Goal: Information Seeking & Learning: Learn about a topic

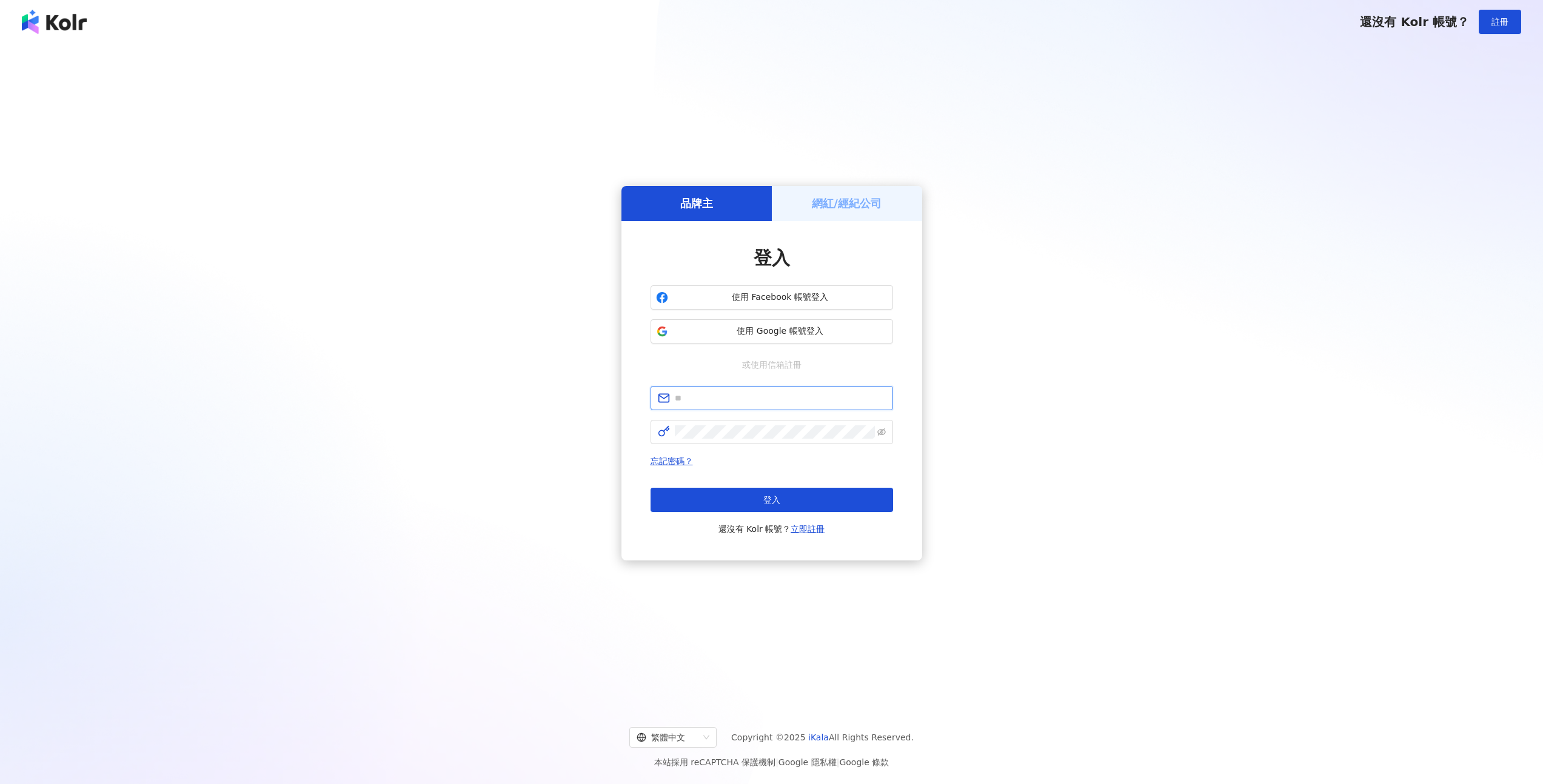
click at [726, 403] on span at bounding box center [772, 398] width 243 height 24
click at [726, 403] on input "text" at bounding box center [780, 398] width 211 height 13
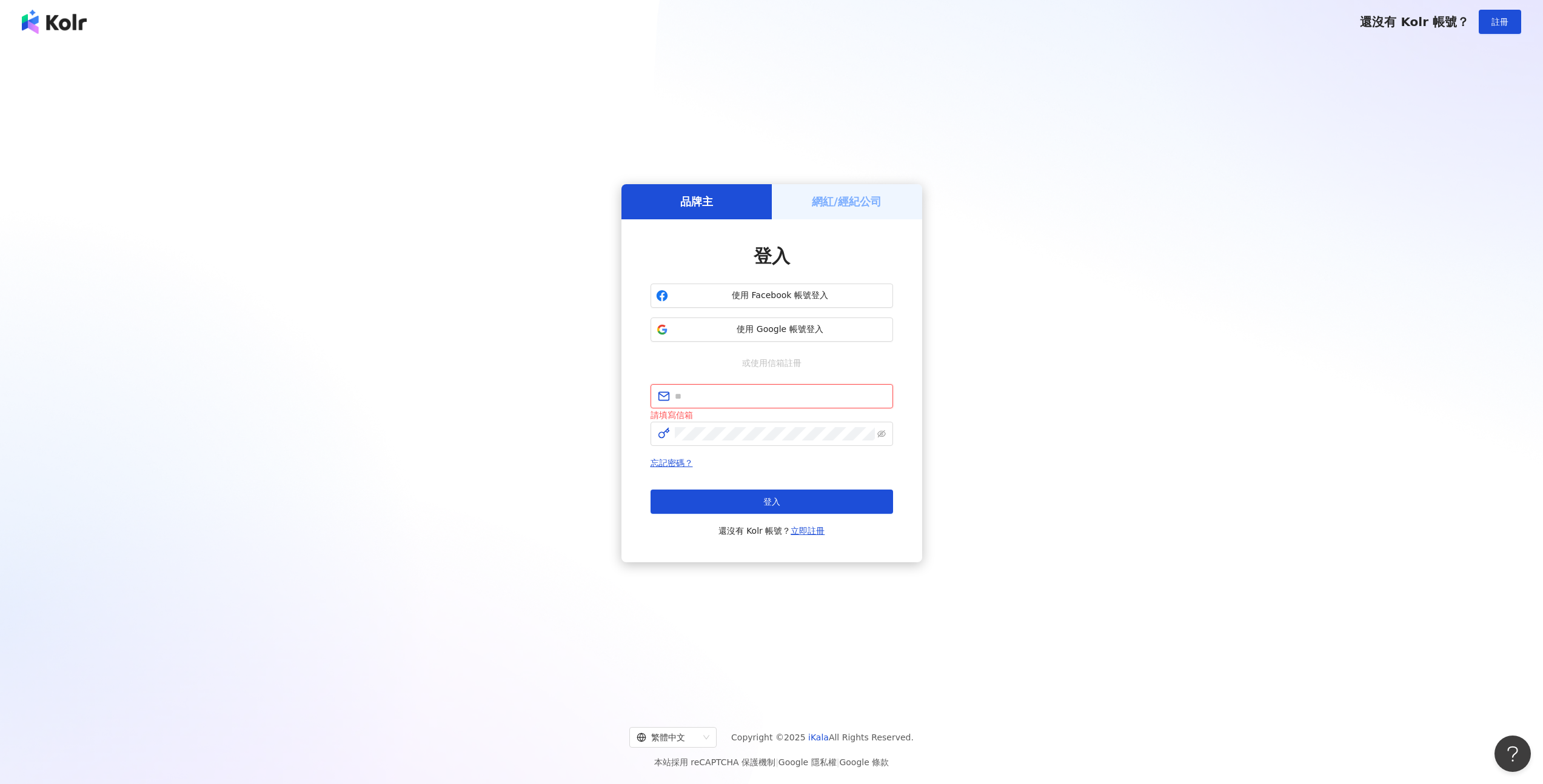
type input "**********"
click at [790, 494] on button "登入" at bounding box center [772, 500] width 243 height 24
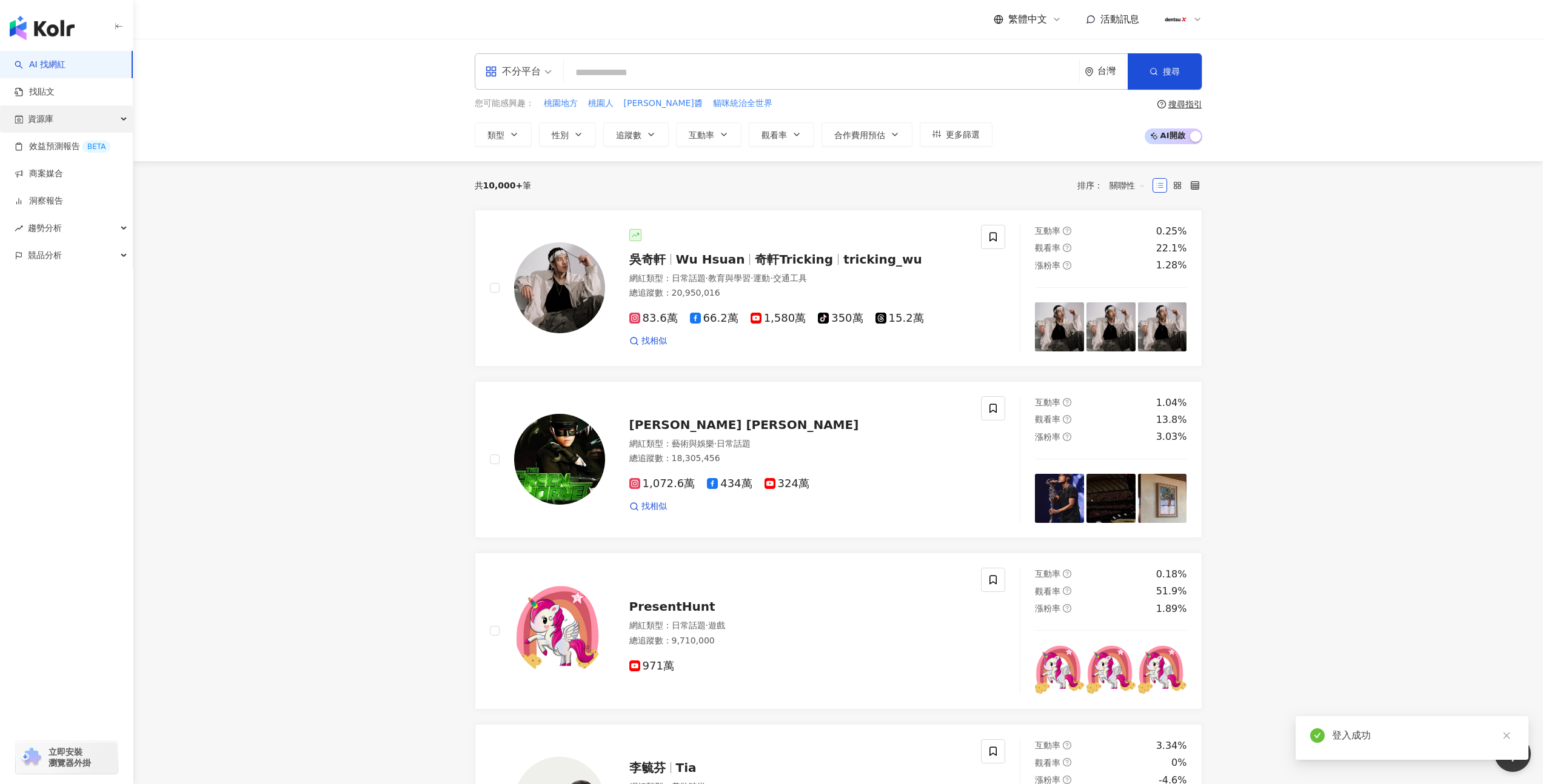
click at [65, 126] on div "資源庫" at bounding box center [66, 118] width 133 height 27
click at [102, 320] on div "趨勢分析" at bounding box center [66, 309] width 133 height 27
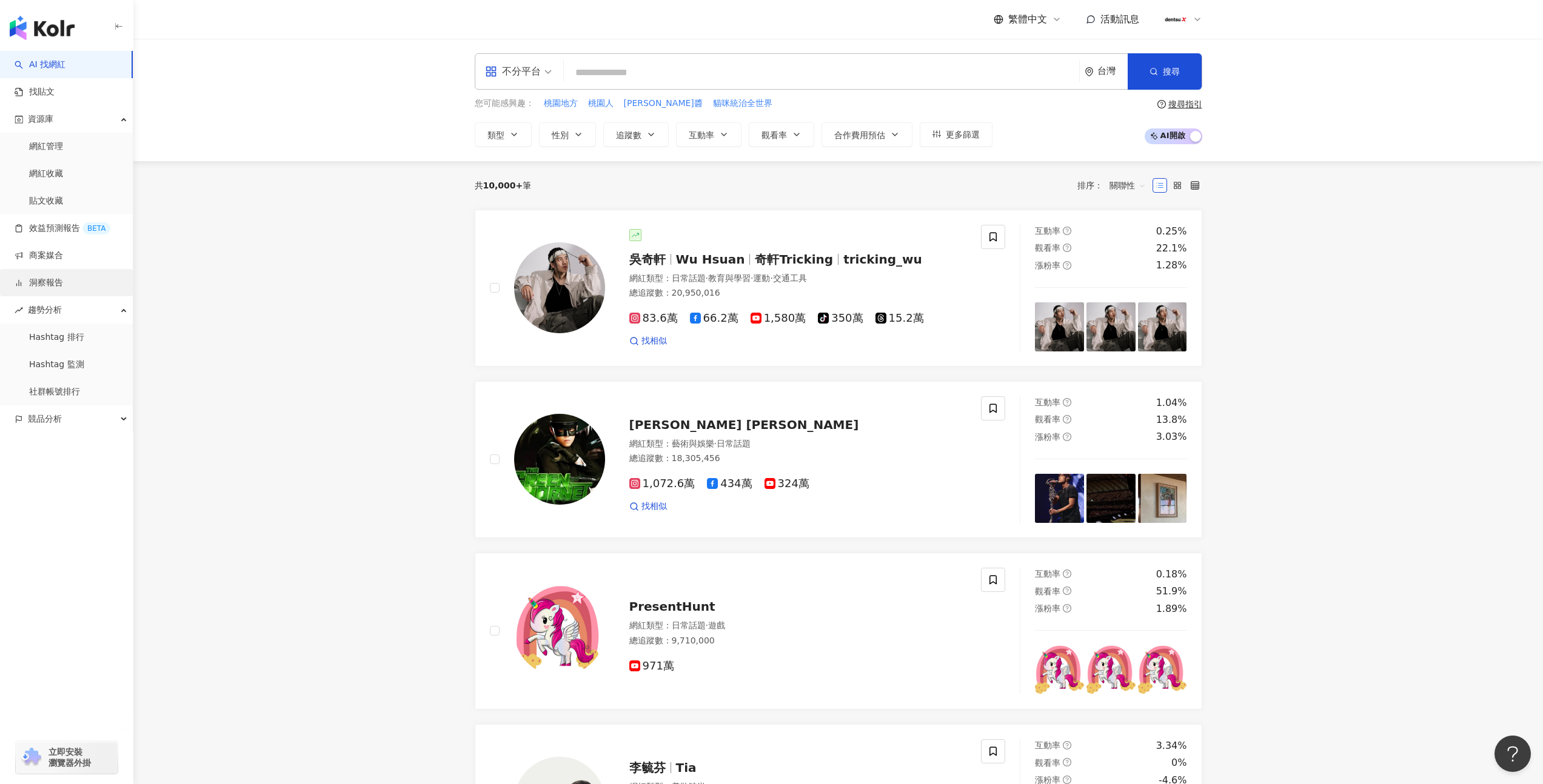
click at [63, 285] on link "洞察報告" at bounding box center [39, 283] width 49 height 12
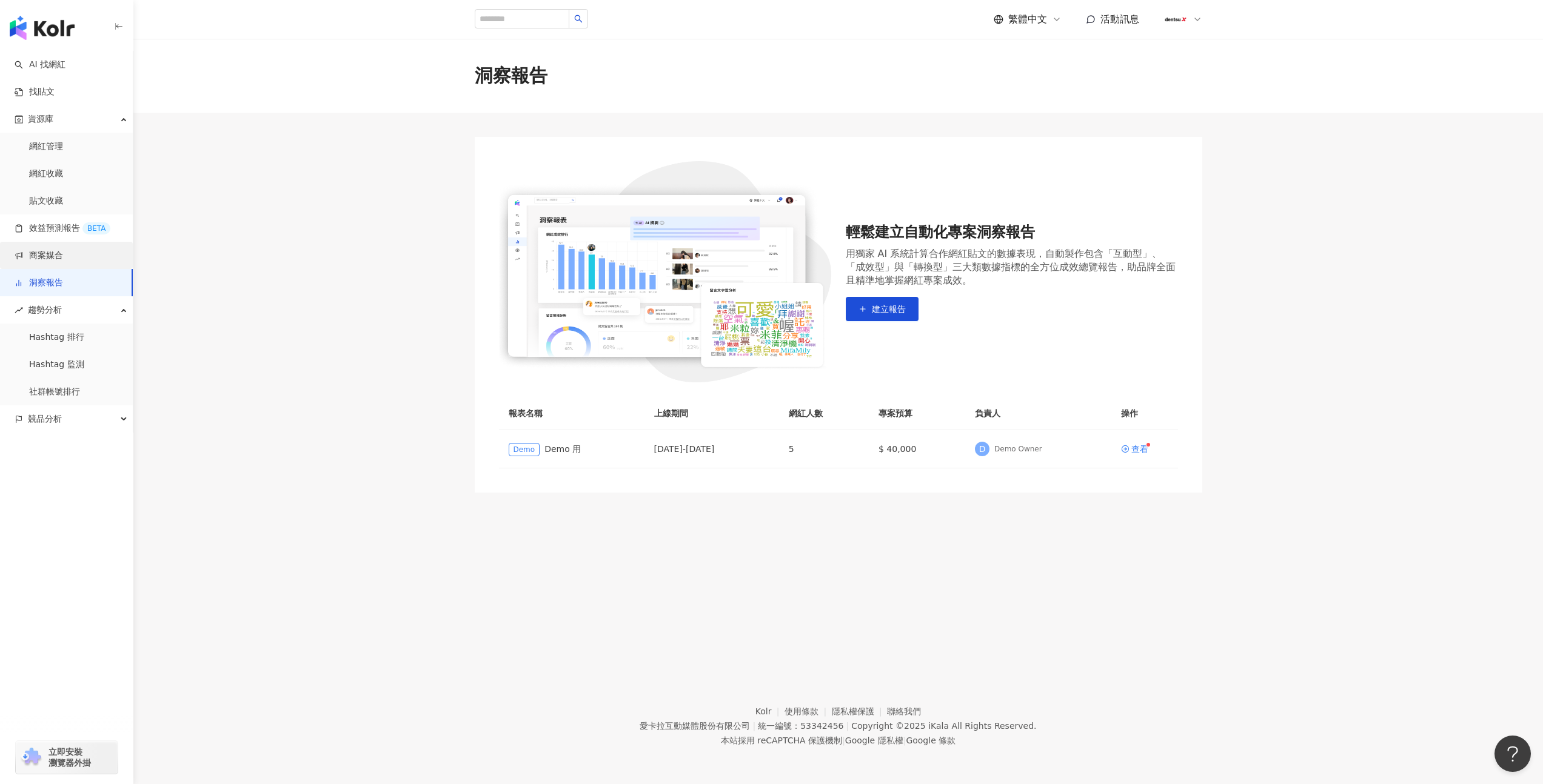
click at [63, 260] on link "商案媒合" at bounding box center [39, 256] width 49 height 12
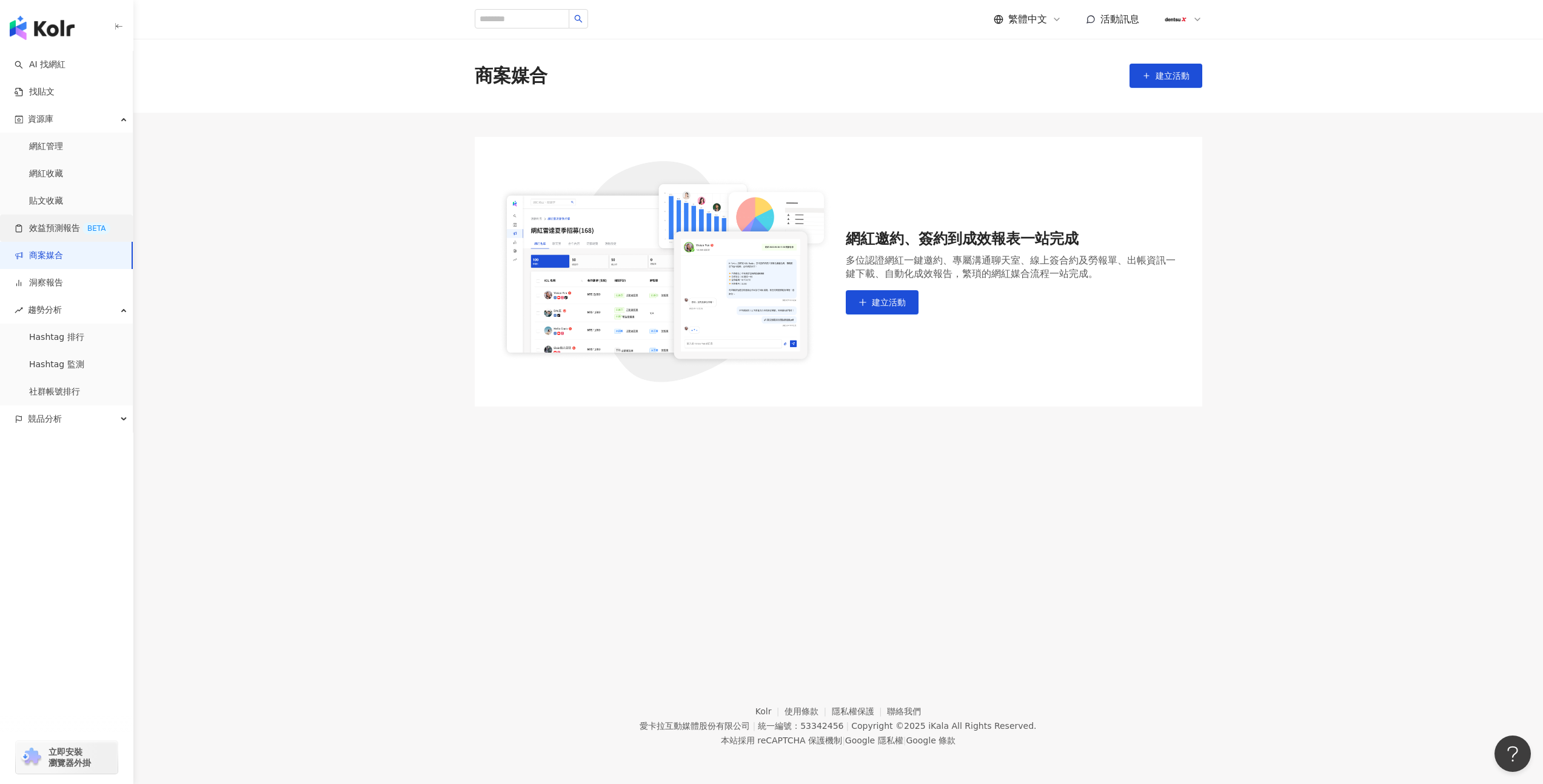
click at [34, 232] on link "效益預測報告 BETA" at bounding box center [62, 229] width 96 height 12
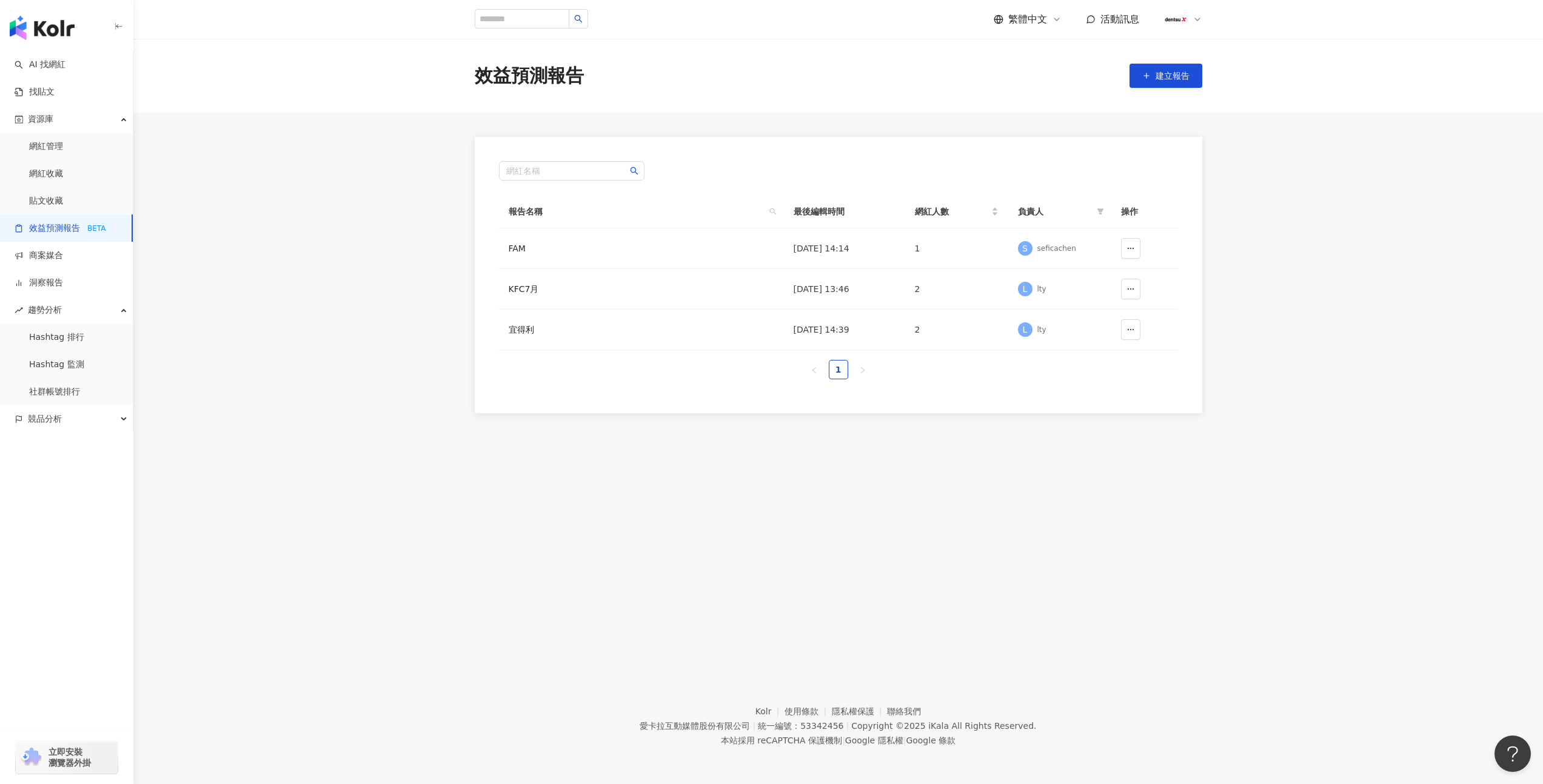
click at [90, 434] on div "button" at bounding box center [66, 472] width 133 height 80
click at [92, 427] on div "競品分析" at bounding box center [66, 419] width 133 height 27
click at [74, 453] on link "品牌帳號分析" at bounding box center [54, 447] width 51 height 12
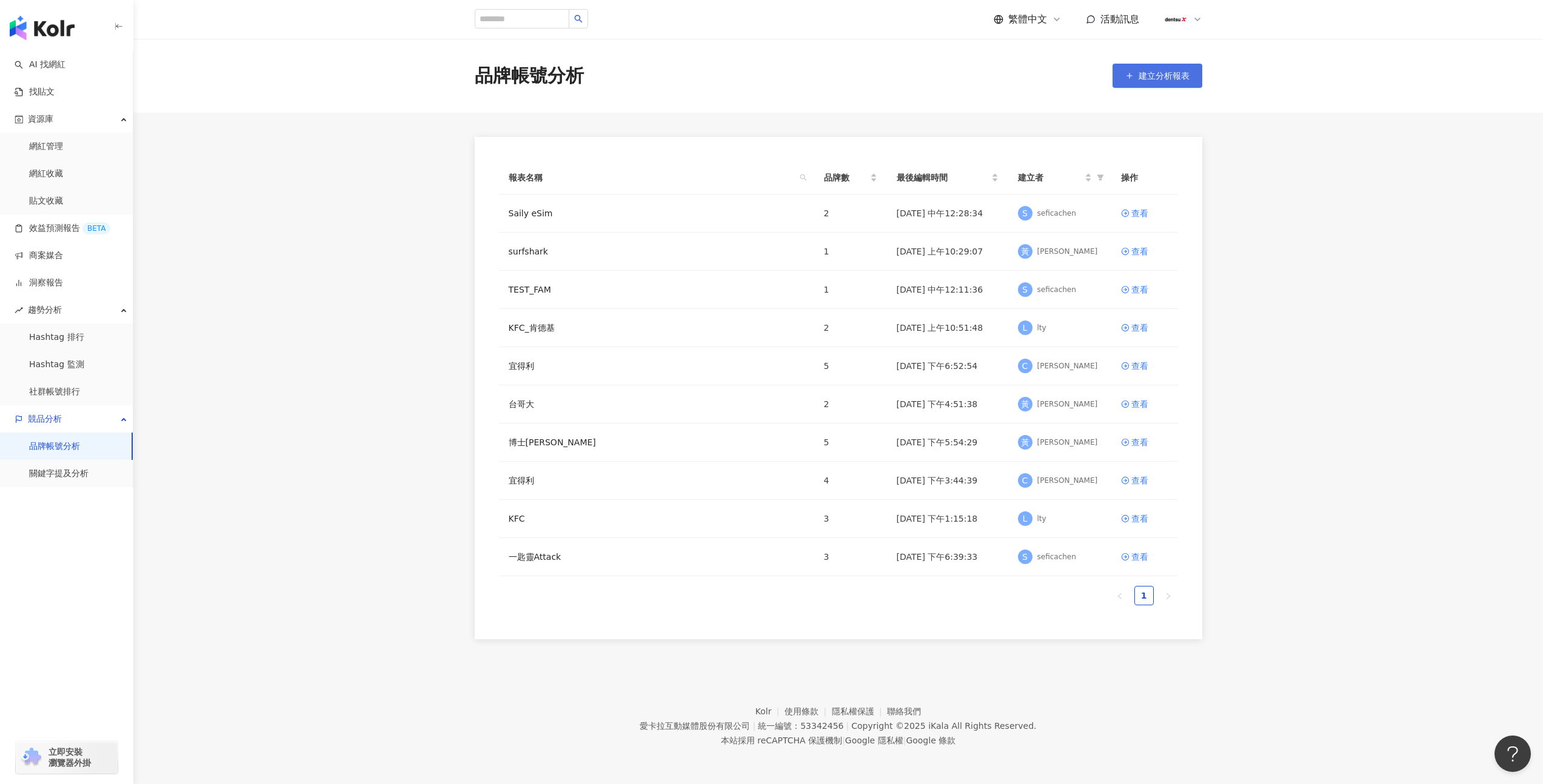
click at [1159, 78] on span "建立分析報表" at bounding box center [1164, 75] width 51 height 10
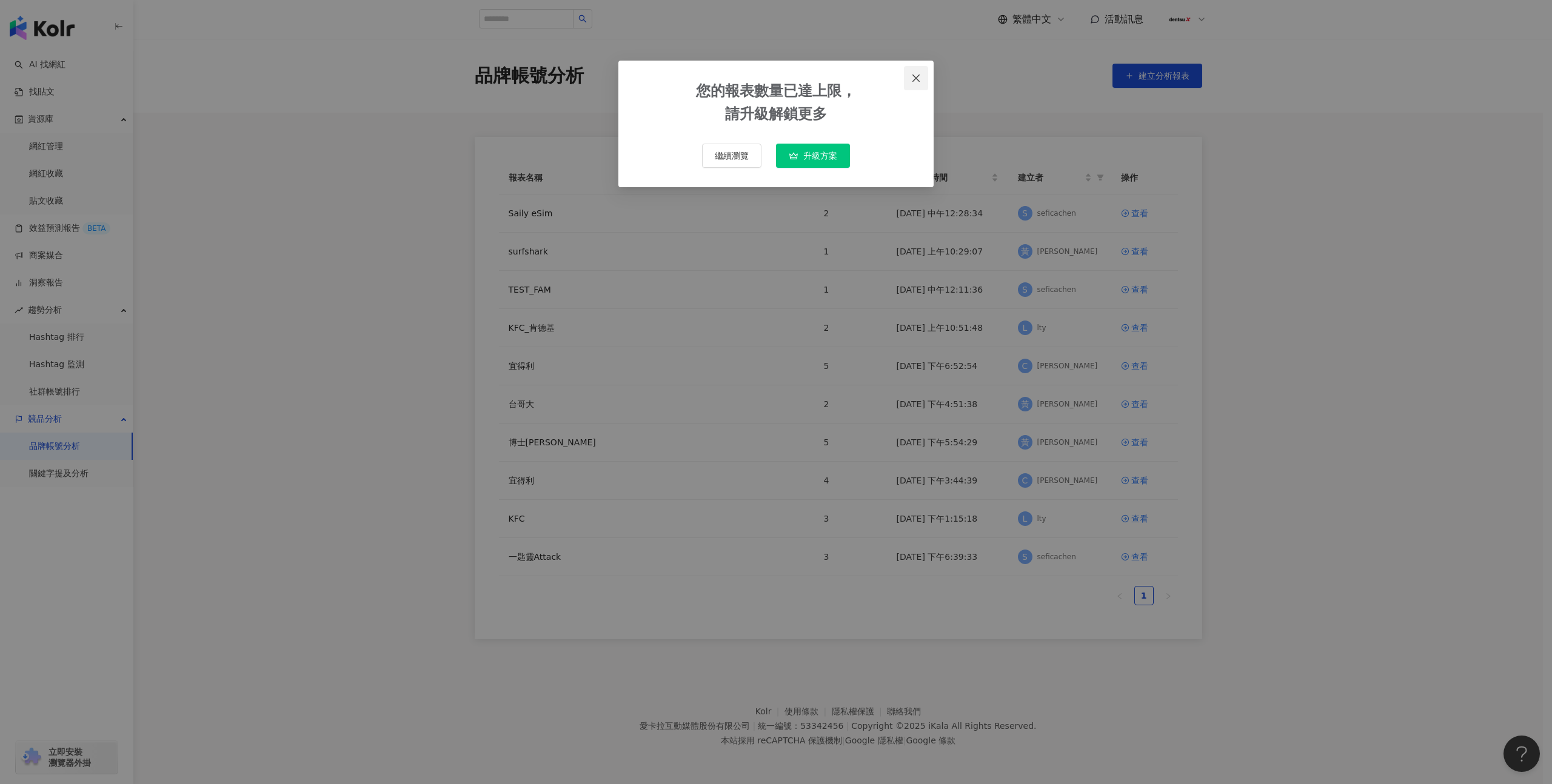
click at [926, 77] on span "Close" at bounding box center [916, 78] width 24 height 10
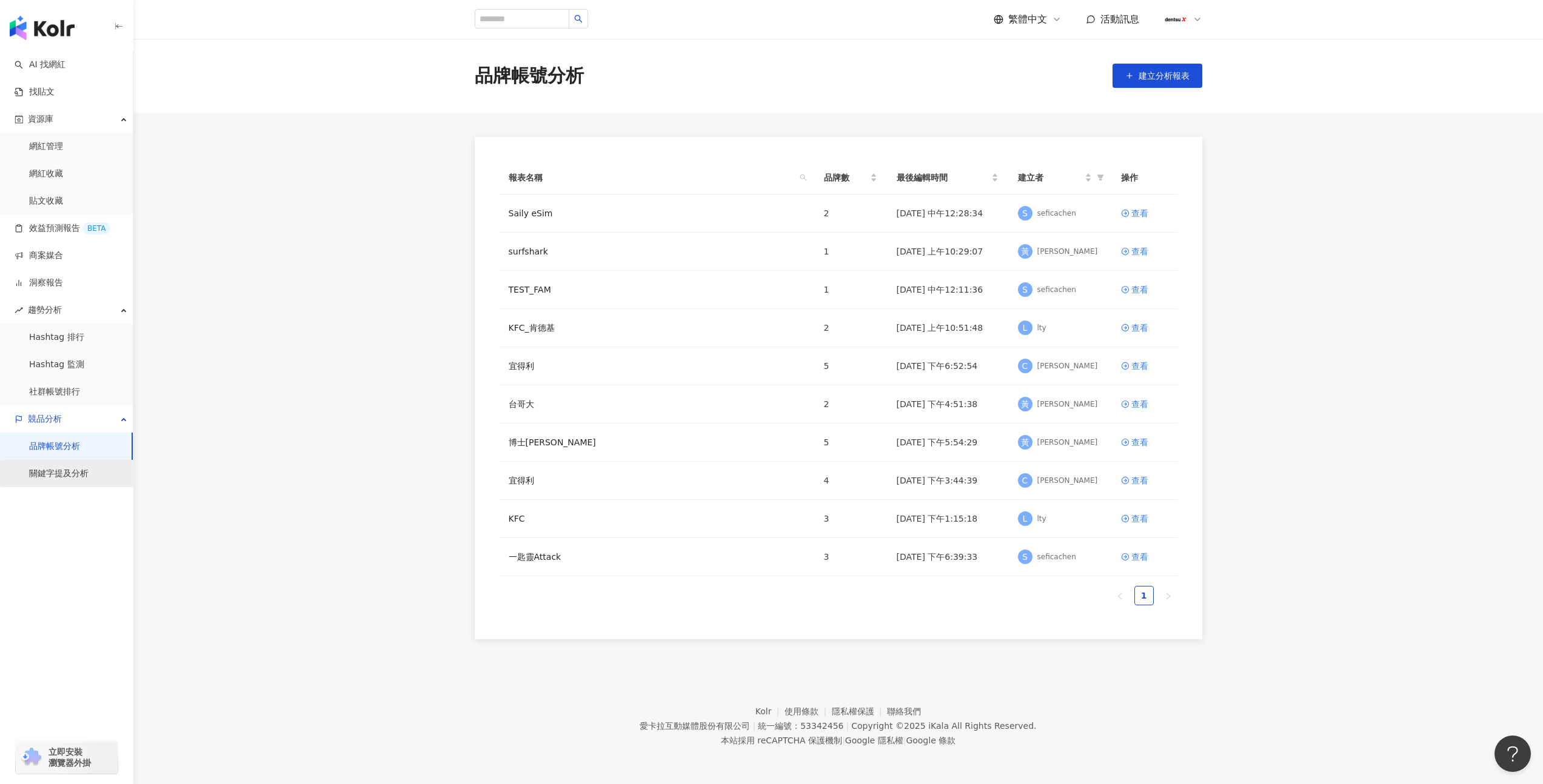
click at [67, 468] on link "關鍵字提及分析" at bounding box center [59, 474] width 60 height 12
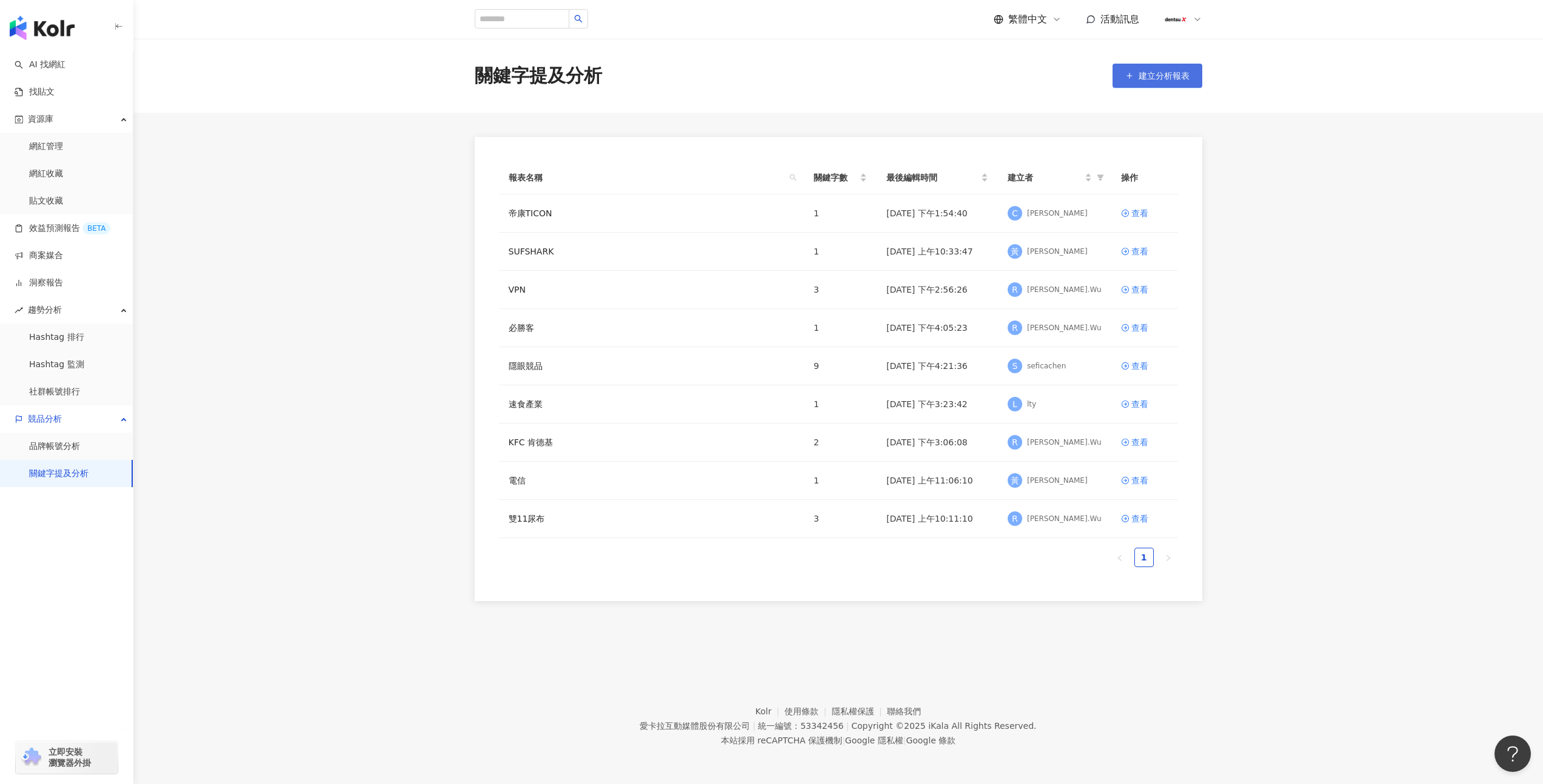
click at [1131, 78] on icon "button" at bounding box center [1130, 76] width 9 height 9
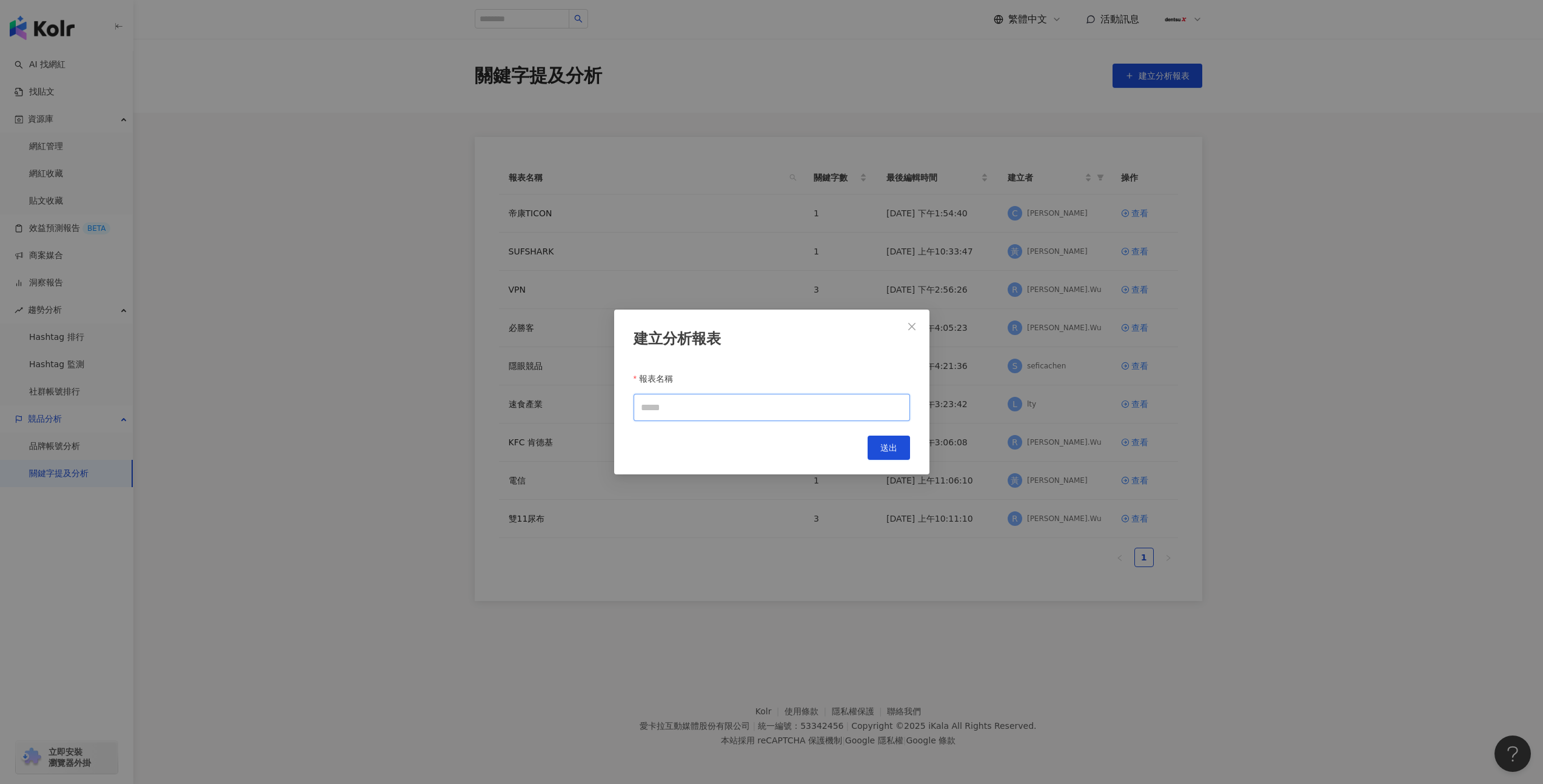
click at [754, 406] on input "報表名稱" at bounding box center [772, 407] width 276 height 27
type input "***"
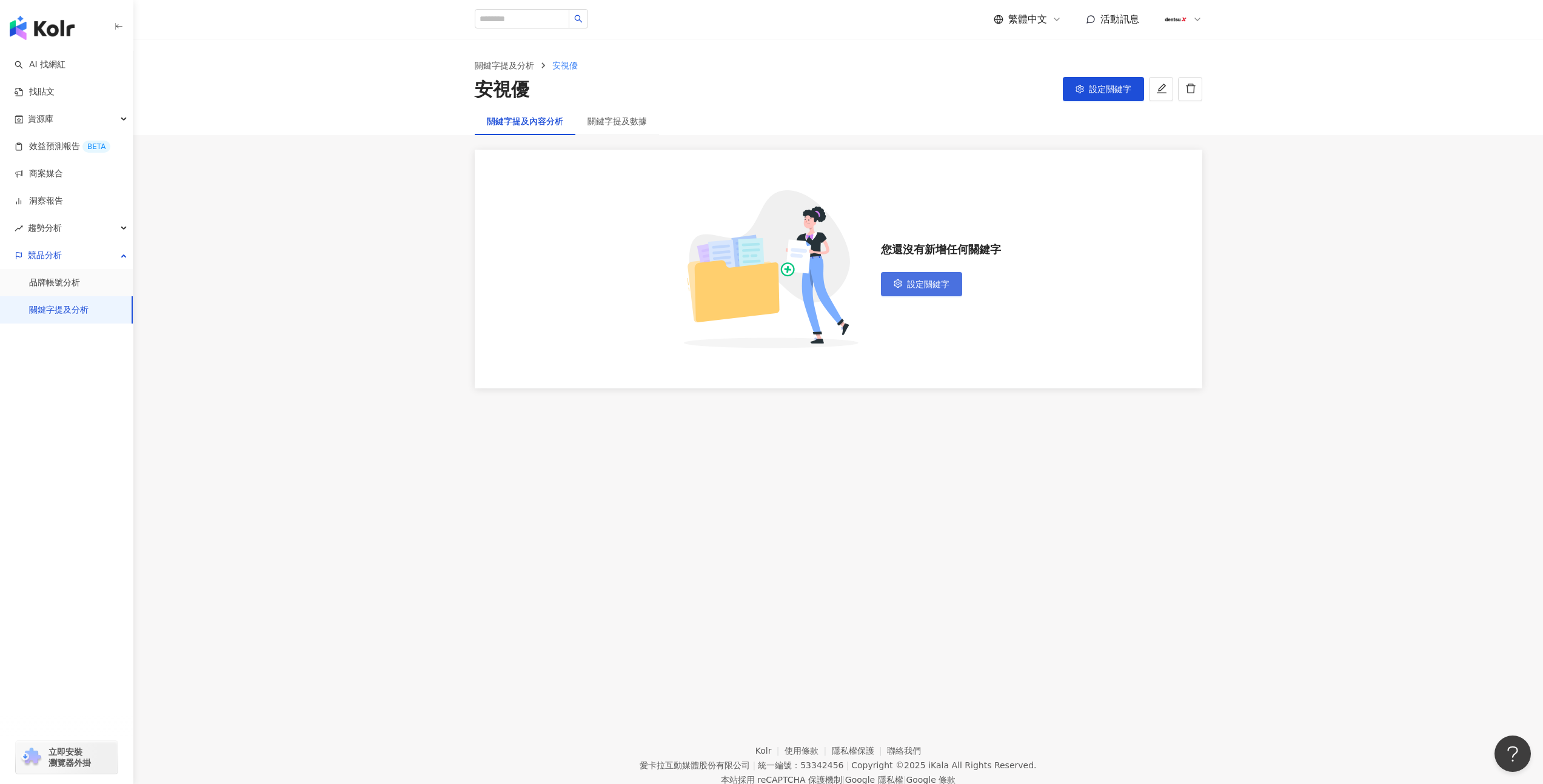
click at [949, 291] on button "設定關鍵字" at bounding box center [921, 284] width 82 height 24
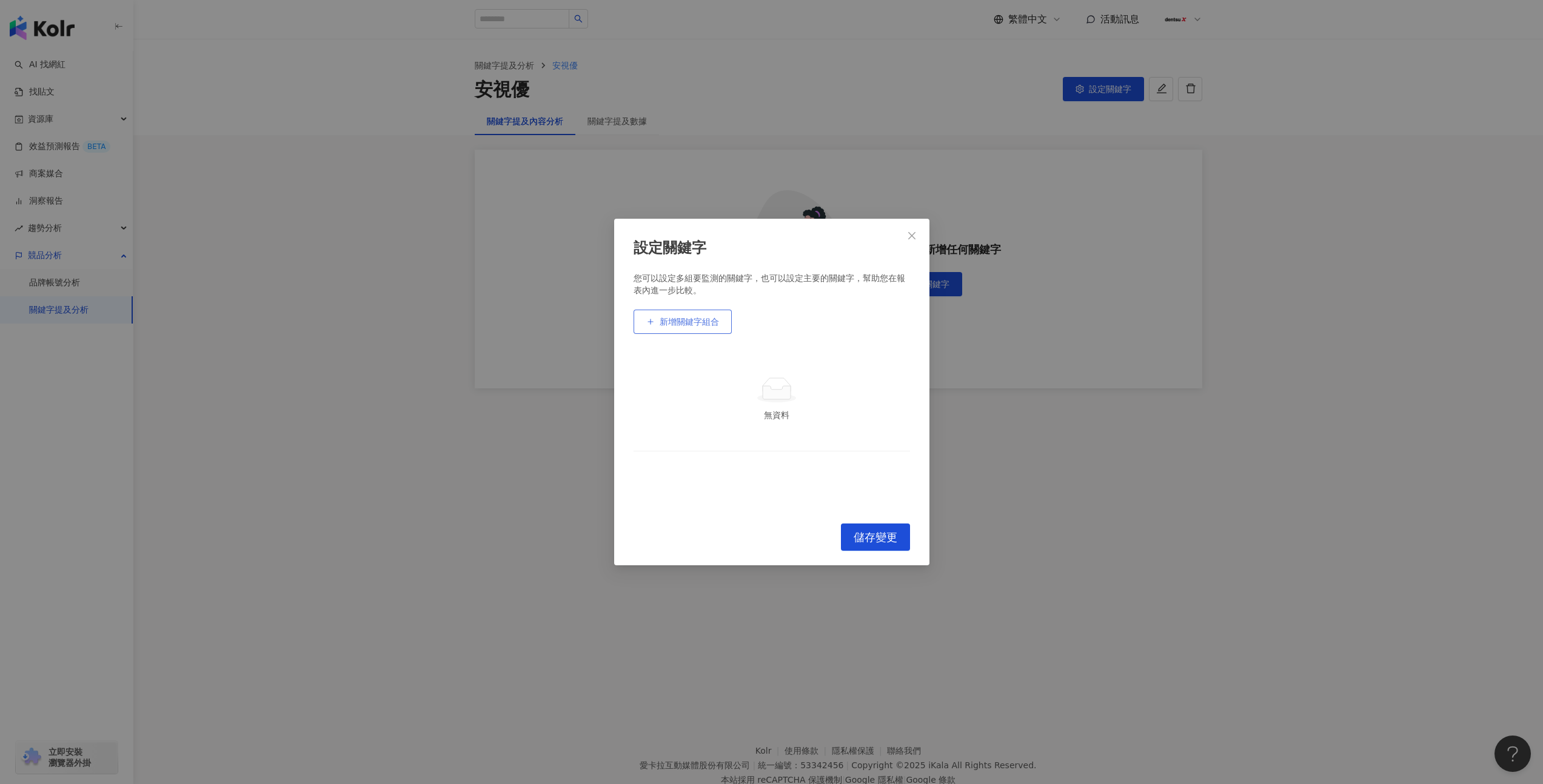
click at [647, 328] on button "新增關鍵字組合" at bounding box center [683, 321] width 99 height 24
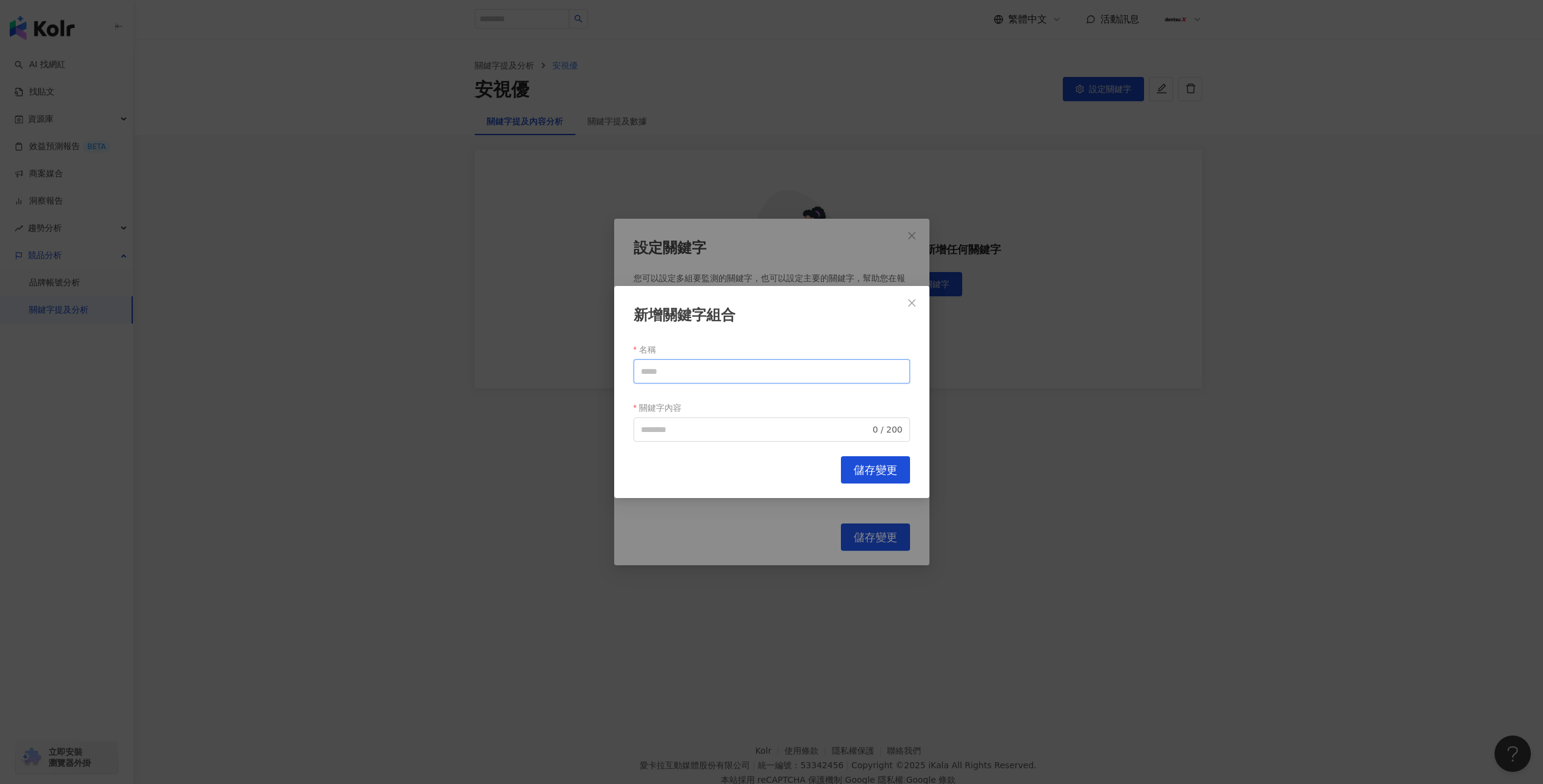
click at [670, 374] on input "名稱" at bounding box center [772, 371] width 276 height 24
type input "*"
type input "**"
type input "***"
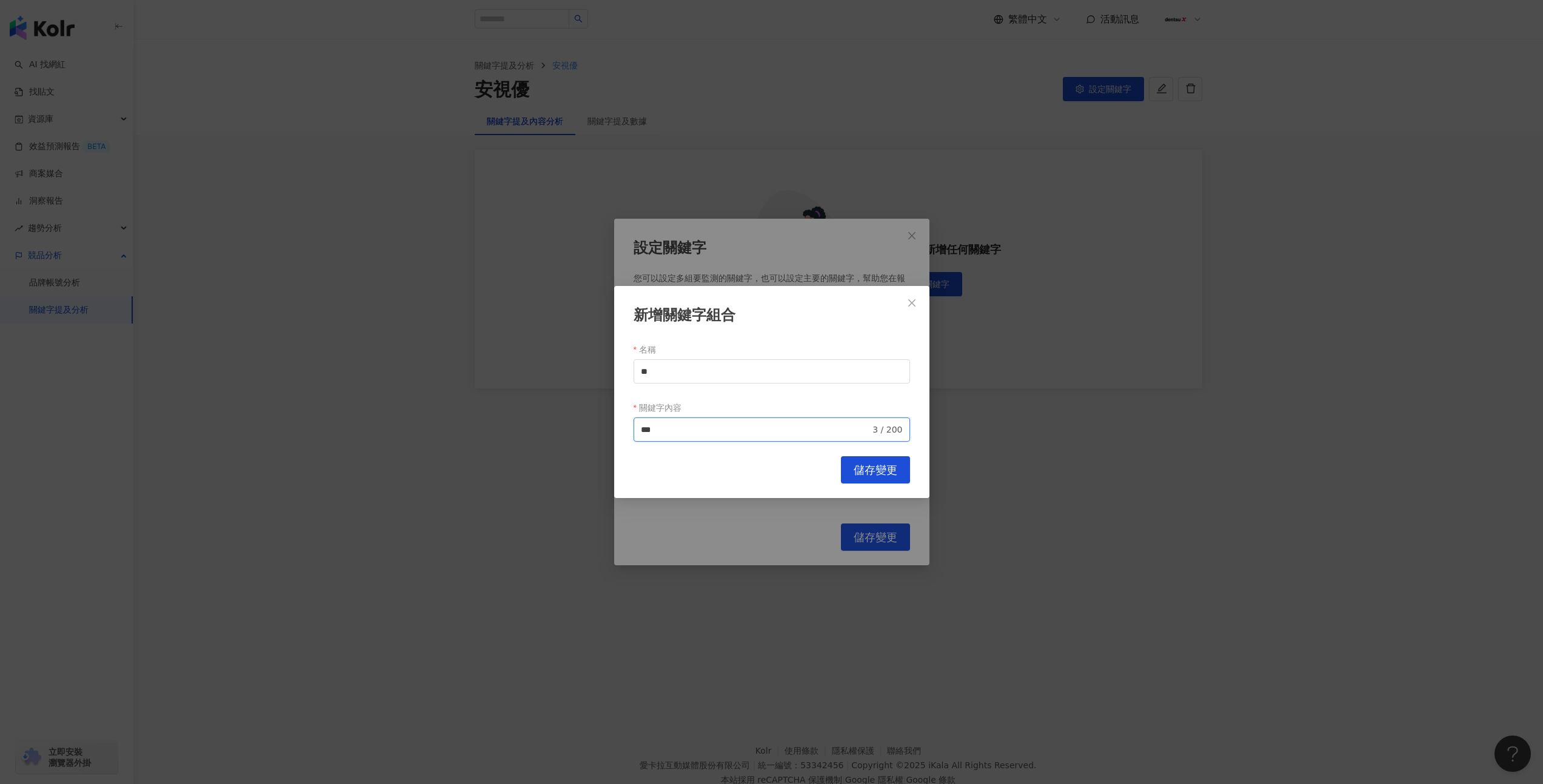
click at [760, 431] on input "***" at bounding box center [756, 430] width 230 height 13
click at [868, 472] on span "儲存變更" at bounding box center [875, 470] width 43 height 13
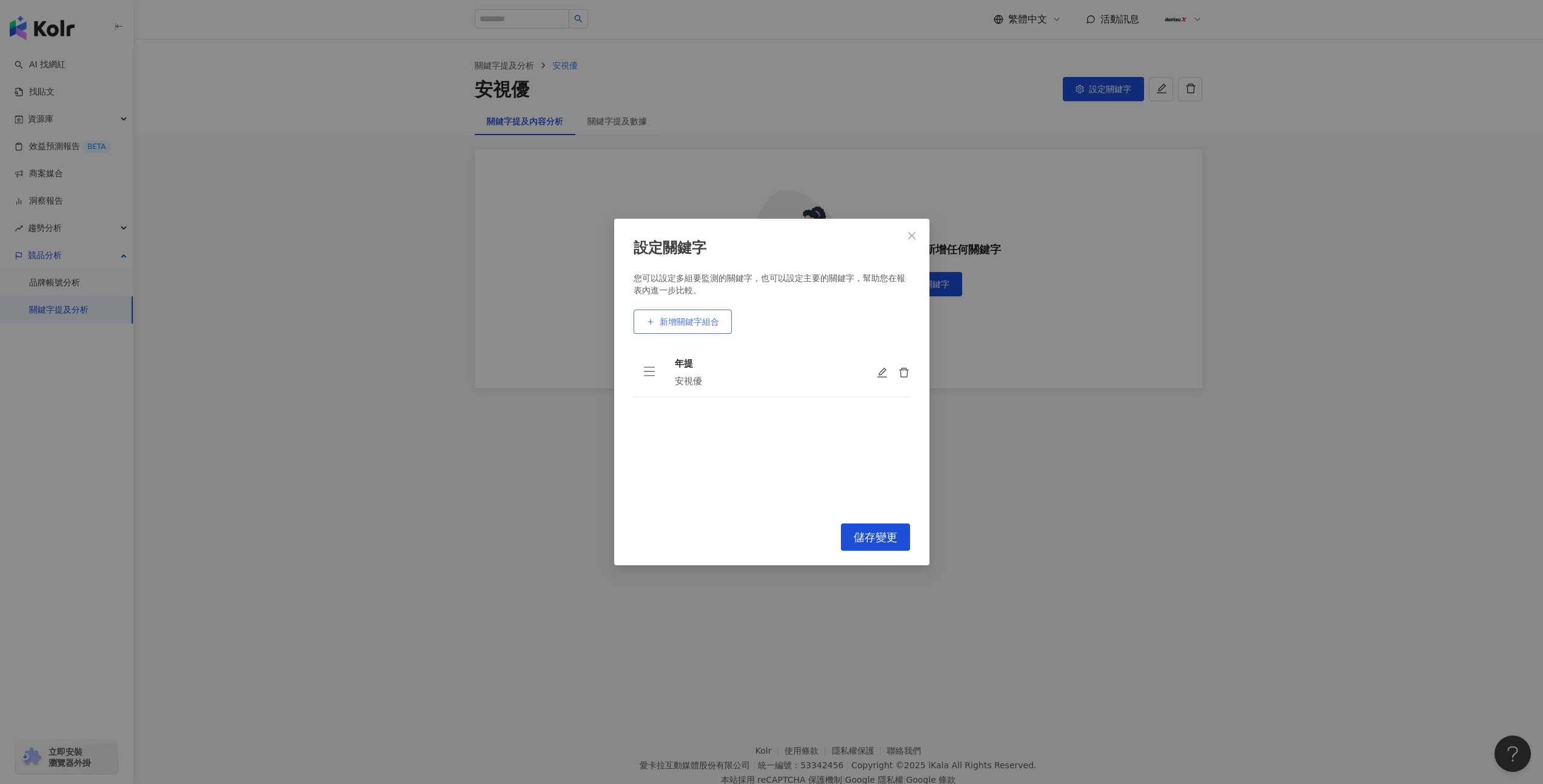
click at [698, 317] on span "新增關鍵字組合" at bounding box center [689, 321] width 60 height 10
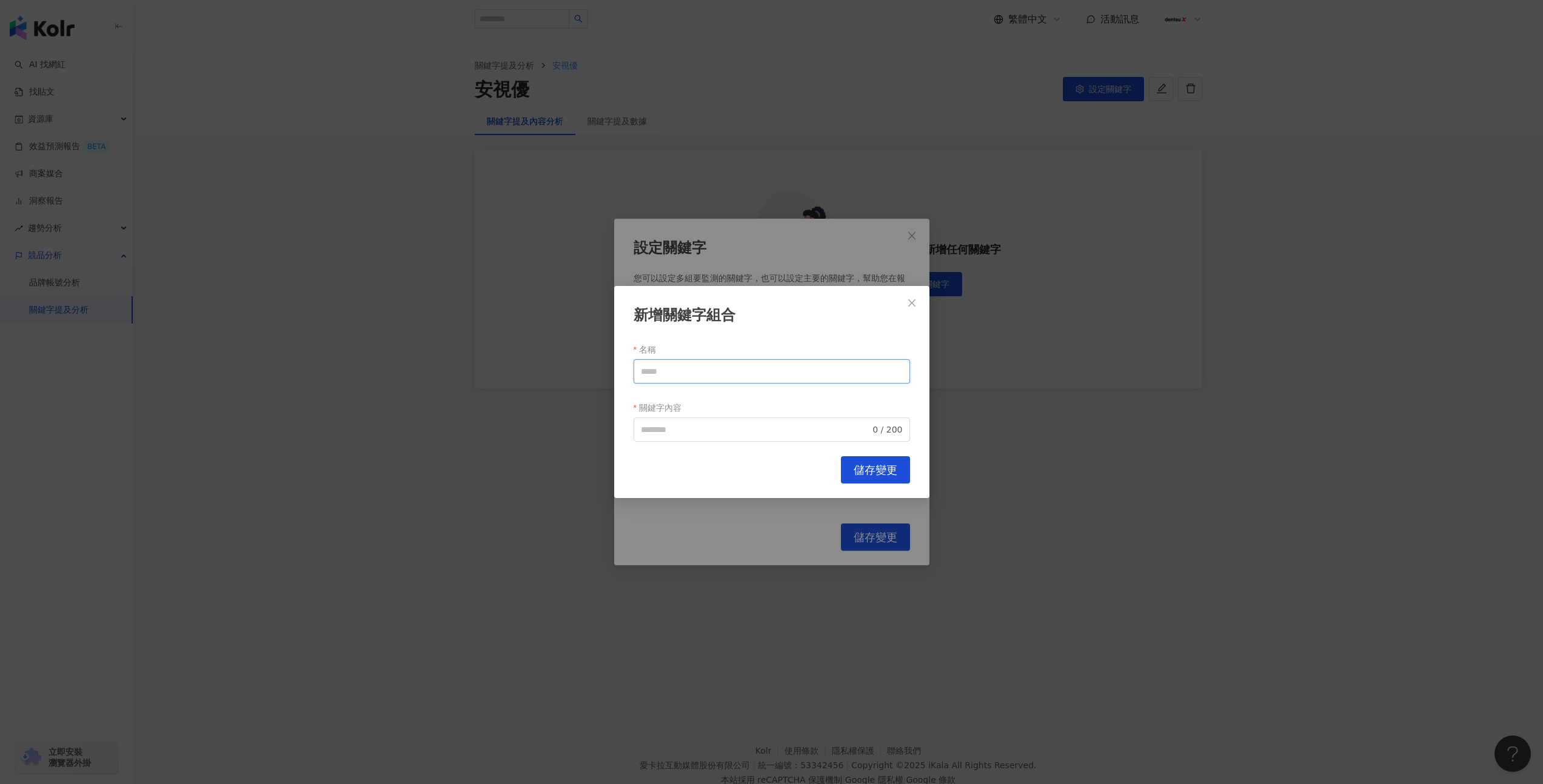
click at [695, 375] on input "名稱" at bounding box center [772, 371] width 276 height 24
click at [668, 379] on input "名稱" at bounding box center [772, 371] width 276 height 24
click at [682, 439] on span "0 / 200" at bounding box center [772, 429] width 276 height 24
type input "**"
click at [681, 437] on span "0 / 200" at bounding box center [772, 429] width 276 height 24
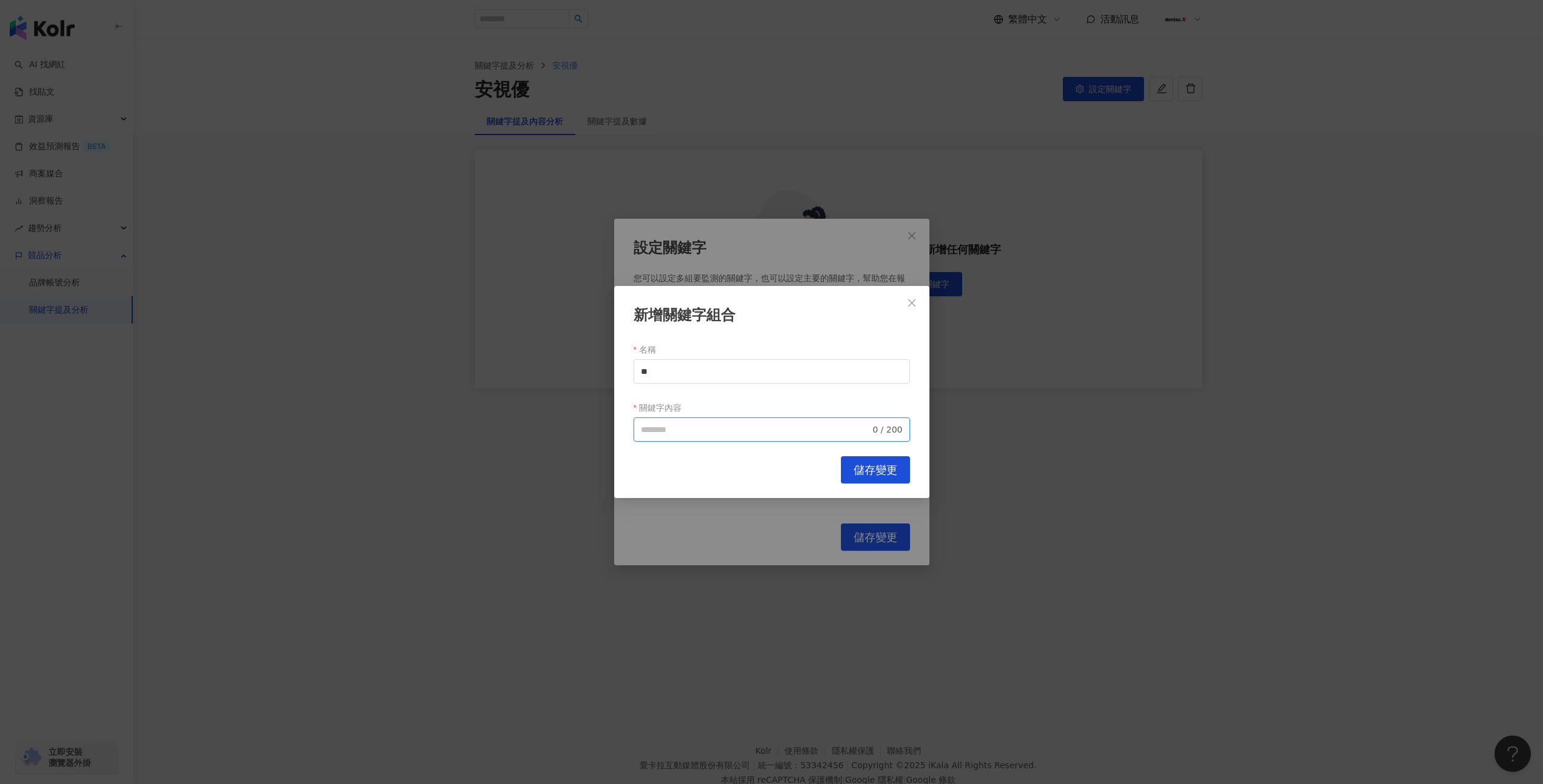
paste input "***"
type input "***"
click at [862, 472] on span "儲存變更" at bounding box center [875, 470] width 43 height 13
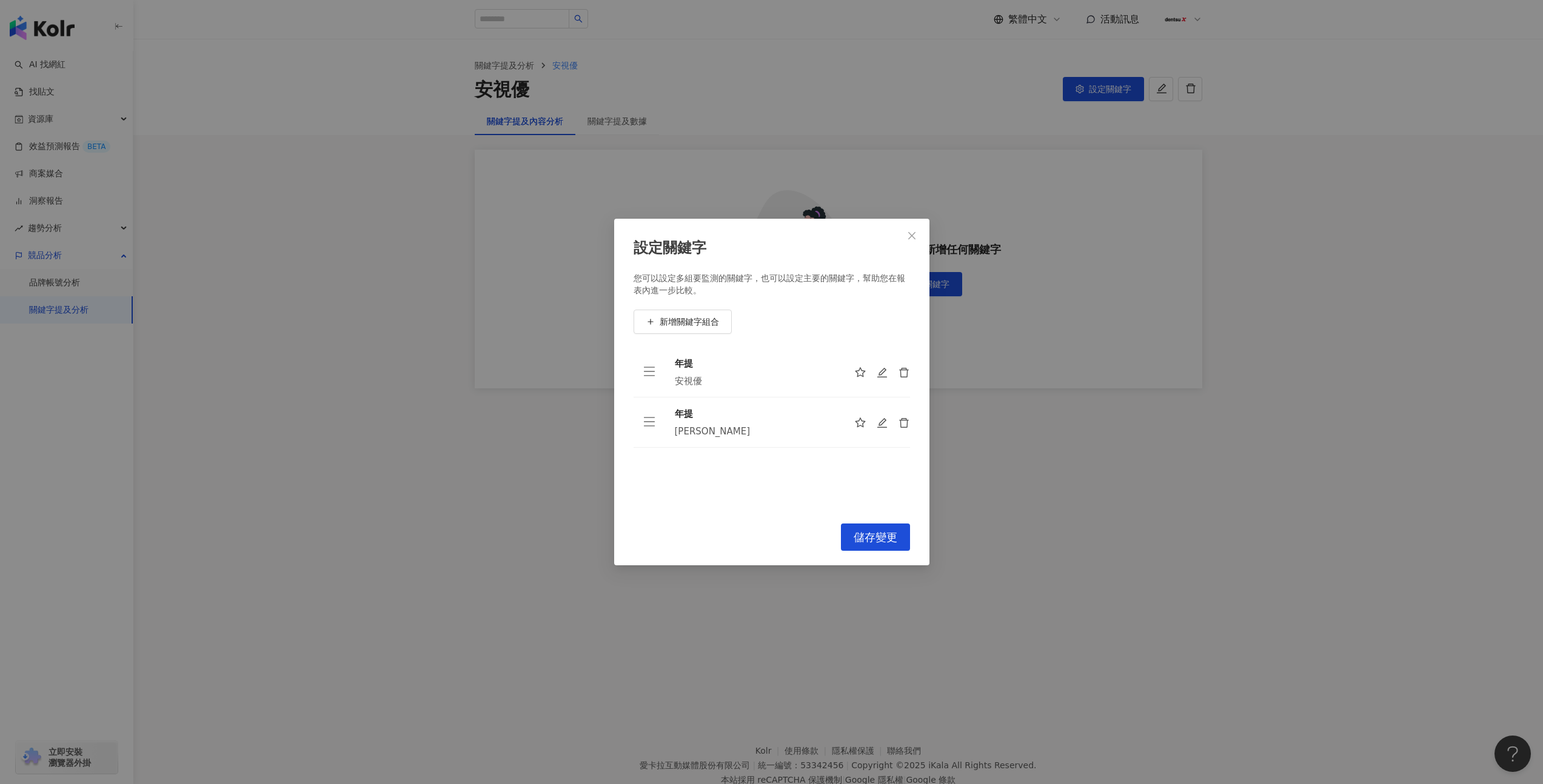
click at [892, 555] on div "設定關鍵字 您可以設定多組要監測的關鍵字，也可以設定主要的關鍵字，幫助您在報表內進一步比較。 新增關鍵字組合 年提 安視優 年提 愛爾康 To pick up…" at bounding box center [771, 392] width 315 height 348
click at [894, 542] on span "儲存變更" at bounding box center [875, 537] width 43 height 13
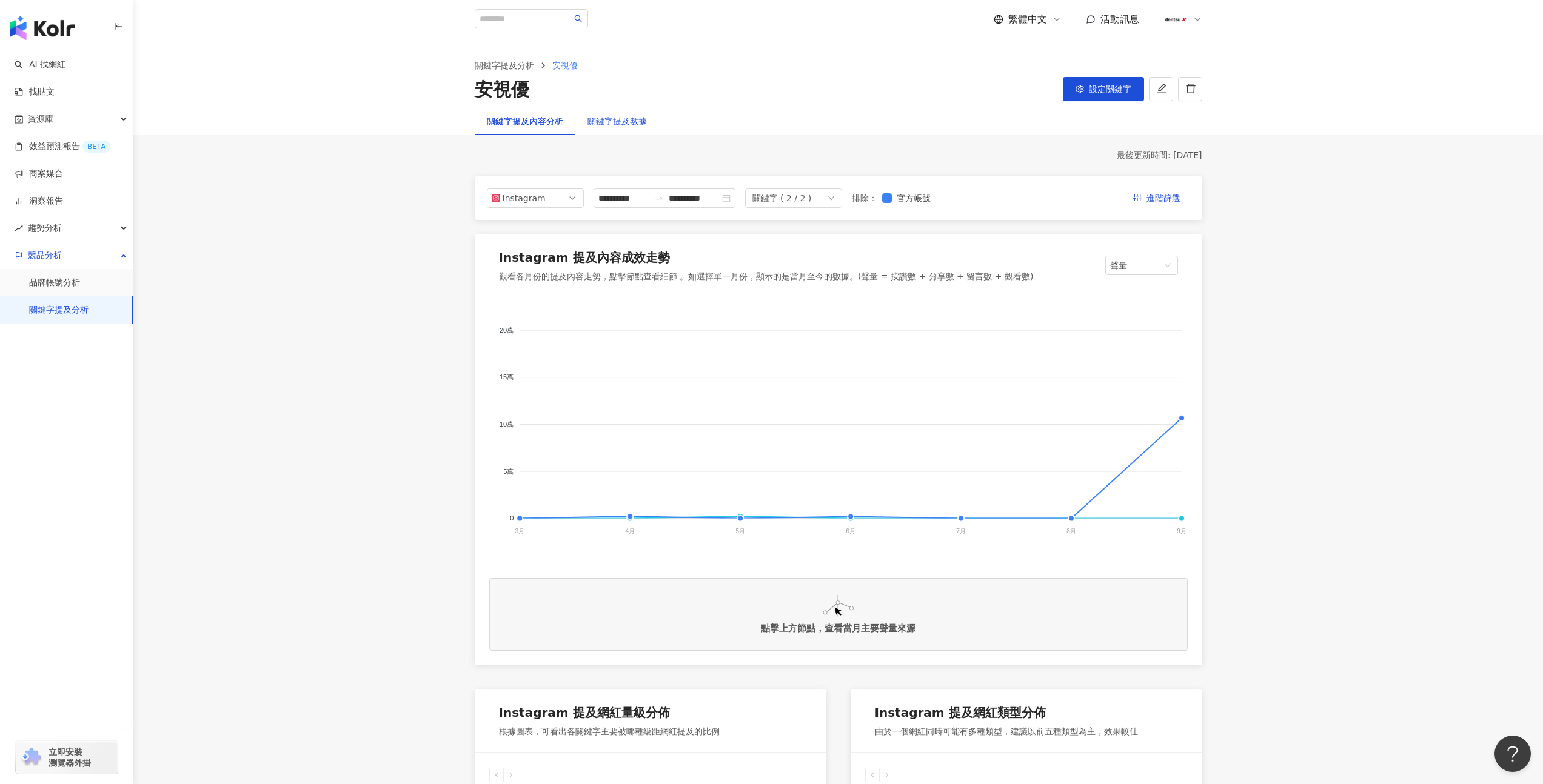
click at [607, 115] on div "關鍵字提及數據" at bounding box center [617, 121] width 60 height 13
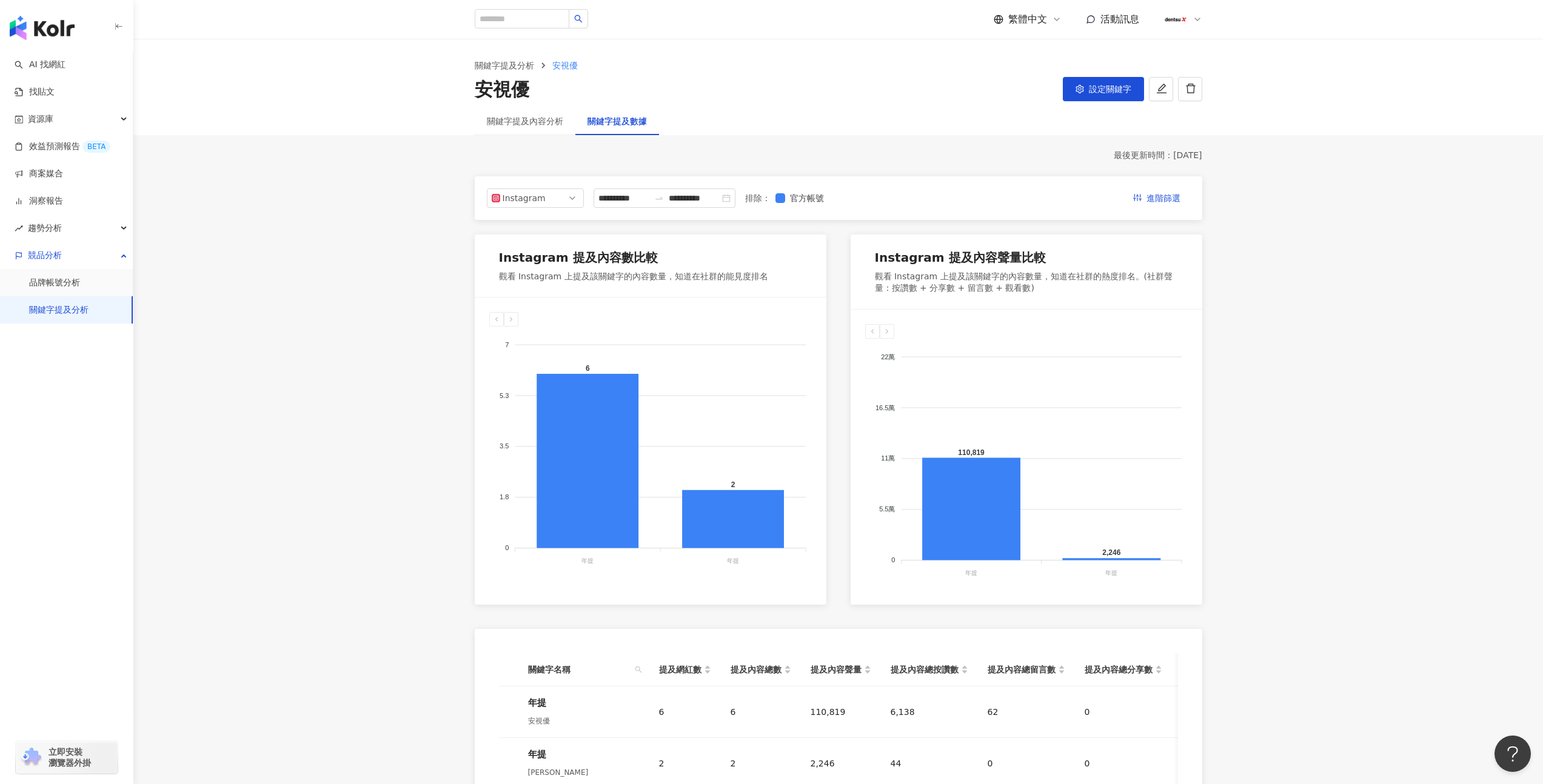
click at [550, 129] on div "關鍵字提及內容分析" at bounding box center [525, 121] width 101 height 28
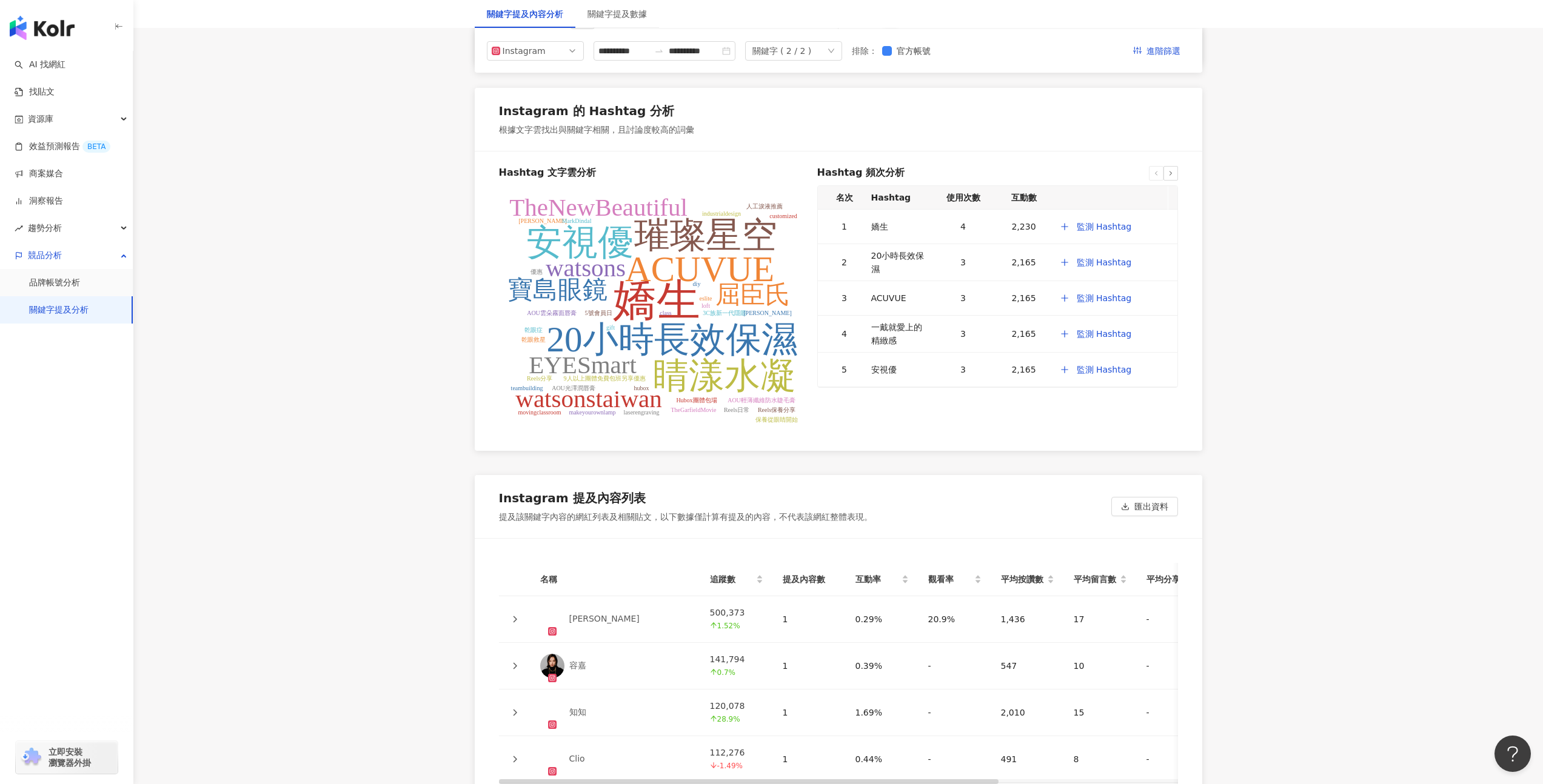
scroll to position [2259, 0]
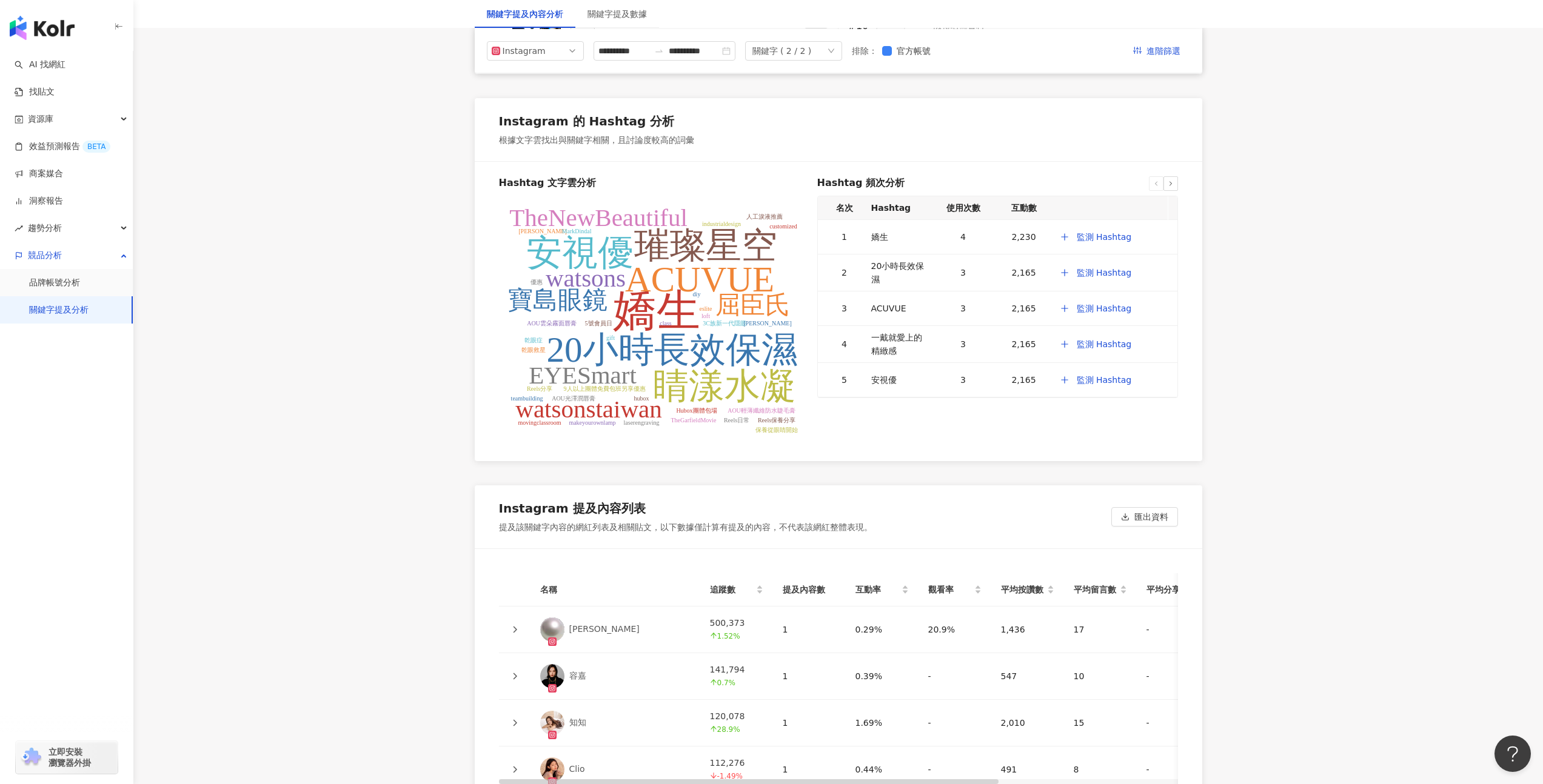
click at [792, 44] on div "關鍵字 ( 2 / 2 )" at bounding box center [781, 51] width 60 height 18
click at [845, 79] on div "年提" at bounding box center [816, 77] width 107 height 13
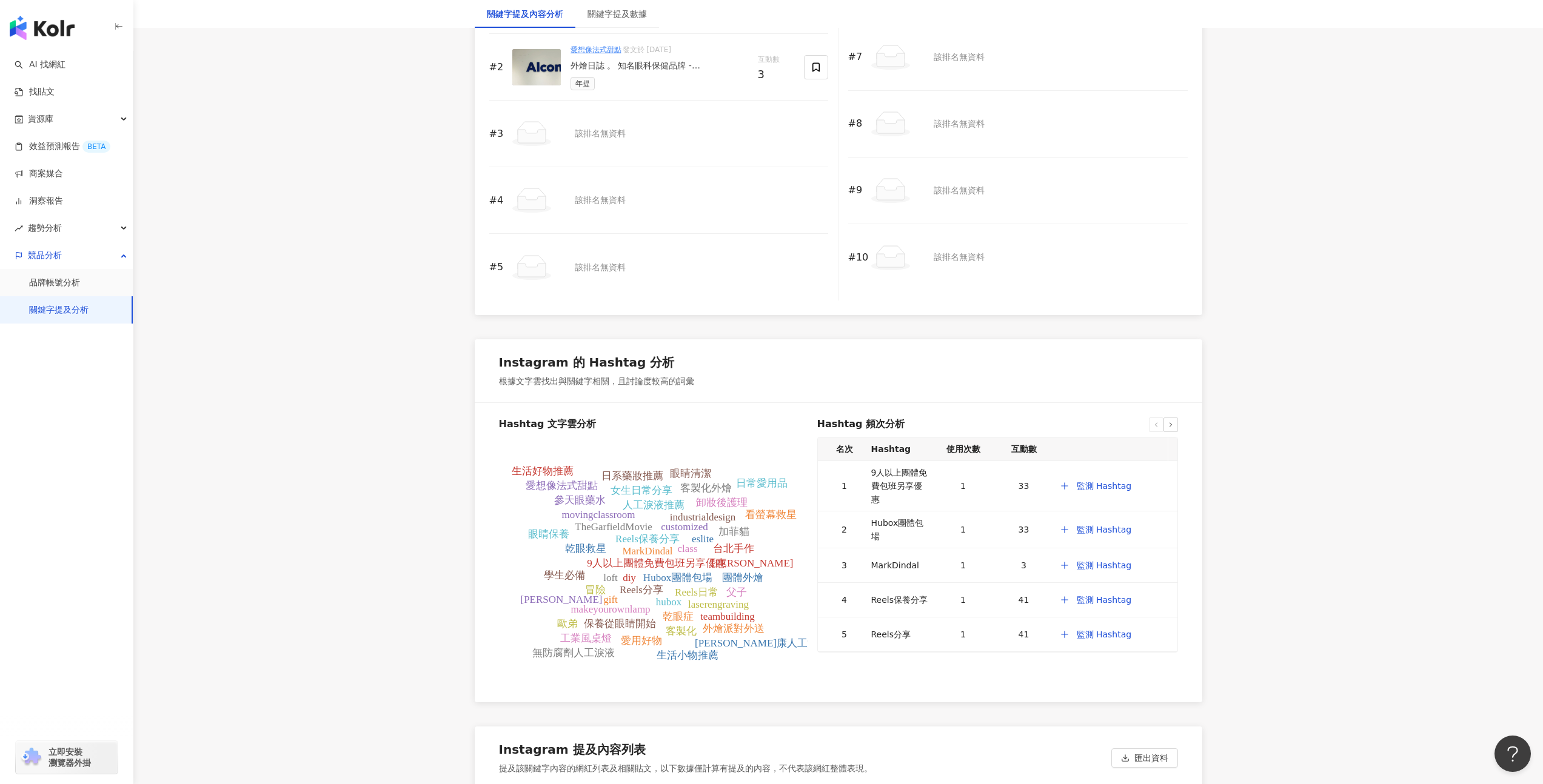
scroll to position [2018, 0]
click at [1100, 481] on span "監測 Hashtag" at bounding box center [1104, 485] width 55 height 10
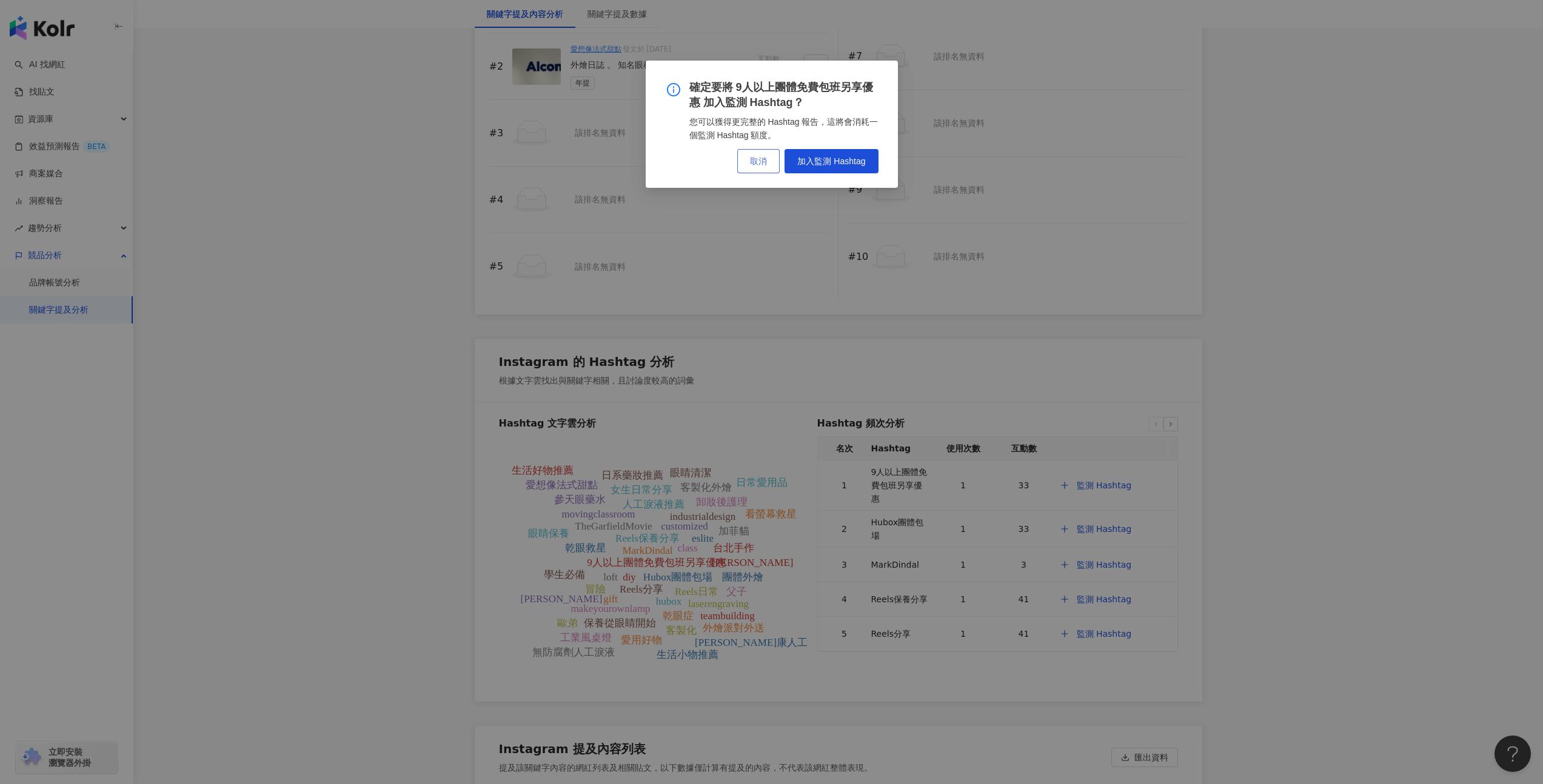
click at [765, 162] on span "取消" at bounding box center [758, 161] width 17 height 10
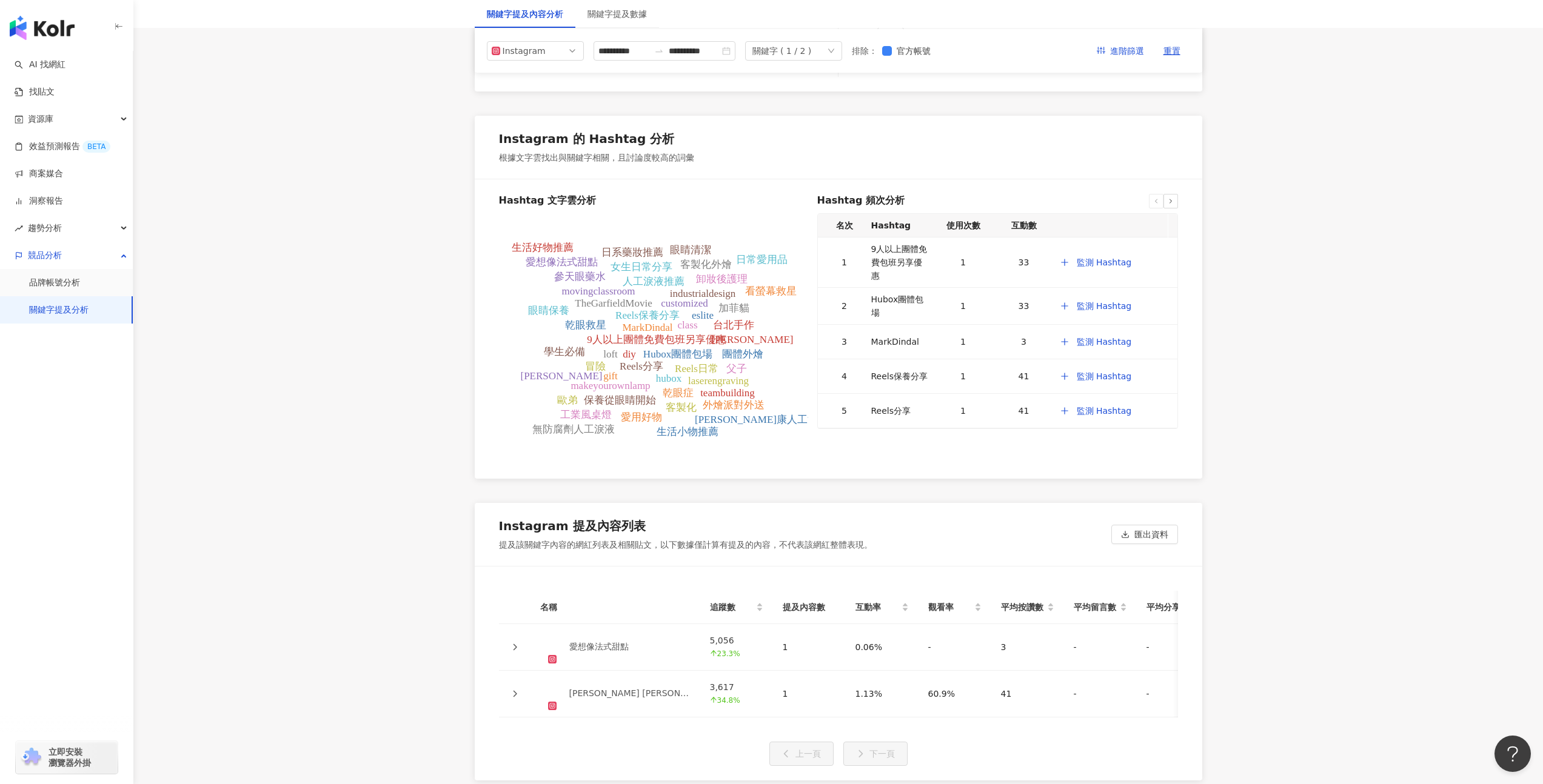
scroll to position [2240, 0]
click at [803, 51] on div "關鍵字 ( 1 / 2 )" at bounding box center [781, 51] width 60 height 18
click at [809, 102] on div "年提" at bounding box center [799, 101] width 73 height 13
click at [815, 83] on div "年提" at bounding box center [799, 77] width 73 height 13
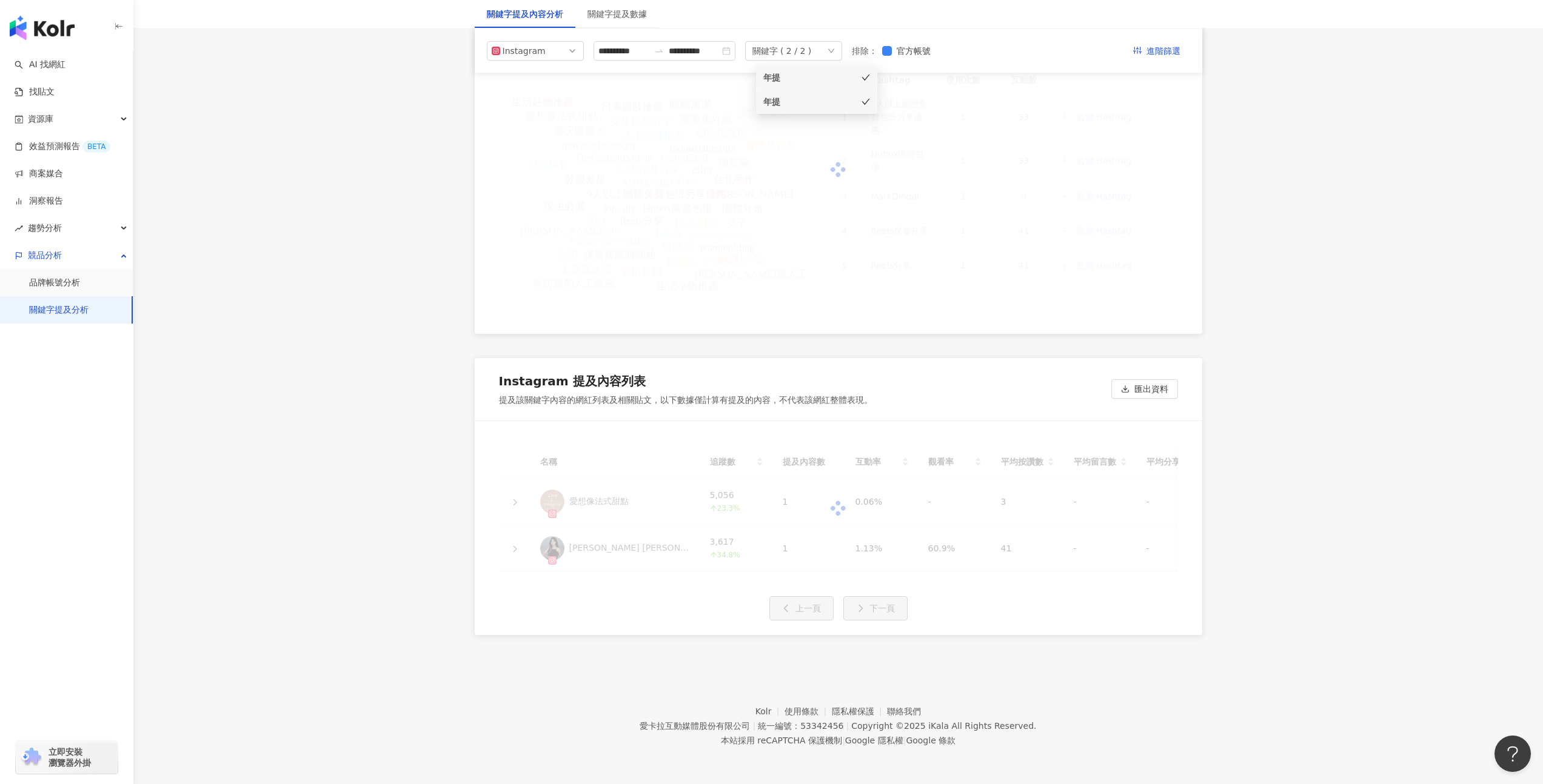
click at [816, 62] on div "**********" at bounding box center [839, 51] width 728 height 43
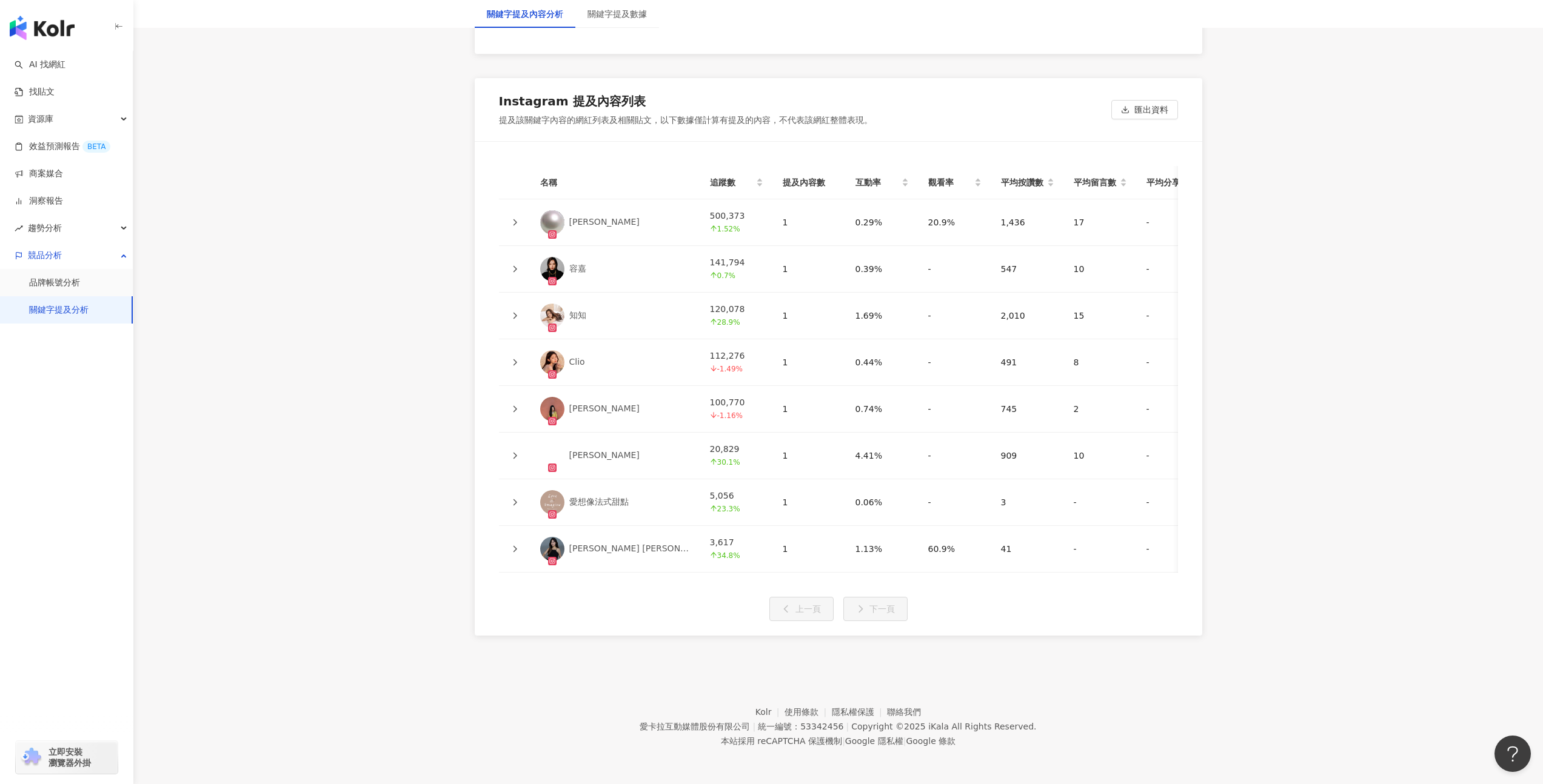
scroll to position [2570, 0]
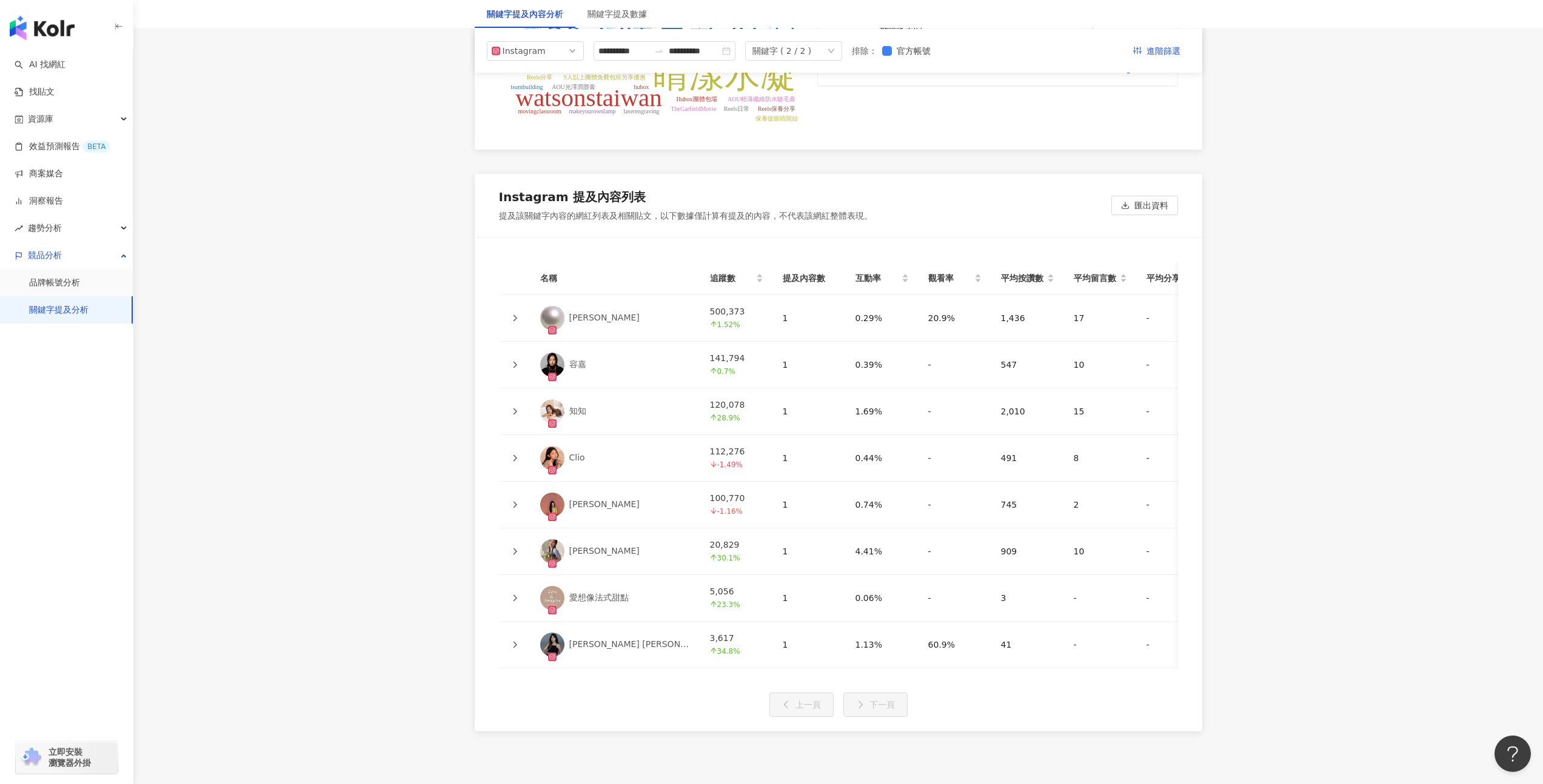
click at [789, 60] on div "**********" at bounding box center [839, 51] width 728 height 43
click at [795, 54] on div "關鍵字 ( 2 / 2 )" at bounding box center [781, 51] width 60 height 18
click at [862, 102] on icon "check" at bounding box center [865, 101] width 8 height 6
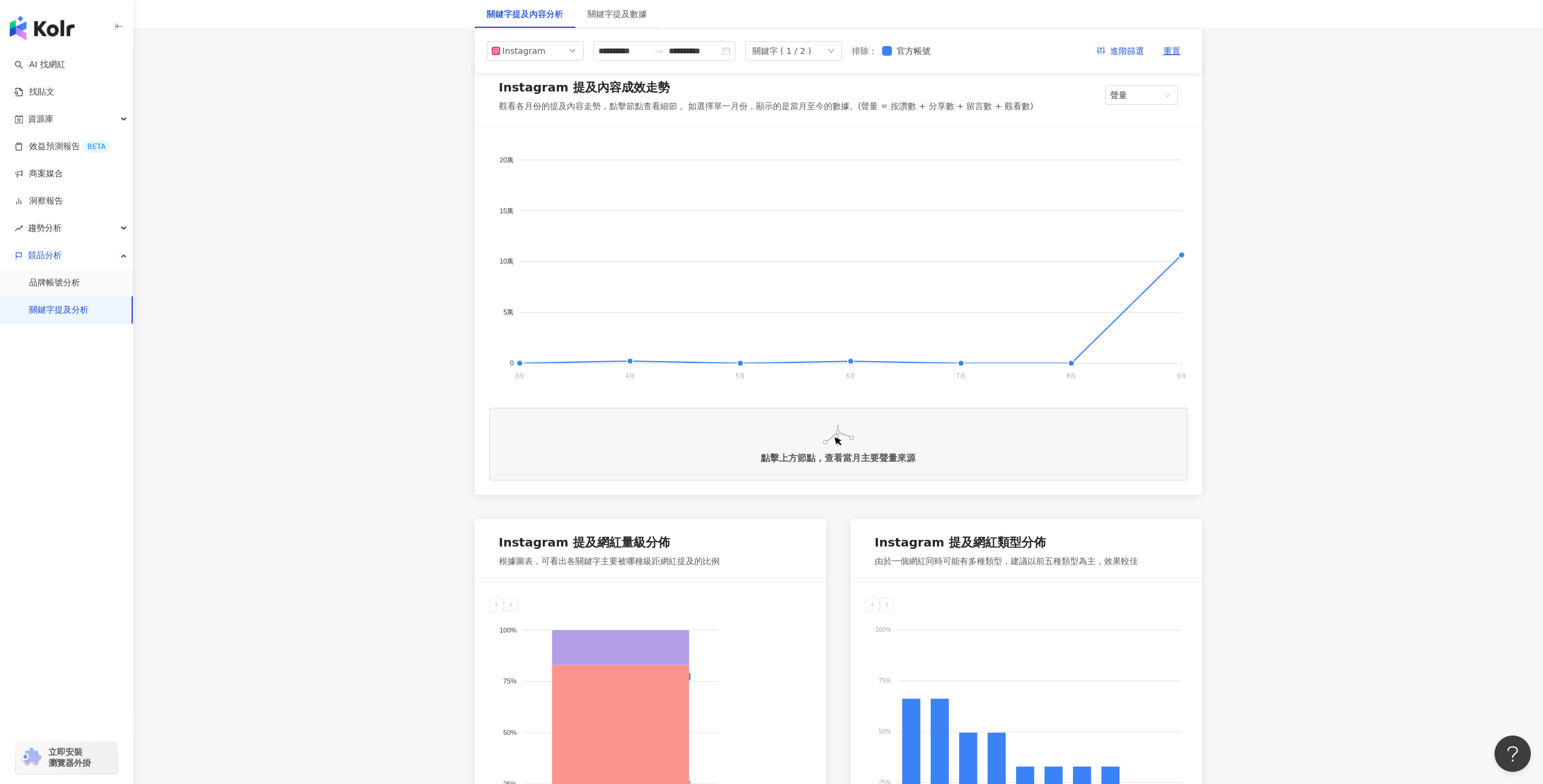
scroll to position [12, 0]
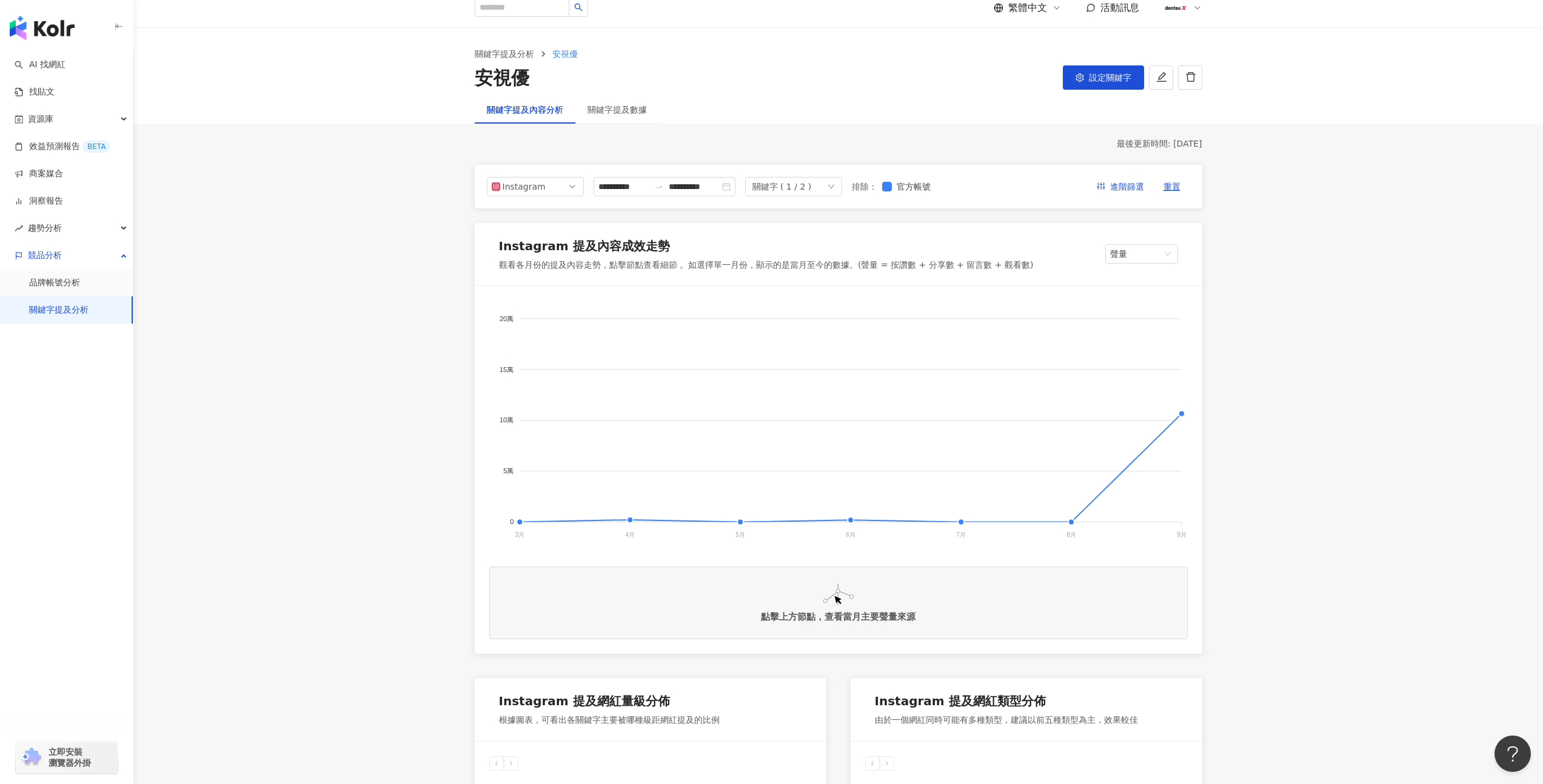
click at [512, 82] on div "安視優" at bounding box center [502, 78] width 54 height 26
copy div "安視優 設定關鍵字"
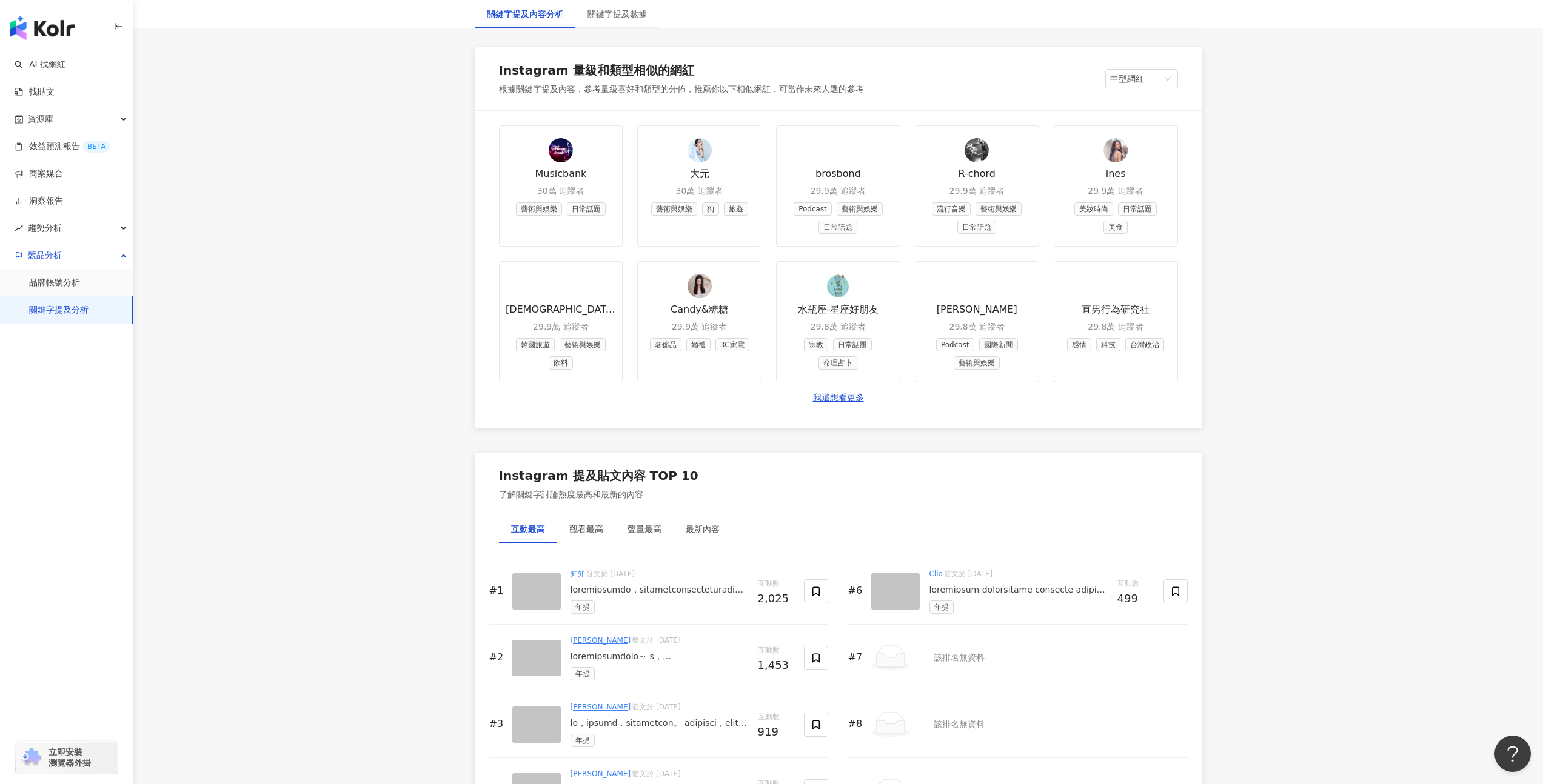
scroll to position [1730, 0]
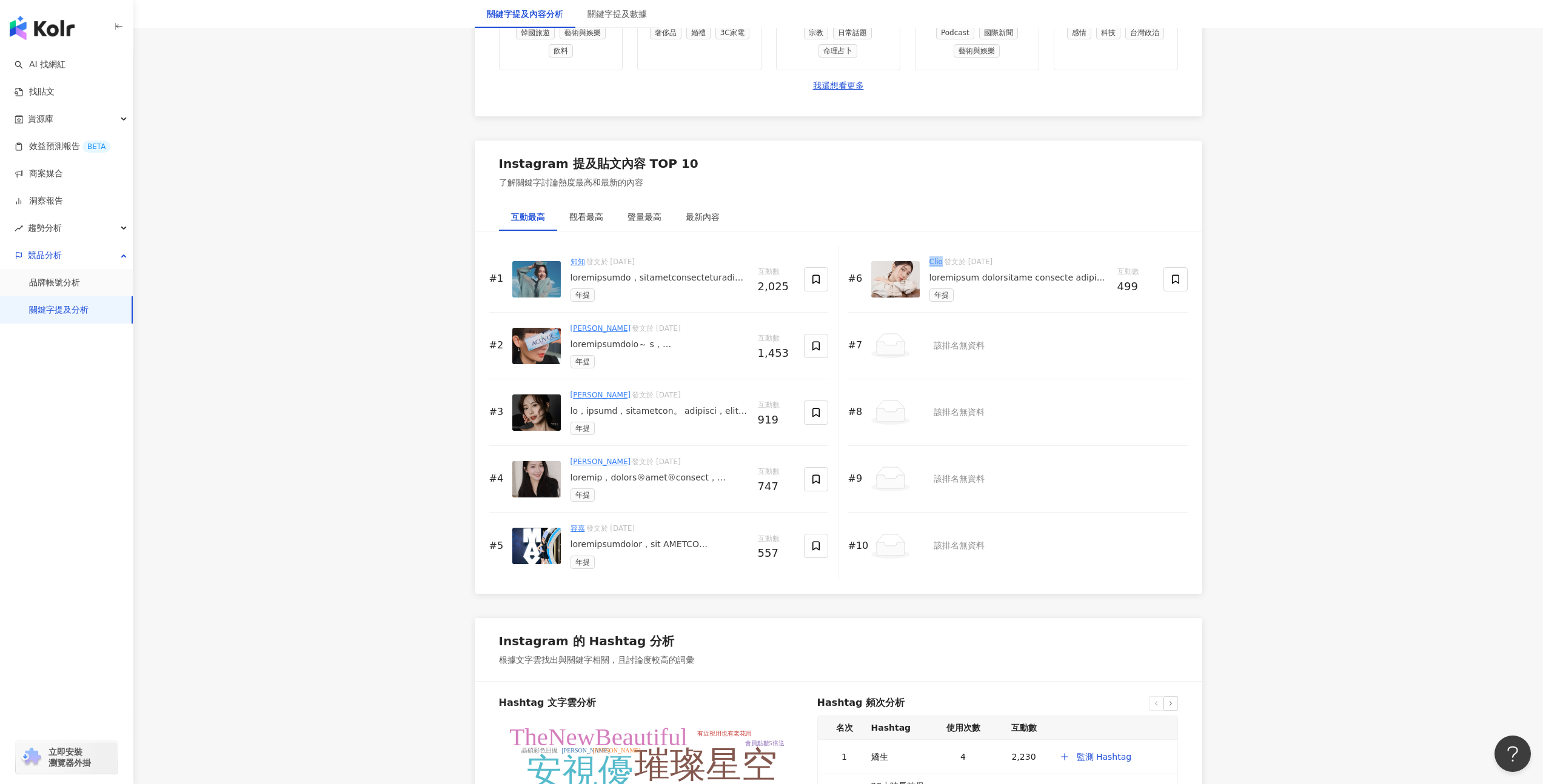
click at [889, 281] on img at bounding box center [895, 278] width 49 height 36
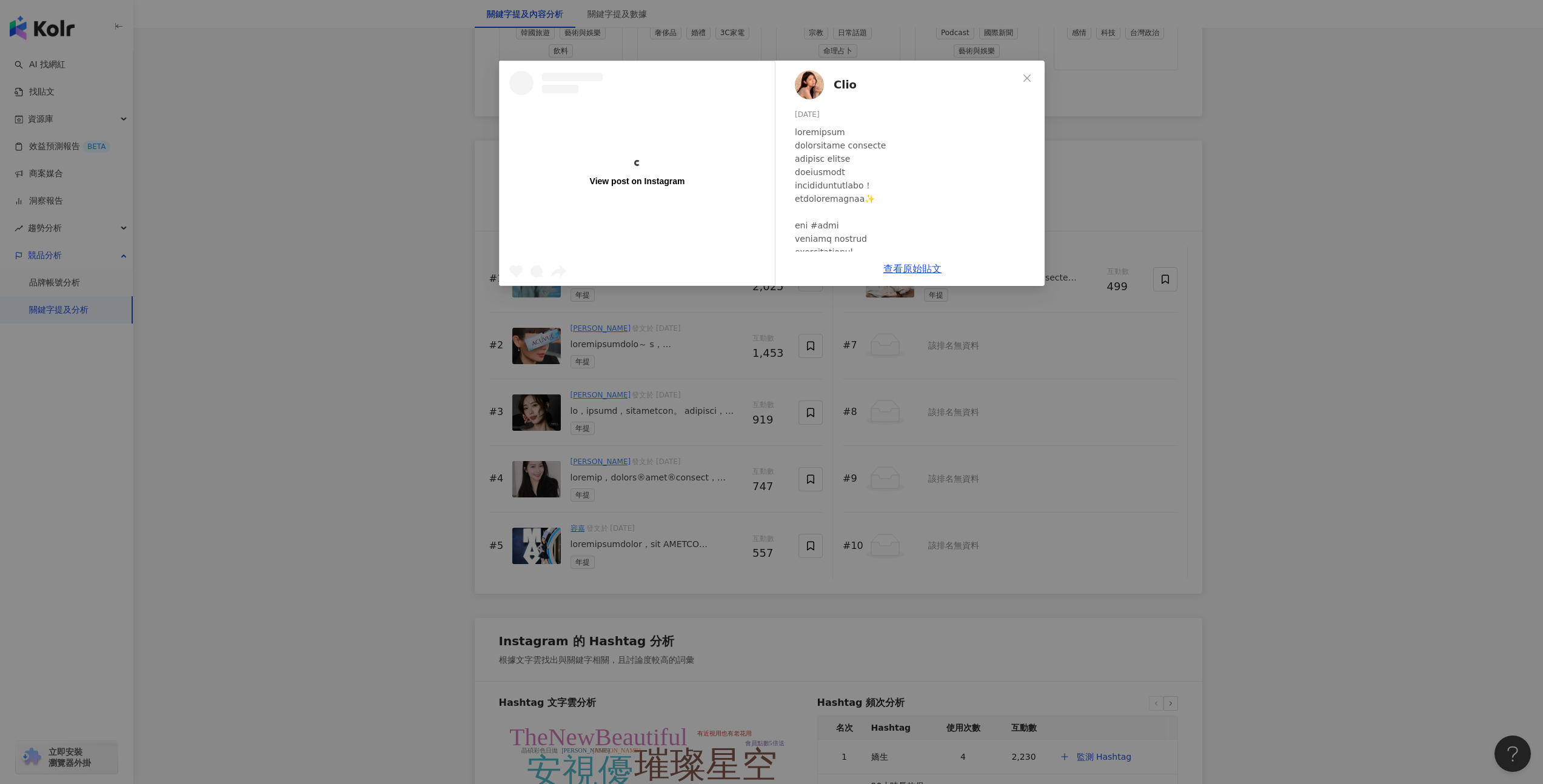
click at [984, 276] on div "查看原始貼文" at bounding box center [912, 268] width 265 height 35
click at [926, 273] on link "查看原始貼文" at bounding box center [912, 269] width 58 height 12
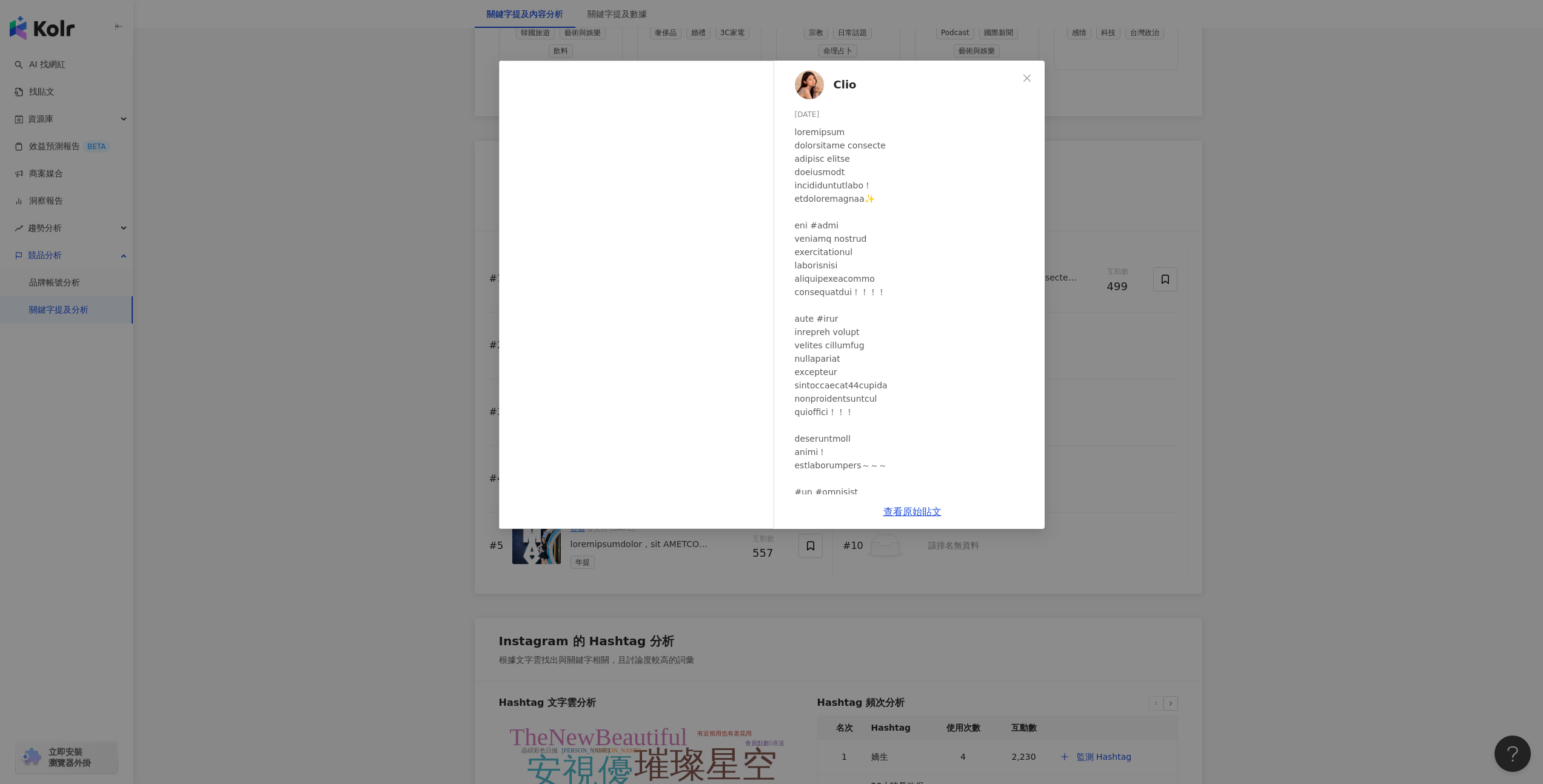
click at [320, 75] on div "Clio 2025/4/9 491 8 查看原始貼文" at bounding box center [771, 392] width 1543 height 784
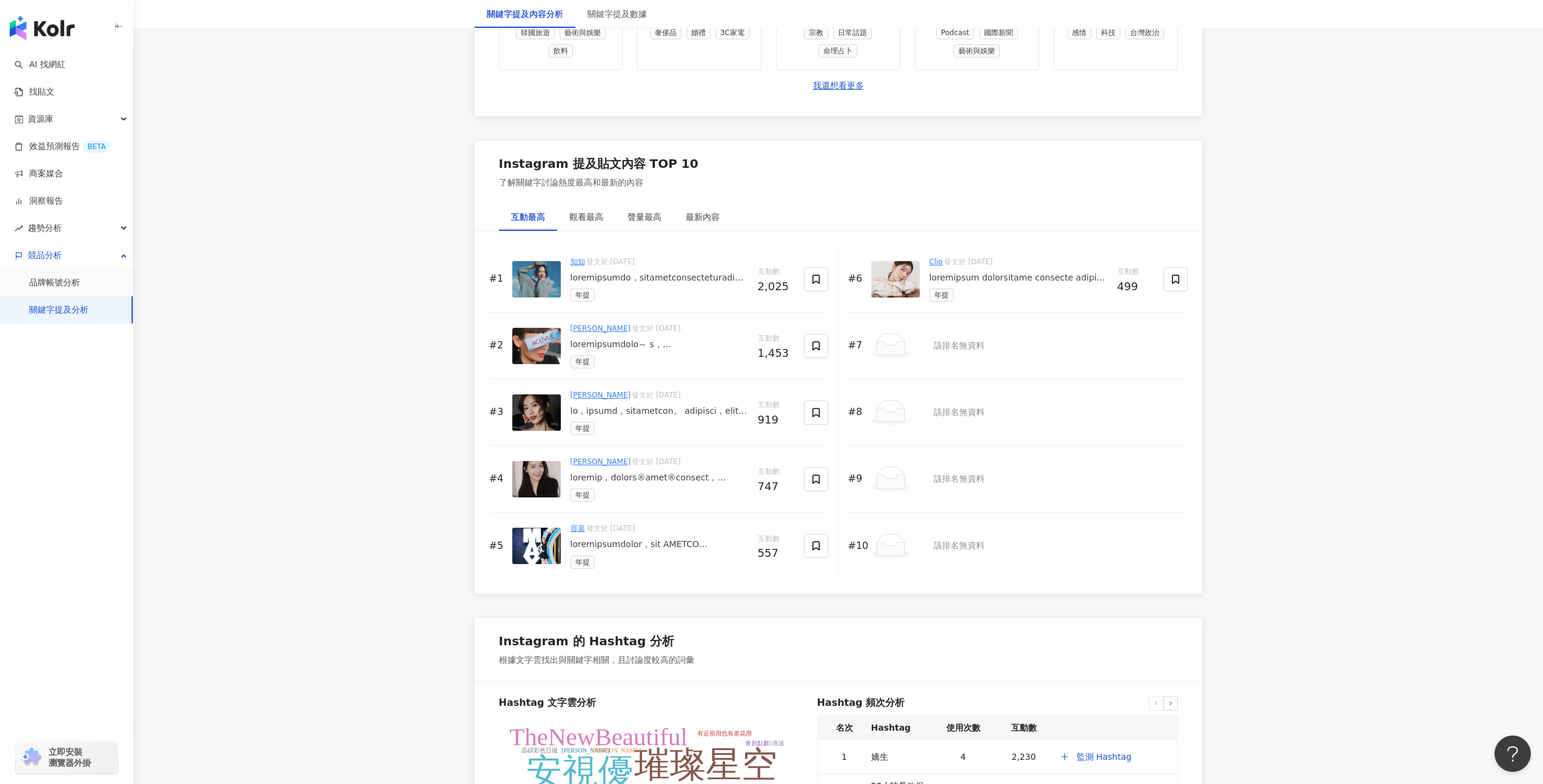
click at [576, 534] on div "容嘉 發文於 2025/9/8 年提" at bounding box center [659, 546] width 178 height 46
click at [579, 527] on link "容嘉" at bounding box center [578, 528] width 15 height 9
click at [525, 553] on img at bounding box center [537, 545] width 49 height 36
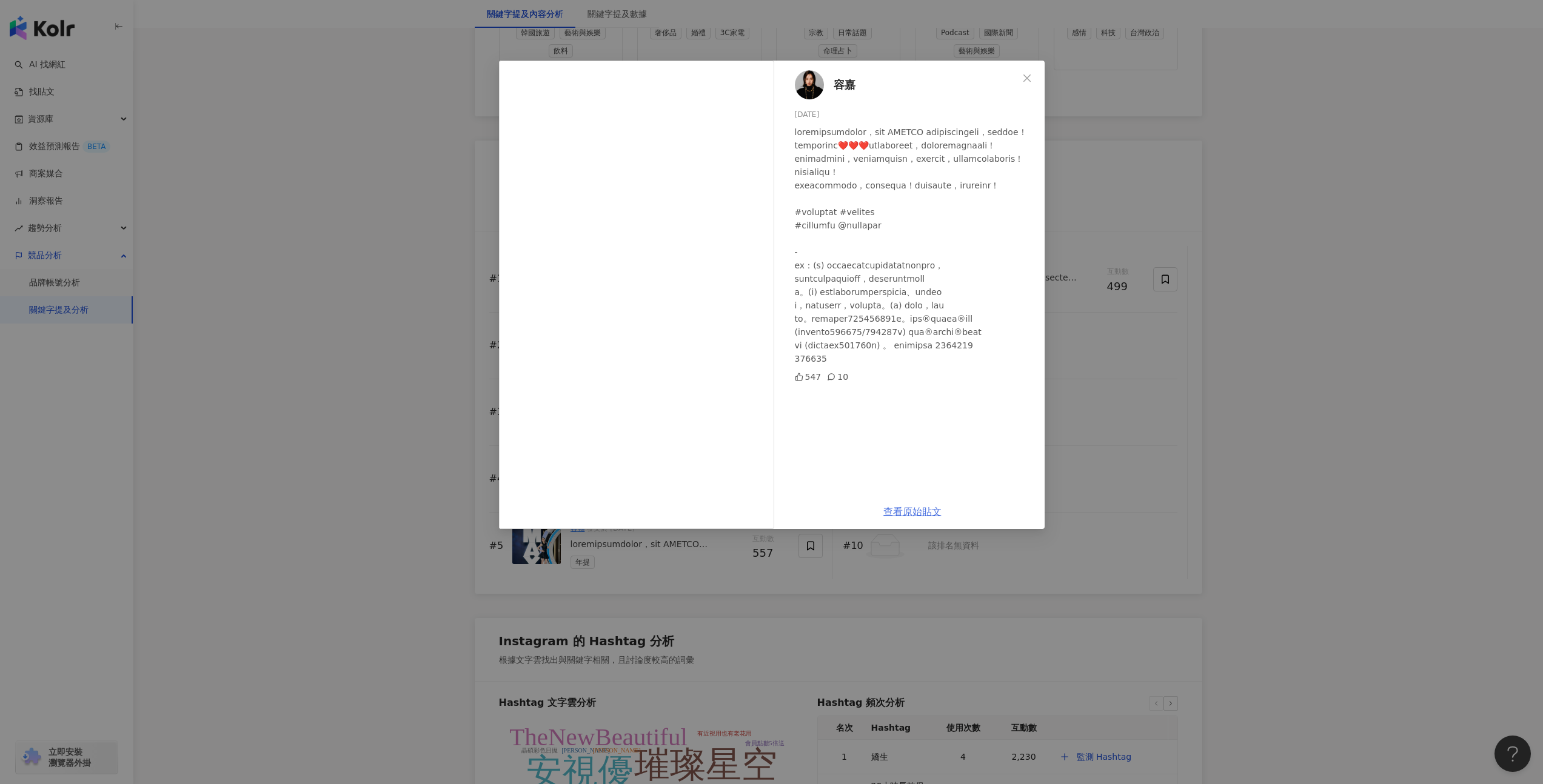
click at [929, 511] on link "查看原始貼文" at bounding box center [912, 512] width 58 height 12
click at [304, 268] on div "容嘉 2025/9/8 547 10 查看原始貼文" at bounding box center [771, 392] width 1543 height 784
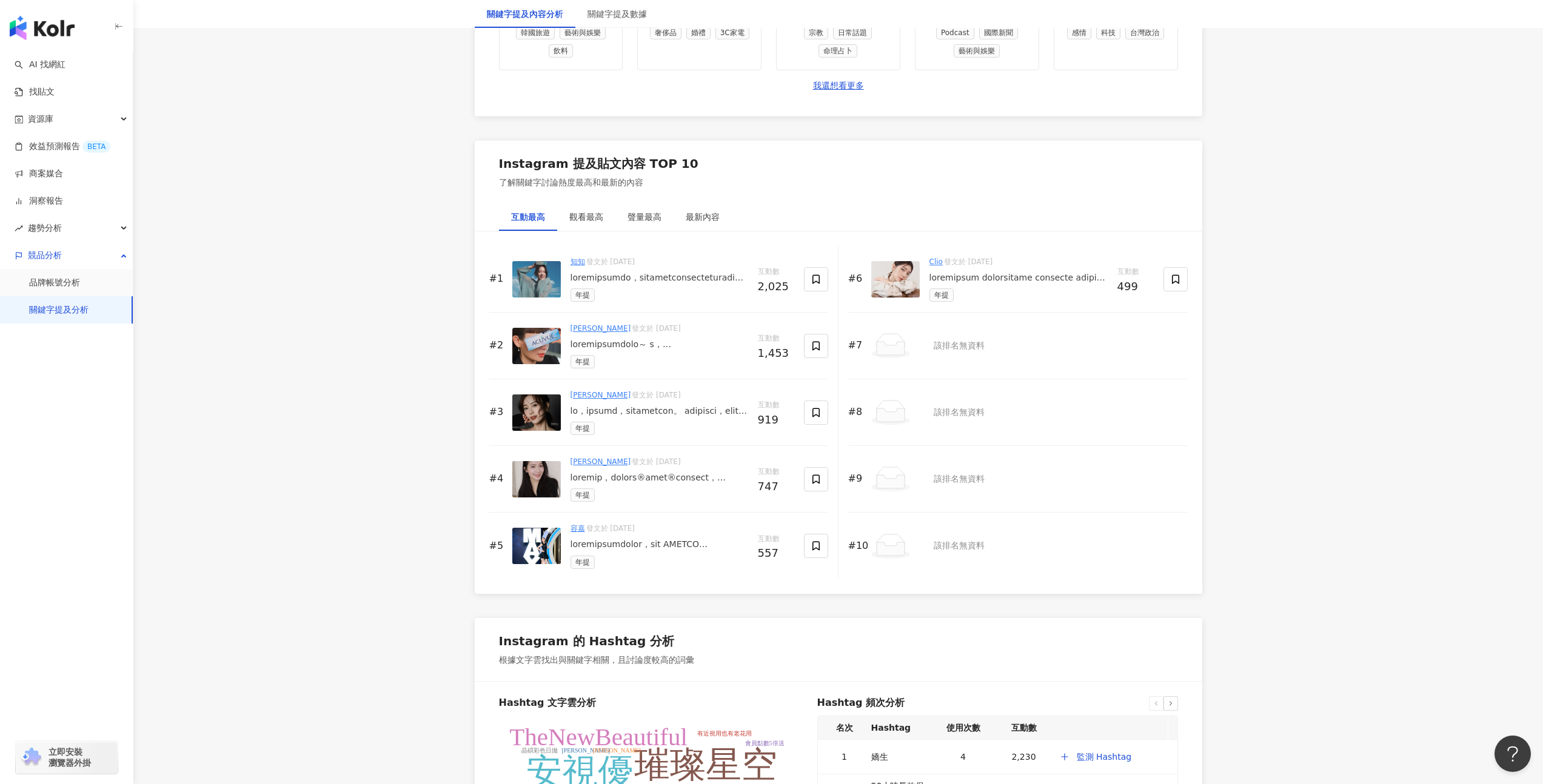
click at [654, 334] on div "魏如萱 waa wei 發文於 2025/9/10" at bounding box center [659, 328] width 178 height 11
click at [652, 344] on div at bounding box center [659, 345] width 178 height 12
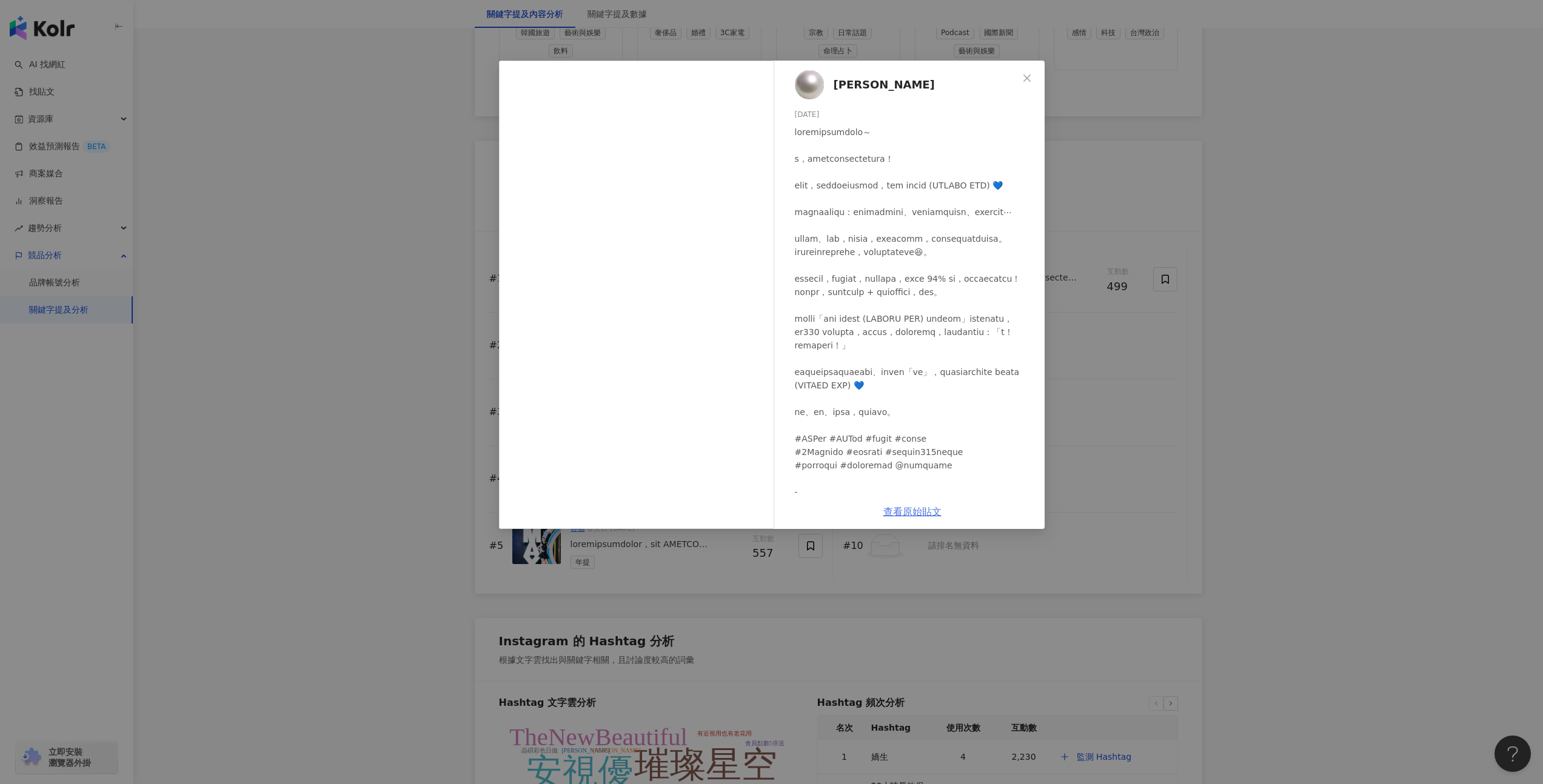
click at [909, 509] on link "查看原始貼文" at bounding box center [912, 512] width 58 height 12
click at [357, 71] on div "魏如萱 waa wei 2025/9/10 1,436 17 10.5萬 查看原始貼文" at bounding box center [771, 392] width 1543 height 784
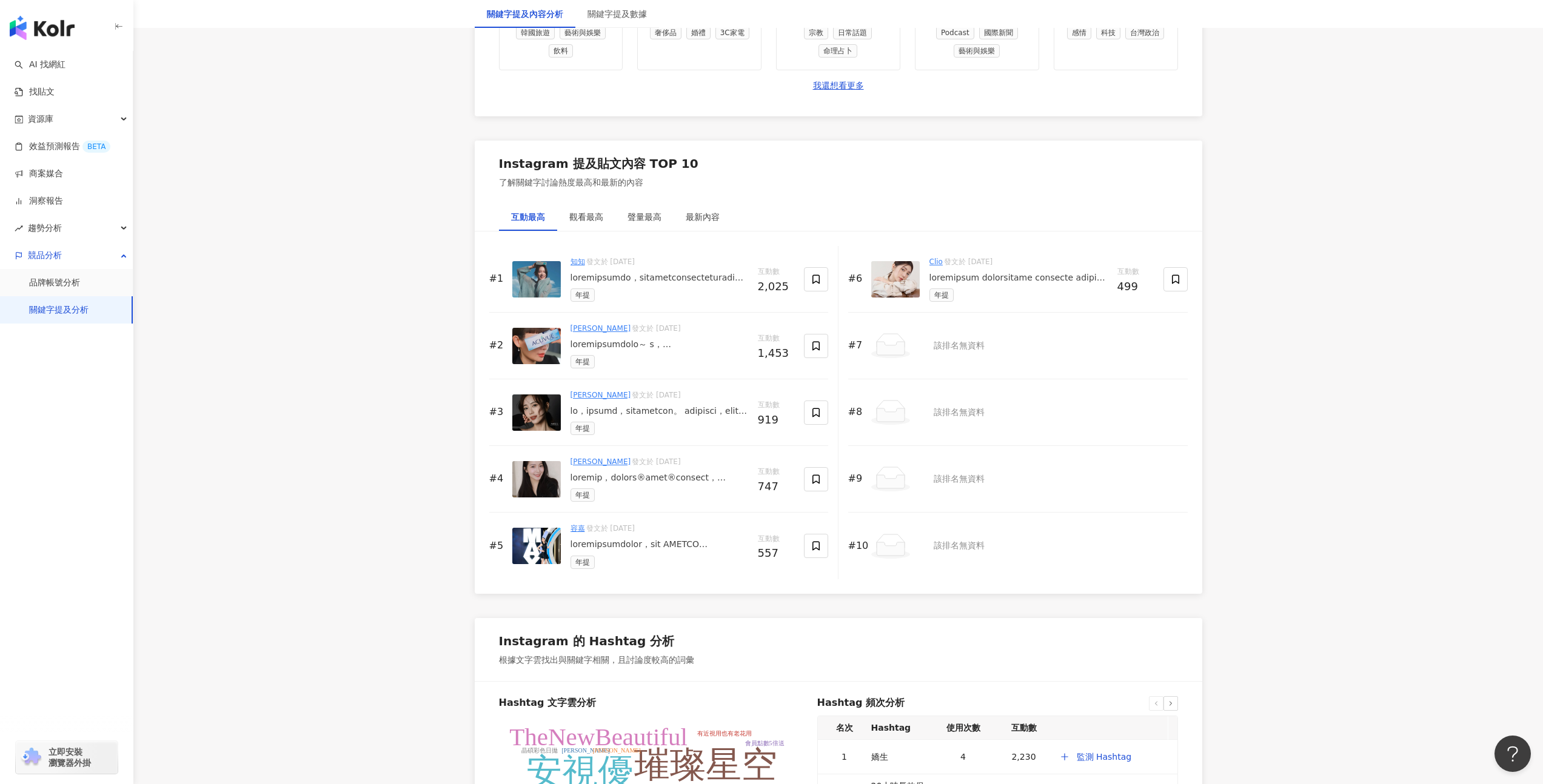
click at [693, 281] on div at bounding box center [659, 278] width 178 height 12
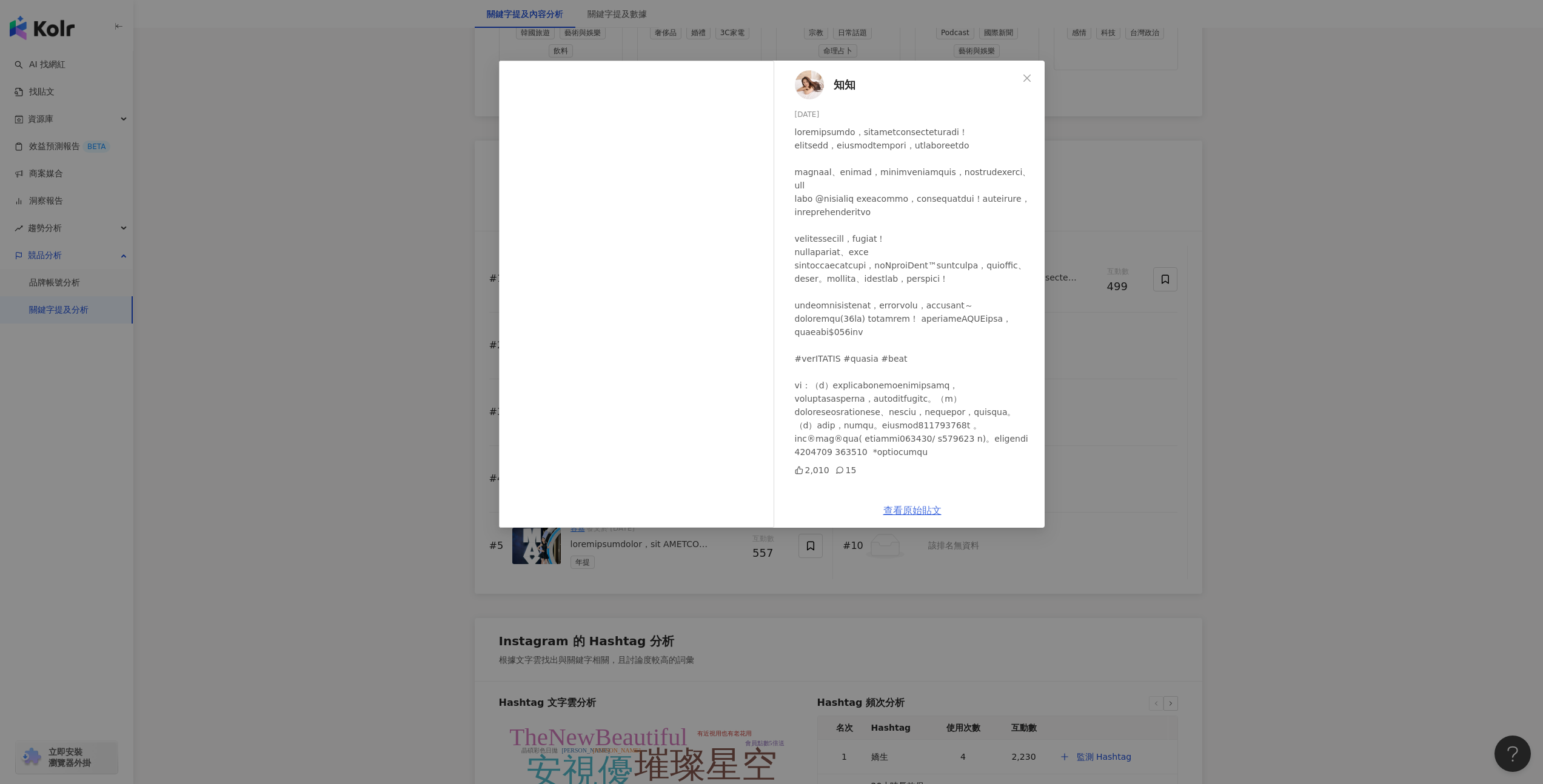
click at [918, 513] on link "查看原始貼文" at bounding box center [912, 511] width 58 height 12
click at [410, 352] on div "知知 2025/6/5 2,010 15 查看原始貼文" at bounding box center [771, 392] width 1543 height 784
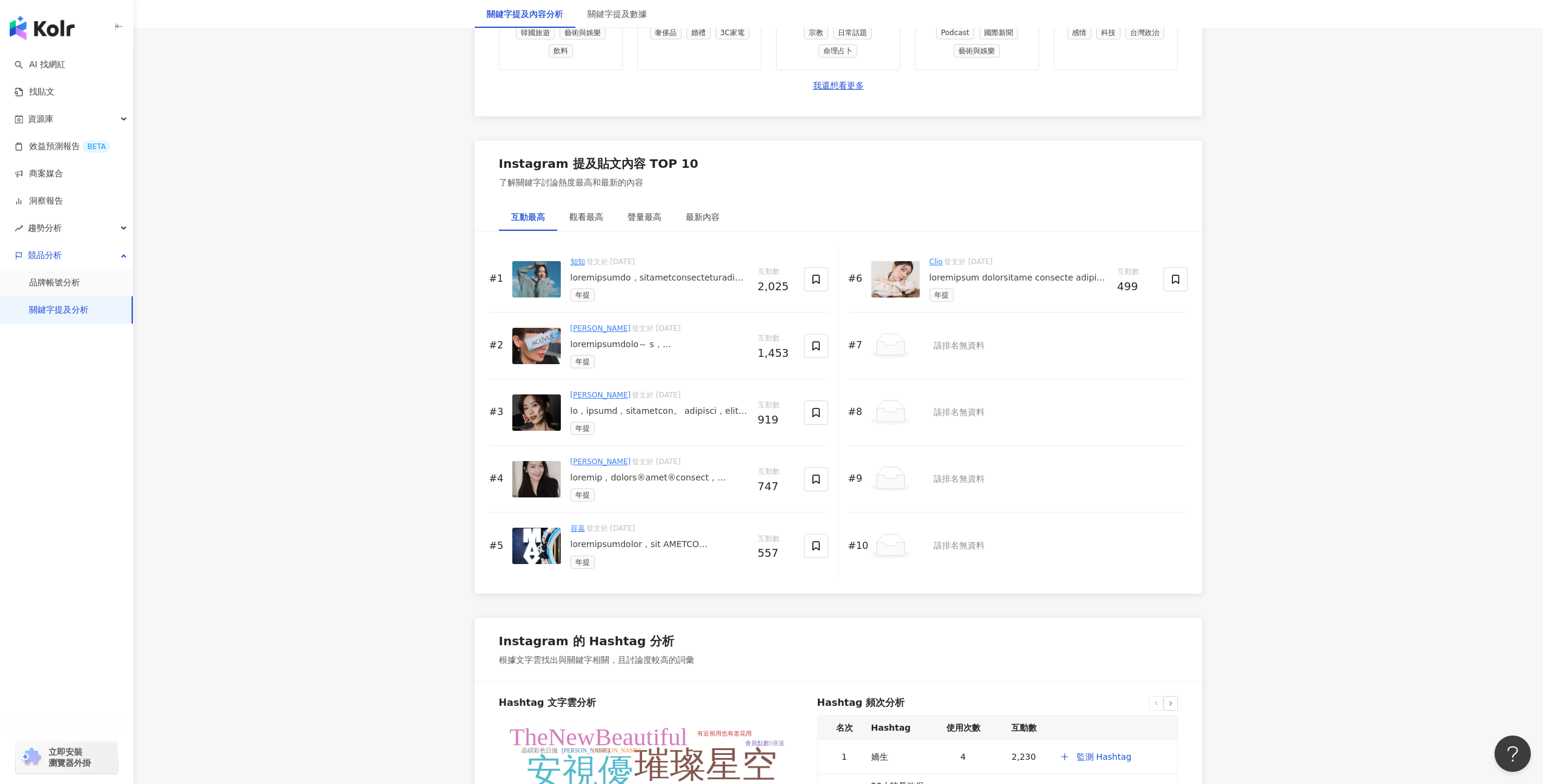
click at [1006, 274] on div at bounding box center [1018, 278] width 178 height 12
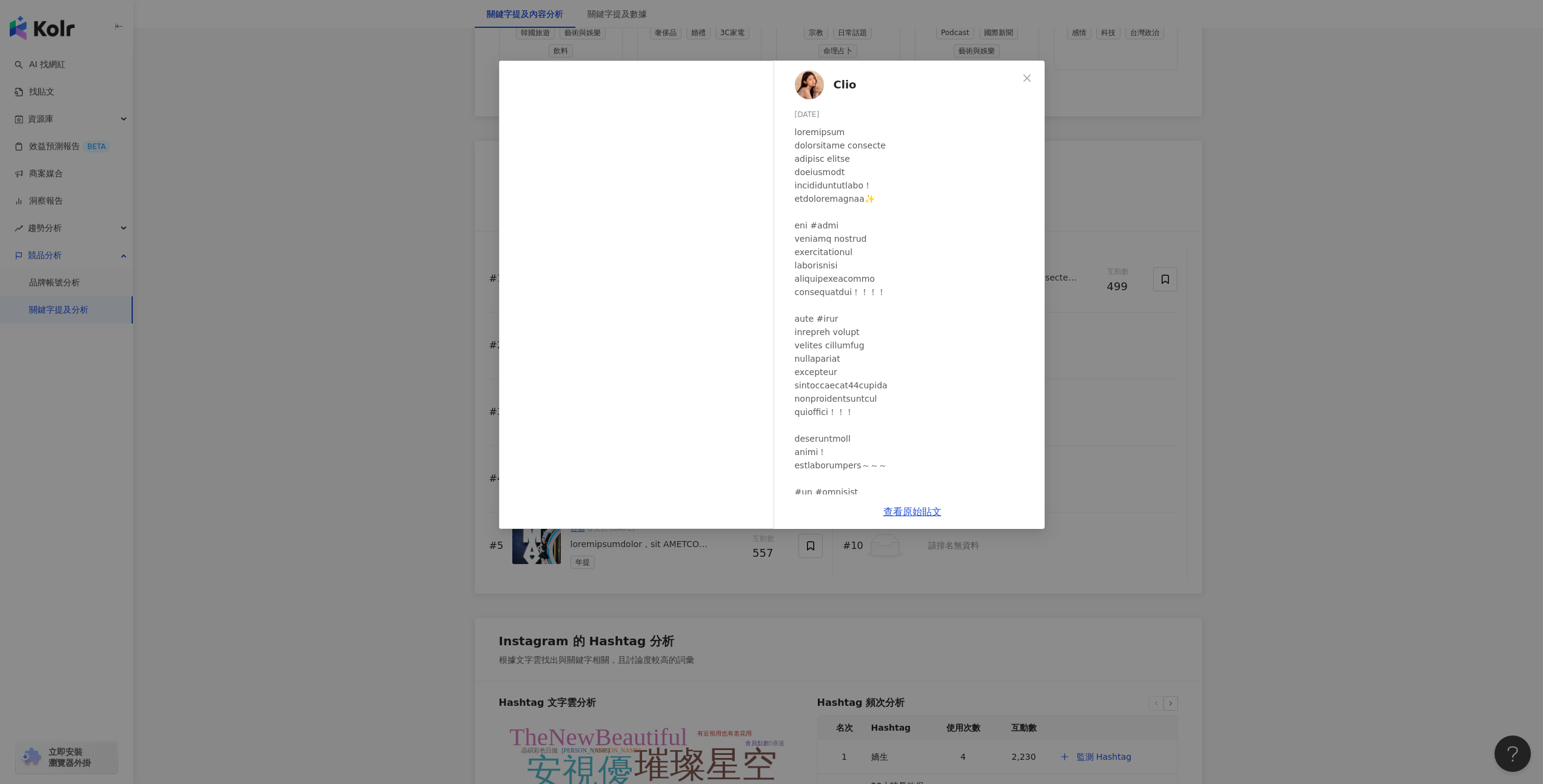
click at [370, 425] on div "Clio 2025/4/9 491 8 查看原始貼文" at bounding box center [771, 392] width 1543 height 784
click at [342, 405] on div "Clio 2025/4/9 491 8 查看原始貼文" at bounding box center [771, 392] width 1543 height 784
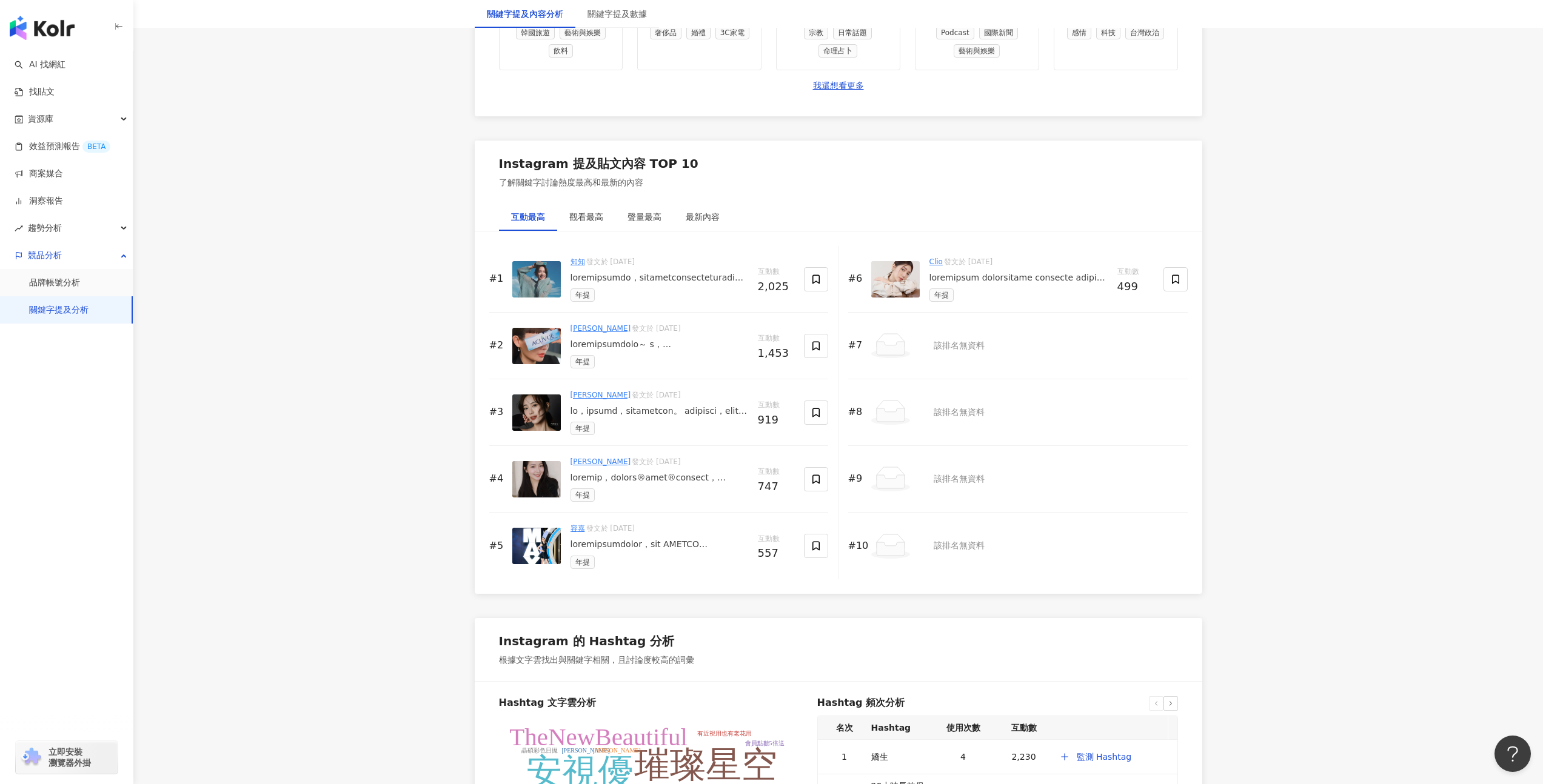
click at [668, 414] on div at bounding box center [659, 411] width 178 height 12
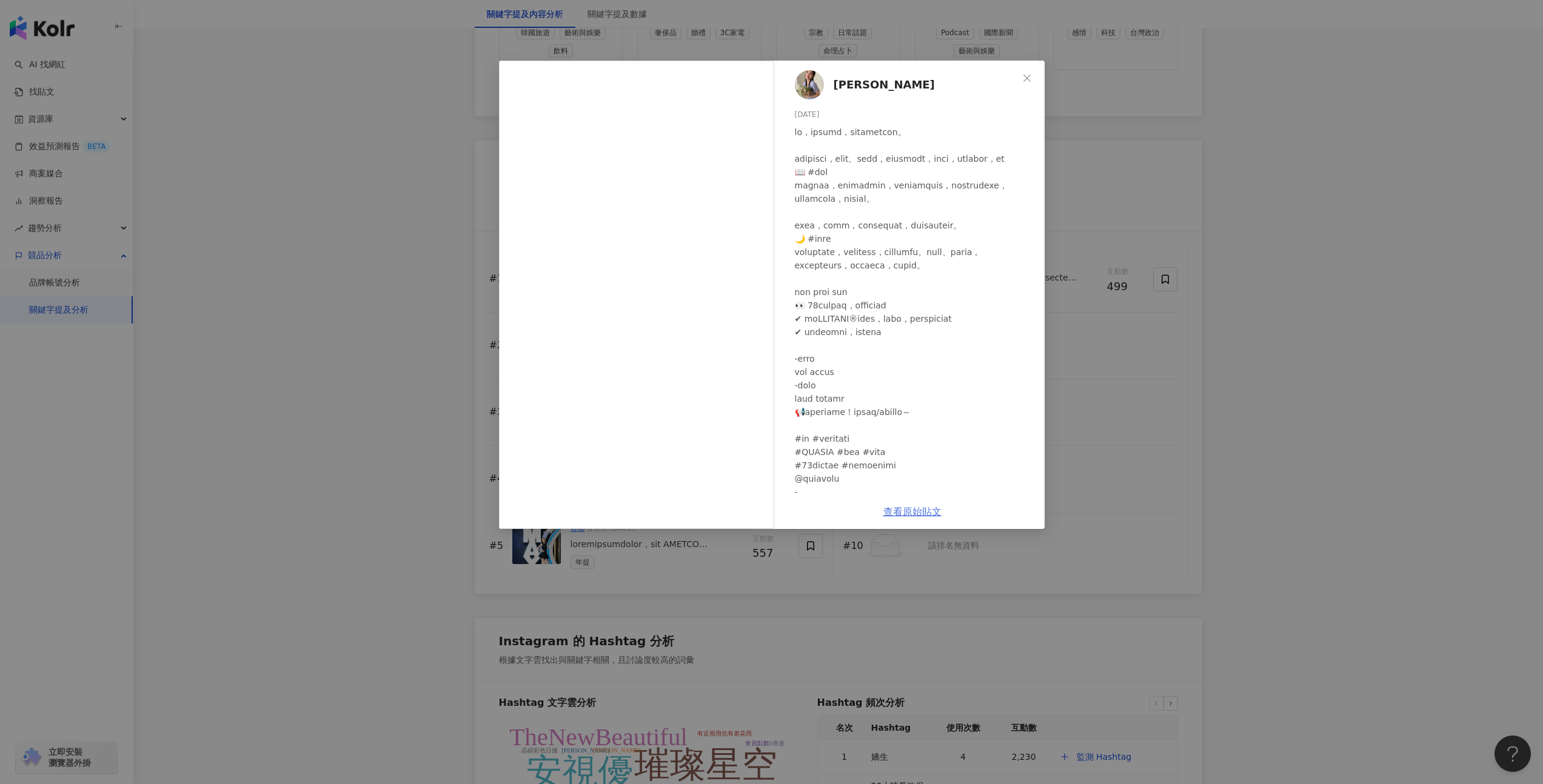
click at [911, 510] on link "查看原始貼文" at bounding box center [912, 512] width 58 height 12
click at [333, 257] on div "賴賴 2025/4/1 909 10 查看原始貼文" at bounding box center [771, 392] width 1543 height 784
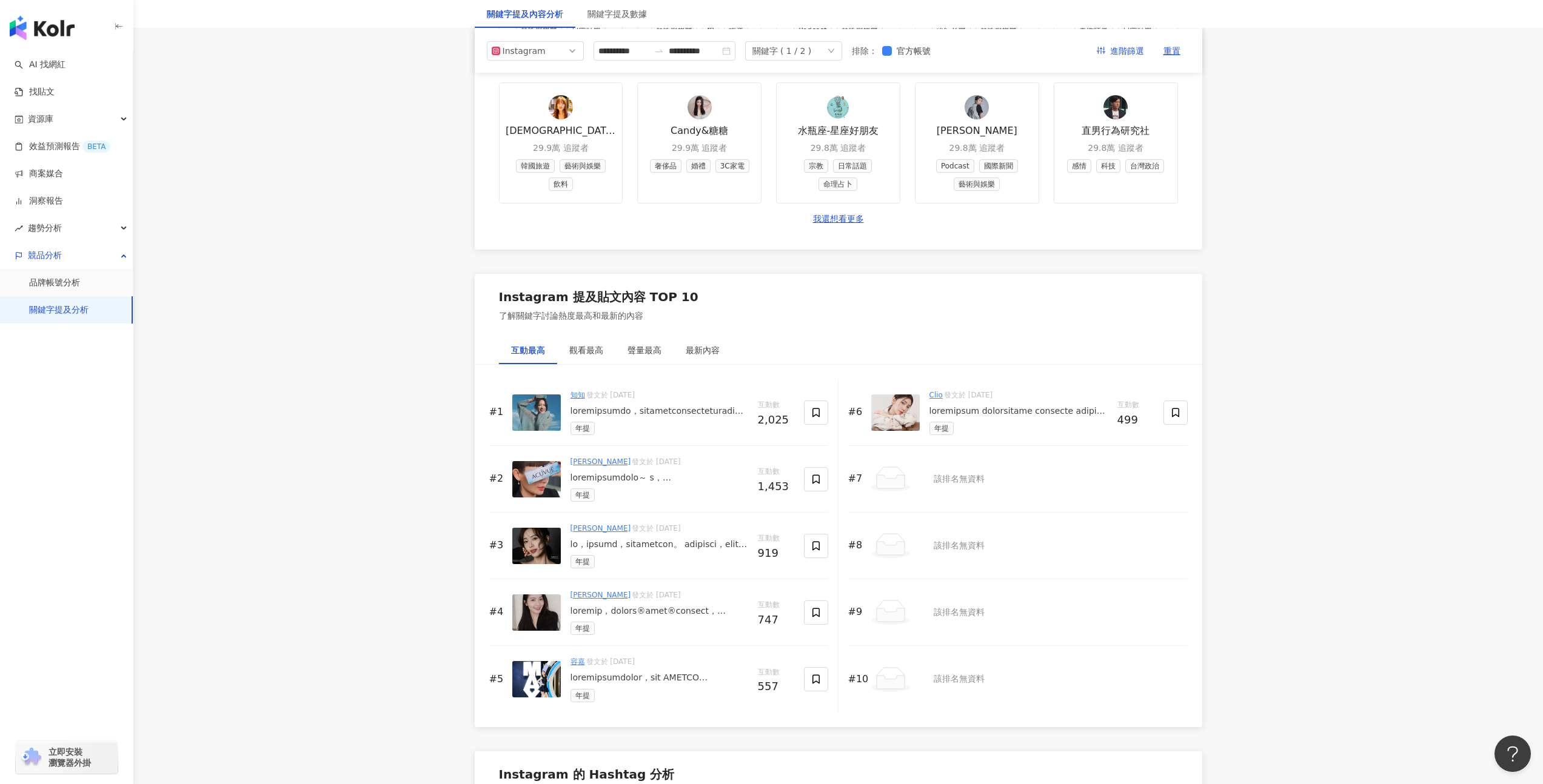
scroll to position [1517, 0]
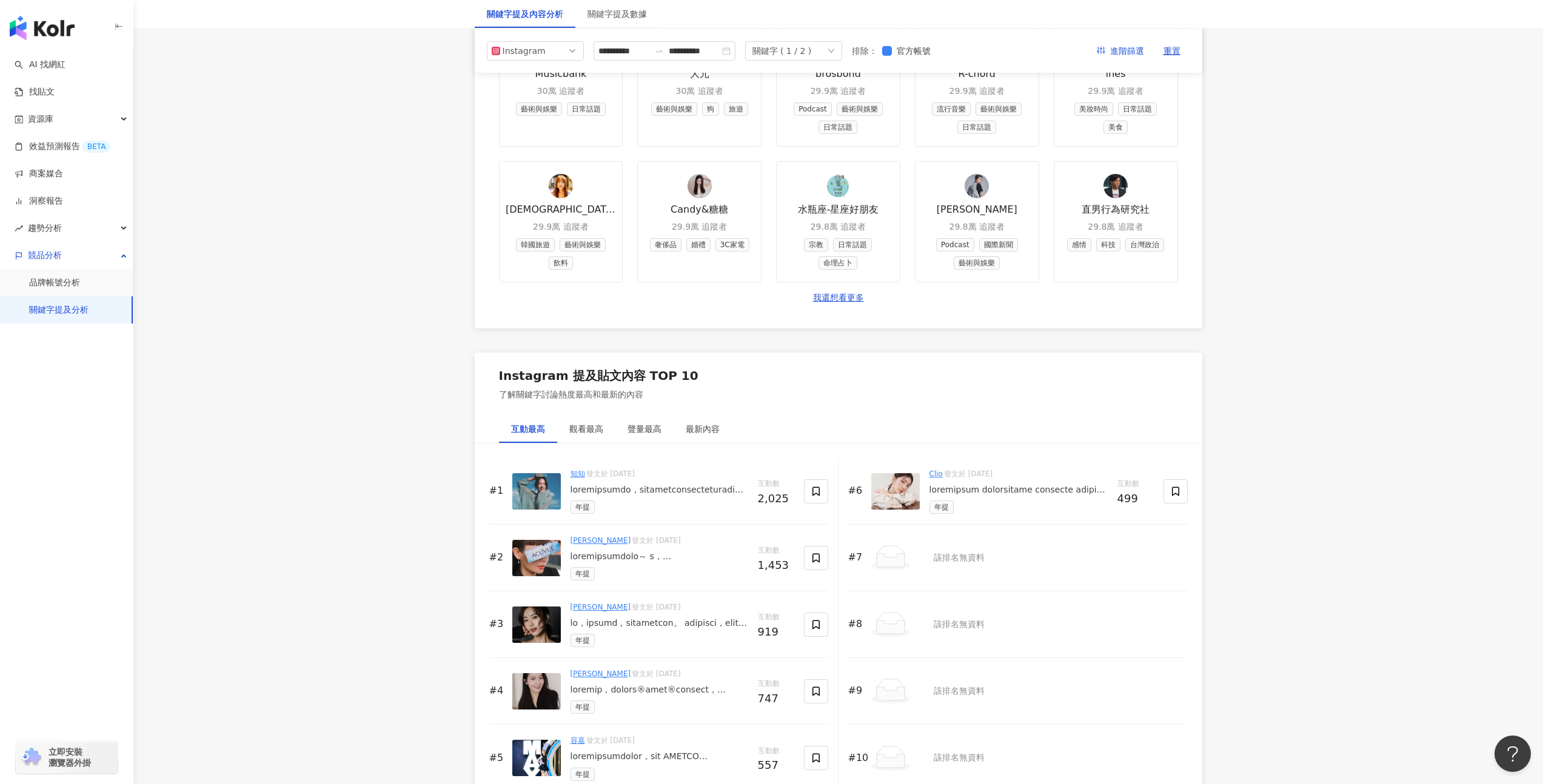
click at [672, 367] on div "Instagram 提及貼文內容 TOP 10" at bounding box center [598, 375] width 199 height 17
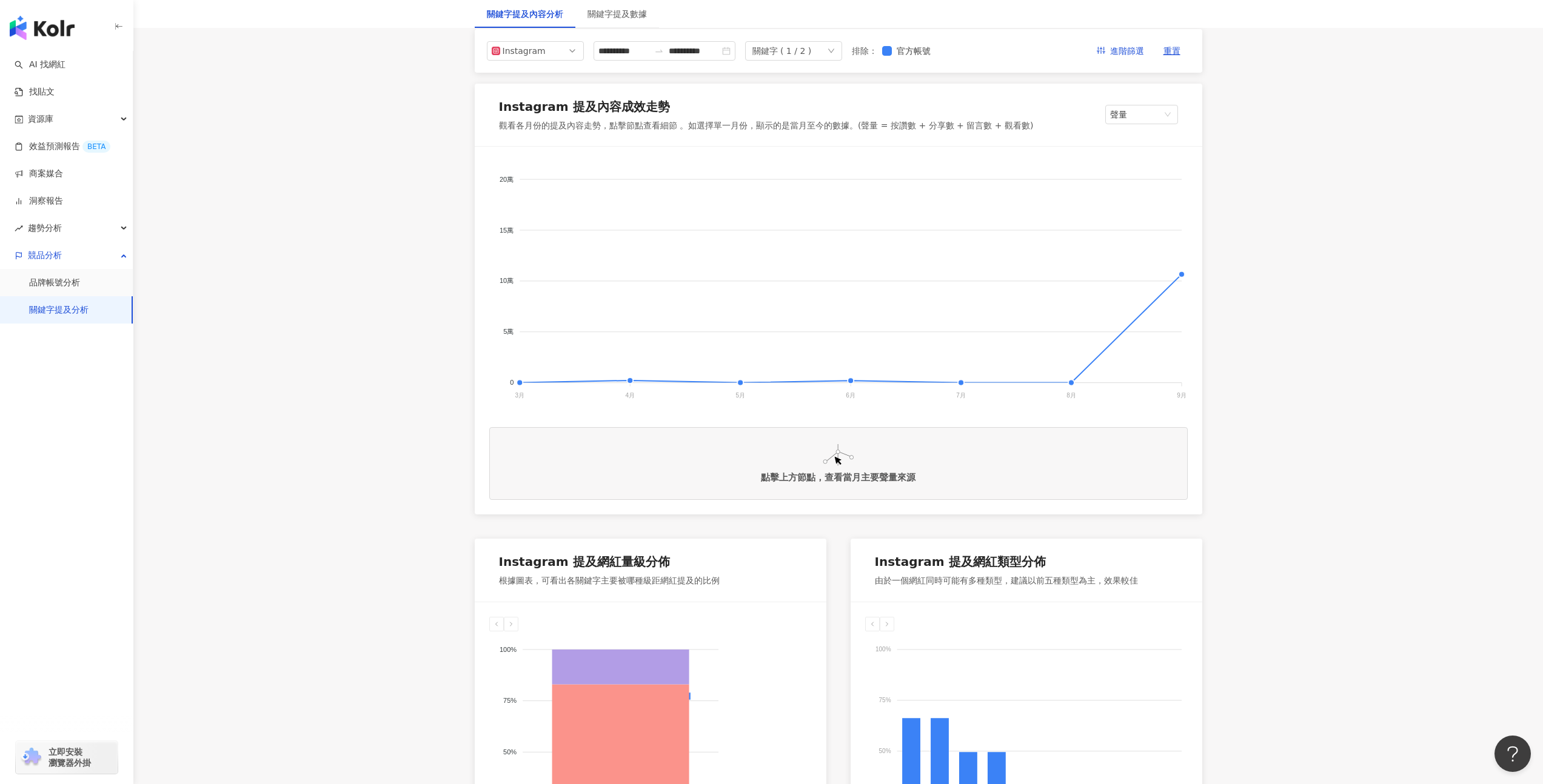
scroll to position [0, 0]
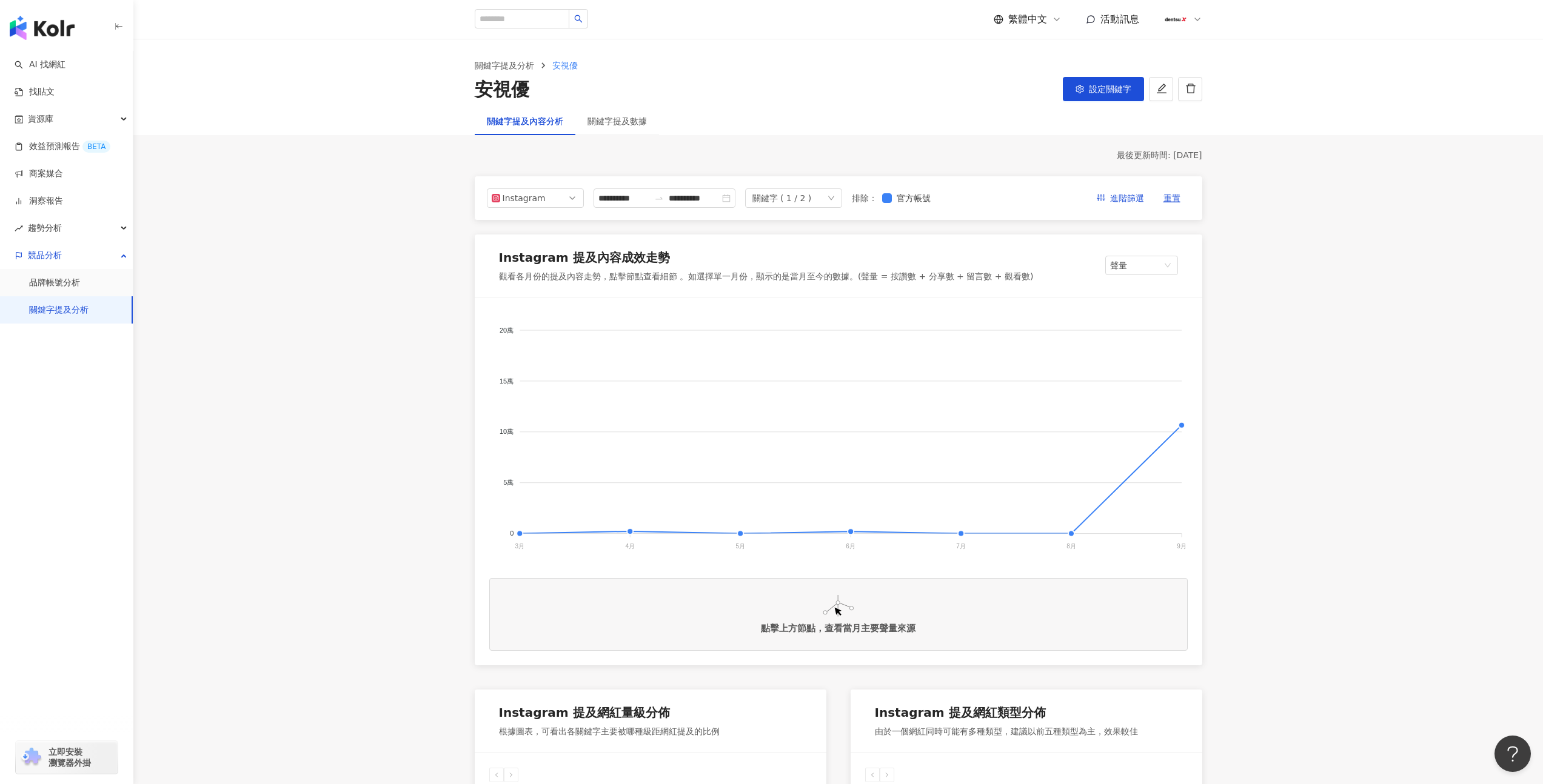
click at [832, 196] on div "關鍵字 ( 1 / 2 )" at bounding box center [793, 198] width 97 height 19
click at [820, 251] on div "年提" at bounding box center [799, 249] width 73 height 13
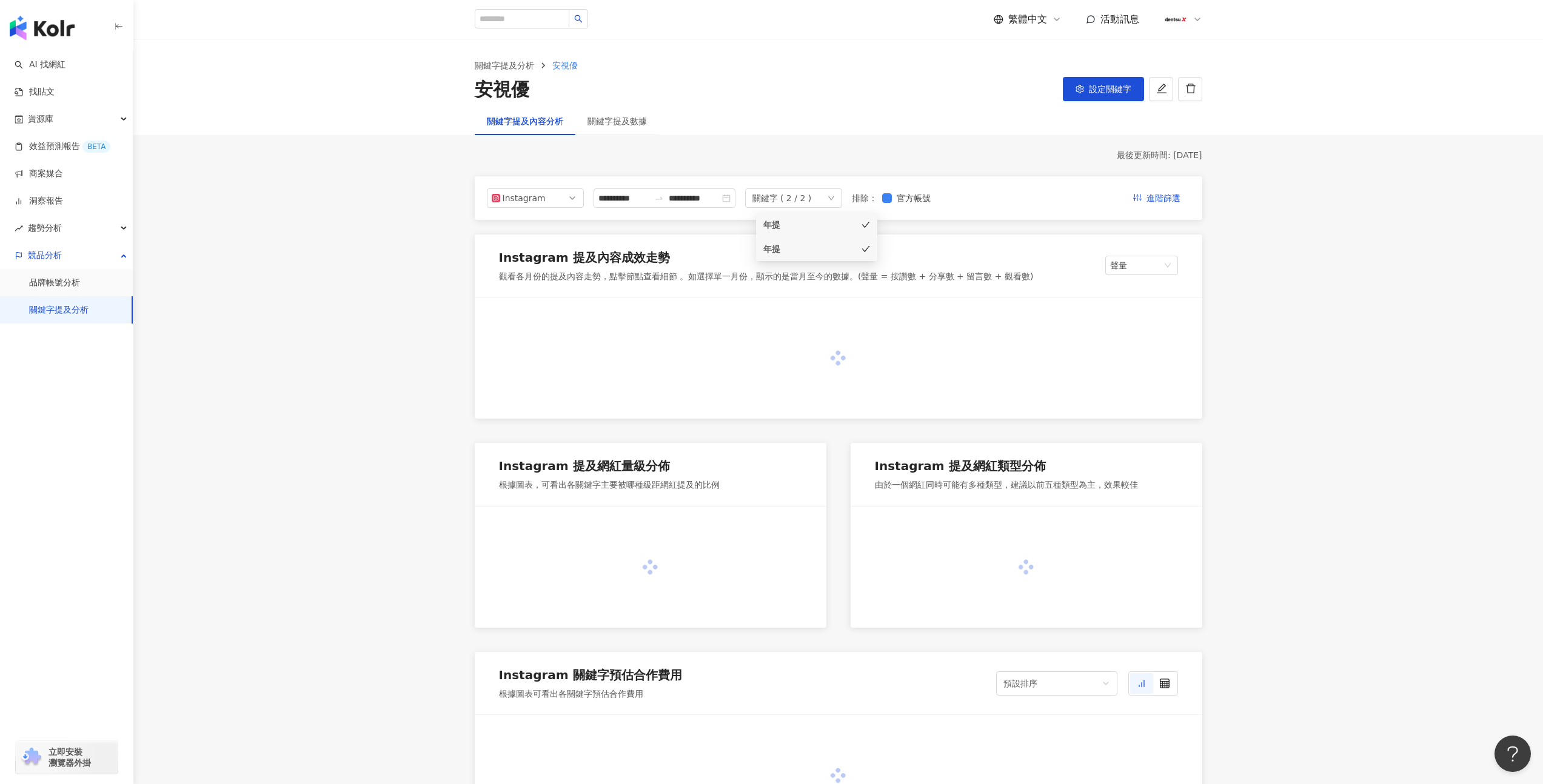
click at [821, 227] on div "年提" at bounding box center [799, 225] width 73 height 13
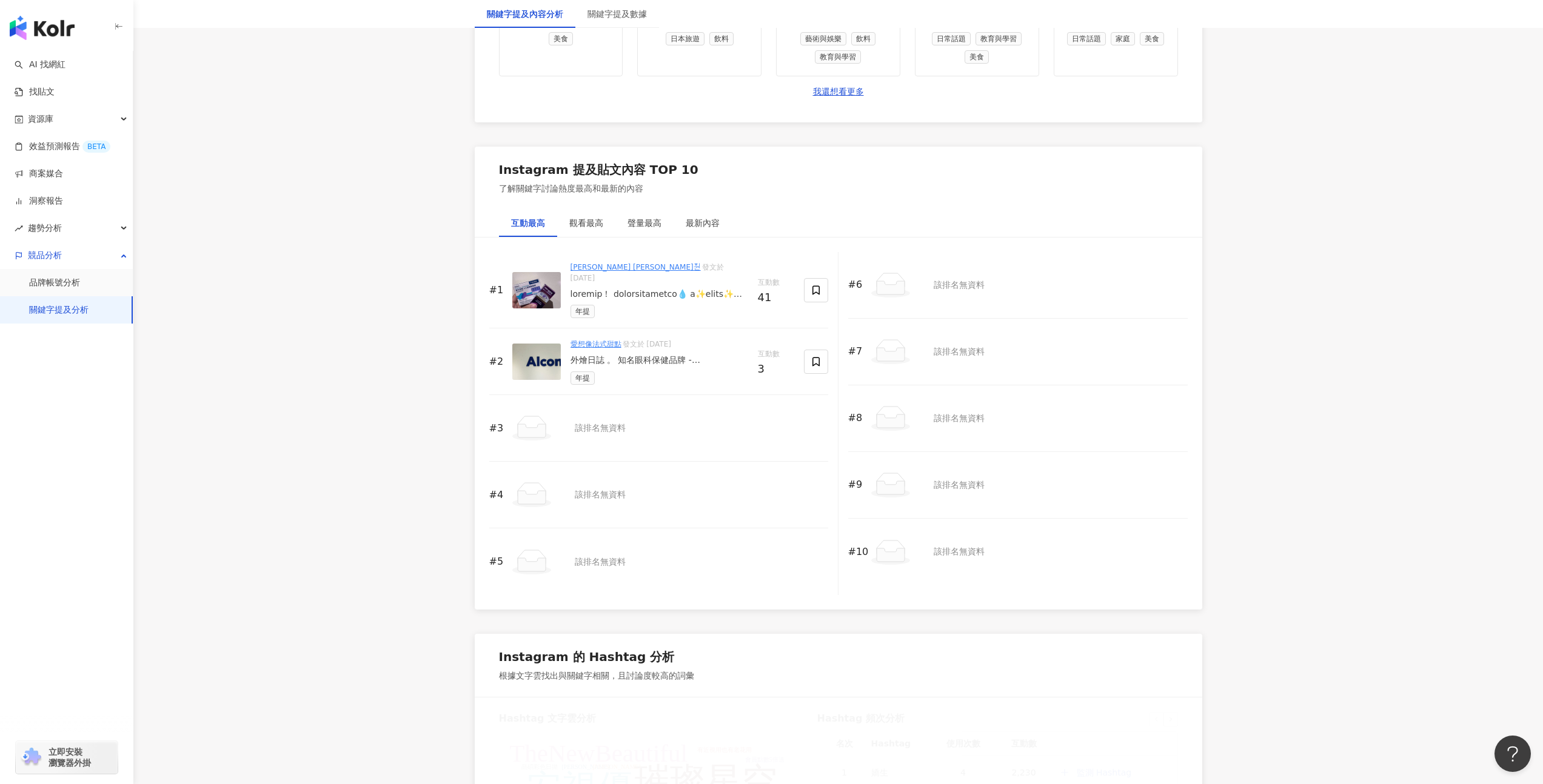
scroll to position [1732, 0]
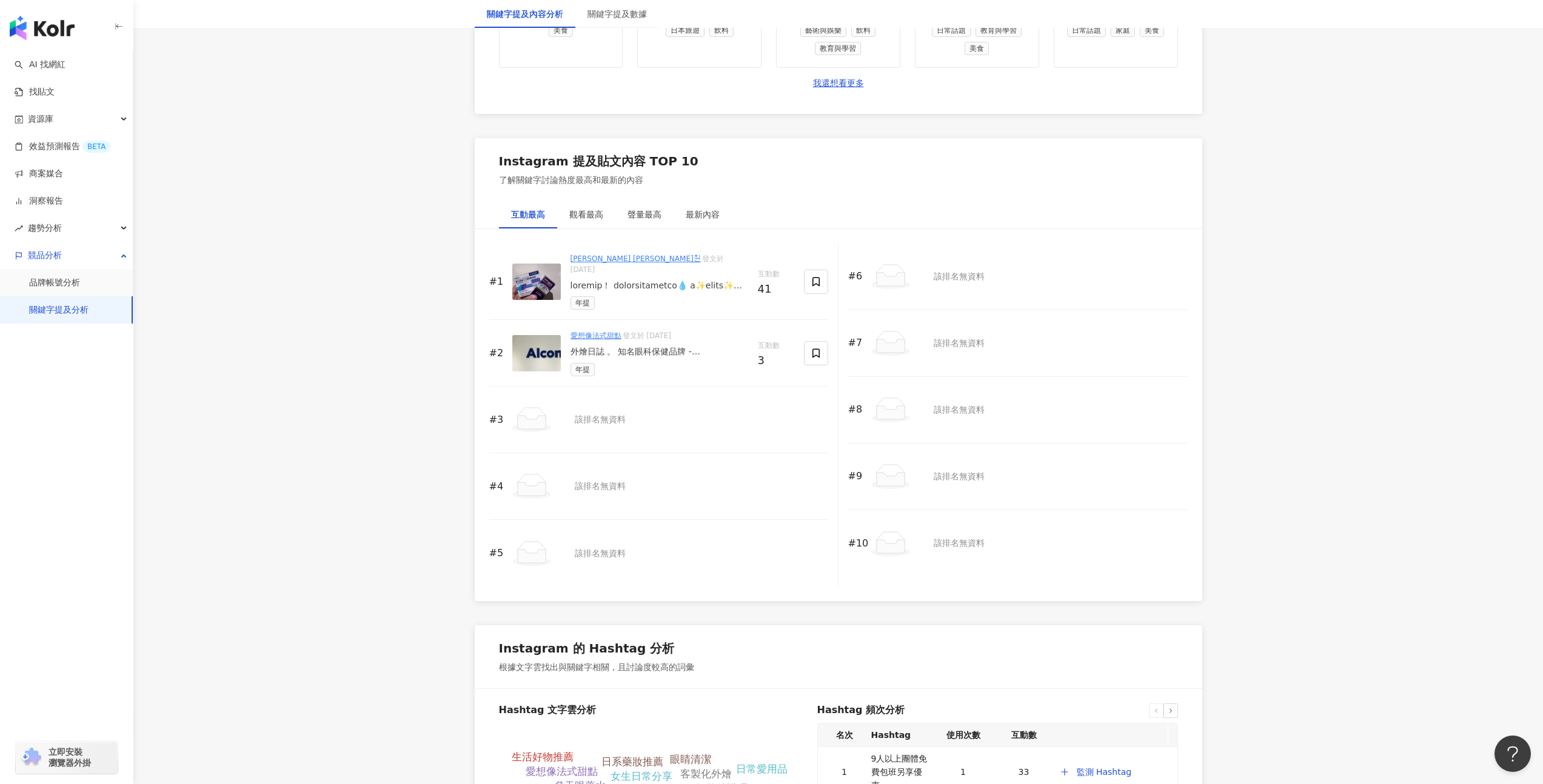
click at [638, 280] on div at bounding box center [659, 286] width 178 height 12
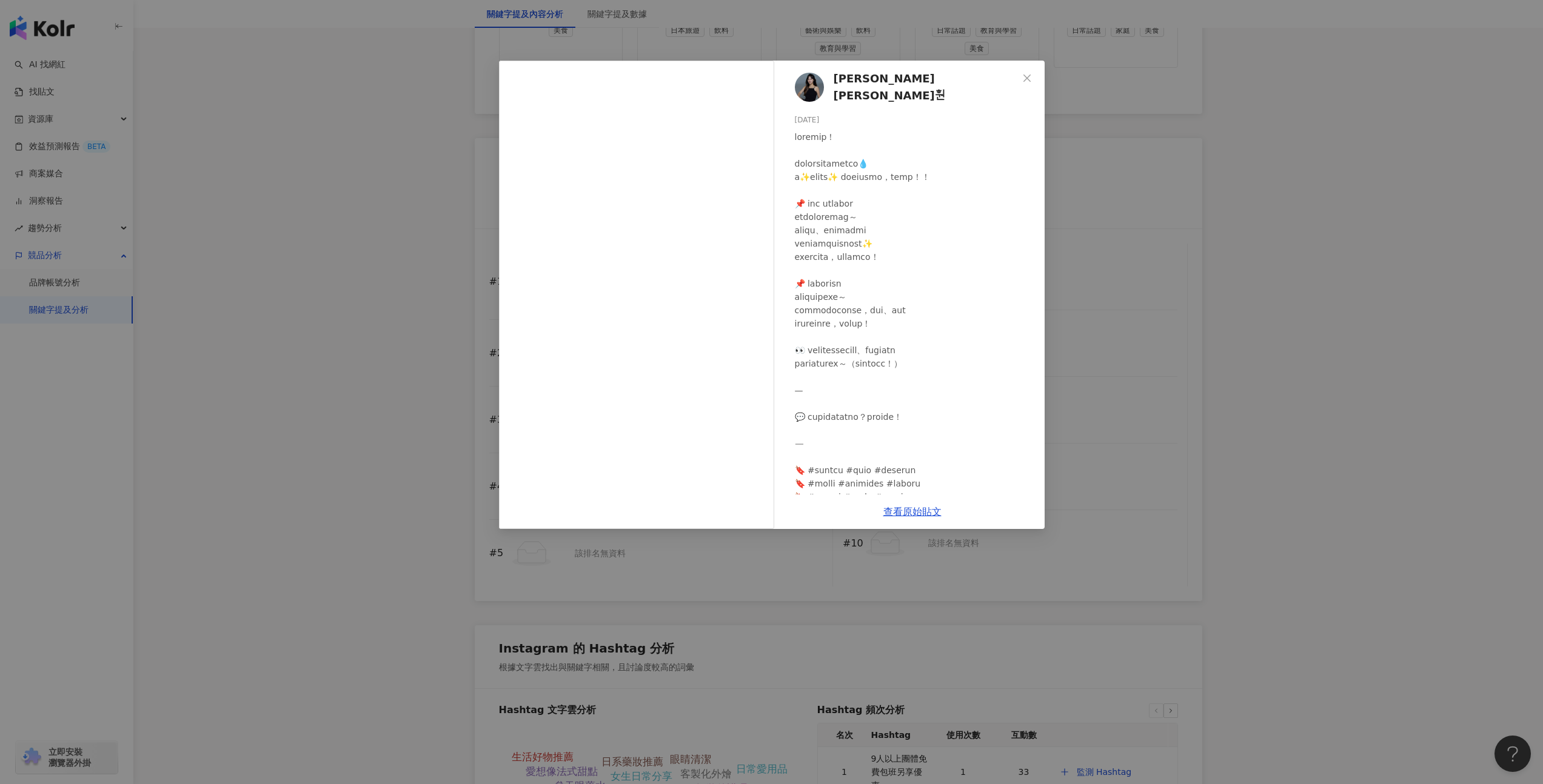
click at [934, 519] on div "查看原始貼文" at bounding box center [912, 511] width 265 height 35
click at [936, 516] on link "查看原始貼文" at bounding box center [912, 512] width 58 height 12
click at [388, 359] on div "Yu-Hsuan Faith Lee 李菲絲이욱훤 2025/5/25 41 2,202 查看原始貼文" at bounding box center [771, 392] width 1543 height 784
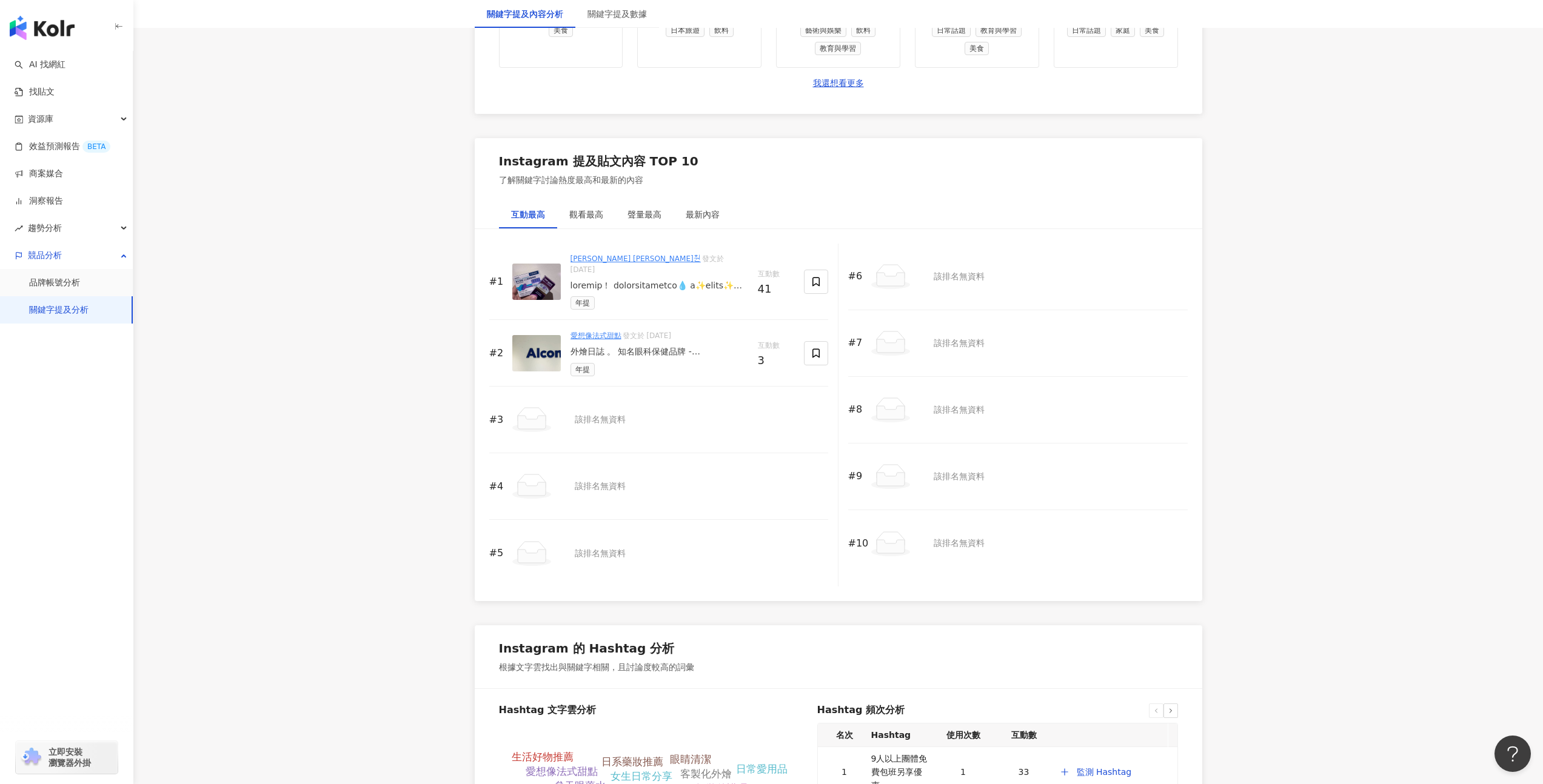
click at [644, 348] on div "外燴日誌 。 知名眼科保健品牌 - [PERSON_NAME]康Alcon 位於[GEOGRAPHIC_DATA]的辦公室內， 讓夥伴們來場小小聚會吧 ！ -…" at bounding box center [659, 352] width 178 height 12
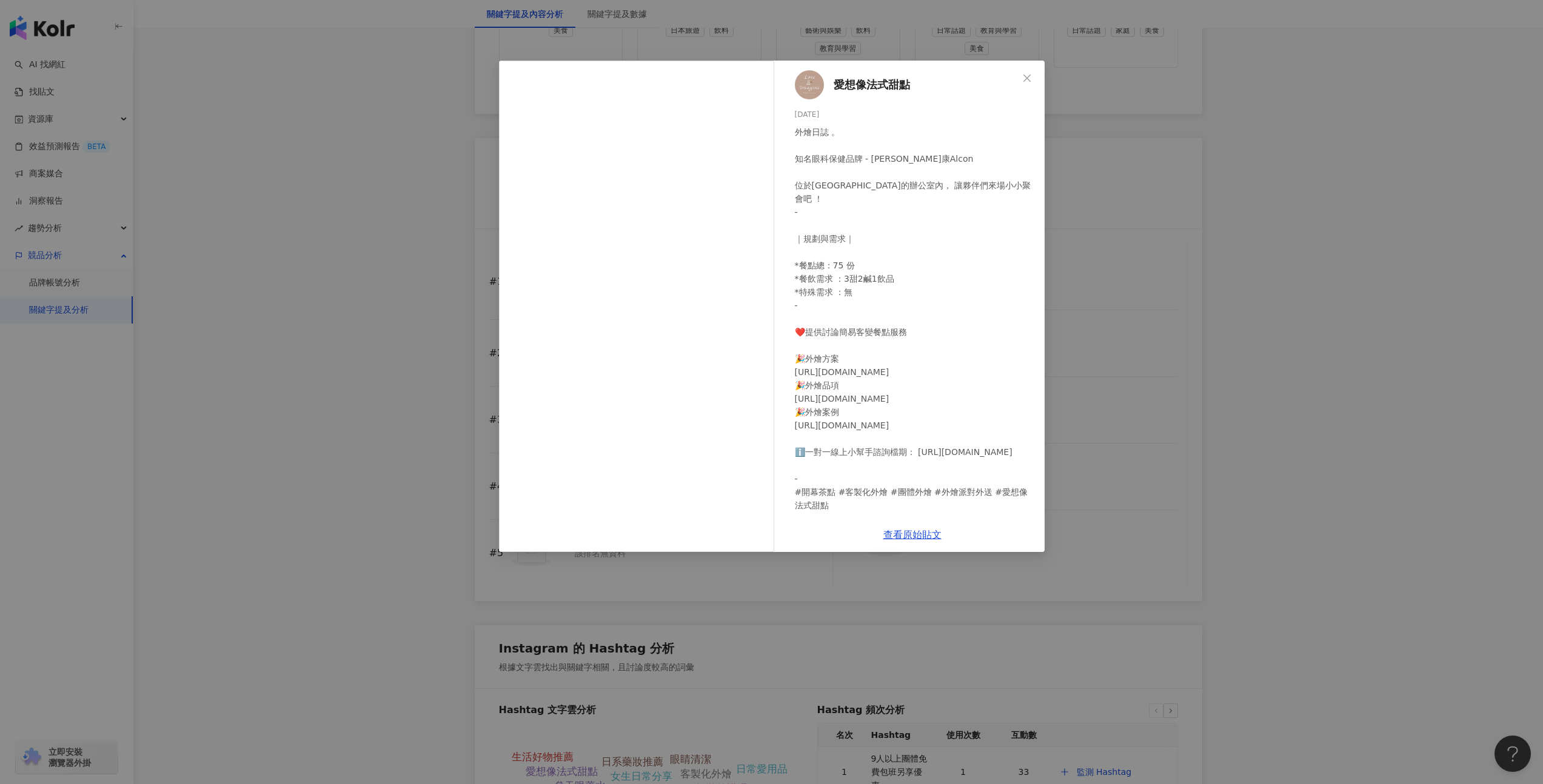
click at [408, 285] on div "愛想像法式甜點 2025/6/29 外燴日誌 。 知名眼科保健品牌 - 愛爾康Alcon 位於西屯的辦公室內， 讓夥伴們來場小小聚會吧 ！ - ｜規劃與需求｜…" at bounding box center [771, 392] width 1543 height 784
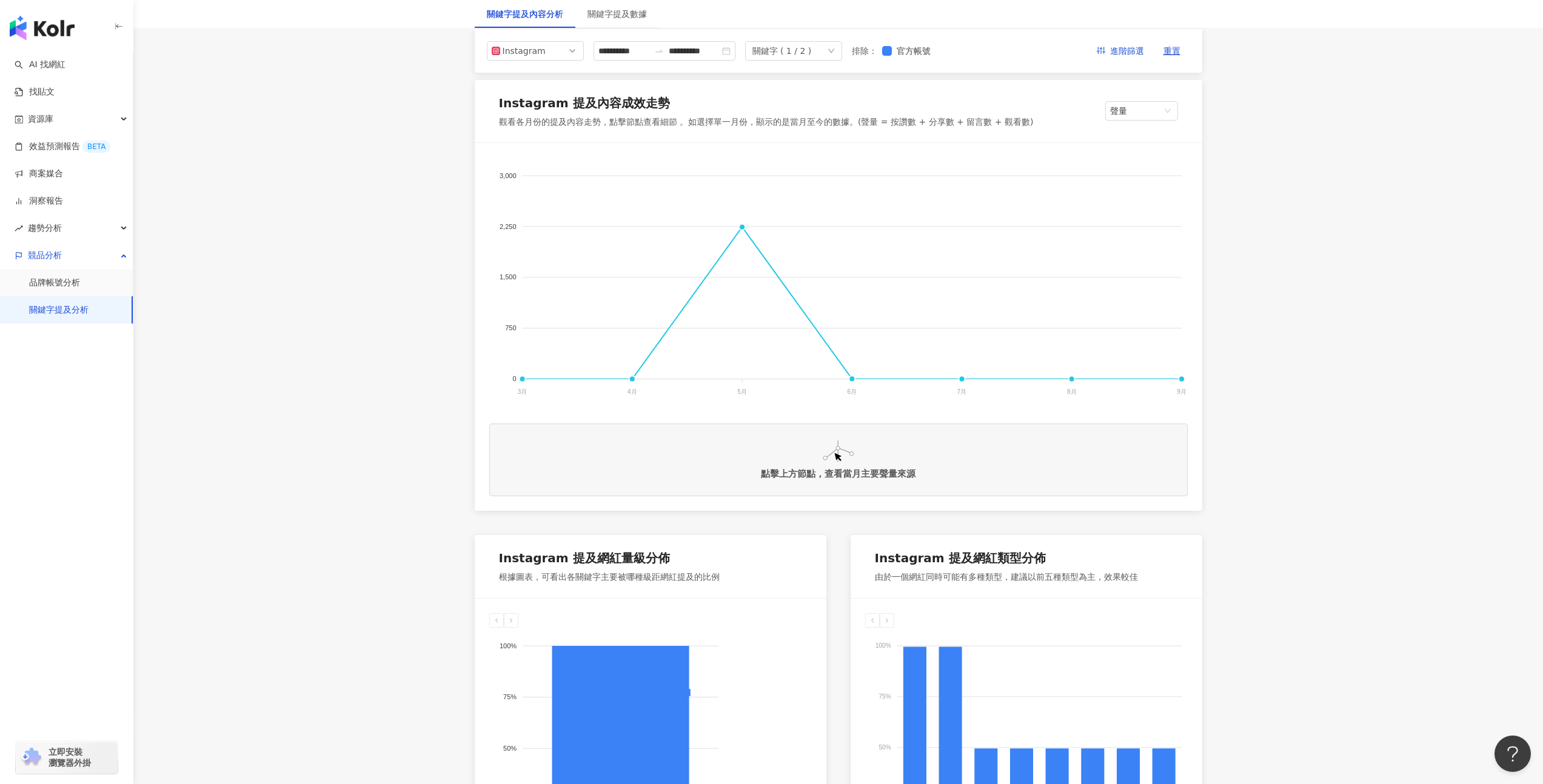
scroll to position [22, 0]
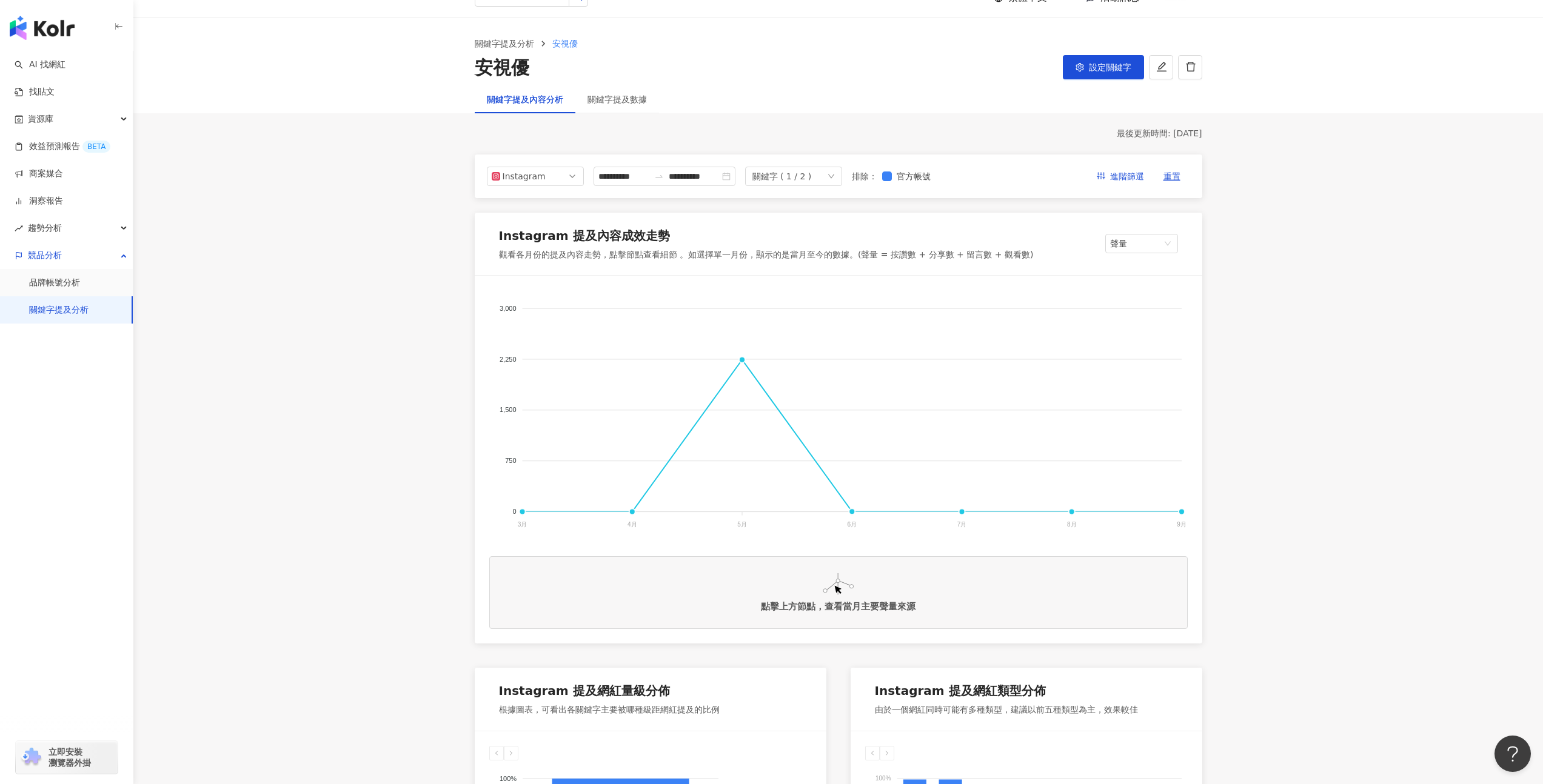
click at [534, 97] on div "關鍵字提及內容分析" at bounding box center [525, 99] width 76 height 13
click at [824, 179] on div "關鍵字 ( 1 / 2 )" at bounding box center [793, 176] width 97 height 19
drag, startPoint x: 987, startPoint y: 187, endPoint x: 995, endPoint y: 187, distance: 8.0
click at [987, 187] on div "**********" at bounding box center [839, 176] width 728 height 43
click at [1134, 178] on span "進階篩選" at bounding box center [1127, 177] width 34 height 19
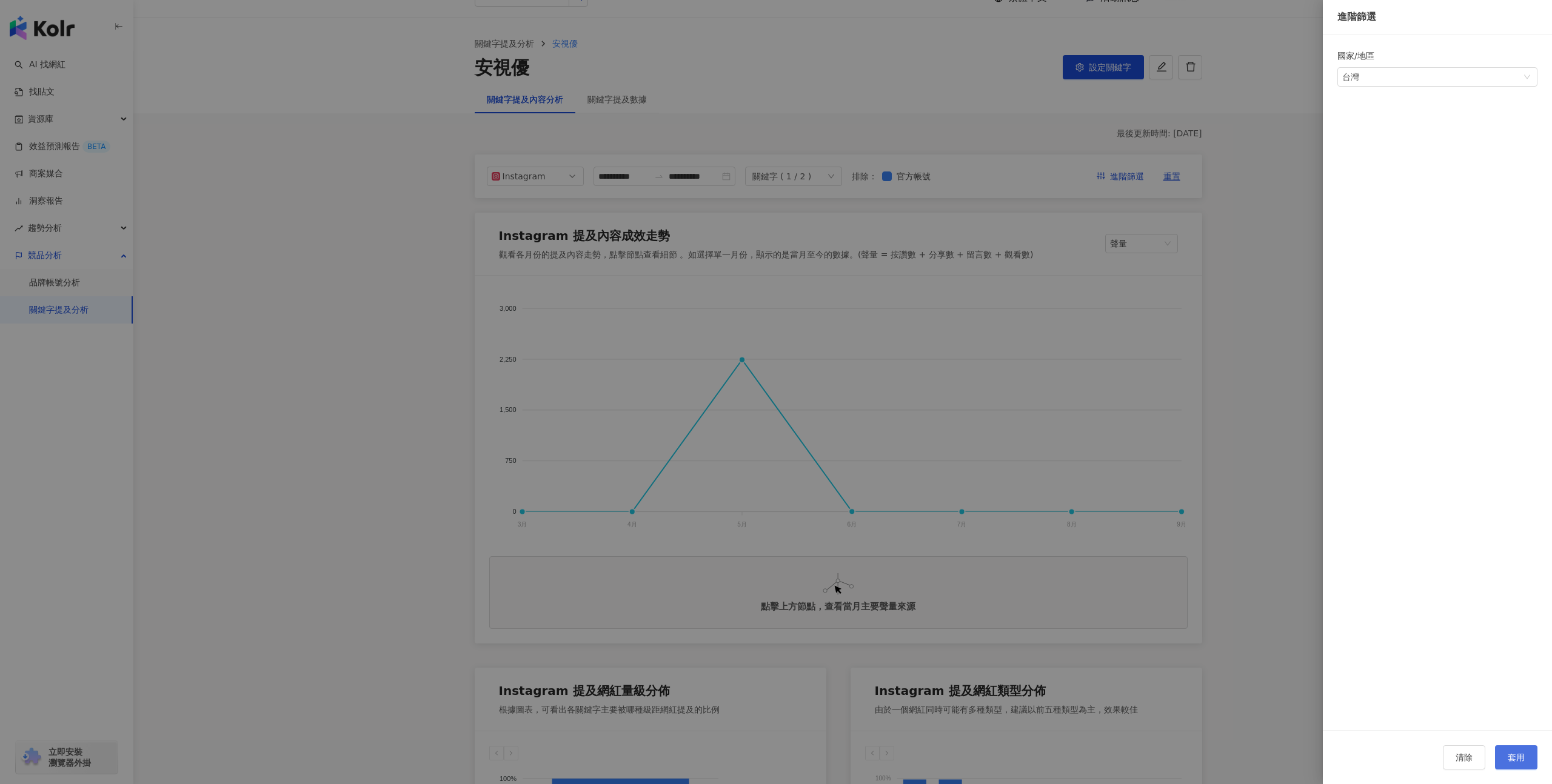
click at [1518, 752] on span "套用" at bounding box center [1516, 757] width 17 height 10
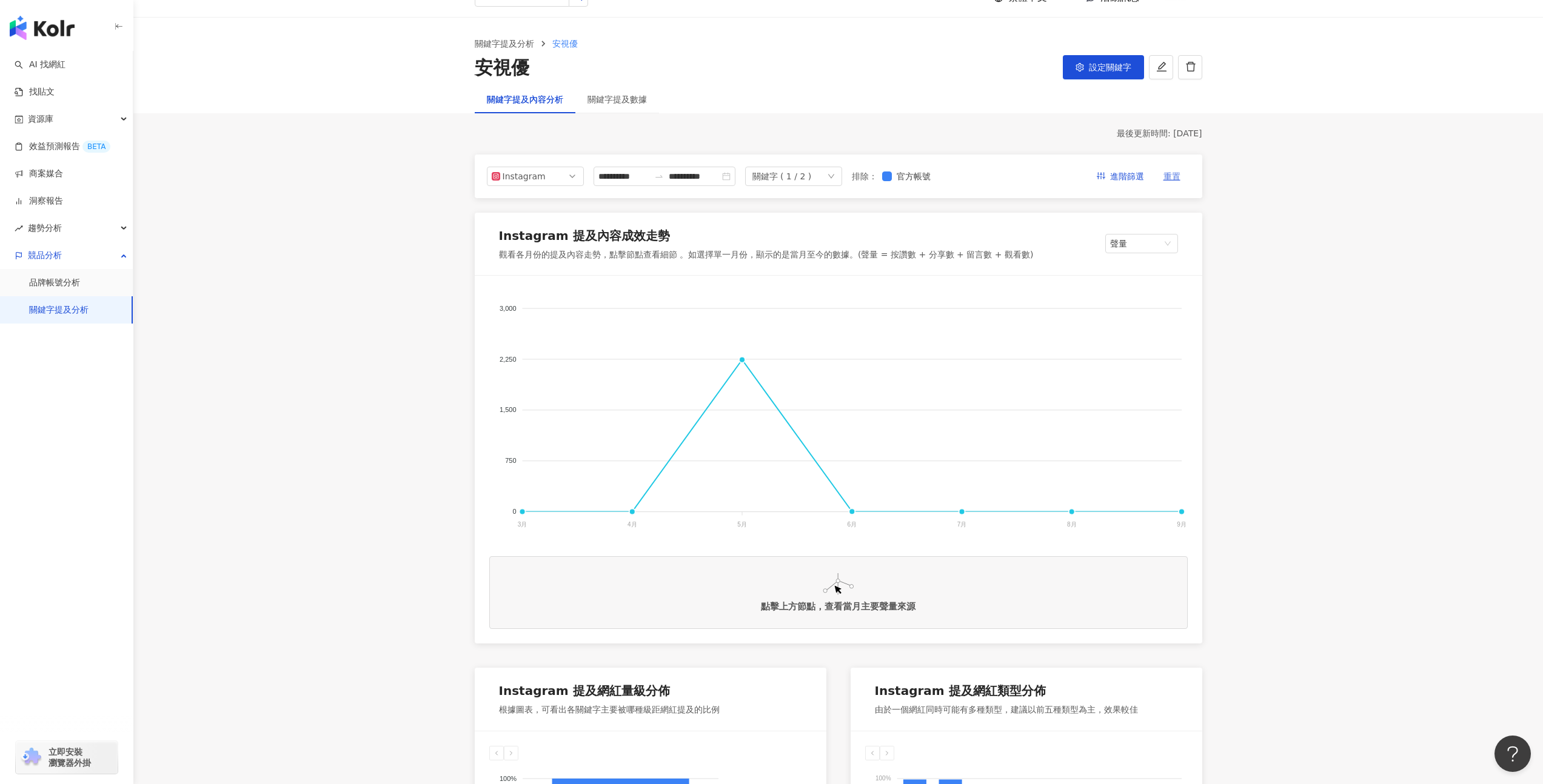
click at [1168, 178] on span "重置" at bounding box center [1171, 177] width 17 height 19
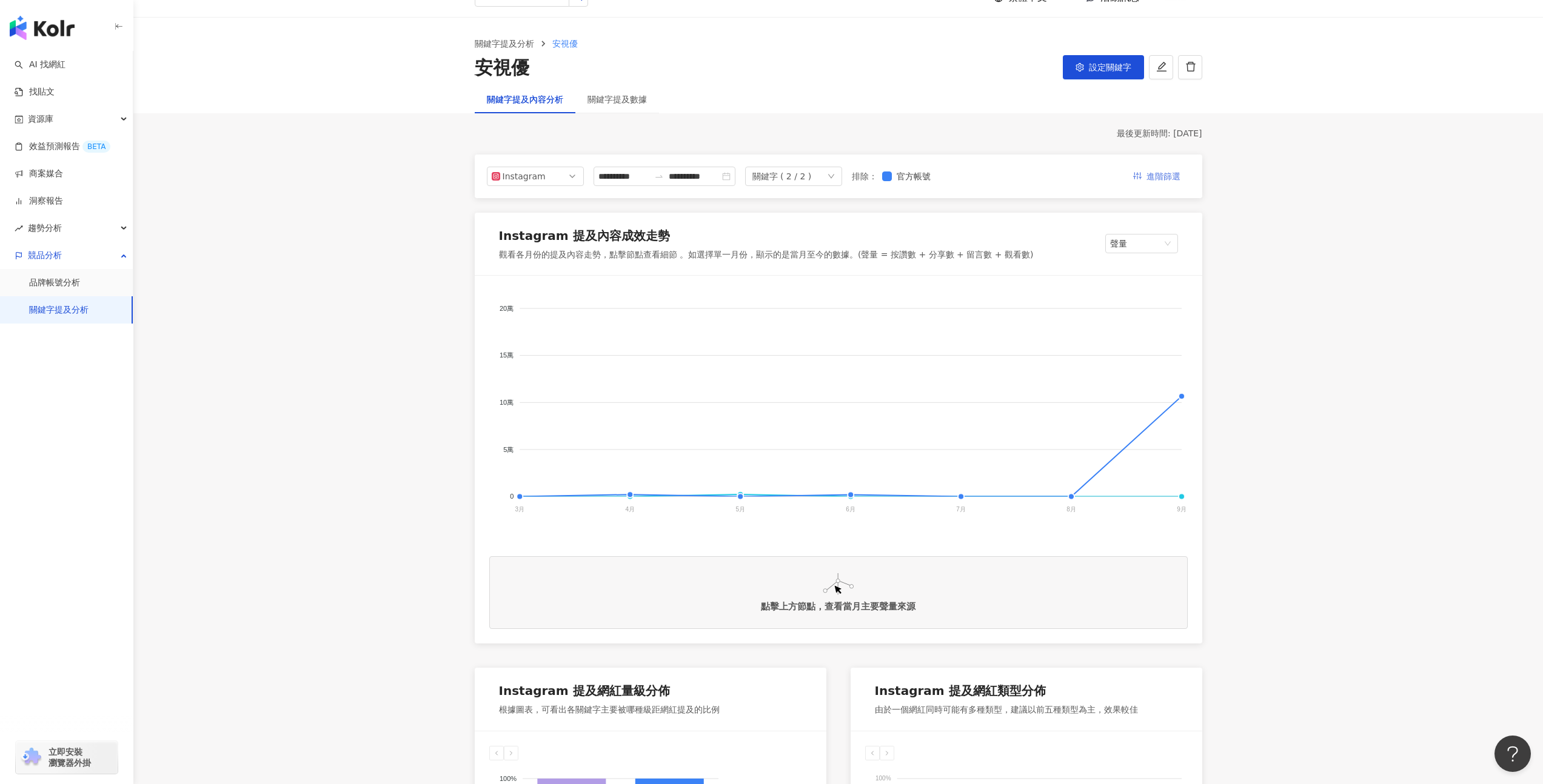
click at [1167, 179] on span "進階篩選" at bounding box center [1163, 177] width 34 height 19
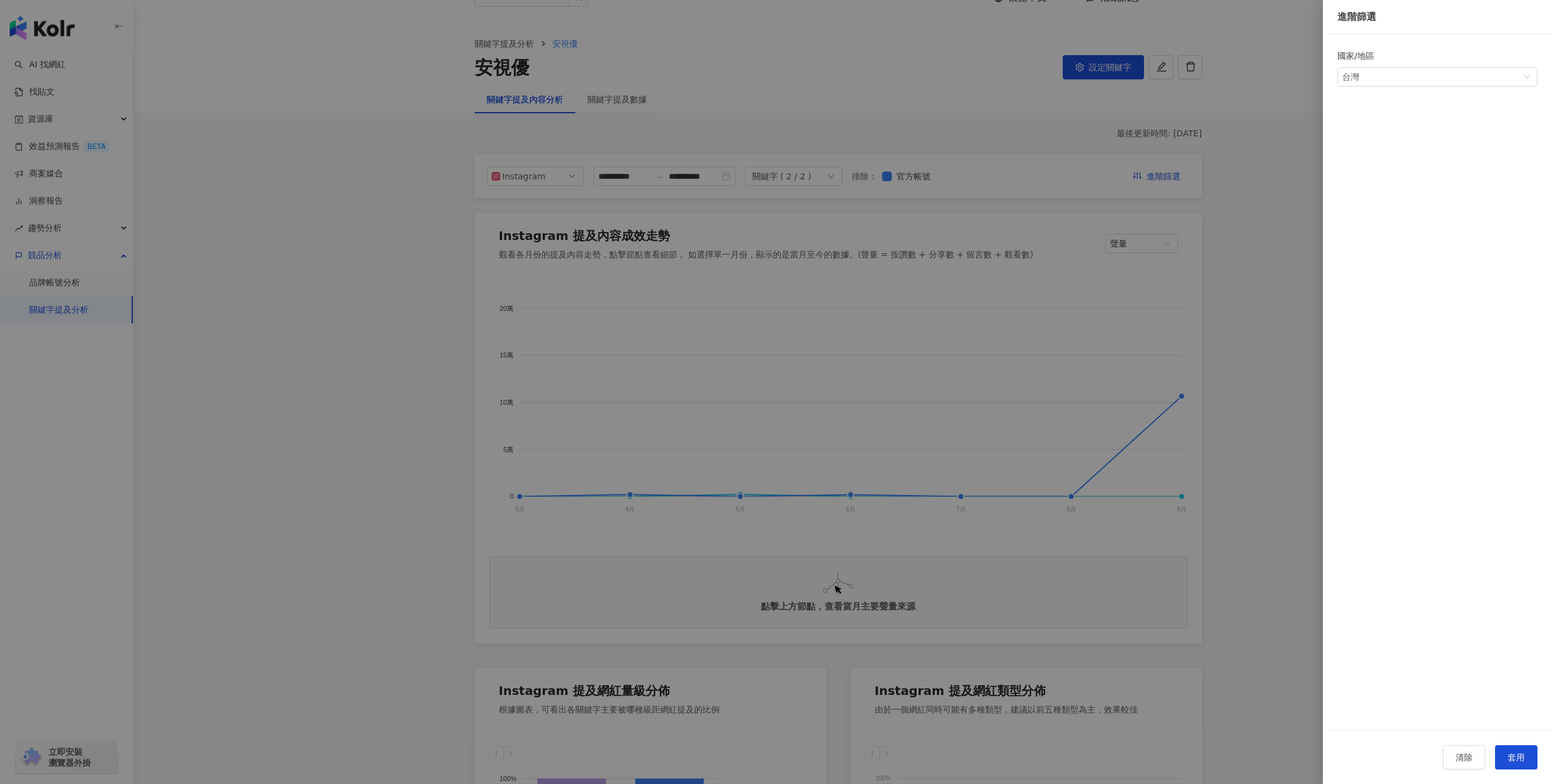
click at [1074, 190] on div at bounding box center [776, 392] width 1552 height 784
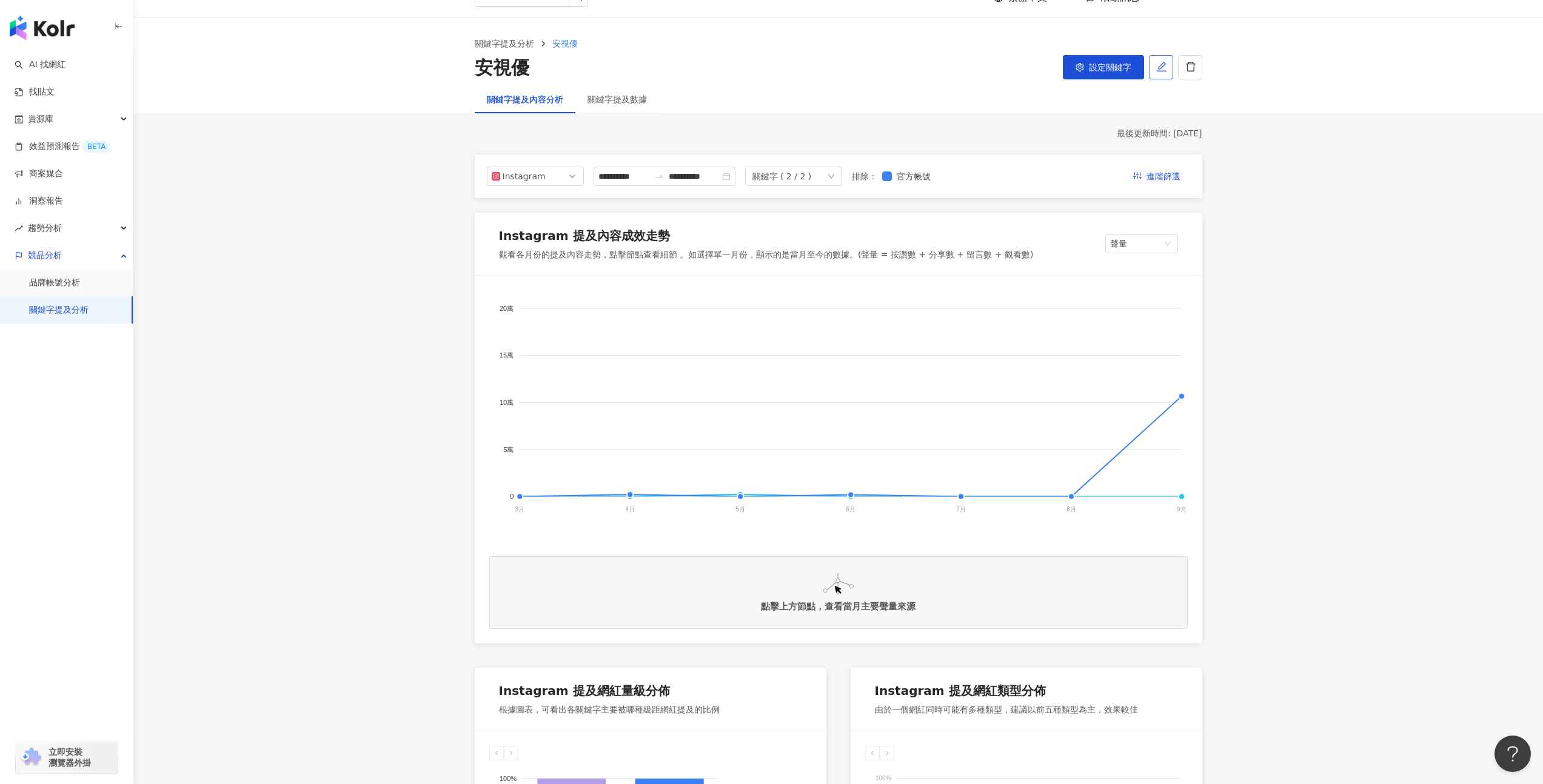
click at [1168, 72] on button "button" at bounding box center [1161, 67] width 24 height 24
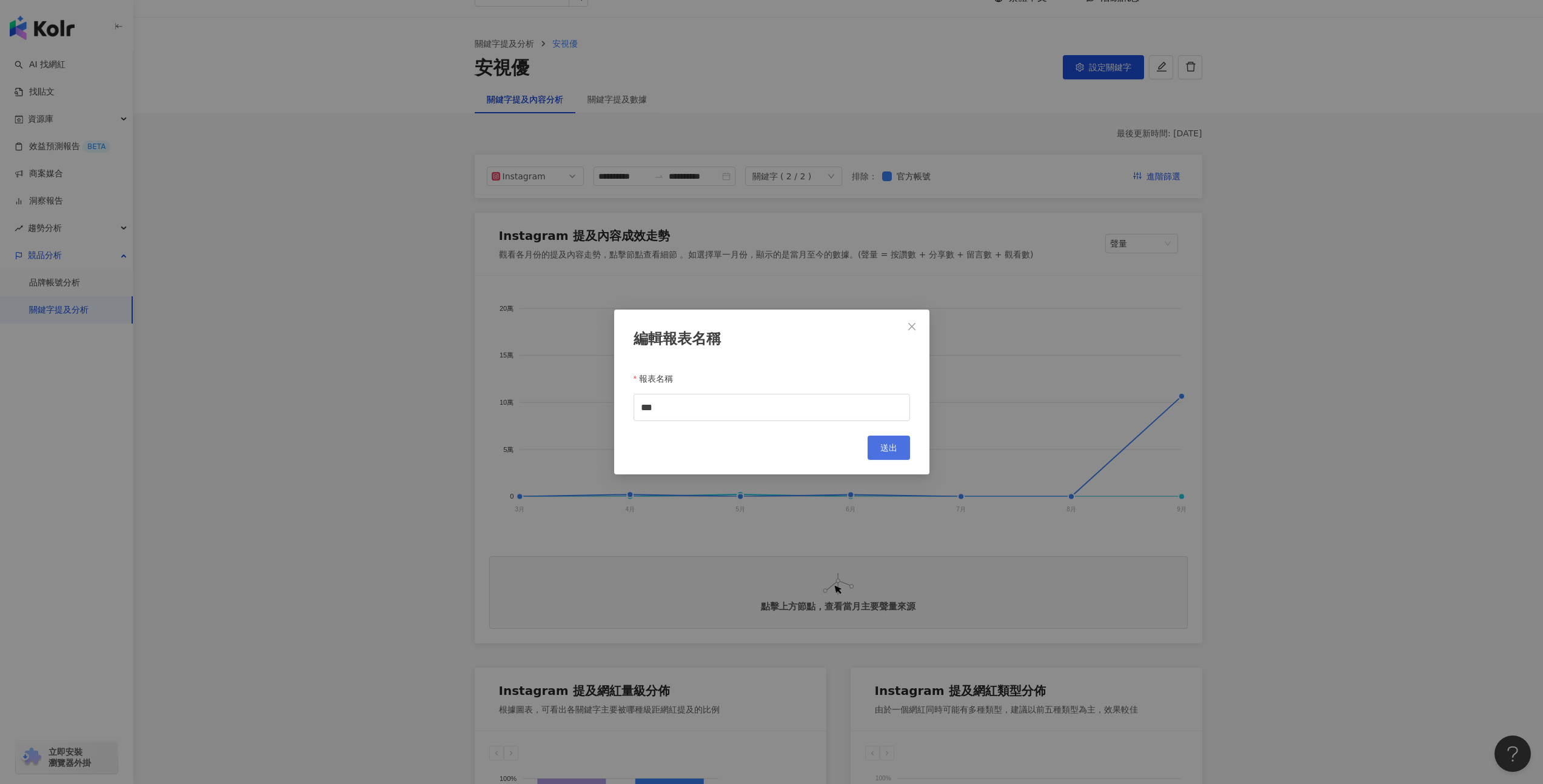
click at [890, 456] on button "送出" at bounding box center [889, 447] width 43 height 24
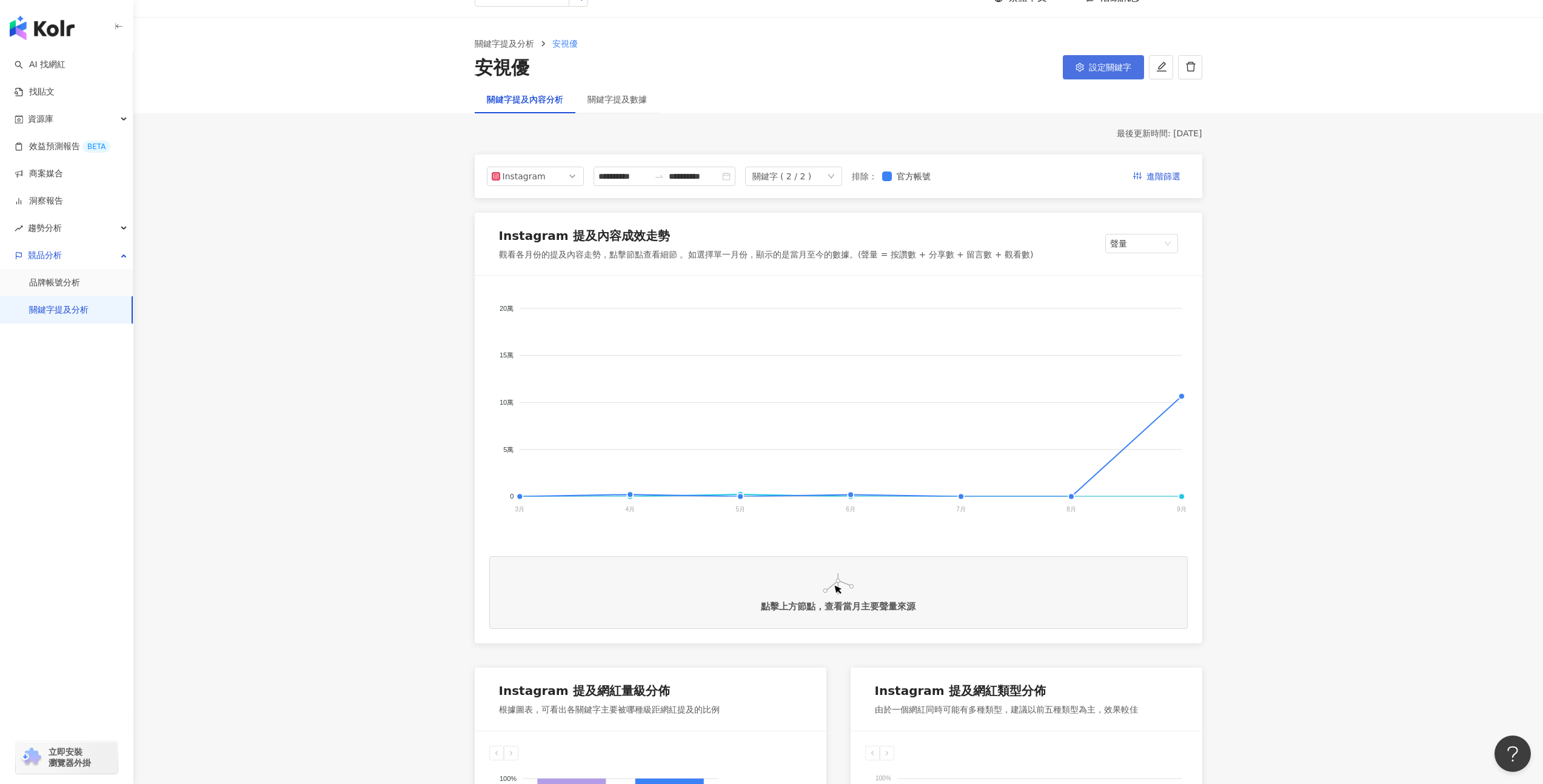
click at [1095, 66] on span "設定關鍵字" at bounding box center [1110, 67] width 43 height 10
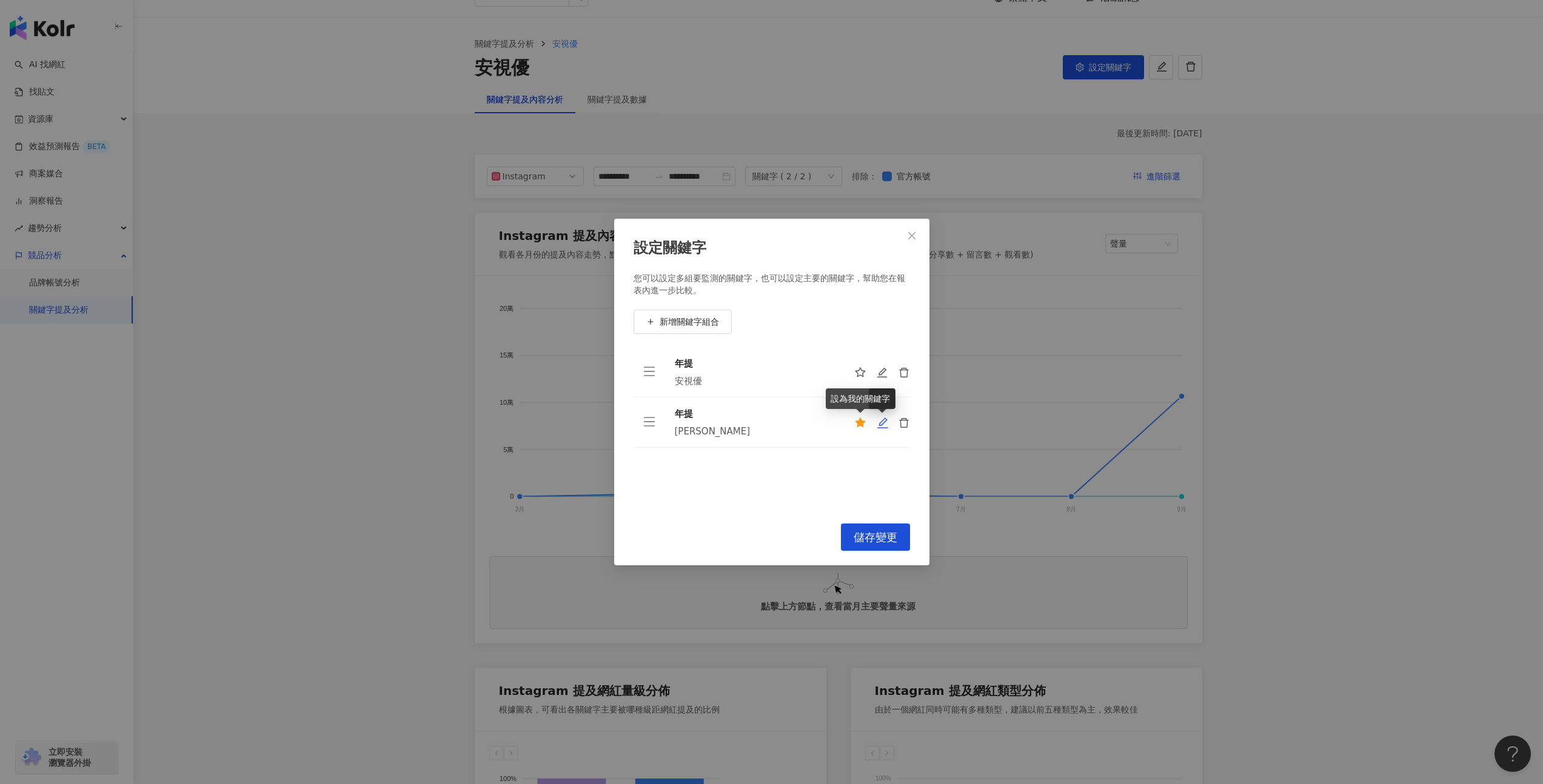
click at [884, 424] on icon "edit" at bounding box center [882, 422] width 12 height 12
type input "**"
type input "***"
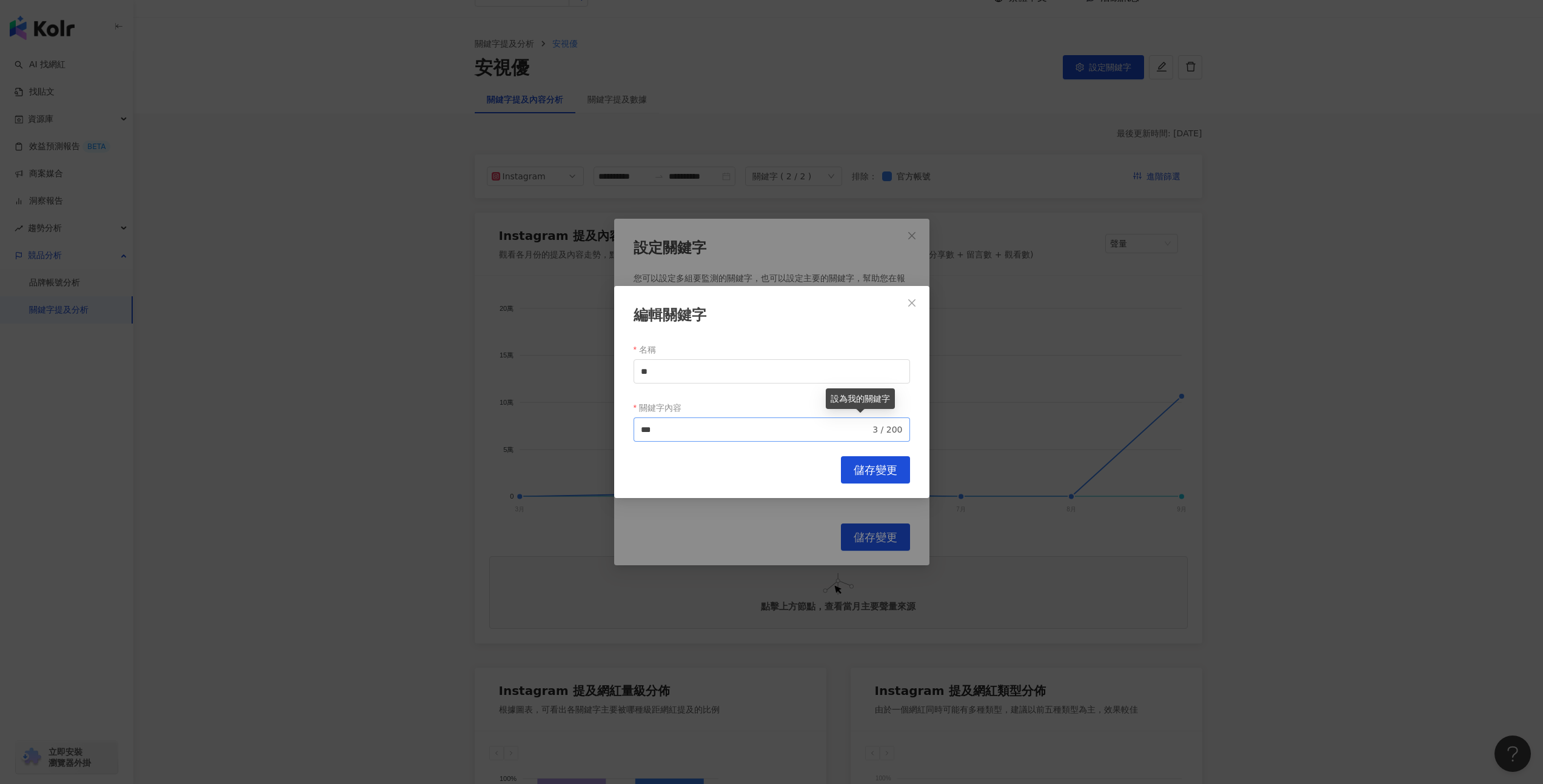
click at [790, 437] on span "*** 3 / 200" at bounding box center [772, 429] width 276 height 24
drag, startPoint x: 787, startPoint y: 433, endPoint x: 558, endPoint y: 424, distance: 229.2
click at [556, 425] on div "編輯關鍵字 名稱 ** 關鍵字內容 愛爾康 *** 3 / 200 Cancel 儲存變更" at bounding box center [771, 392] width 1543 height 784
click at [884, 468] on span "儲存變更" at bounding box center [875, 470] width 43 height 13
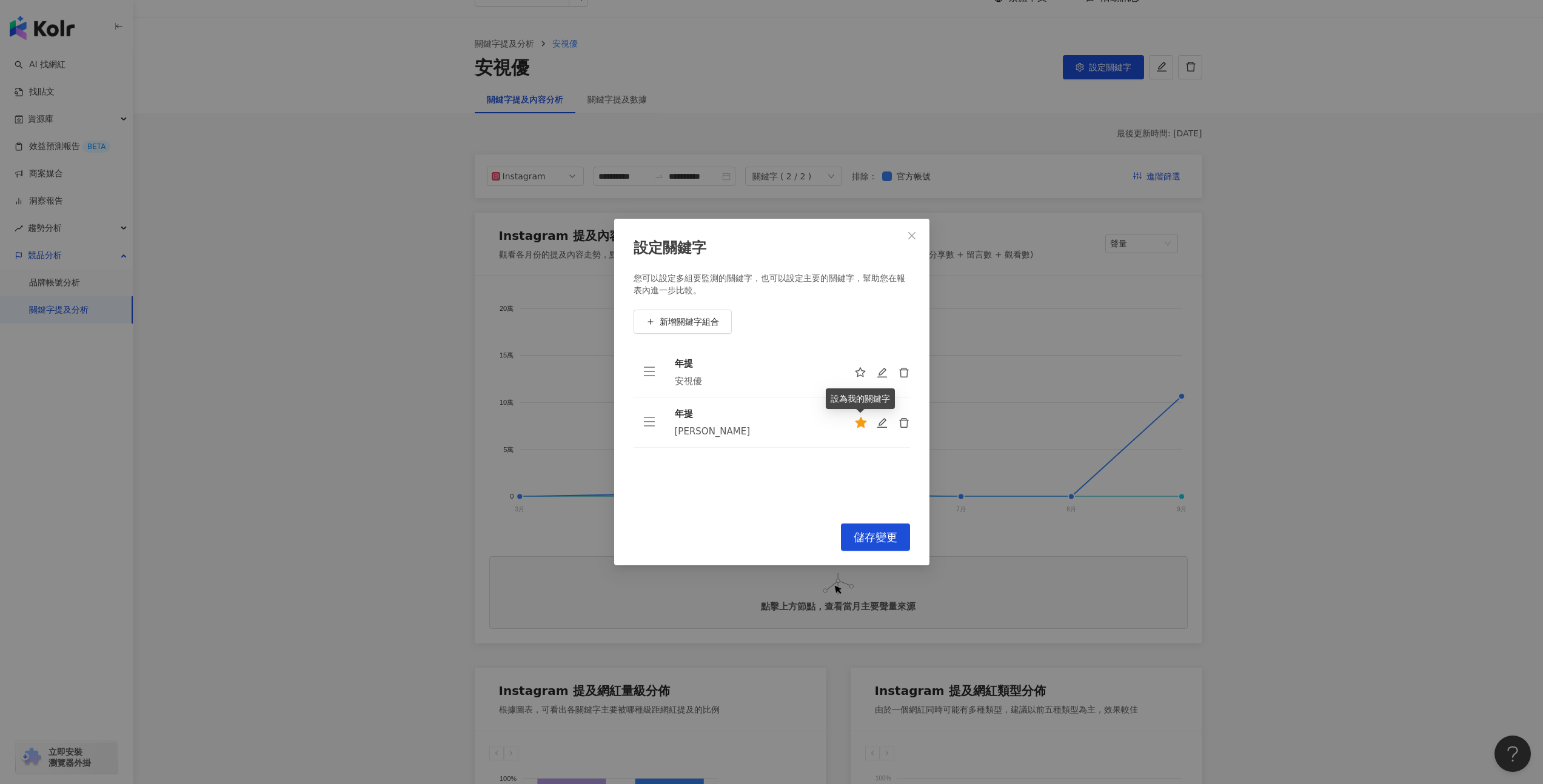
click at [864, 428] on icon "star" at bounding box center [861, 422] width 12 height 12
click at [859, 533] on span "儲存變更" at bounding box center [875, 537] width 43 height 13
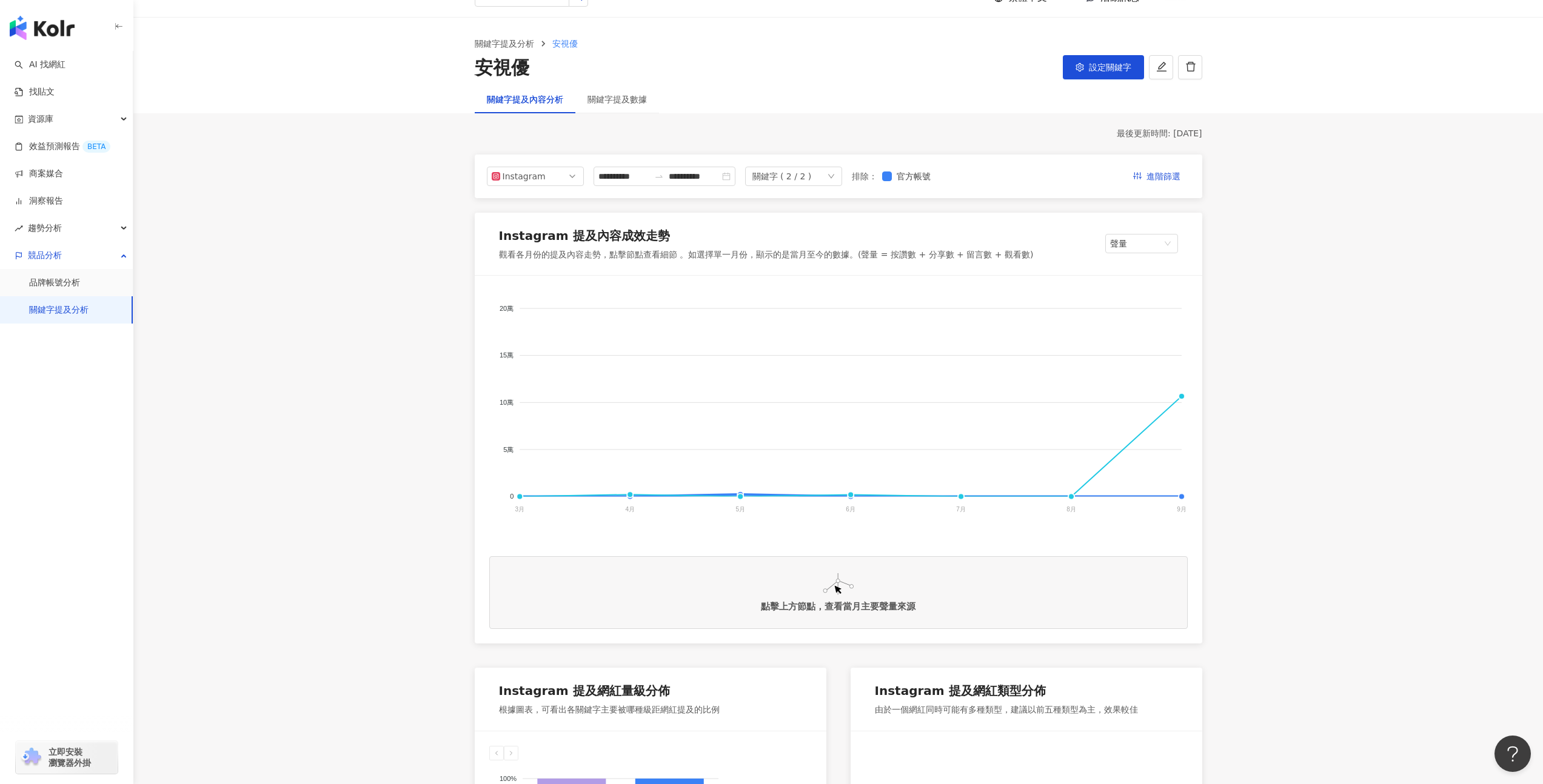
click at [811, 168] on div "關鍵字 ( 2 / 2 )" at bounding box center [781, 176] width 60 height 18
click at [855, 214] on div "我的關鍵字 年提" at bounding box center [816, 215] width 107 height 38
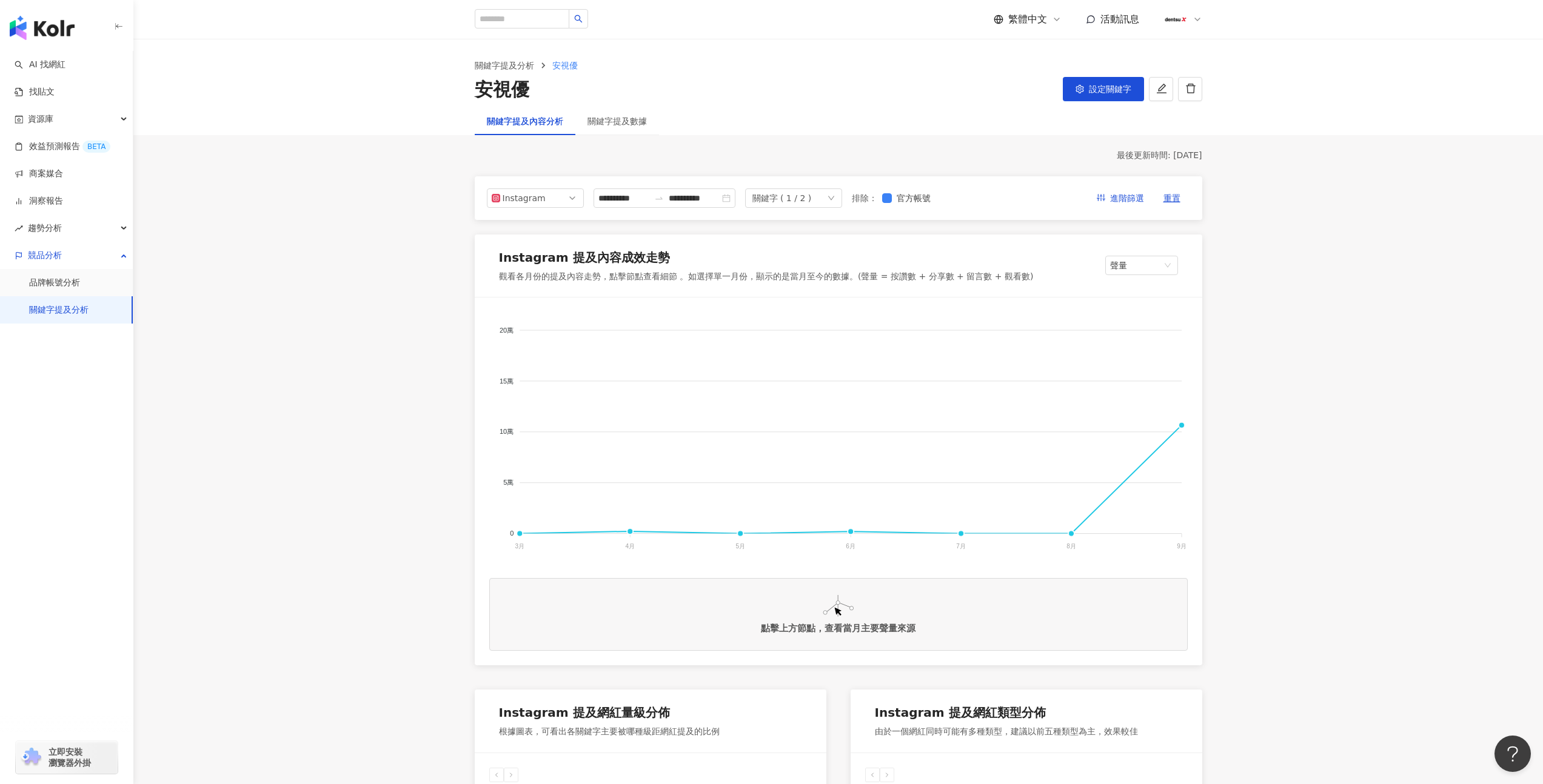
click at [800, 198] on div "關鍵字 ( 1 / 2 )" at bounding box center [781, 198] width 60 height 18
click at [801, 247] on div "年提" at bounding box center [799, 244] width 73 height 13
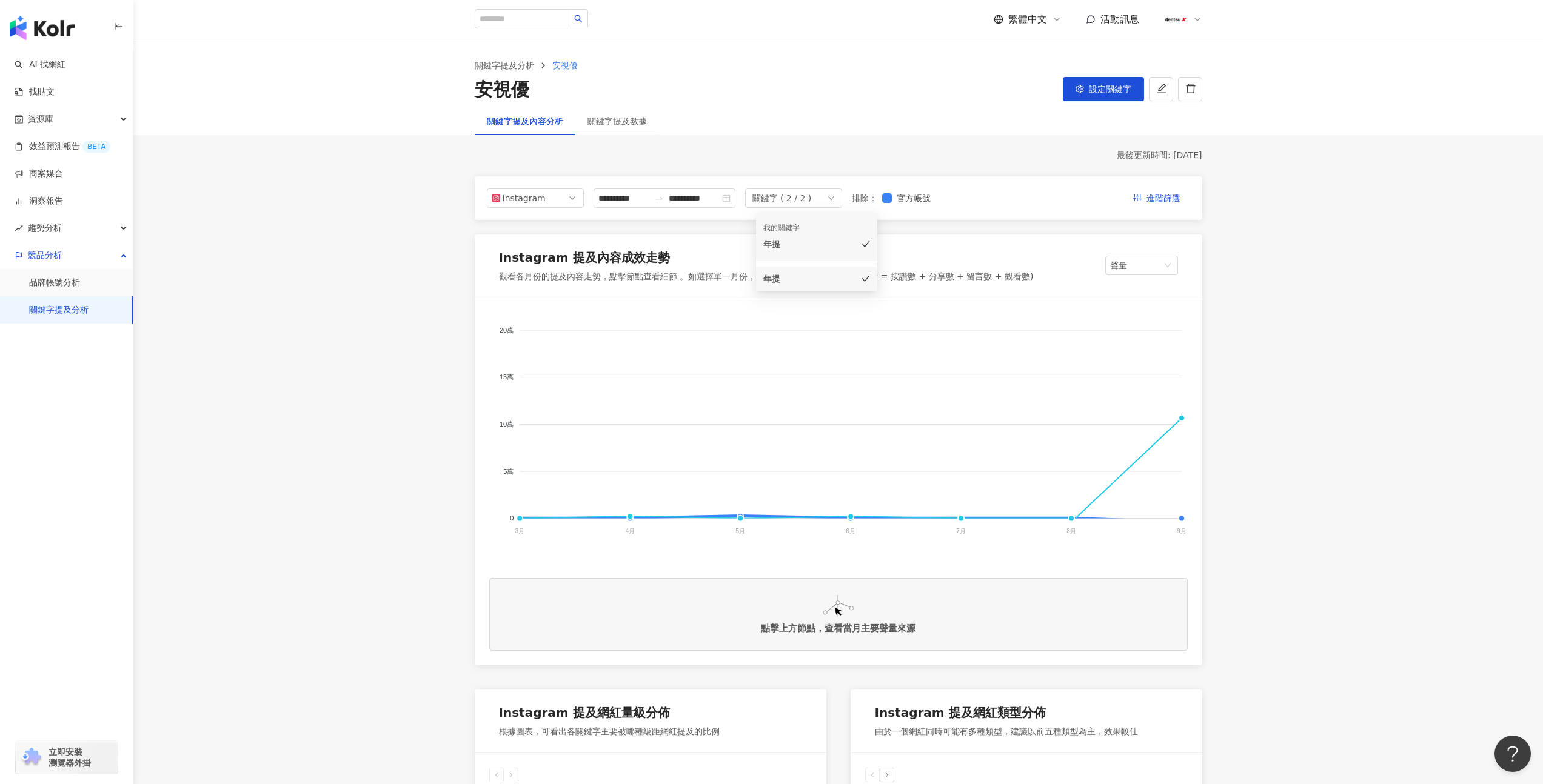
click at [792, 277] on div "年提" at bounding box center [799, 278] width 73 height 13
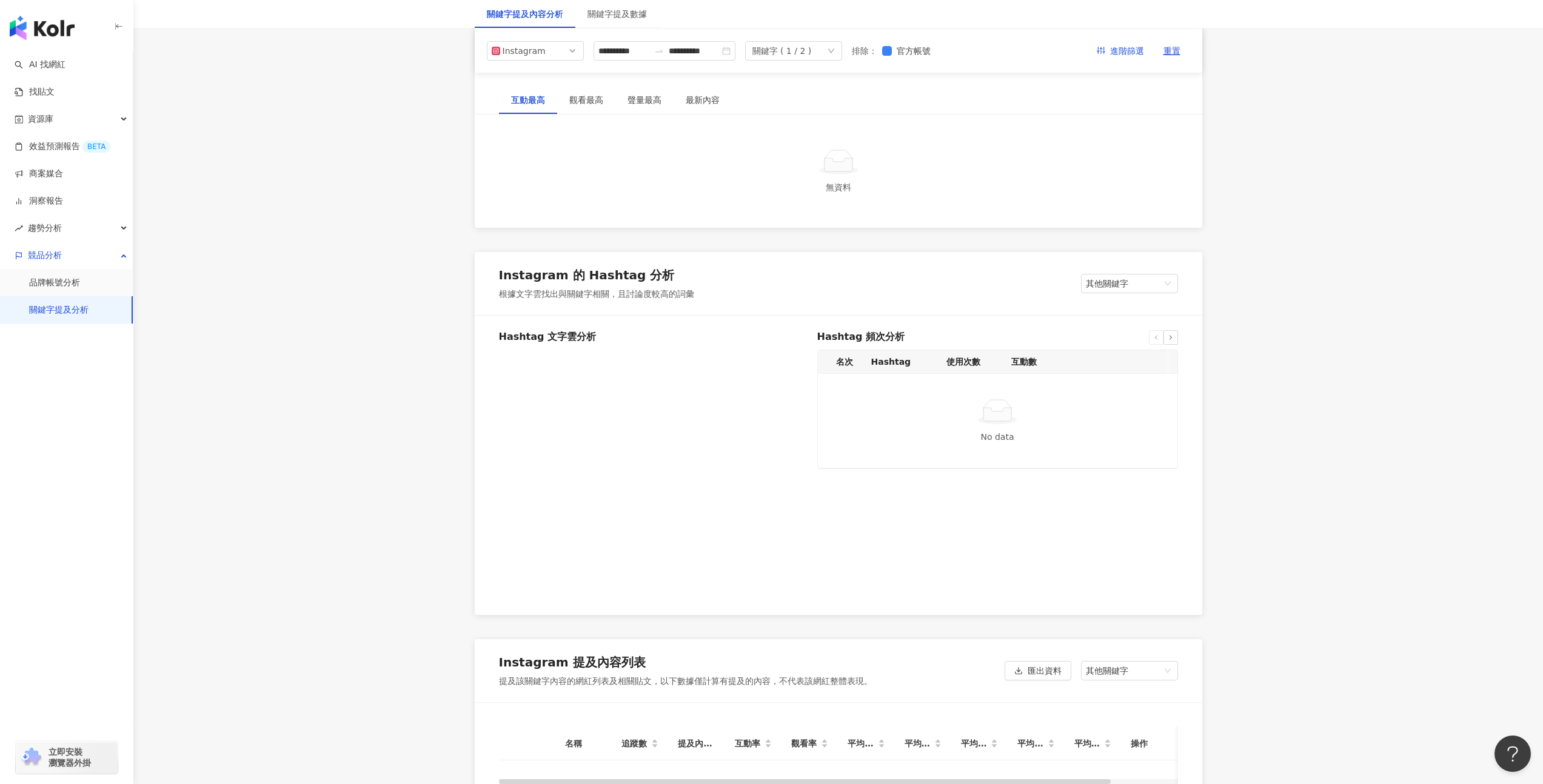
scroll to position [1843, 0]
click at [679, 47] on input "**********" at bounding box center [694, 51] width 51 height 13
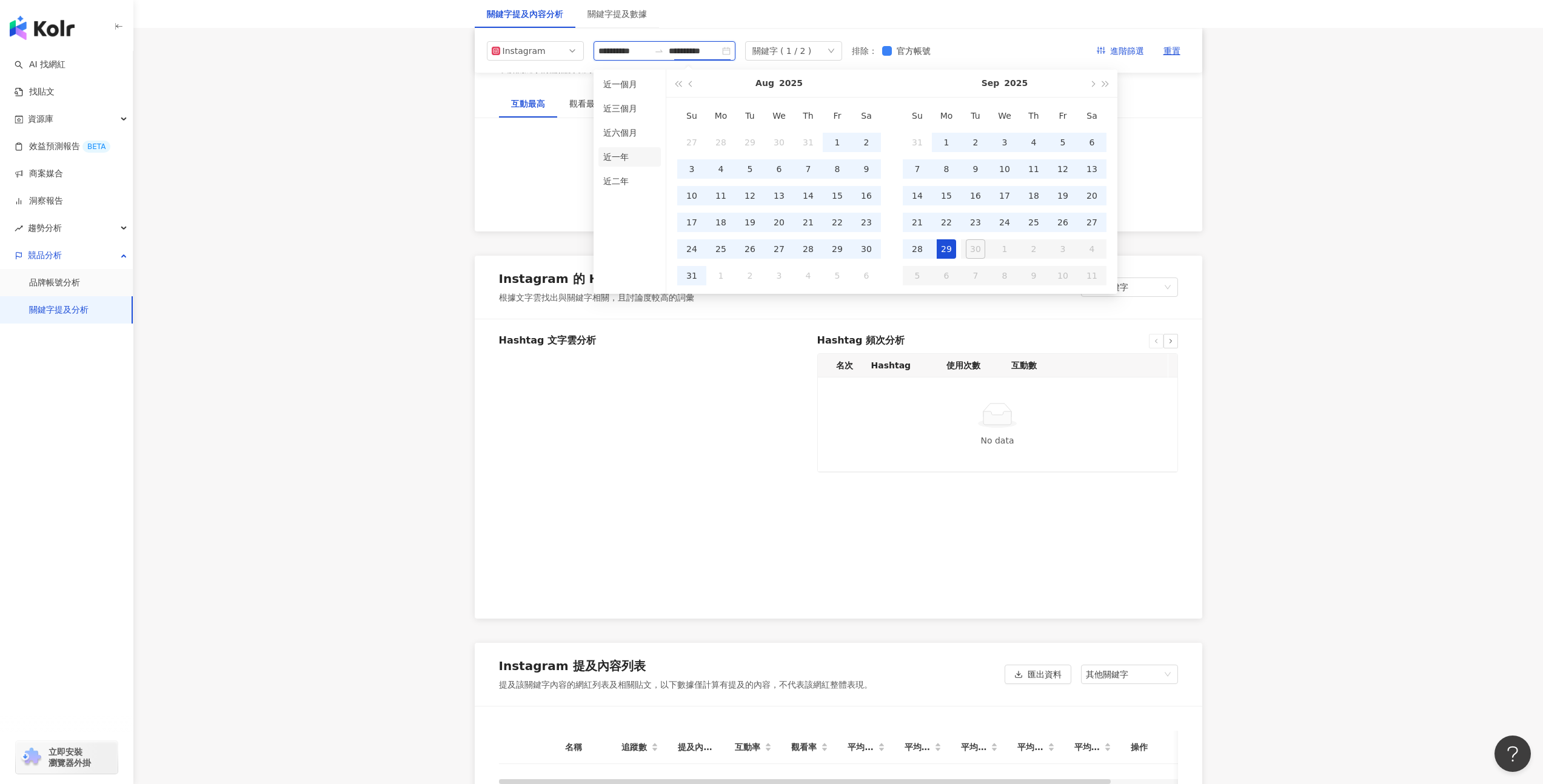
type input "**********"
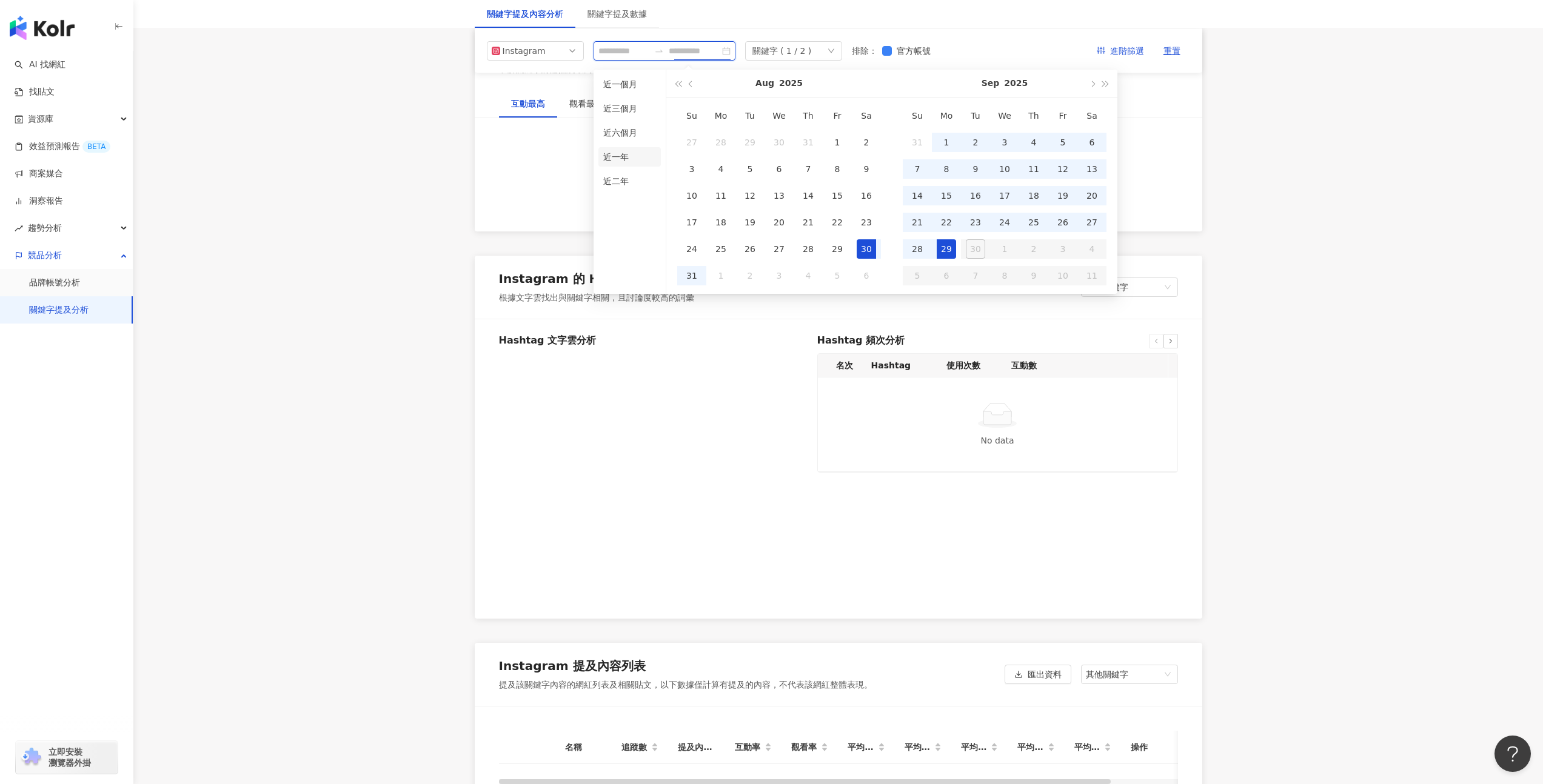
type input "**********"
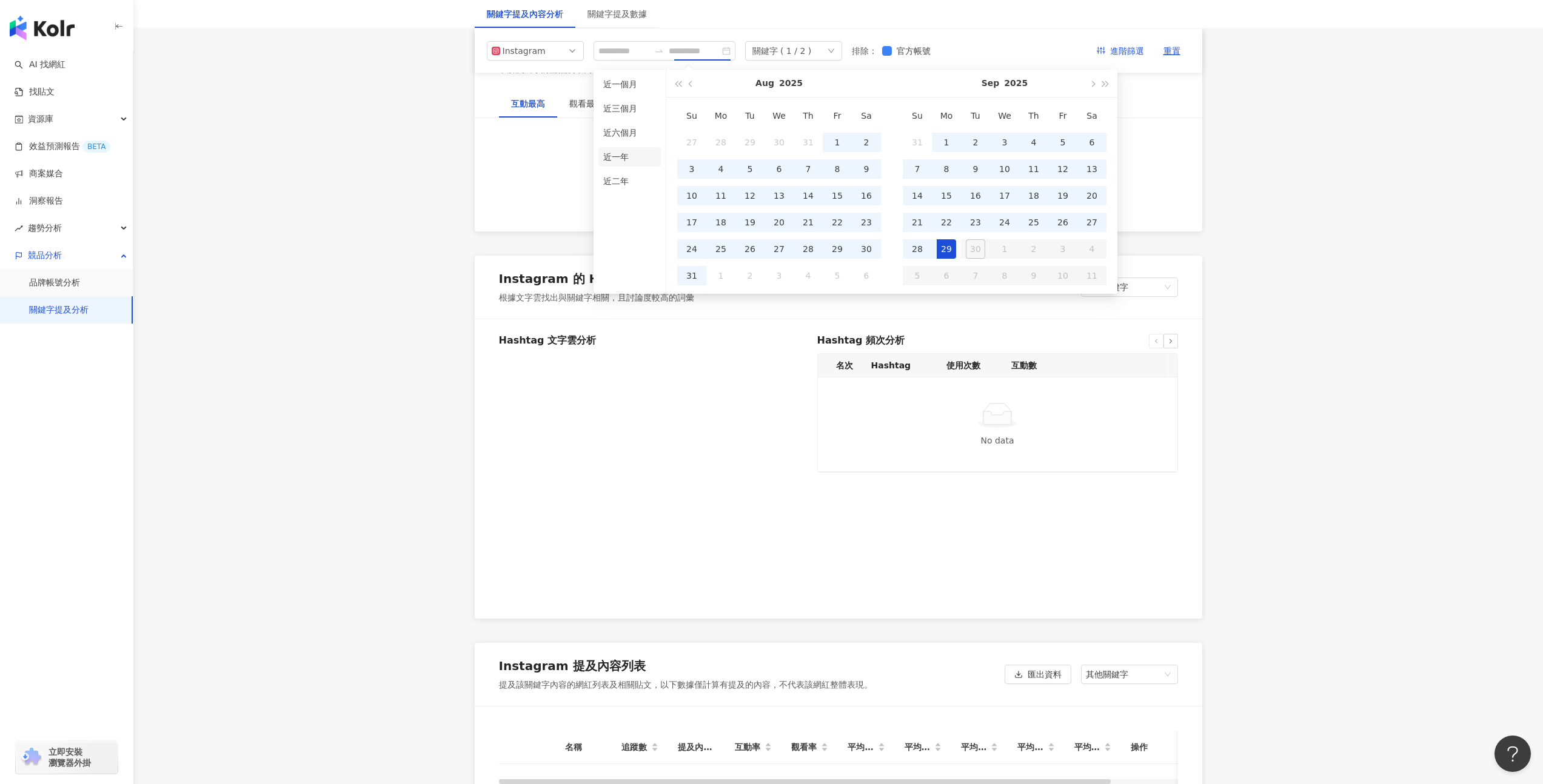
click at [622, 159] on li "近一年" at bounding box center [629, 157] width 62 height 19
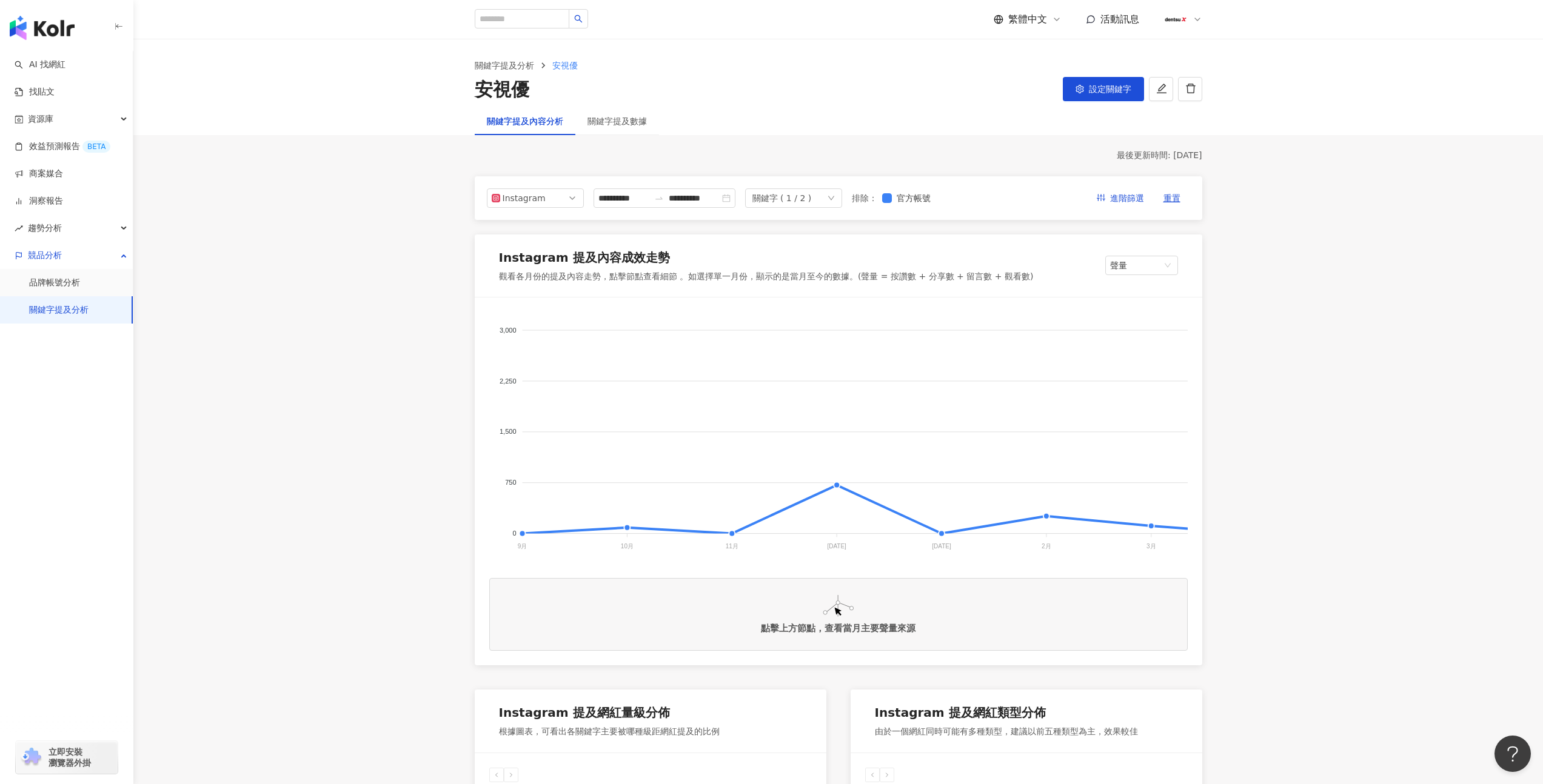
click at [827, 202] on div "關鍵字 ( 1 / 2 )" at bounding box center [793, 198] width 97 height 19
click at [810, 278] on div "年提" at bounding box center [799, 278] width 73 height 13
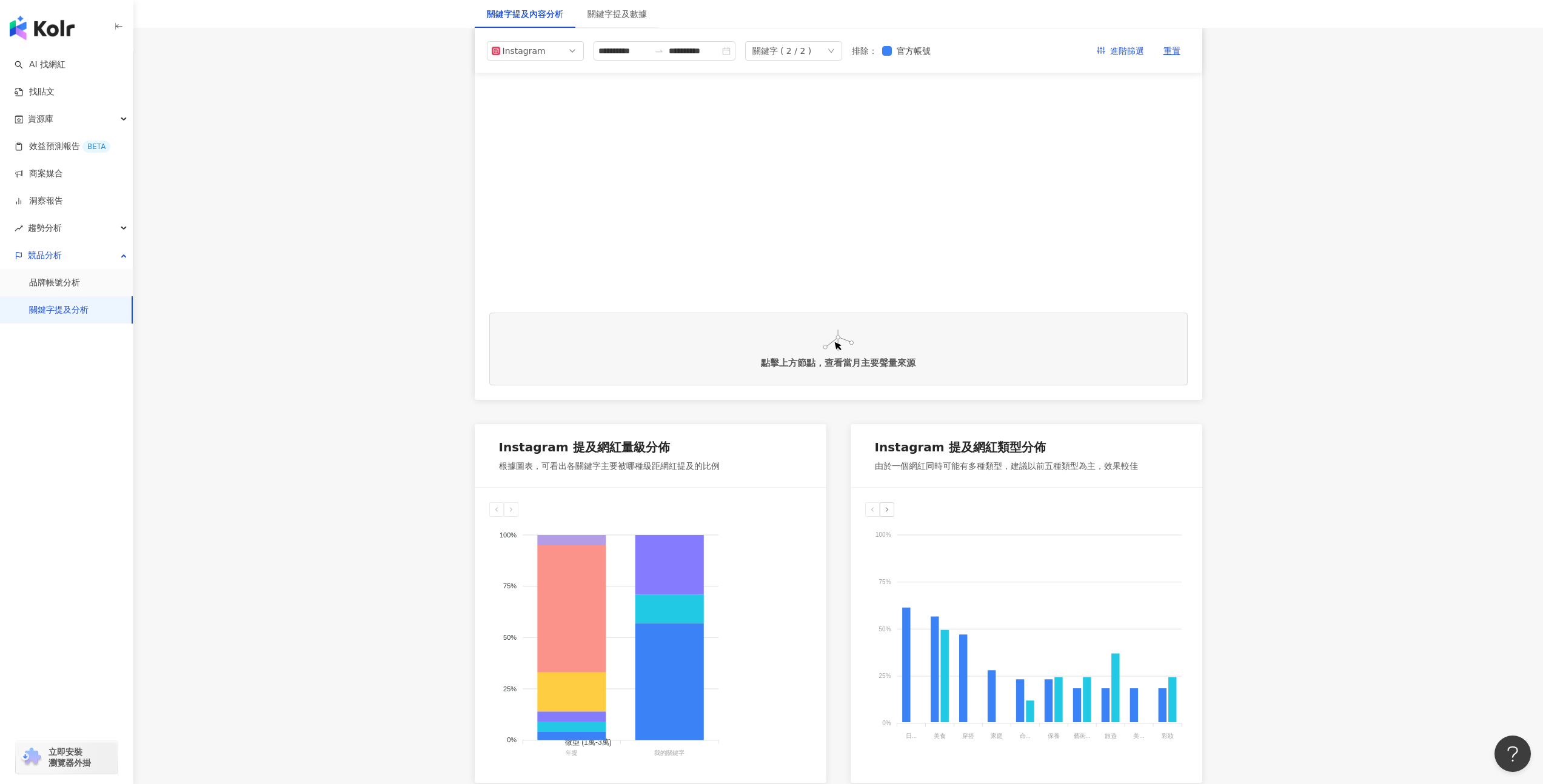
scroll to position [253, 0]
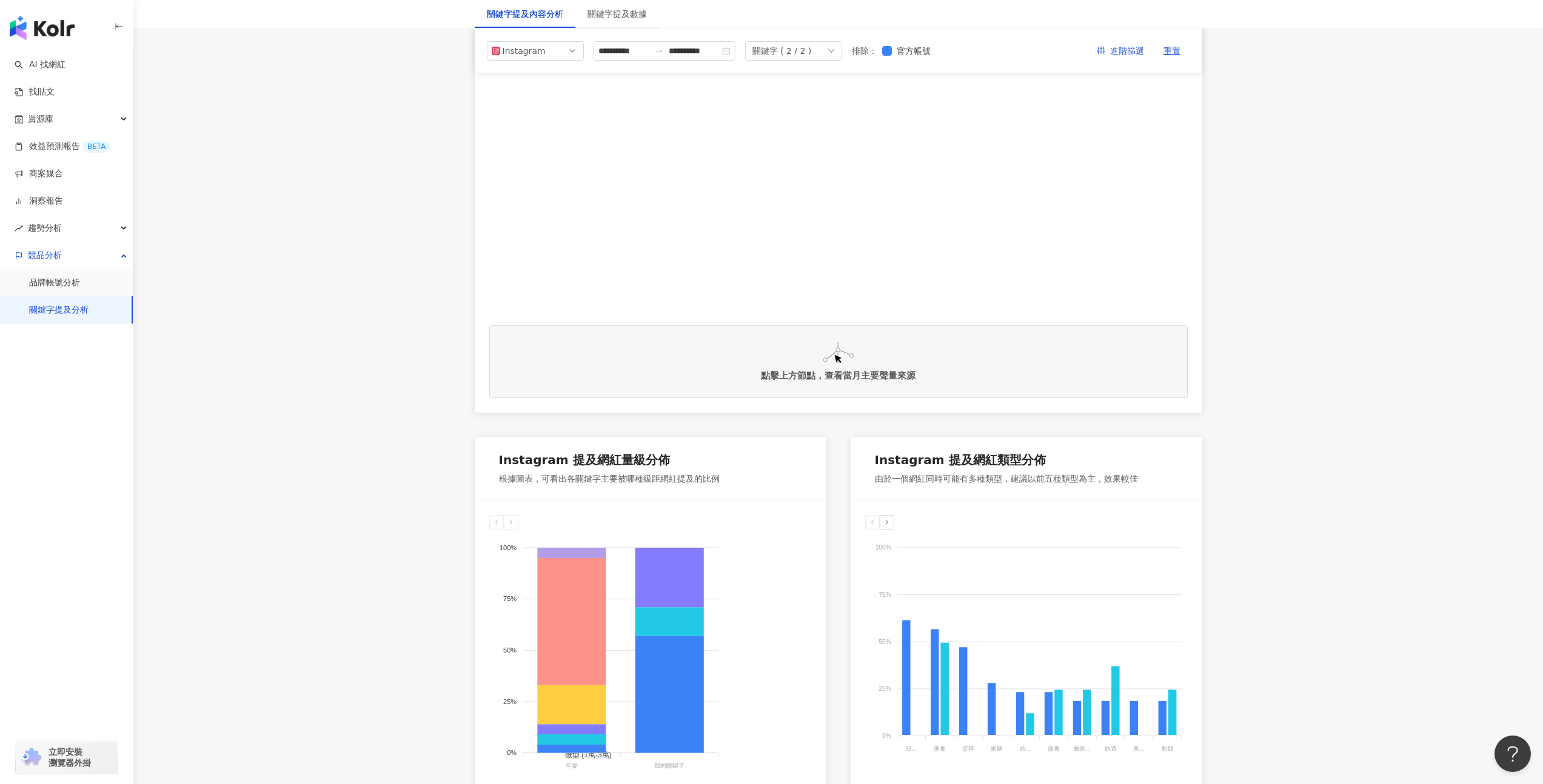
click at [845, 364] on div "點擊上方節點，查看當月主要聲量來源" at bounding box center [838, 362] width 698 height 73
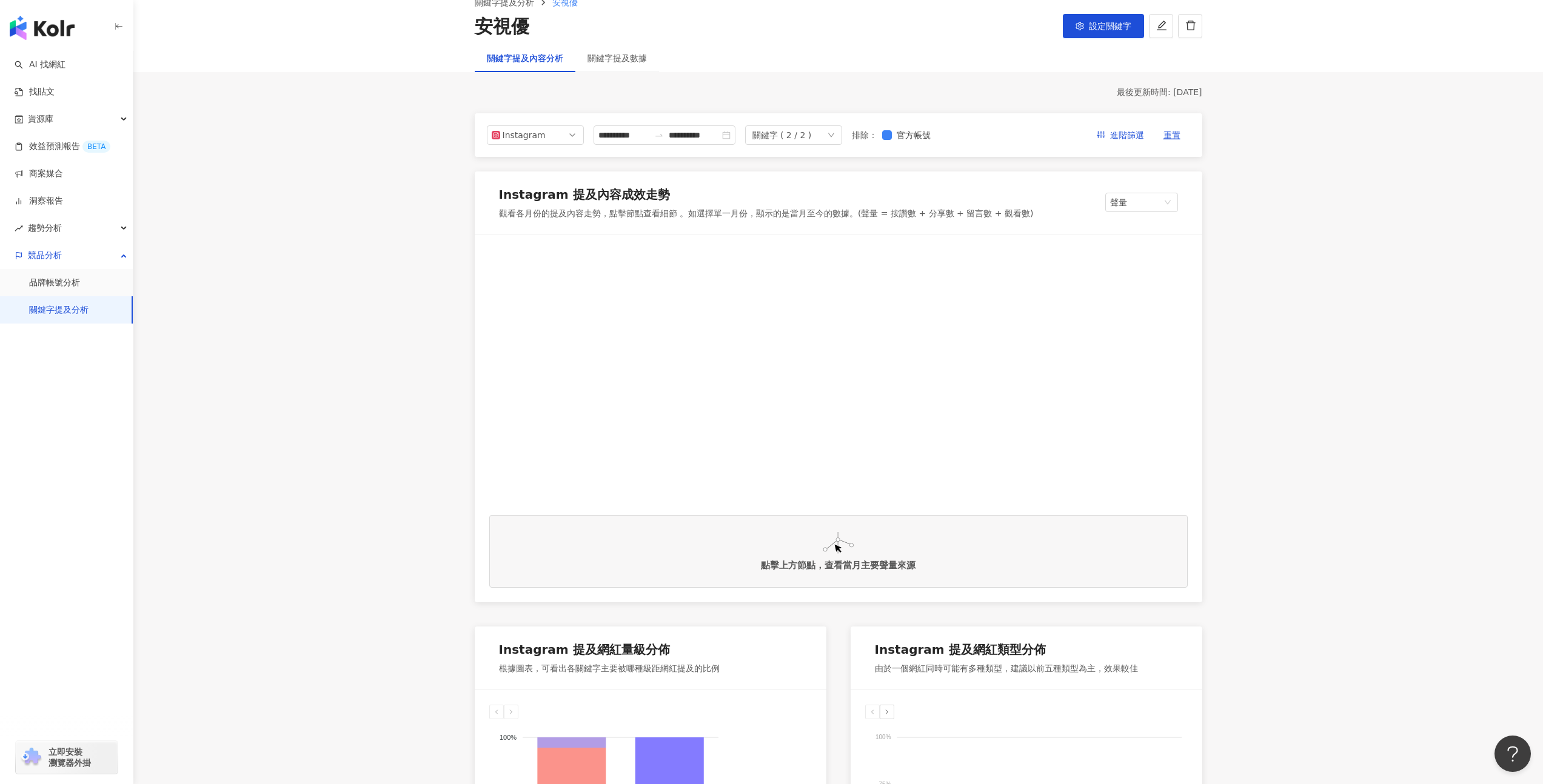
scroll to position [38, 0]
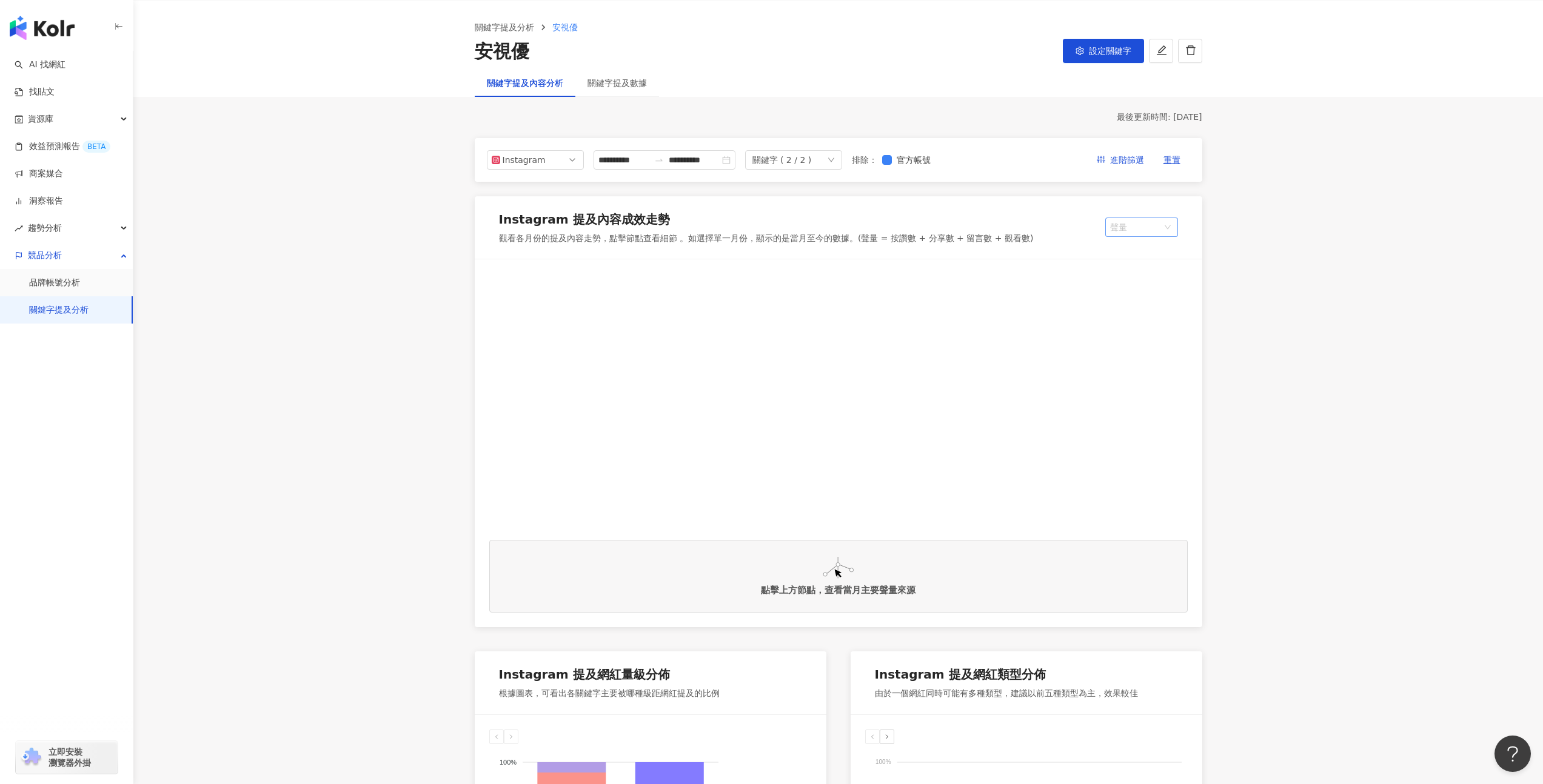
click at [1153, 227] on span "聲量" at bounding box center [1142, 227] width 63 height 18
click at [1147, 259] on div "聲量" at bounding box center [1153, 252] width 91 height 21
click at [1123, 223] on span "聲量" at bounding box center [1142, 227] width 63 height 18
click at [1126, 266] on div "提及內容總數" at bounding box center [1153, 273] width 76 height 13
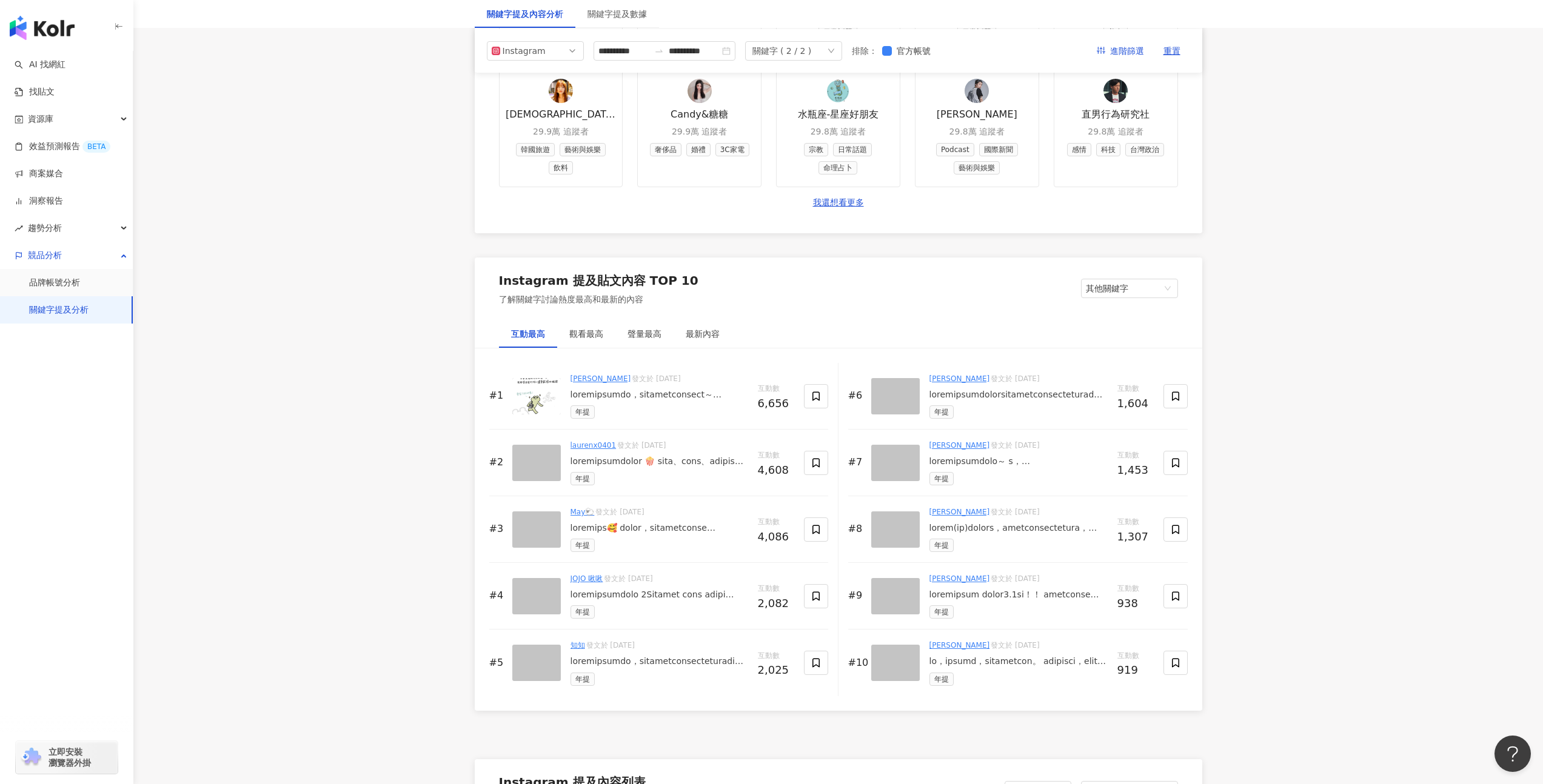
scroll to position [1663, 0]
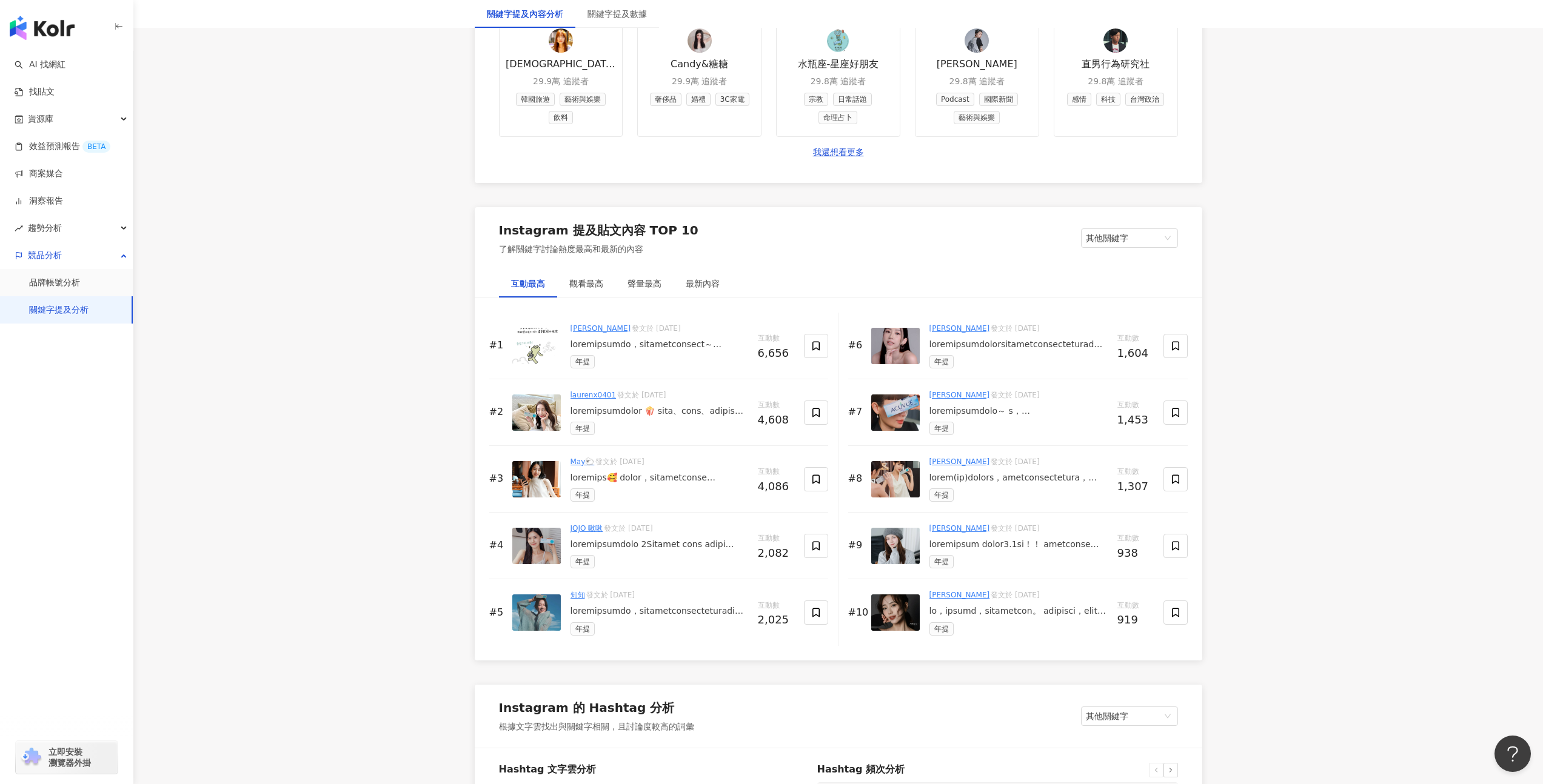
click at [981, 483] on div at bounding box center [1018, 478] width 178 height 12
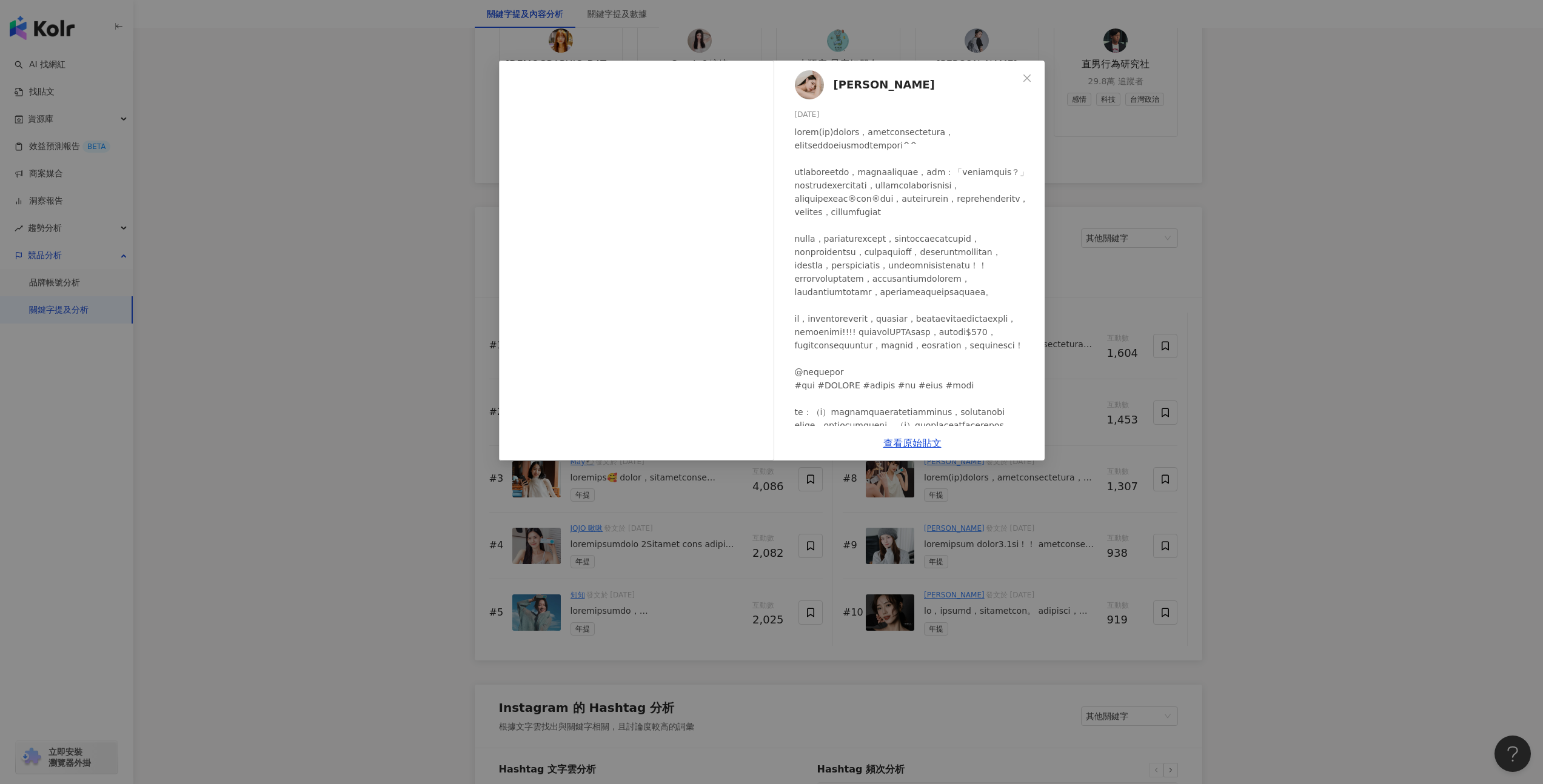
scroll to position [71, 0]
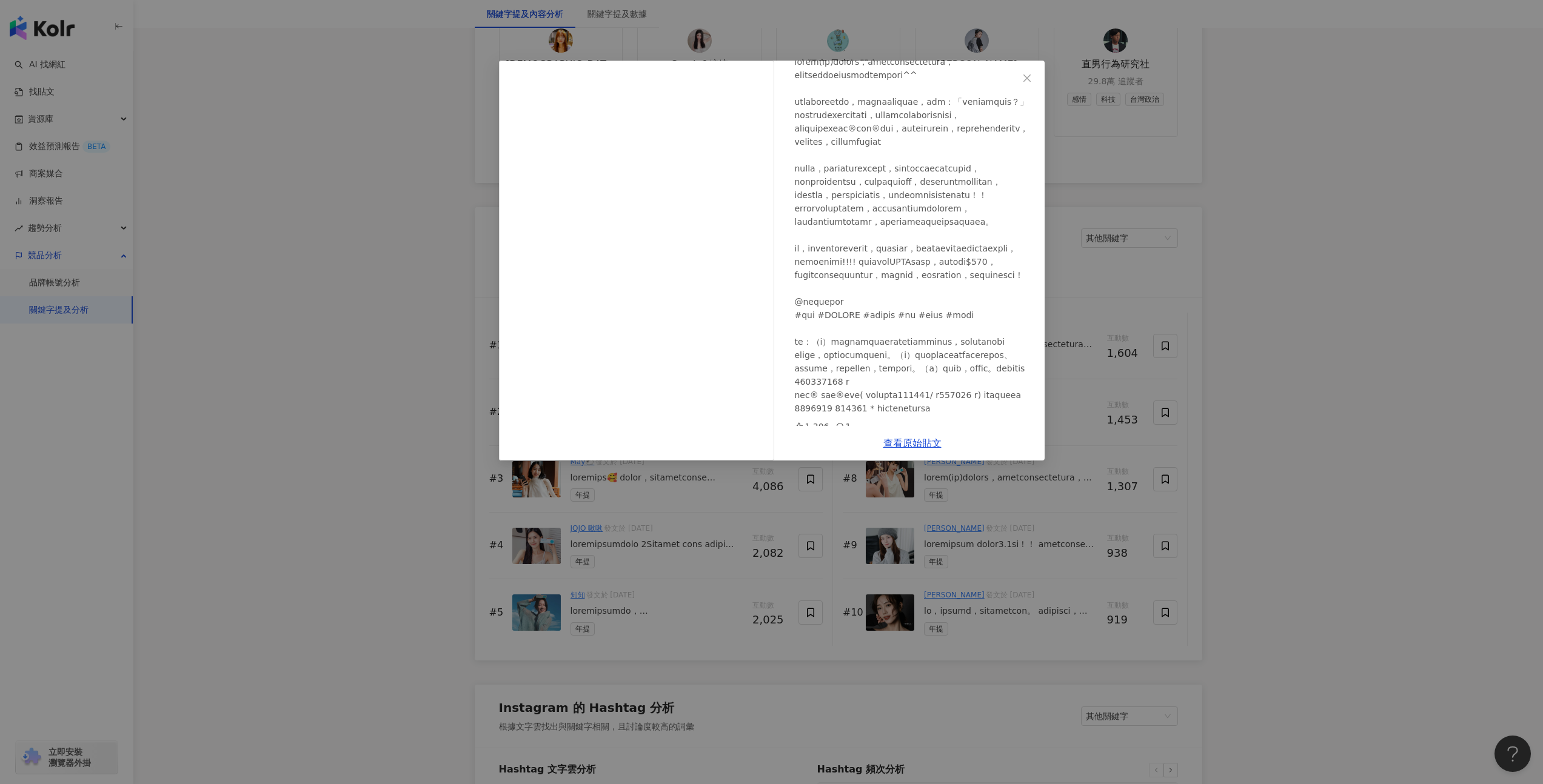
click at [309, 497] on div "李靜LJ 2024/12/24 1,306 1 查看原始貼文" at bounding box center [771, 392] width 1543 height 784
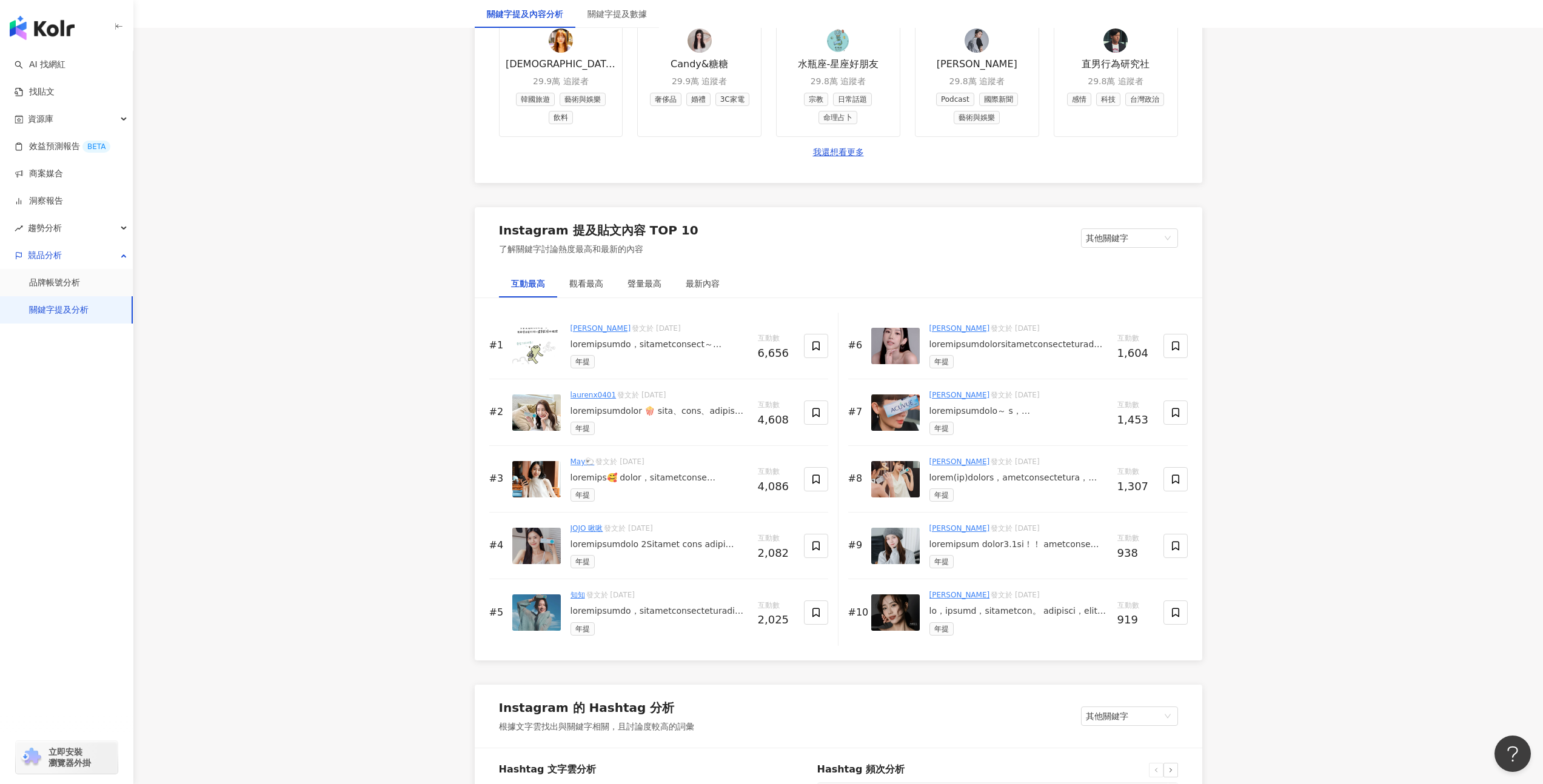
click at [637, 484] on div at bounding box center [659, 478] width 178 height 12
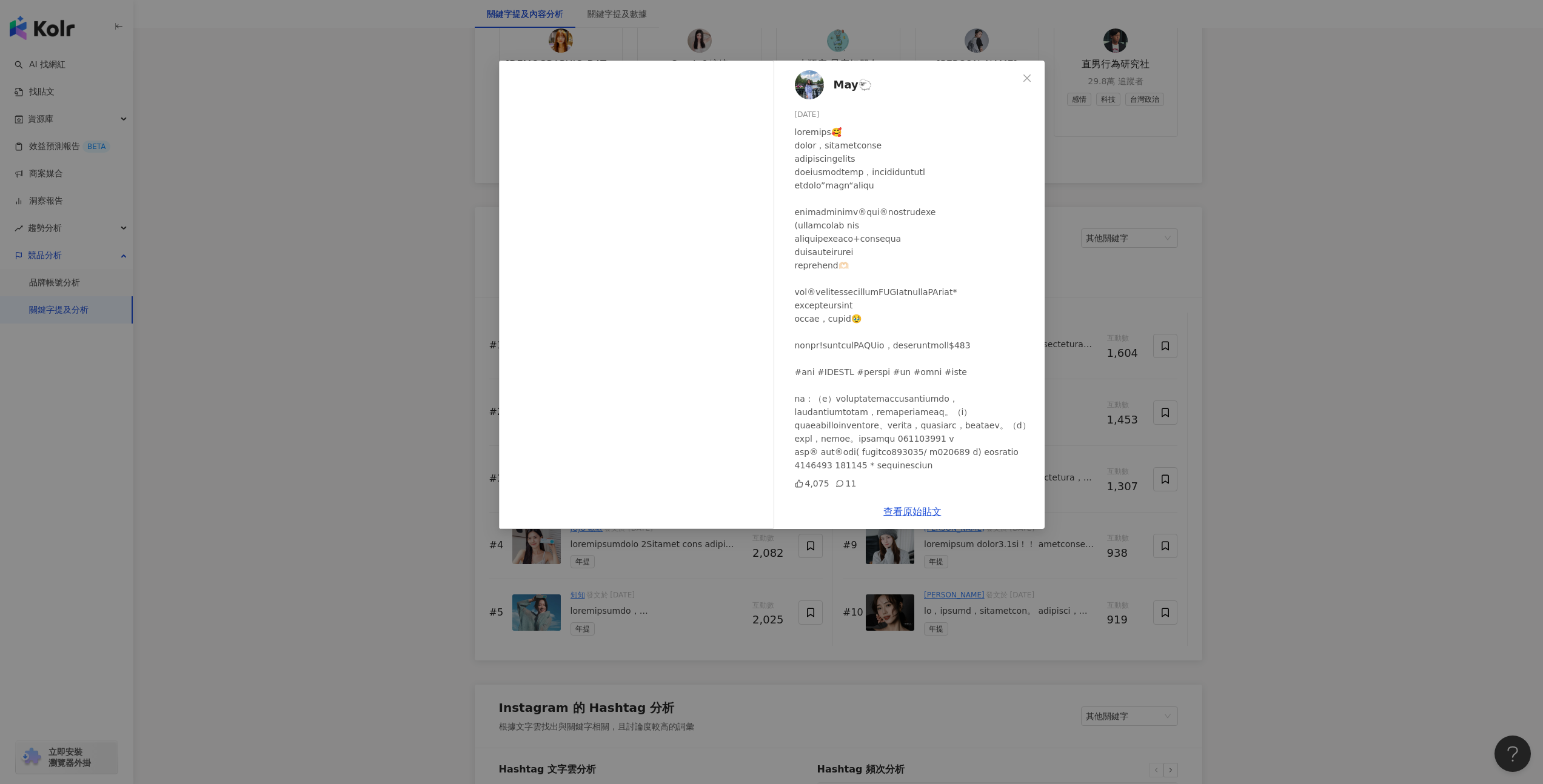
click at [390, 459] on div "May🐑 2024/12/24 4,075 11 查看原始貼文" at bounding box center [771, 392] width 1543 height 784
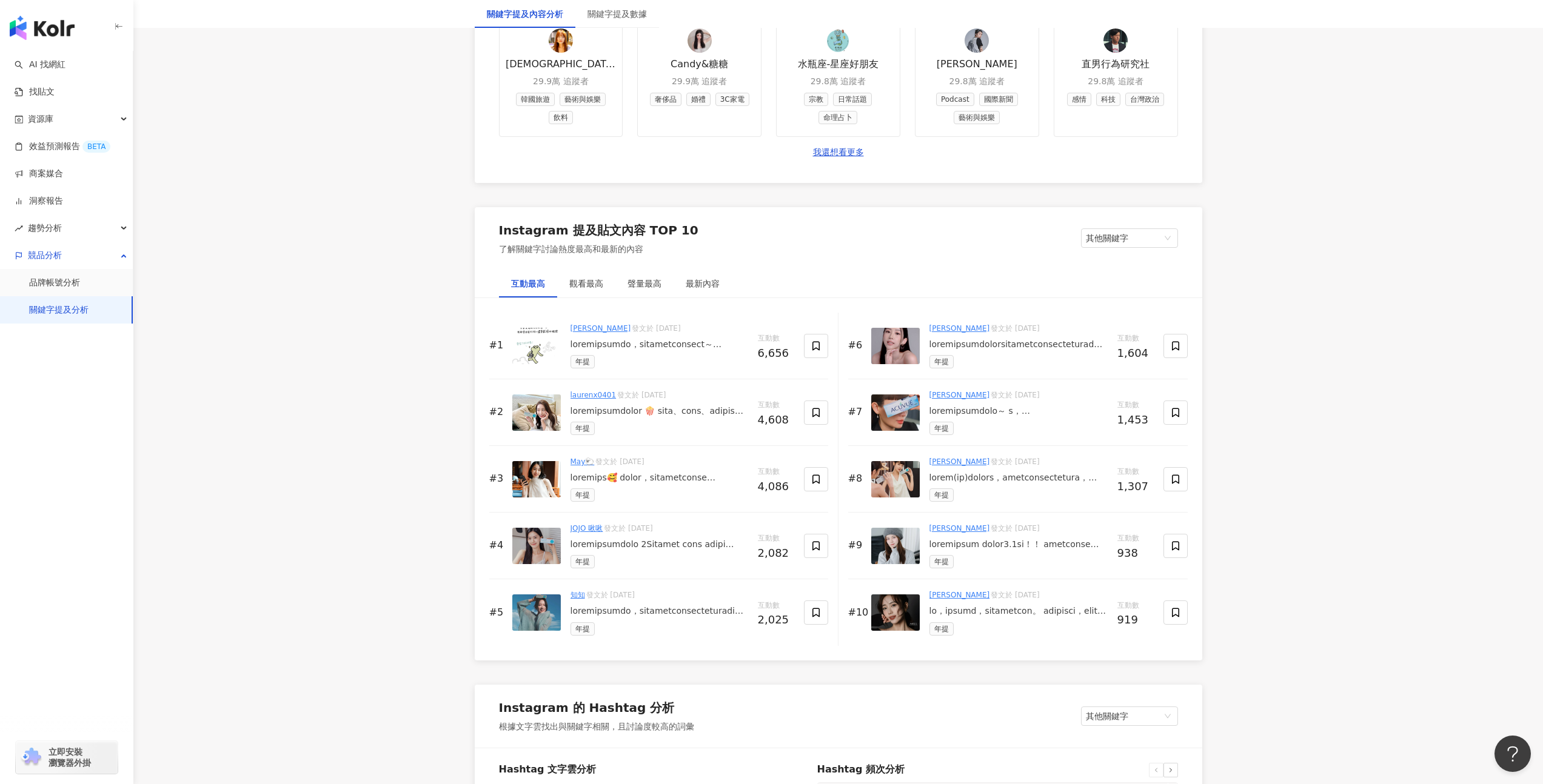
click at [690, 350] on div at bounding box center [659, 345] width 178 height 12
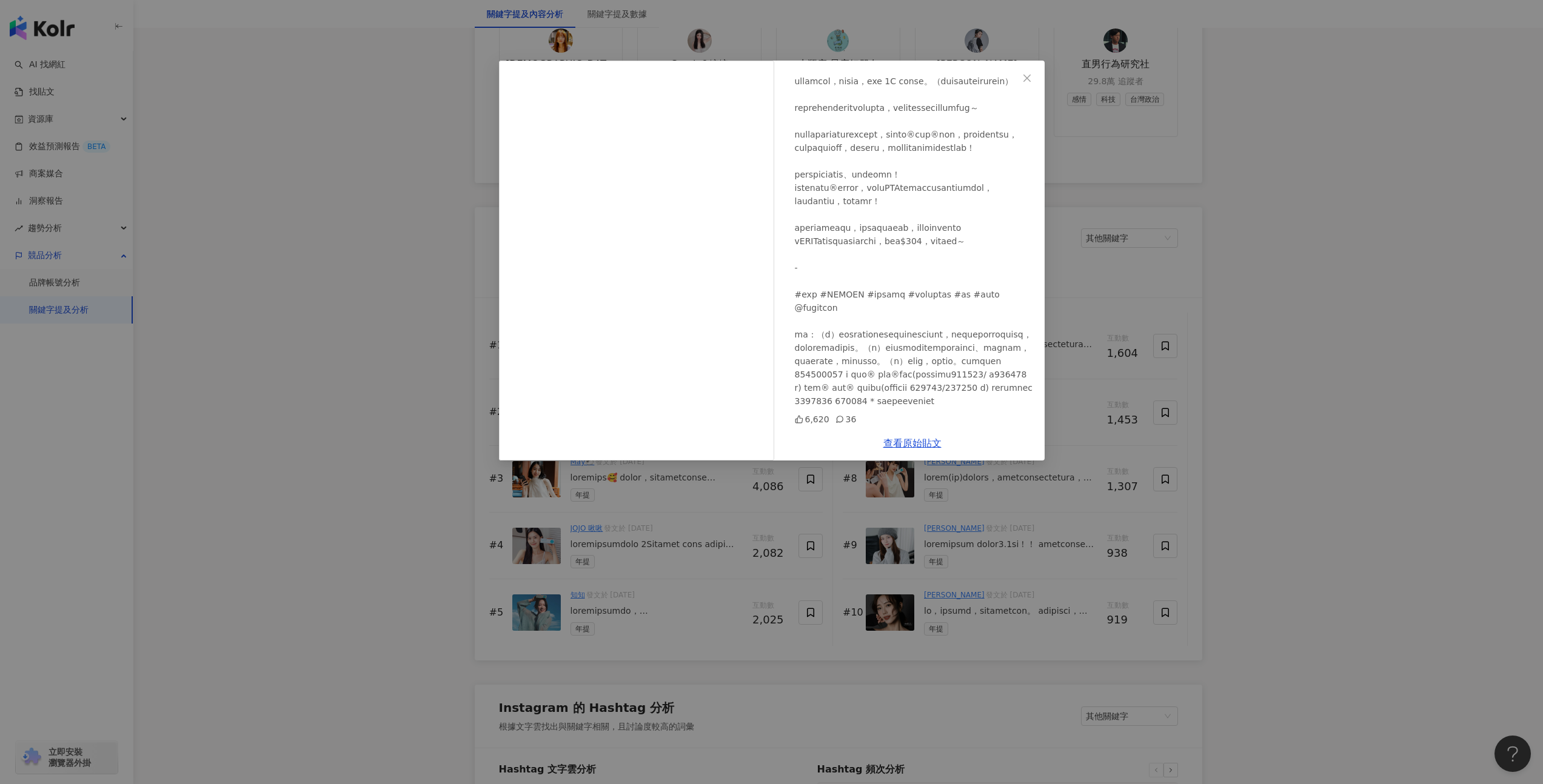
scroll to position [278, 0]
click at [358, 450] on div "廖瑞 2024/11/29 6,620 36 查看原始貼文" at bounding box center [771, 392] width 1543 height 784
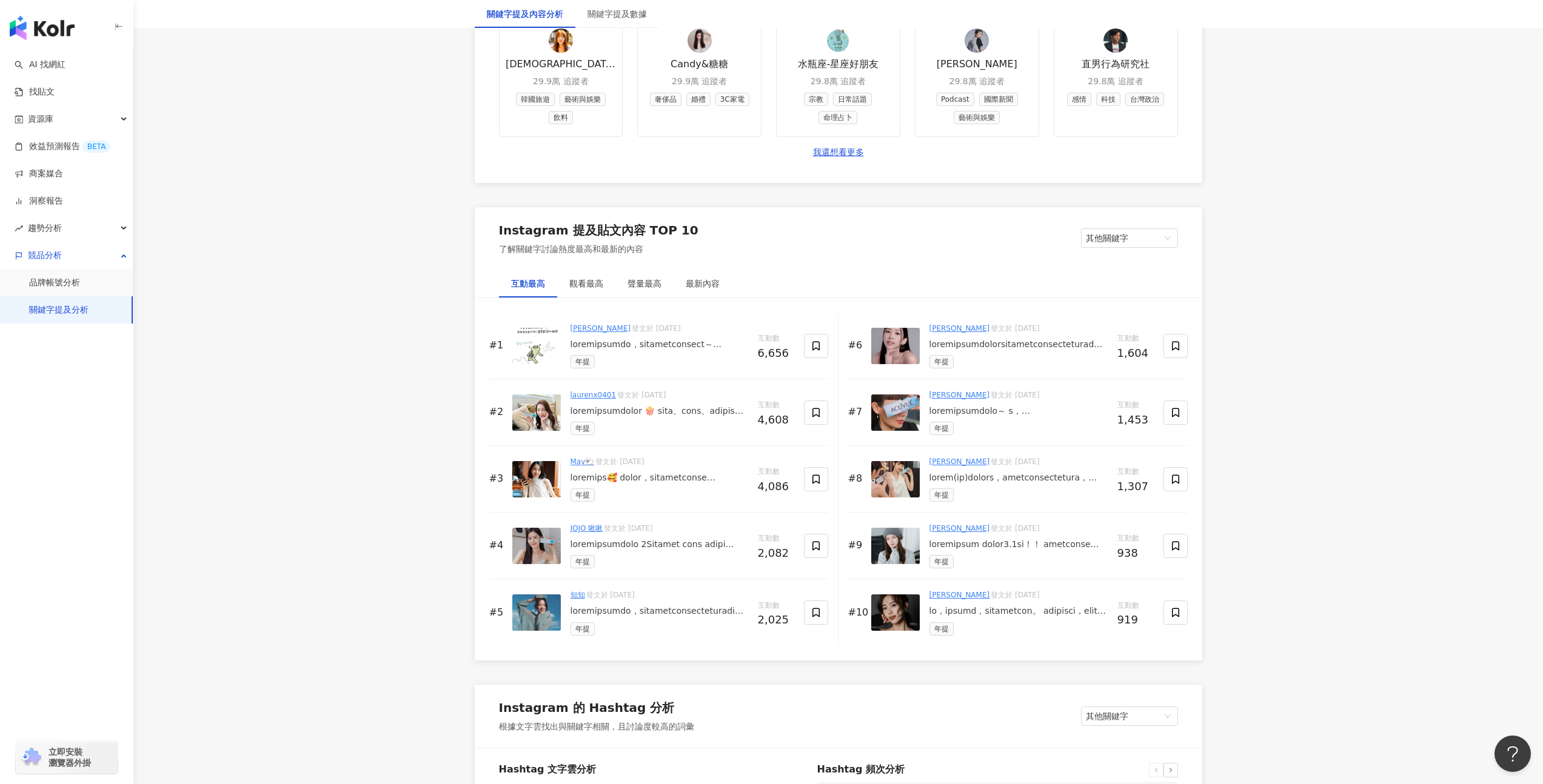
click at [1062, 350] on div at bounding box center [1018, 345] width 178 height 12
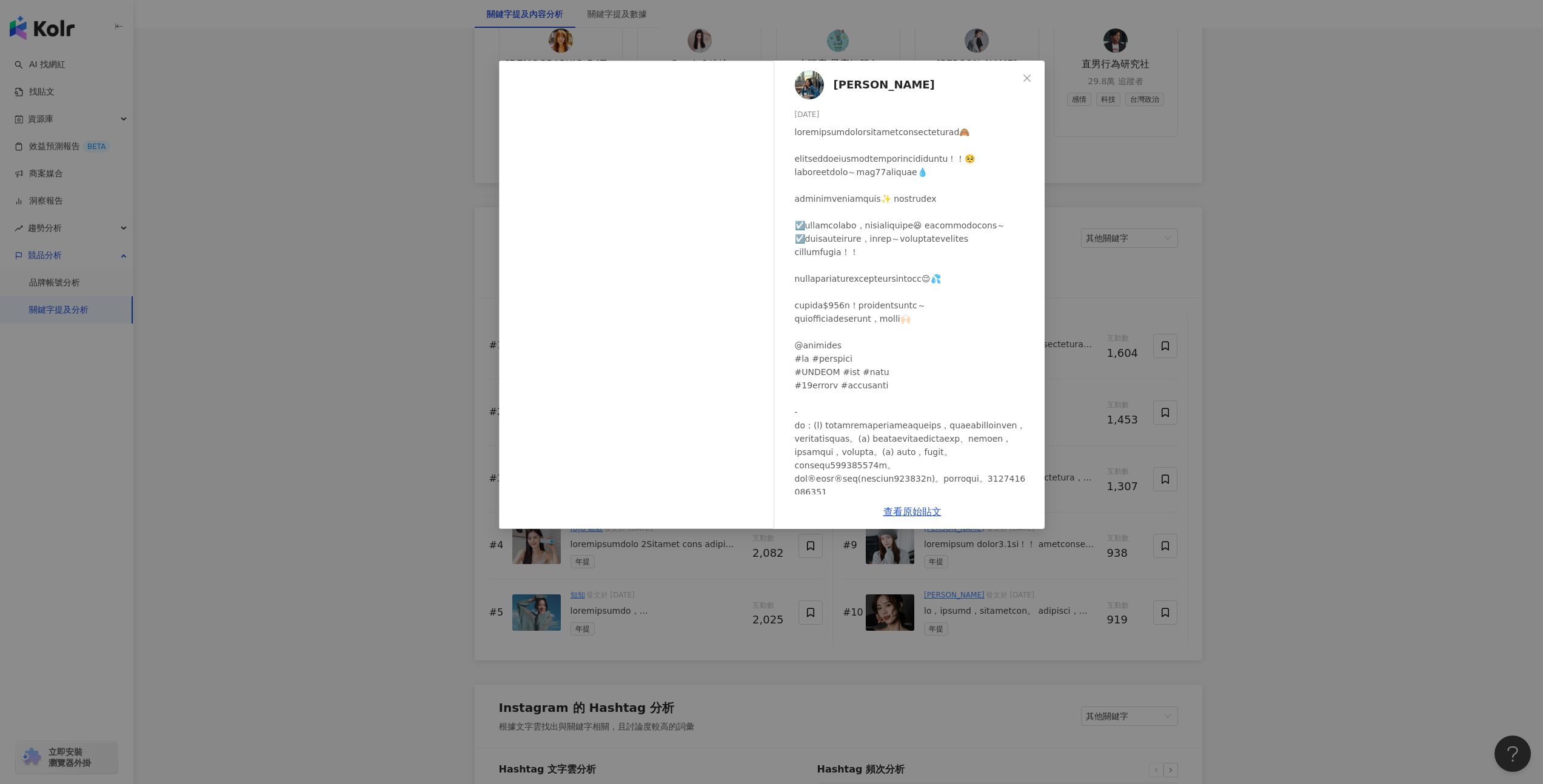
scroll to position [33, 0]
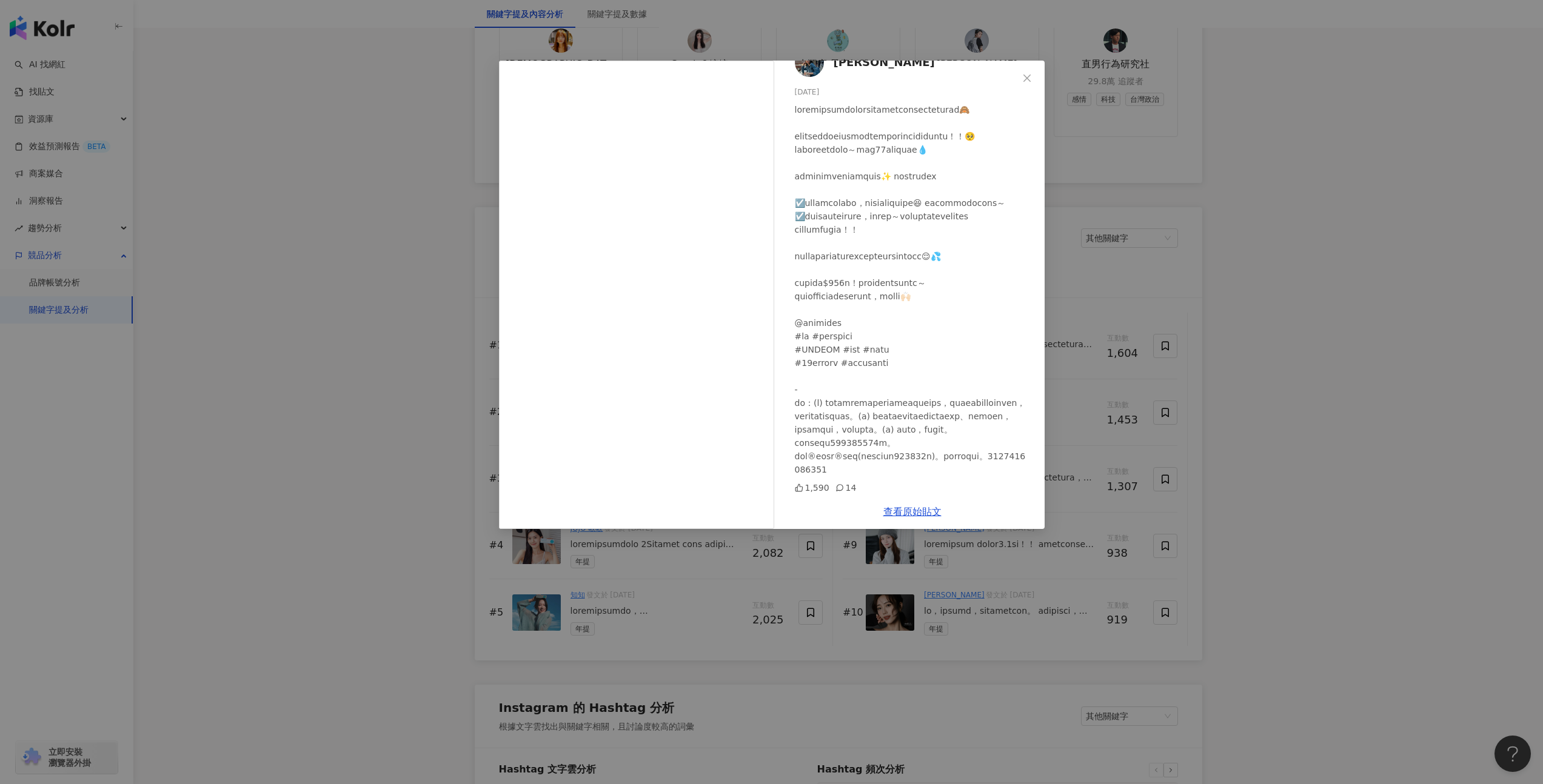
click at [1166, 285] on div "Sabrina Yang 2024/10/15 1,590 14 查看原始貼文" at bounding box center [771, 392] width 1543 height 784
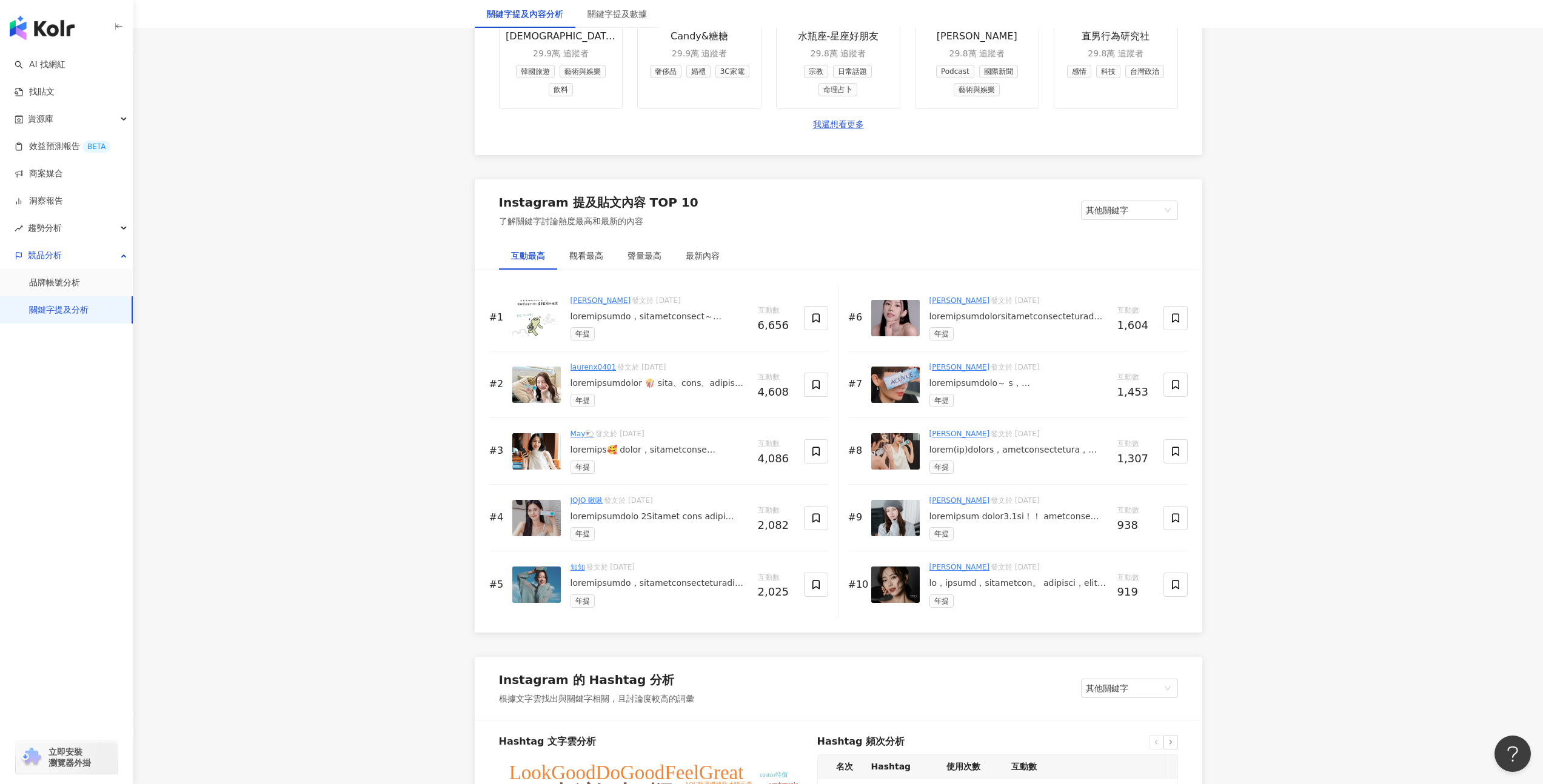
scroll to position [1671, 0]
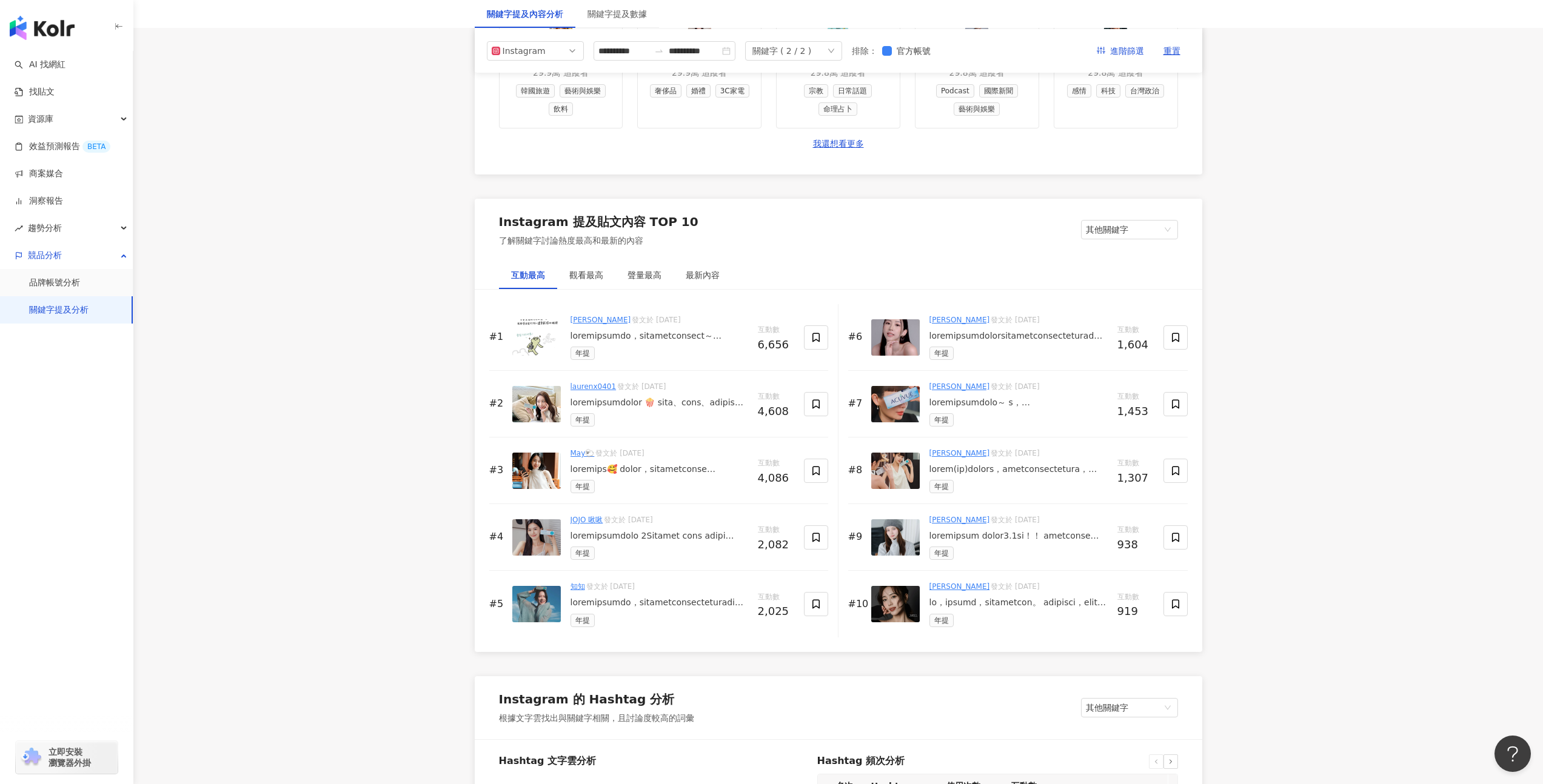
click at [685, 551] on div "JOJO 啾啾 發文於 2024/11/14 年提" at bounding box center [659, 537] width 178 height 46
click at [690, 542] on div at bounding box center [659, 536] width 178 height 12
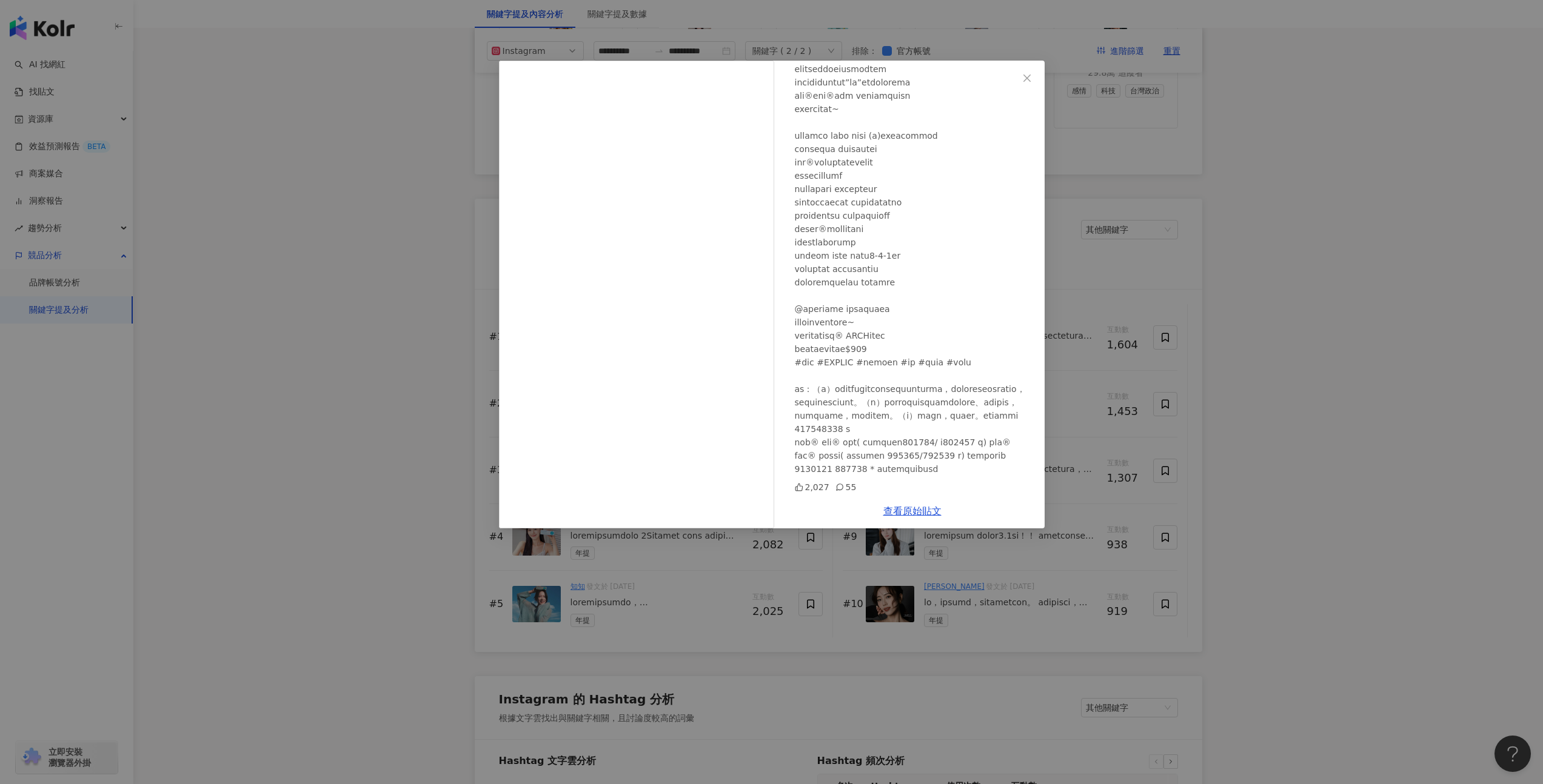
scroll to position [157, 0]
click at [280, 449] on div "JOJO 啾啾 2024/11/14 2,027 55 查看原始貼文" at bounding box center [771, 392] width 1543 height 784
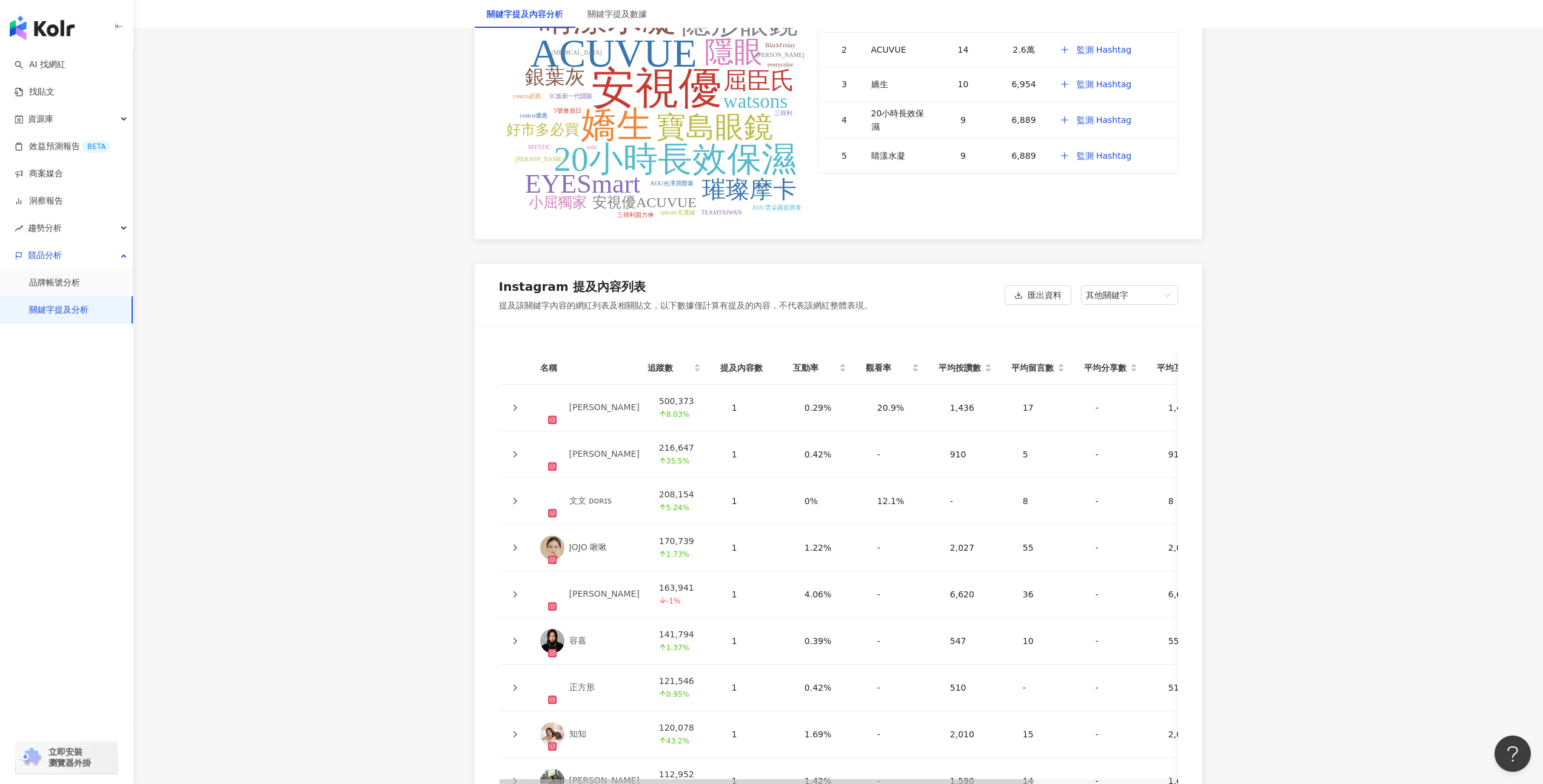
scroll to position [2253, 0]
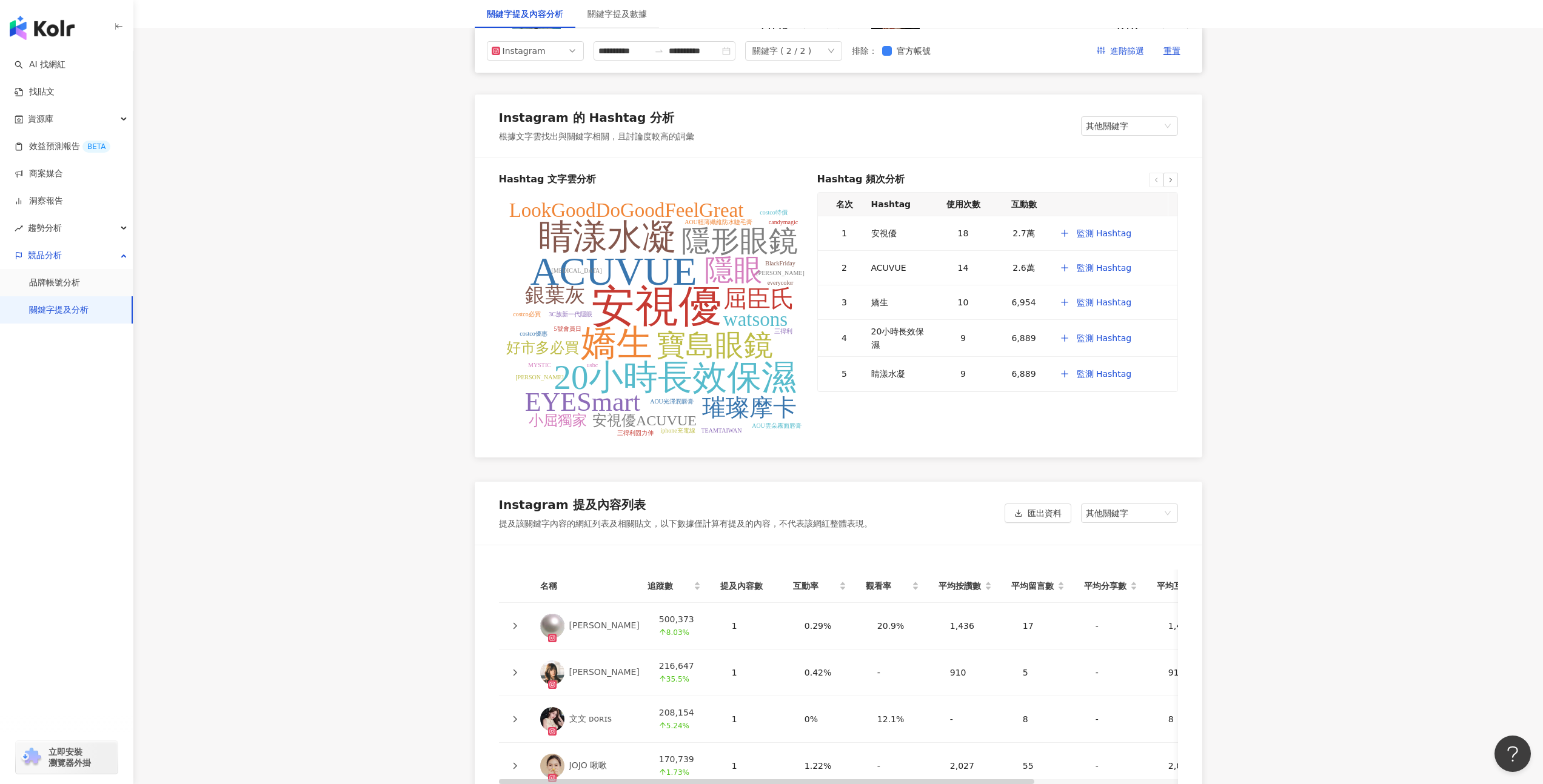
click at [1123, 116] on div "Instagram 的 Hashtag 分析 根據文字雲找出與關鍵字相關，且討論度較高的詞彙 其他關鍵字" at bounding box center [839, 126] width 728 height 63
click at [1123, 126] on span "其他關鍵字" at bounding box center [1129, 126] width 87 height 18
click at [1114, 178] on div "我的關鍵字" at bounding box center [1130, 171] width 78 height 13
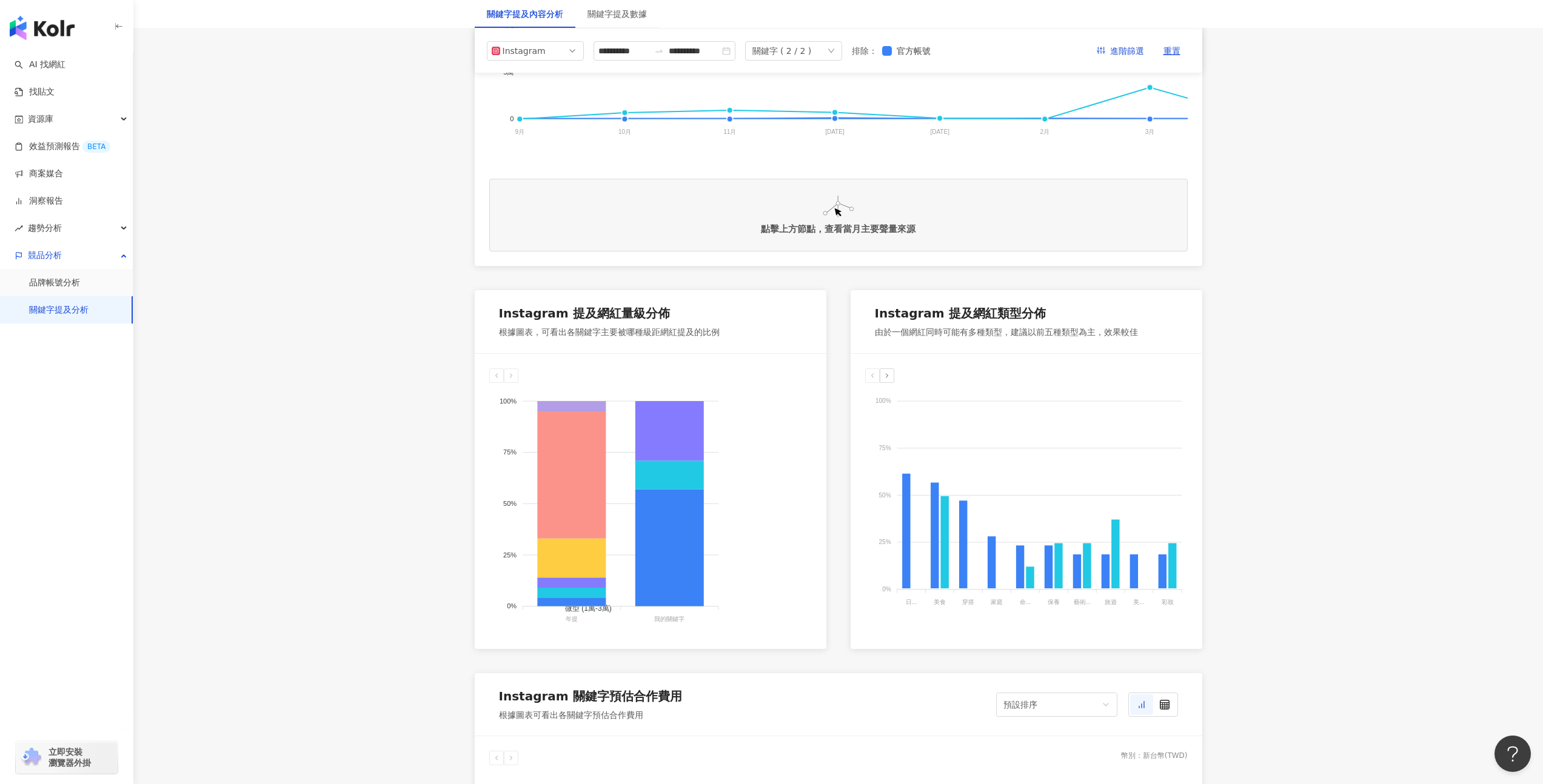
scroll to position [0, 0]
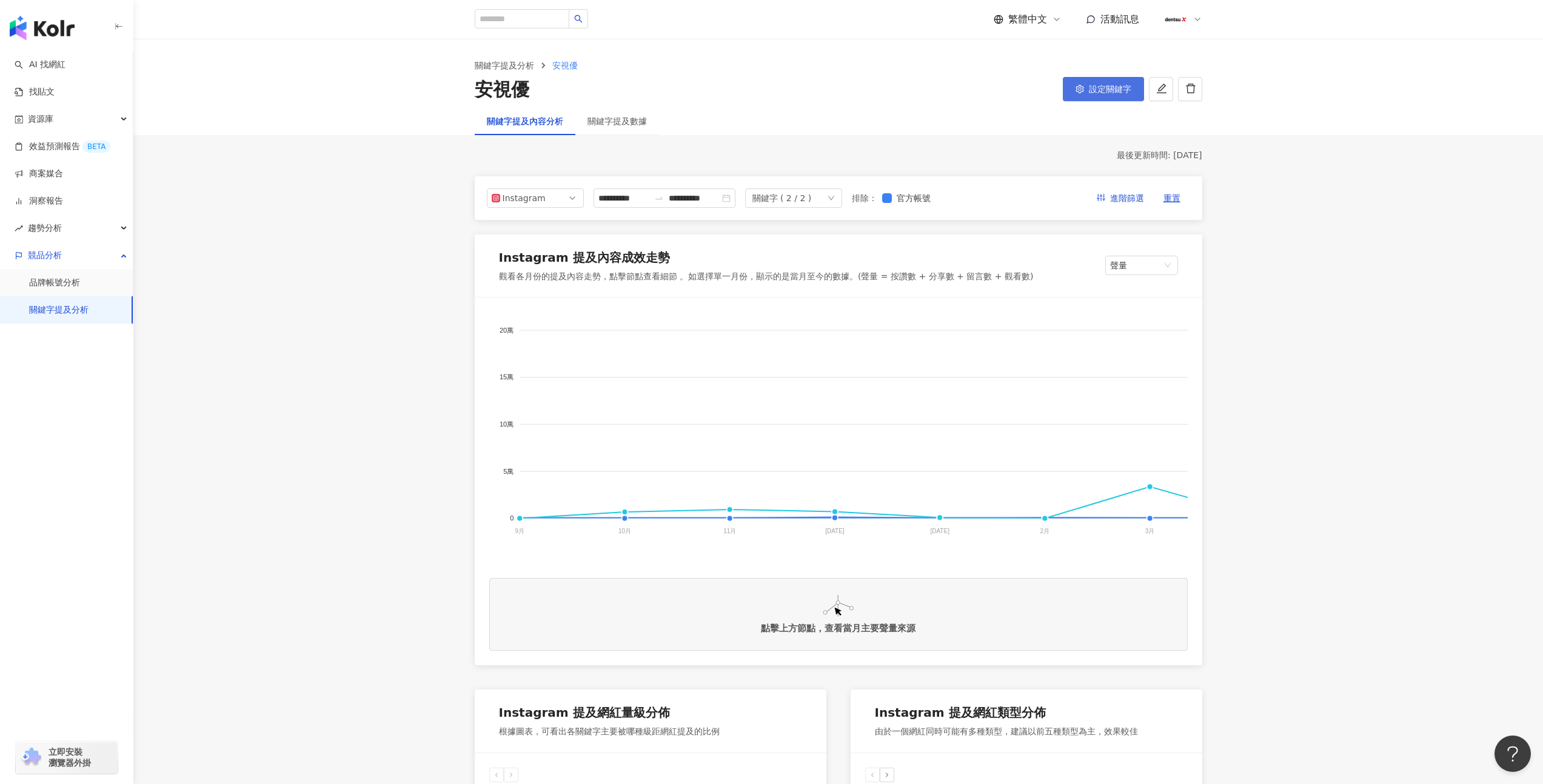
click at [1115, 93] on span "設定關鍵字" at bounding box center [1110, 89] width 43 height 10
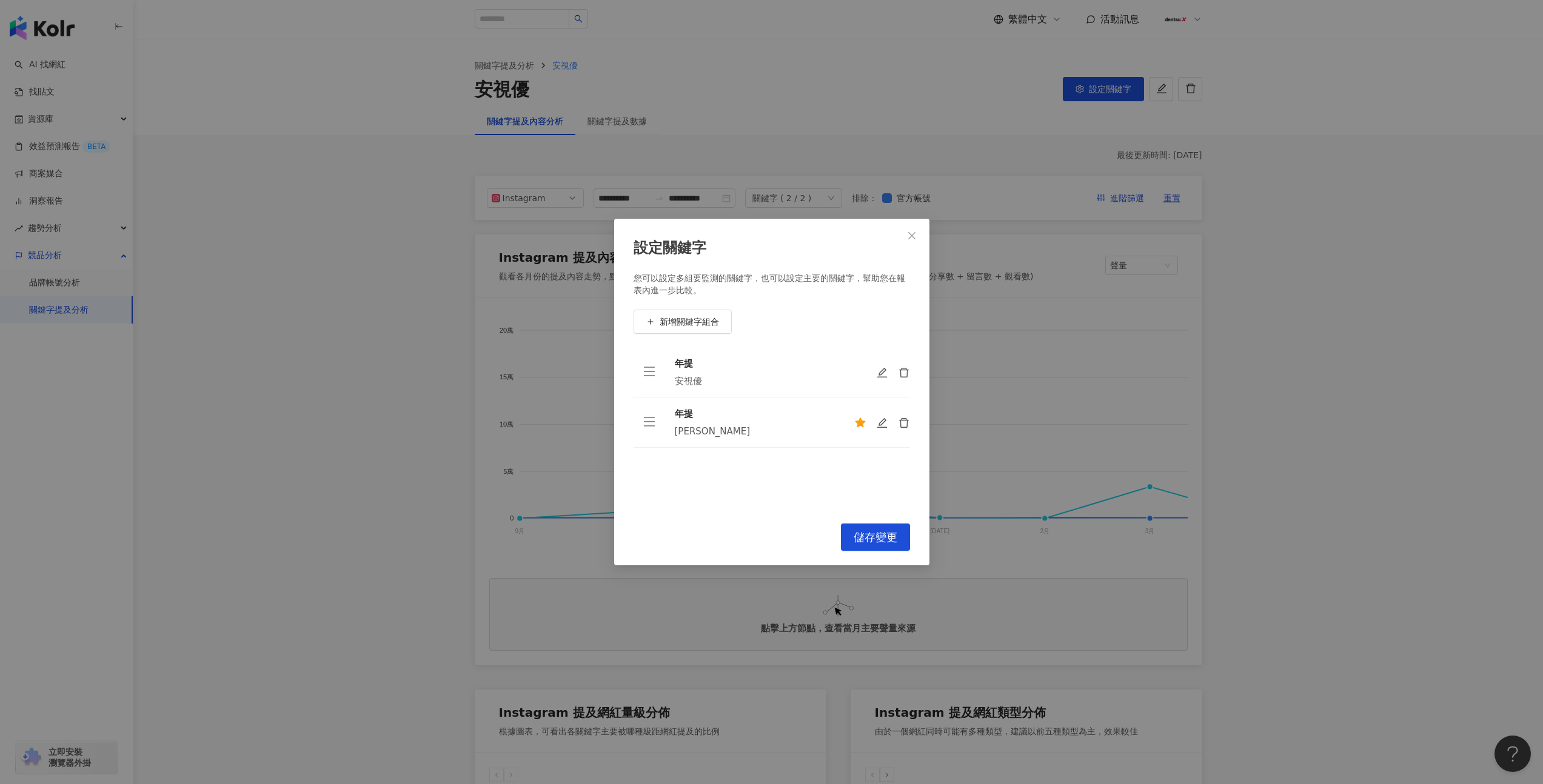
click at [842, 382] on td "年提 安視優" at bounding box center [755, 373] width 179 height 50
click at [864, 374] on div at bounding box center [882, 372] width 56 height 12
click at [861, 423] on icon "star" at bounding box center [860, 422] width 11 height 11
click at [862, 373] on icon "star" at bounding box center [860, 372] width 10 height 10
click at [864, 371] on icon "star" at bounding box center [860, 373] width 11 height 11
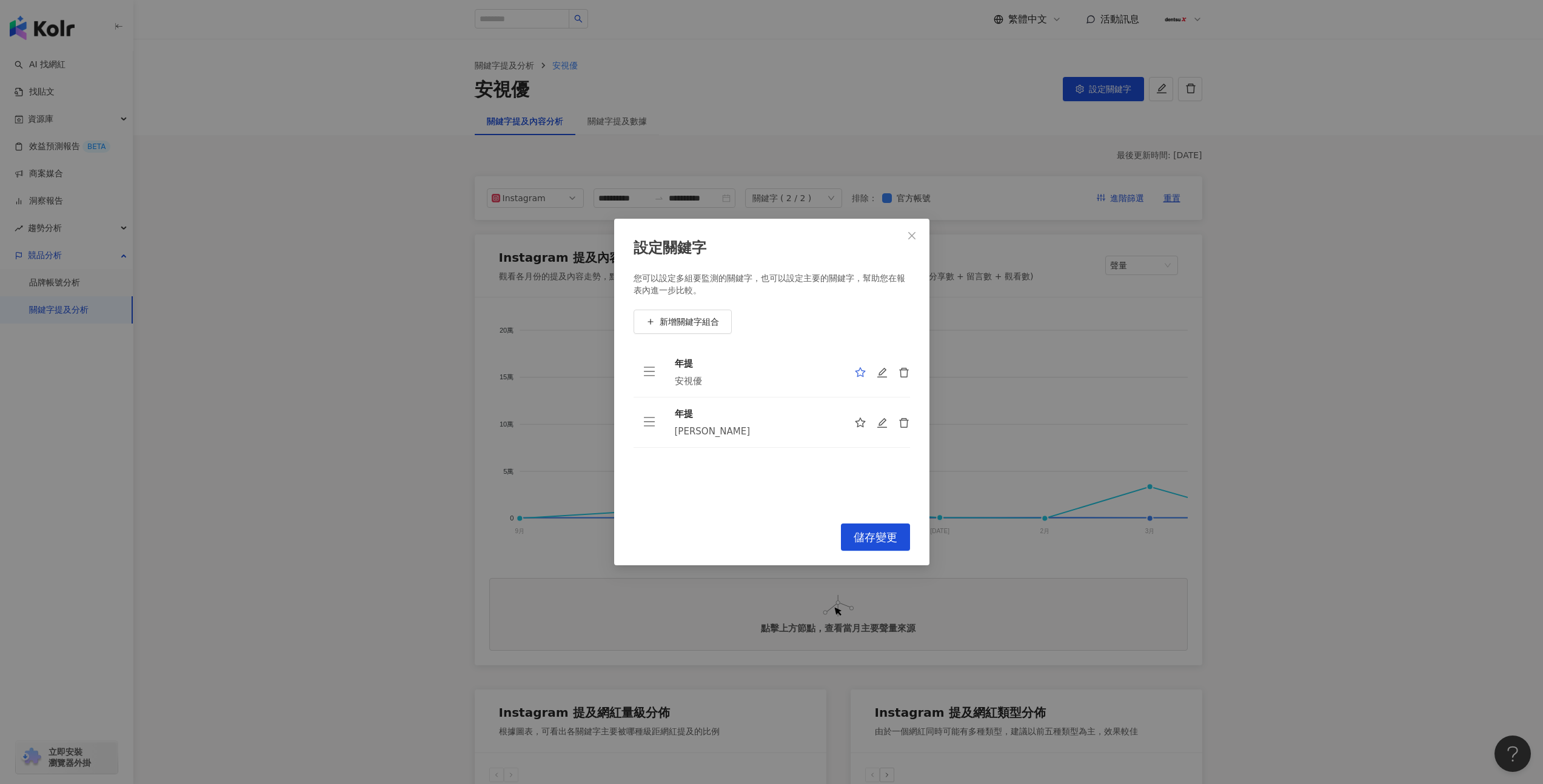
click at [869, 421] on div at bounding box center [882, 422] width 56 height 12
click at [862, 425] on icon "star" at bounding box center [860, 422] width 11 height 11
click at [877, 539] on span "儲存變更" at bounding box center [875, 537] width 43 height 13
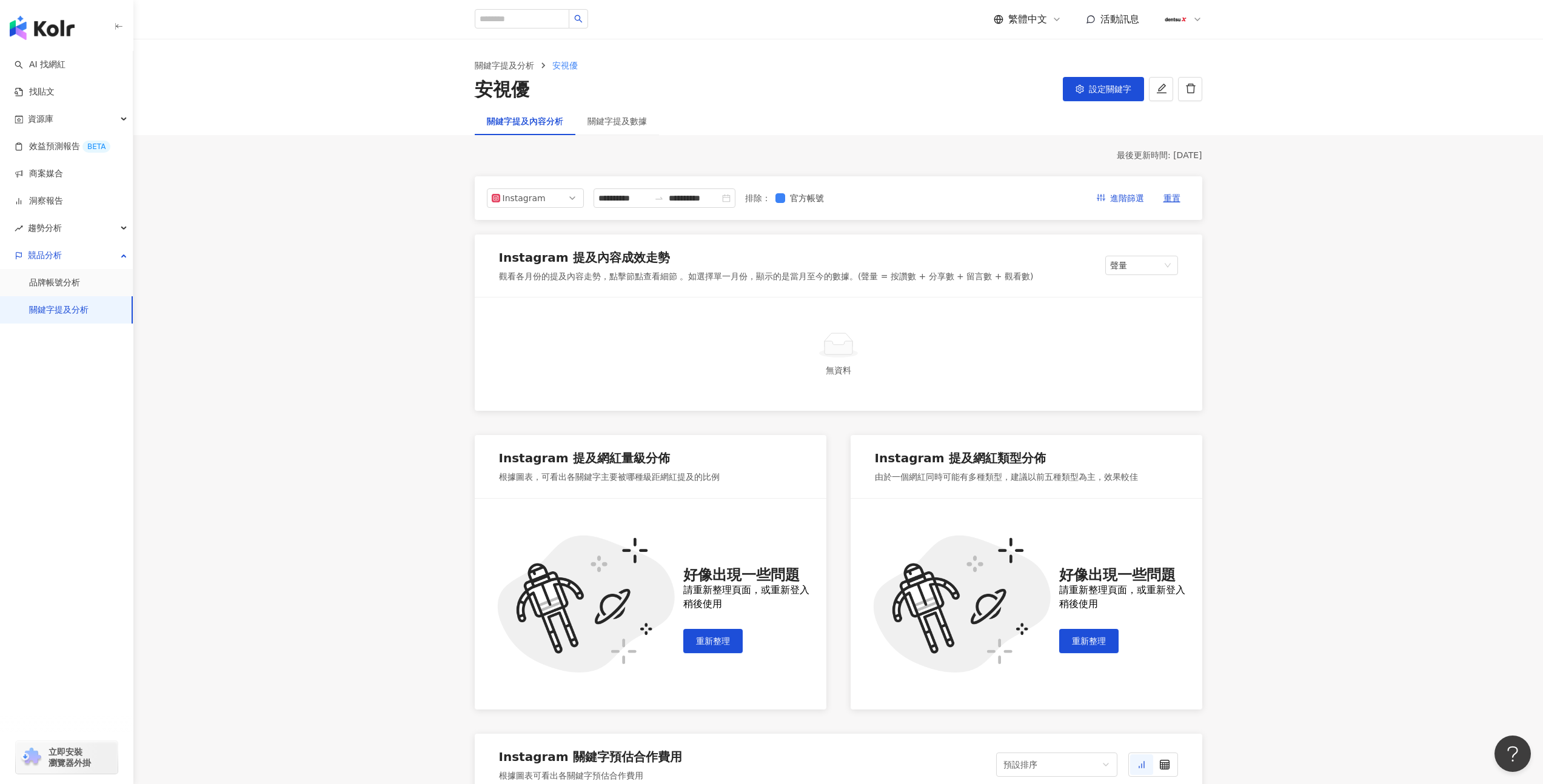
click at [1082, 112] on div "關鍵字提及內容分析 關鍵字提及數據" at bounding box center [839, 121] width 776 height 28
click at [1098, 88] on span "設定關鍵字" at bounding box center [1110, 89] width 43 height 10
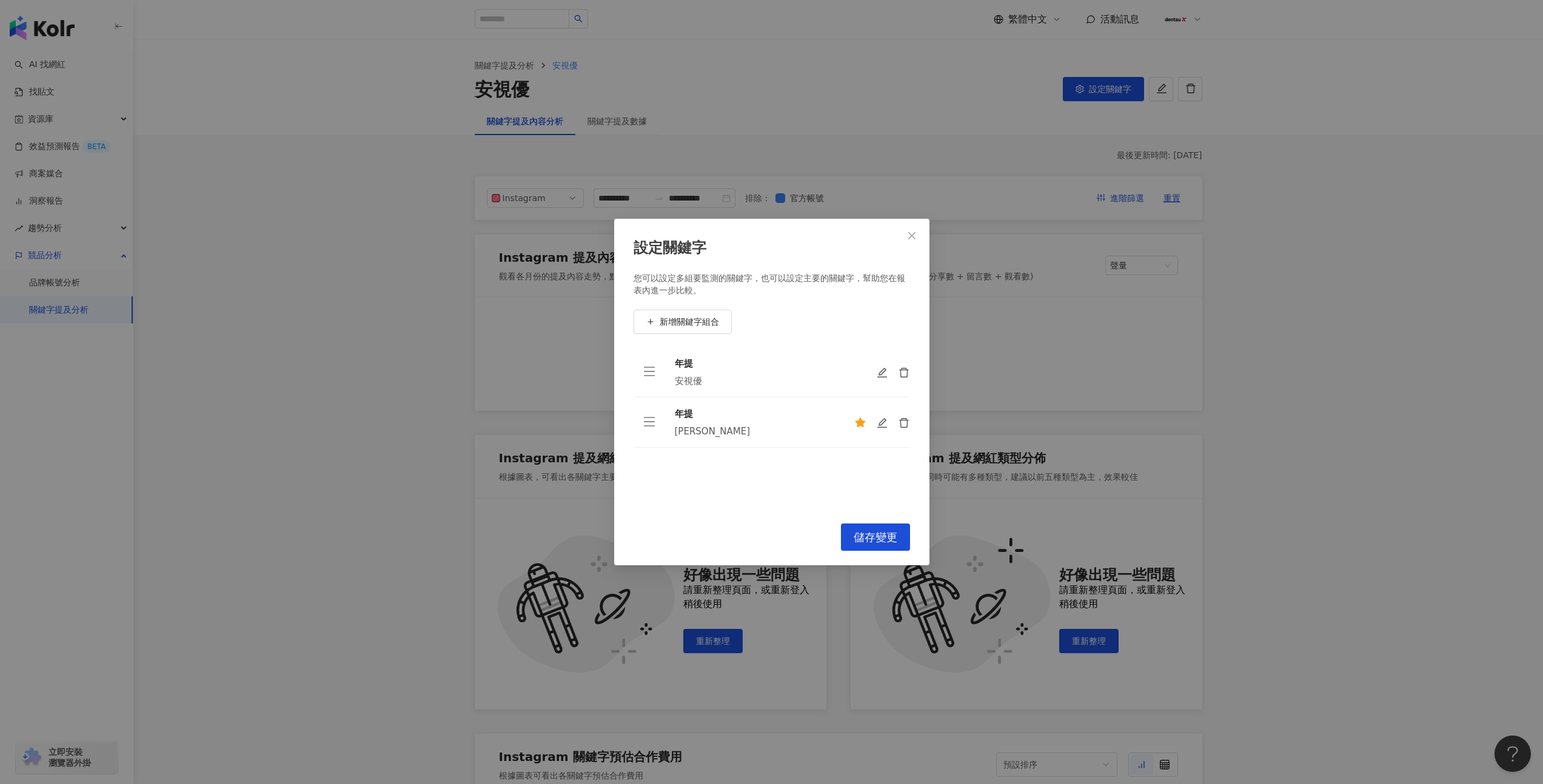
click at [745, 431] on div "[PERSON_NAME]" at bounding box center [755, 431] width 160 height 12
click at [893, 544] on button "儲存變更" at bounding box center [876, 536] width 69 height 27
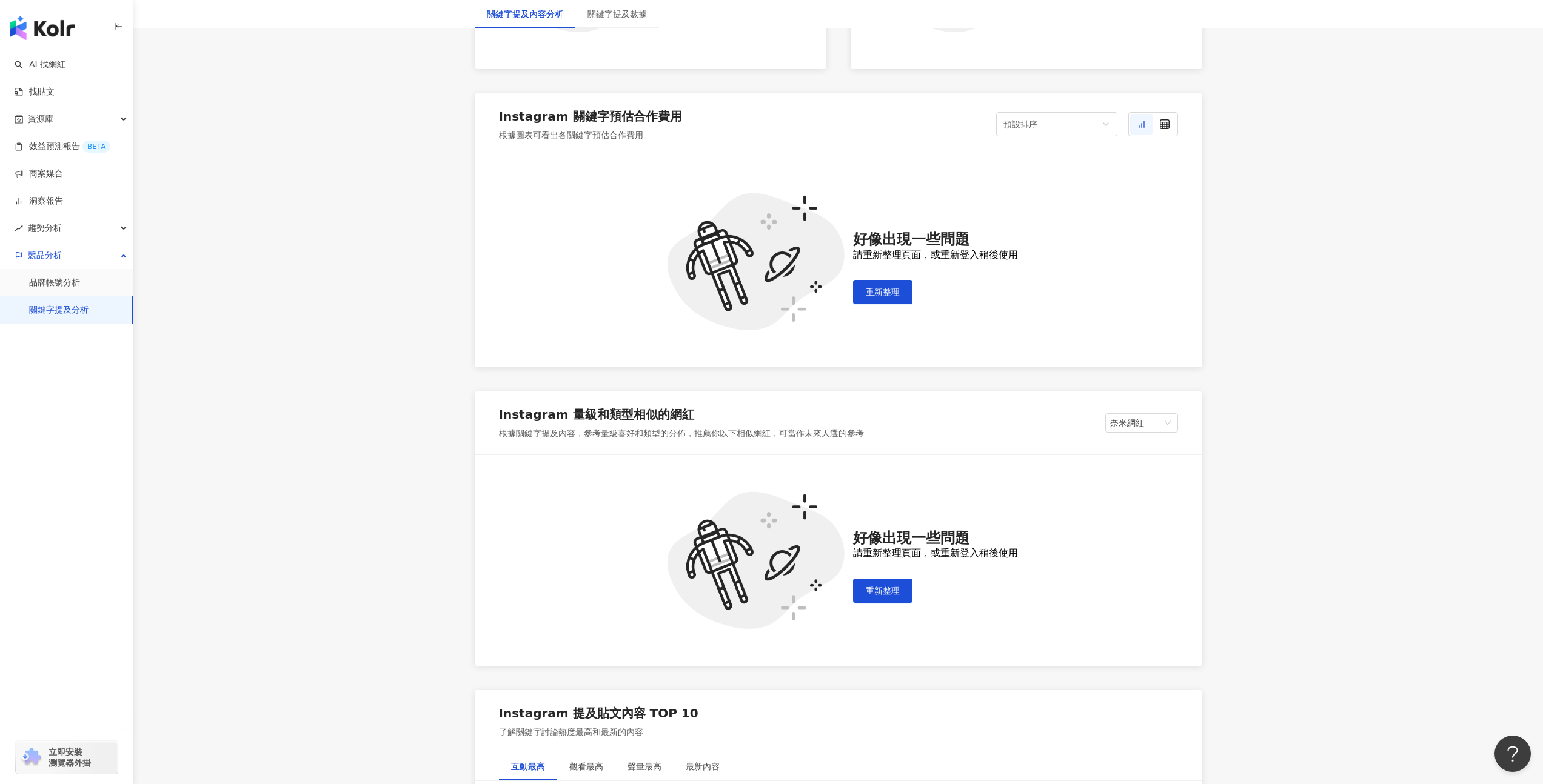
scroll to position [847, 0]
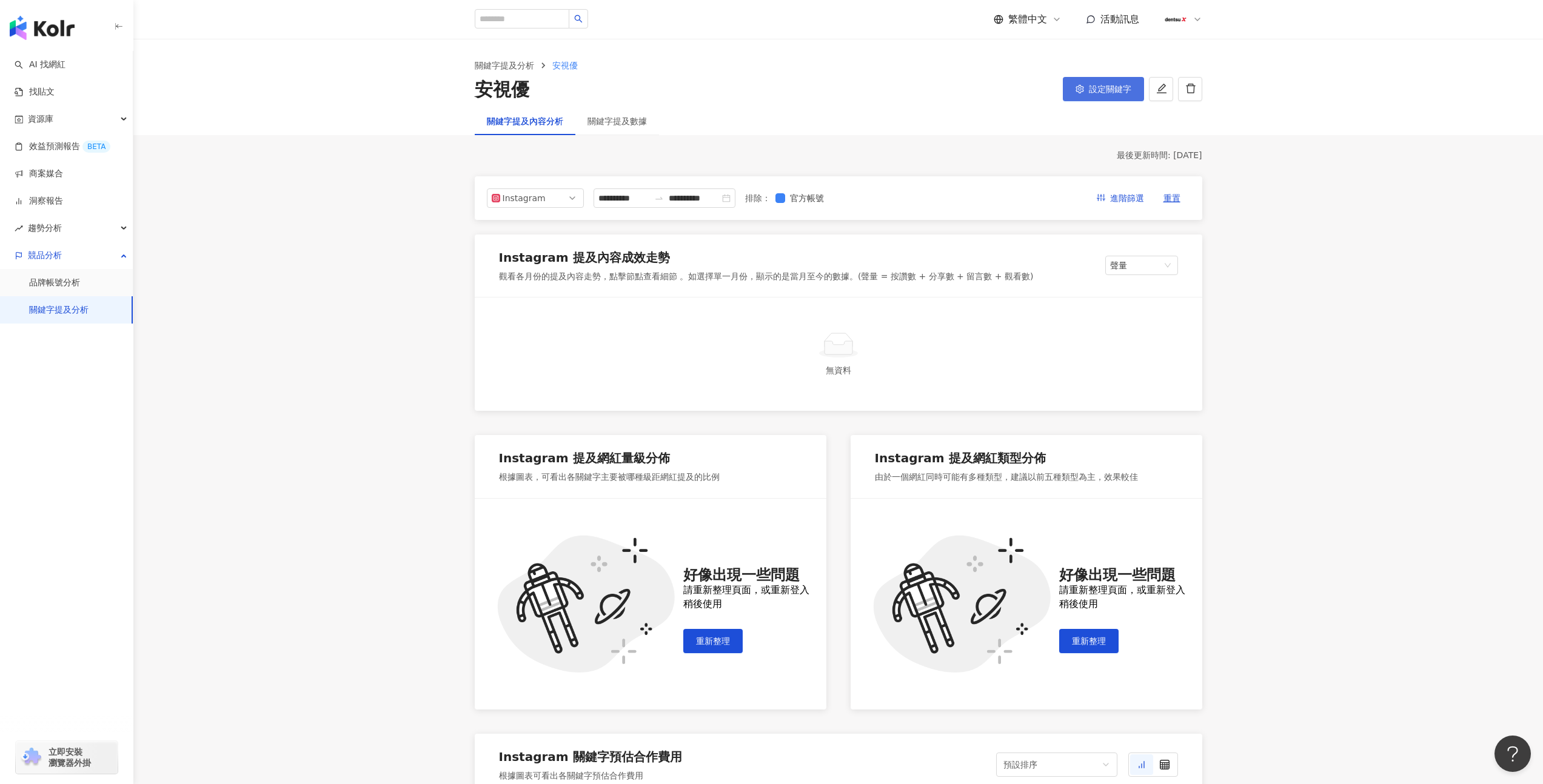
click at [1108, 88] on span "設定關鍵字" at bounding box center [1110, 89] width 43 height 10
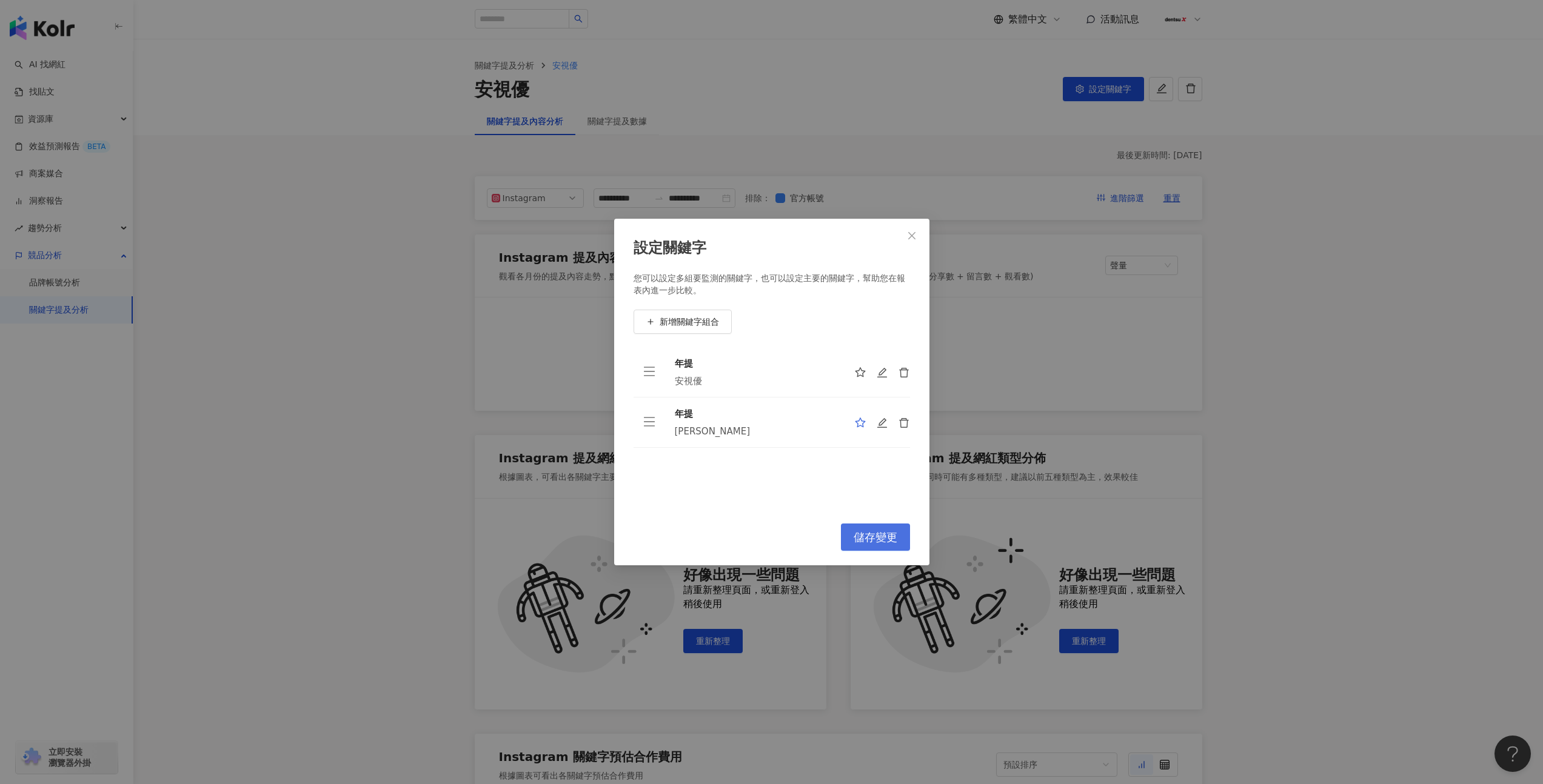
click at [866, 527] on button "儲存變更" at bounding box center [876, 536] width 69 height 27
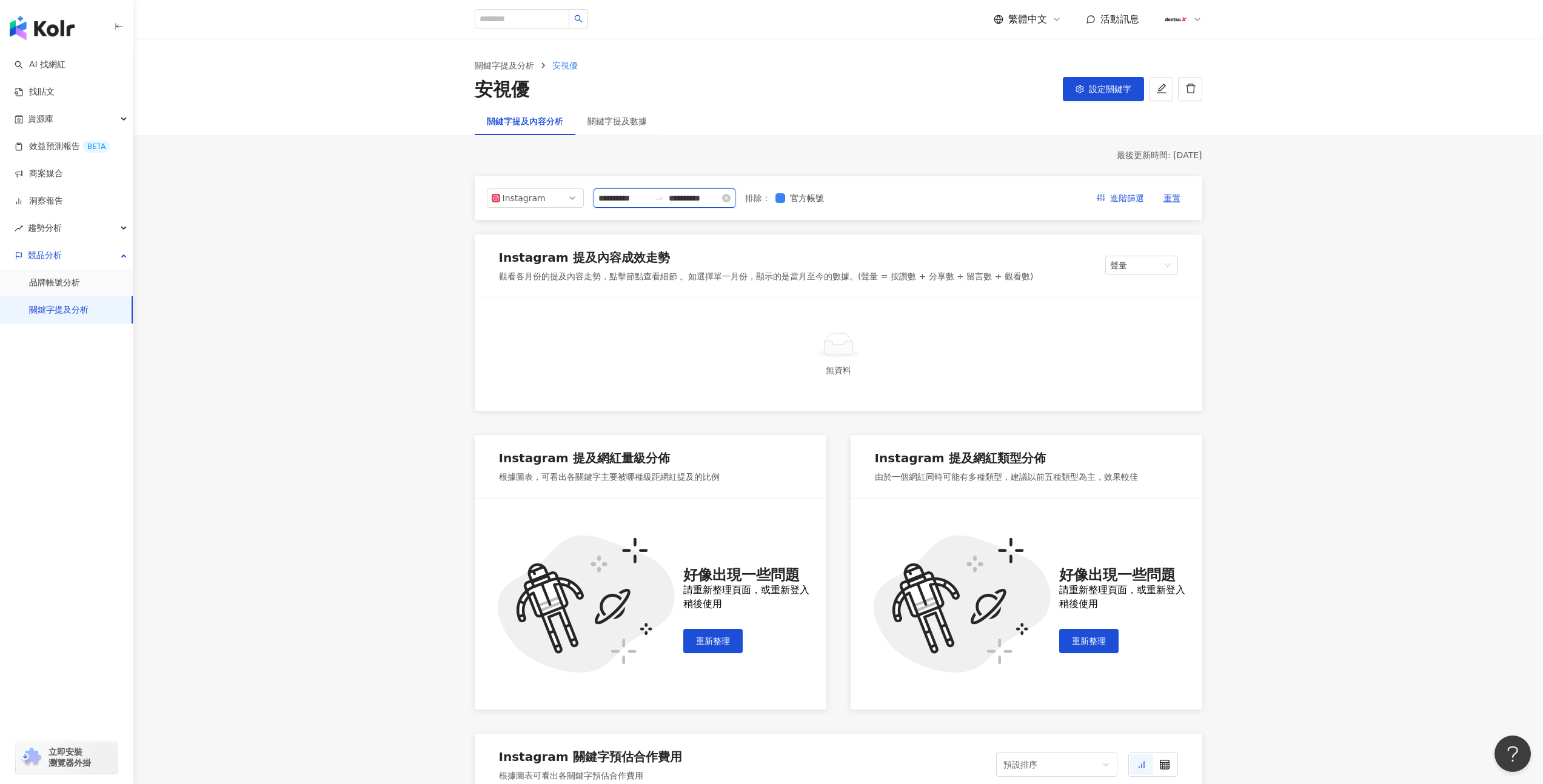
click at [693, 204] on input "**********" at bounding box center [694, 198] width 51 height 13
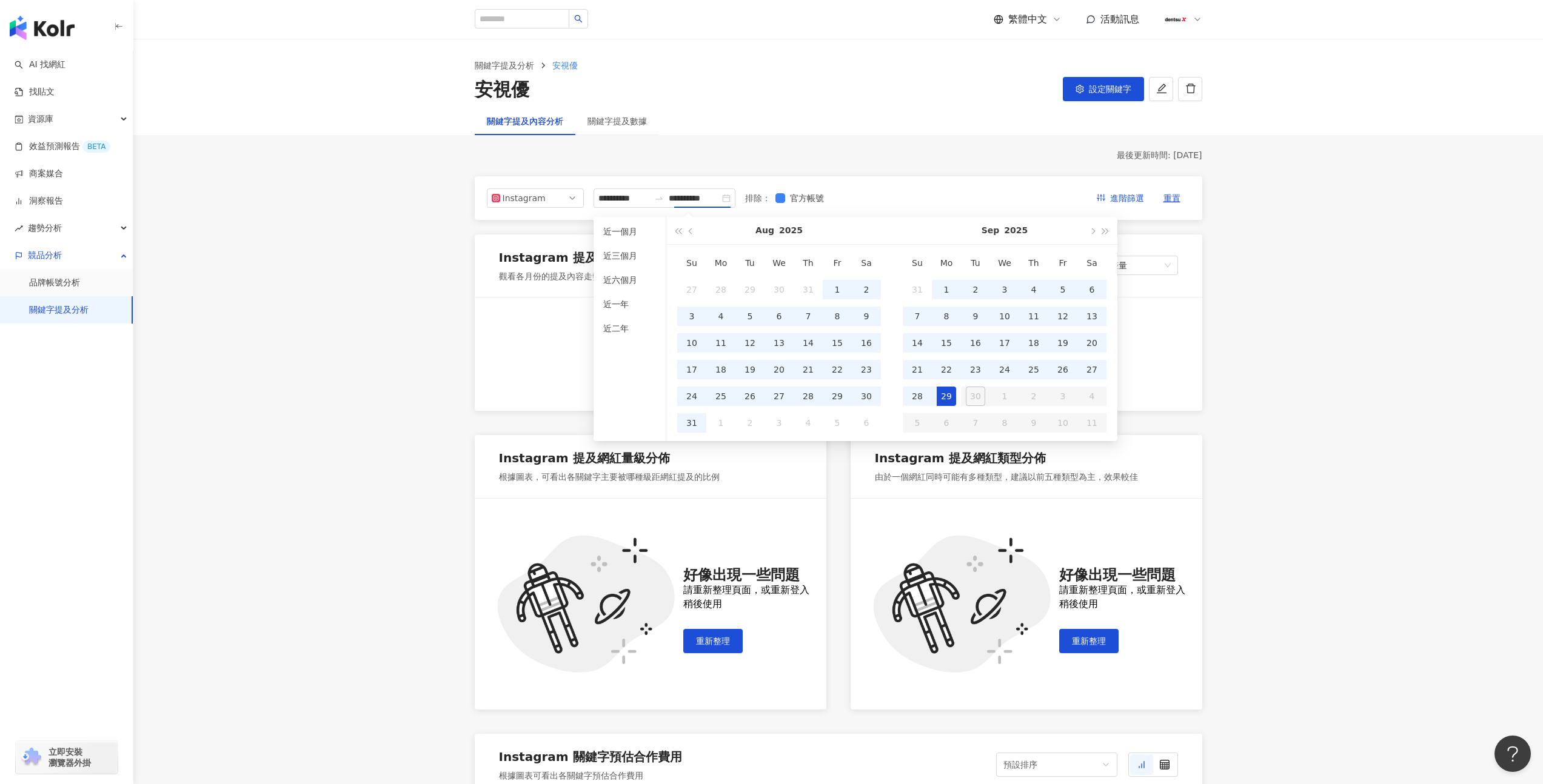
click at [644, 289] on ul "近一個月 近三個月 近六個月 近一年 近二年" at bounding box center [629, 328] width 73 height 224
type input "**********"
click at [642, 284] on li "近六個月" at bounding box center [629, 280] width 62 height 19
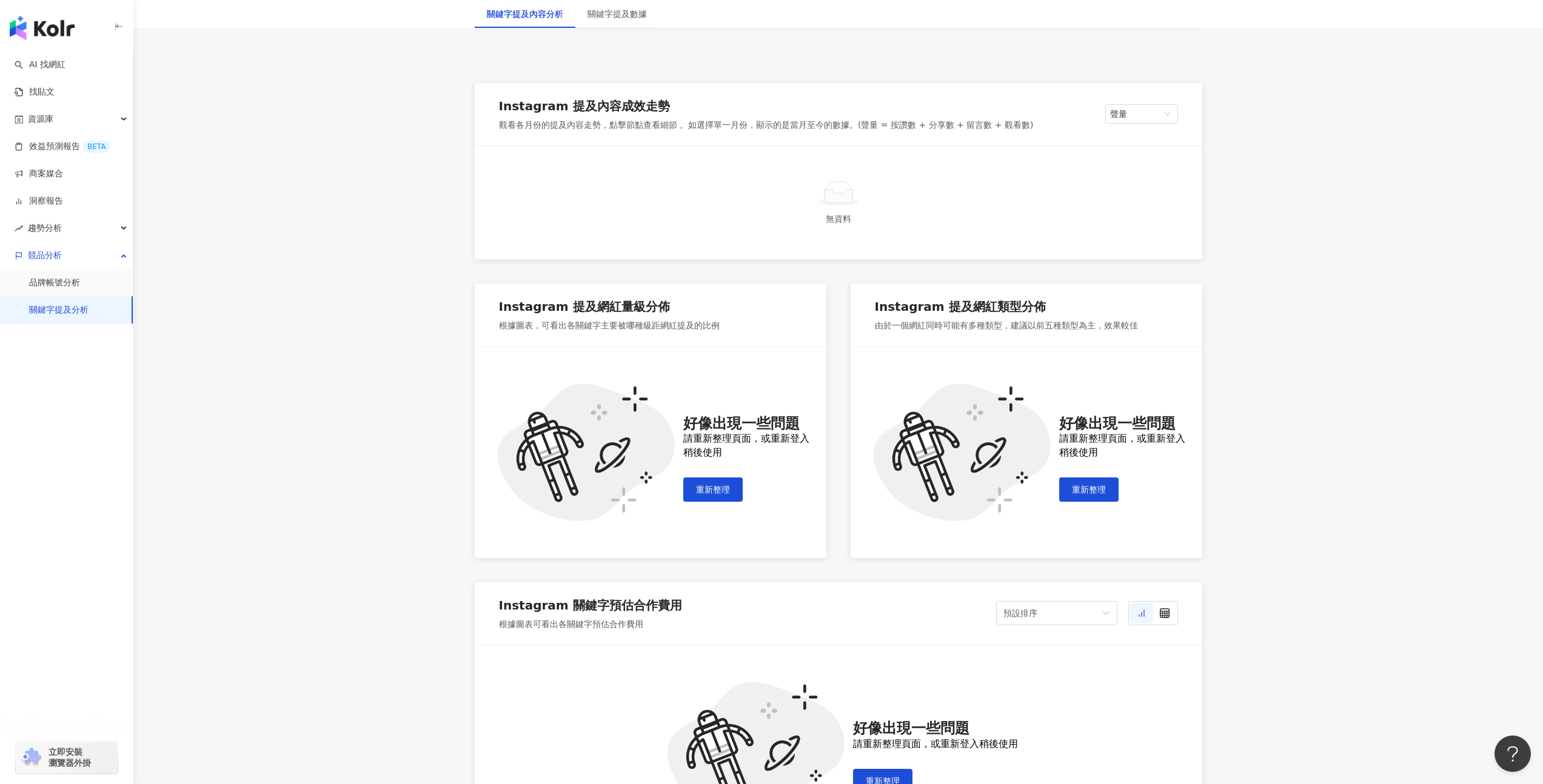
scroll to position [164, 0]
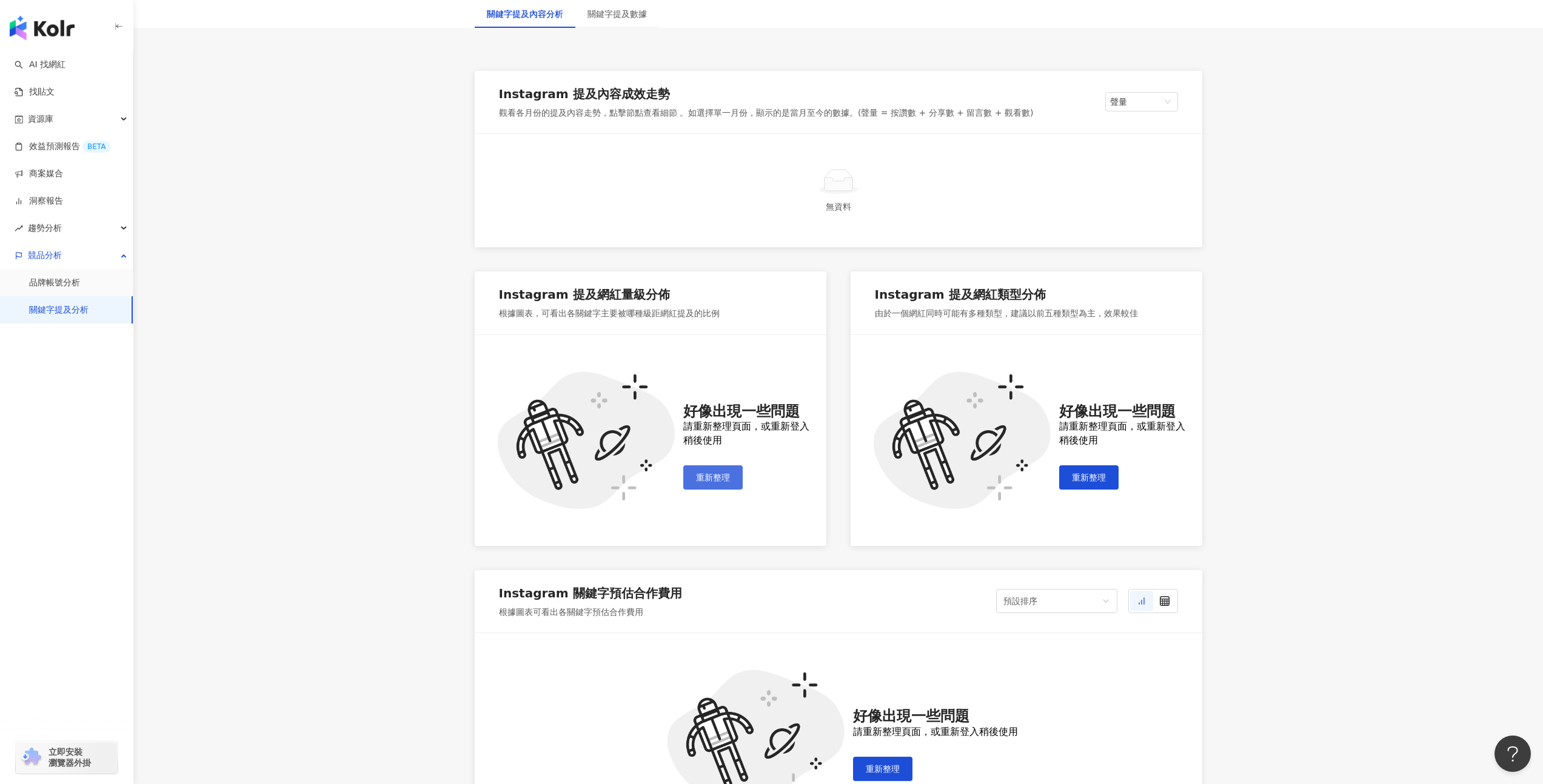
click at [715, 478] on span "重新整理" at bounding box center [713, 477] width 34 height 10
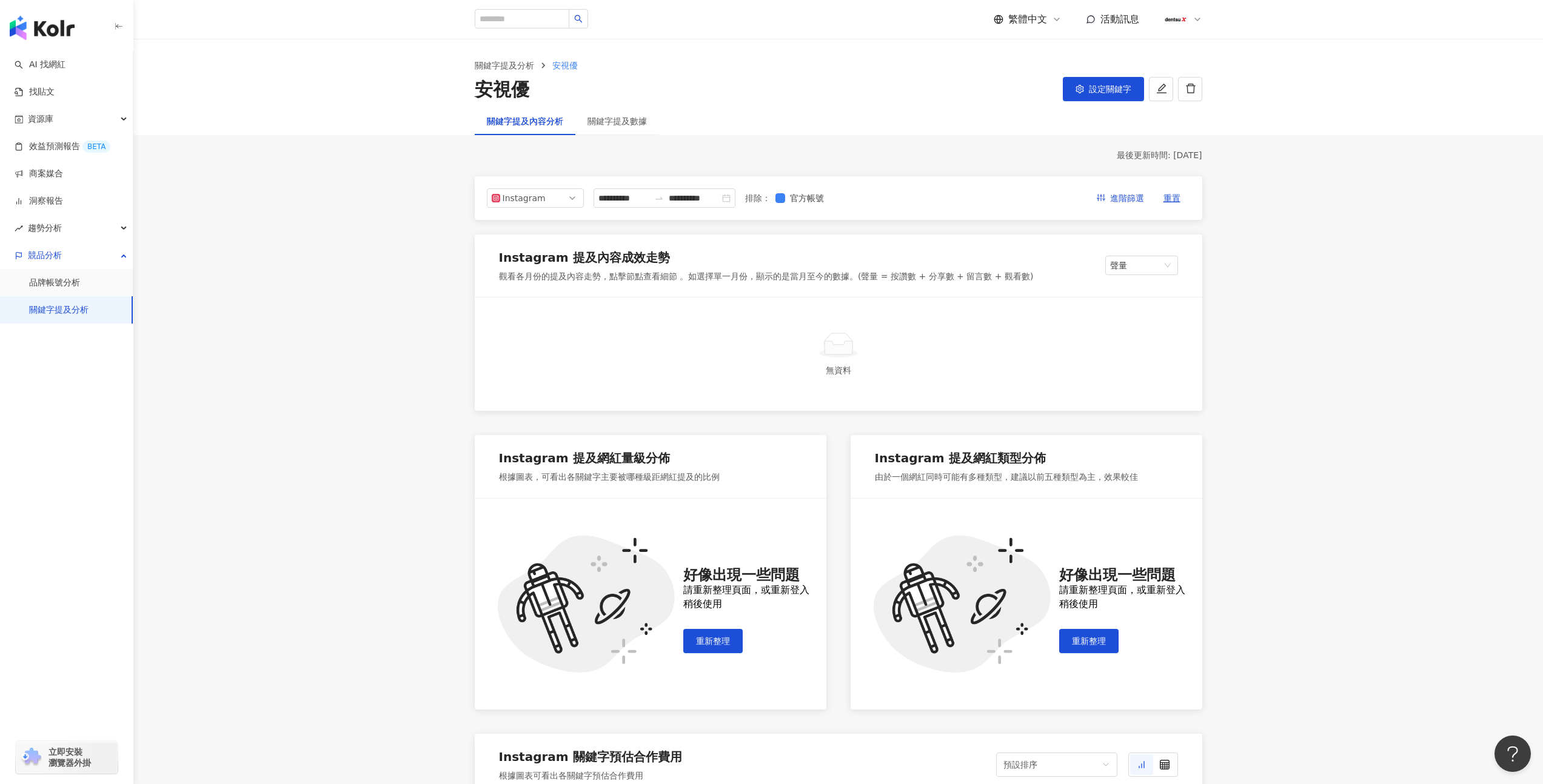
click at [612, 134] on div "關鍵字提及數據" at bounding box center [617, 121] width 84 height 28
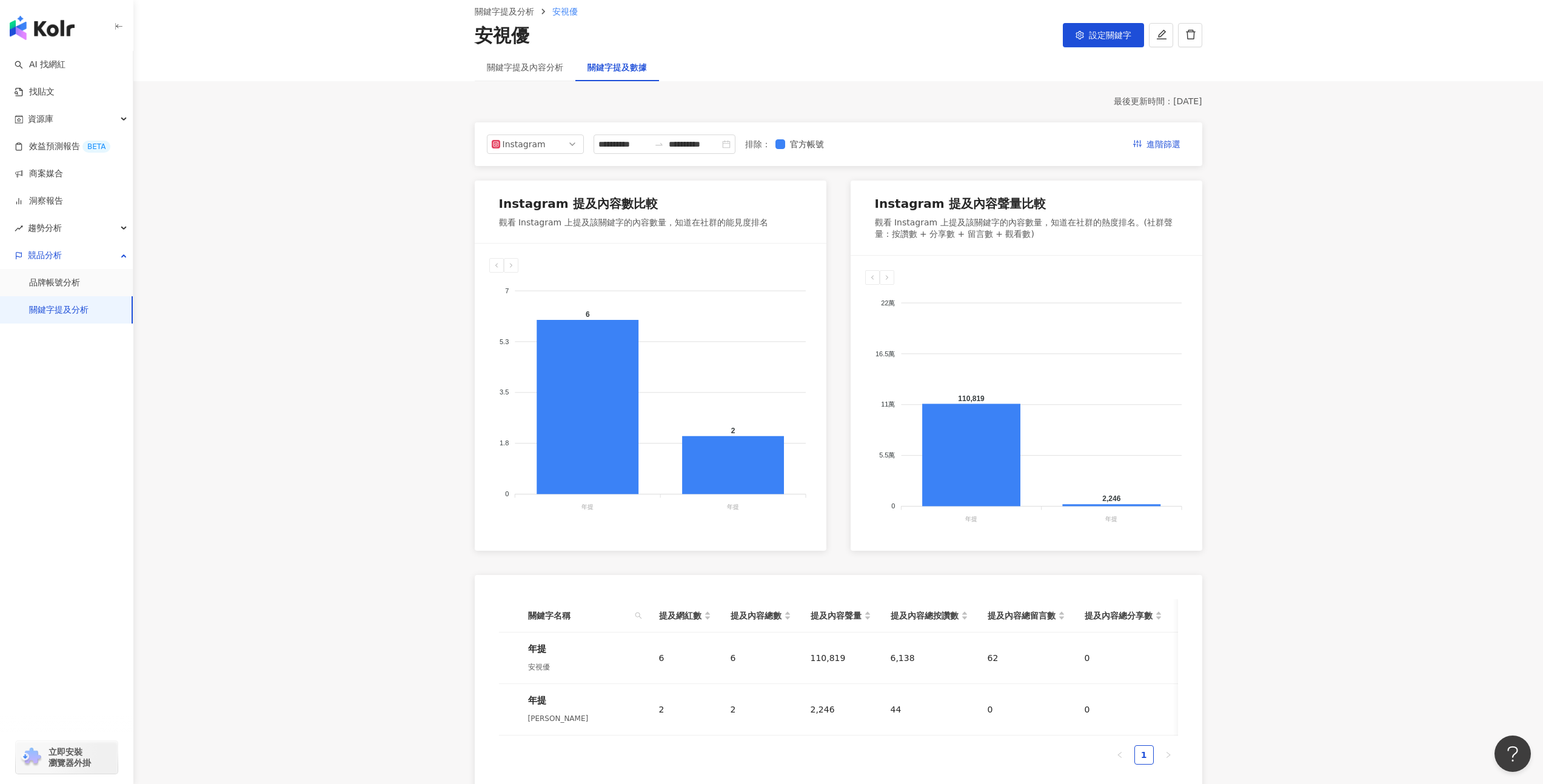
scroll to position [228, 0]
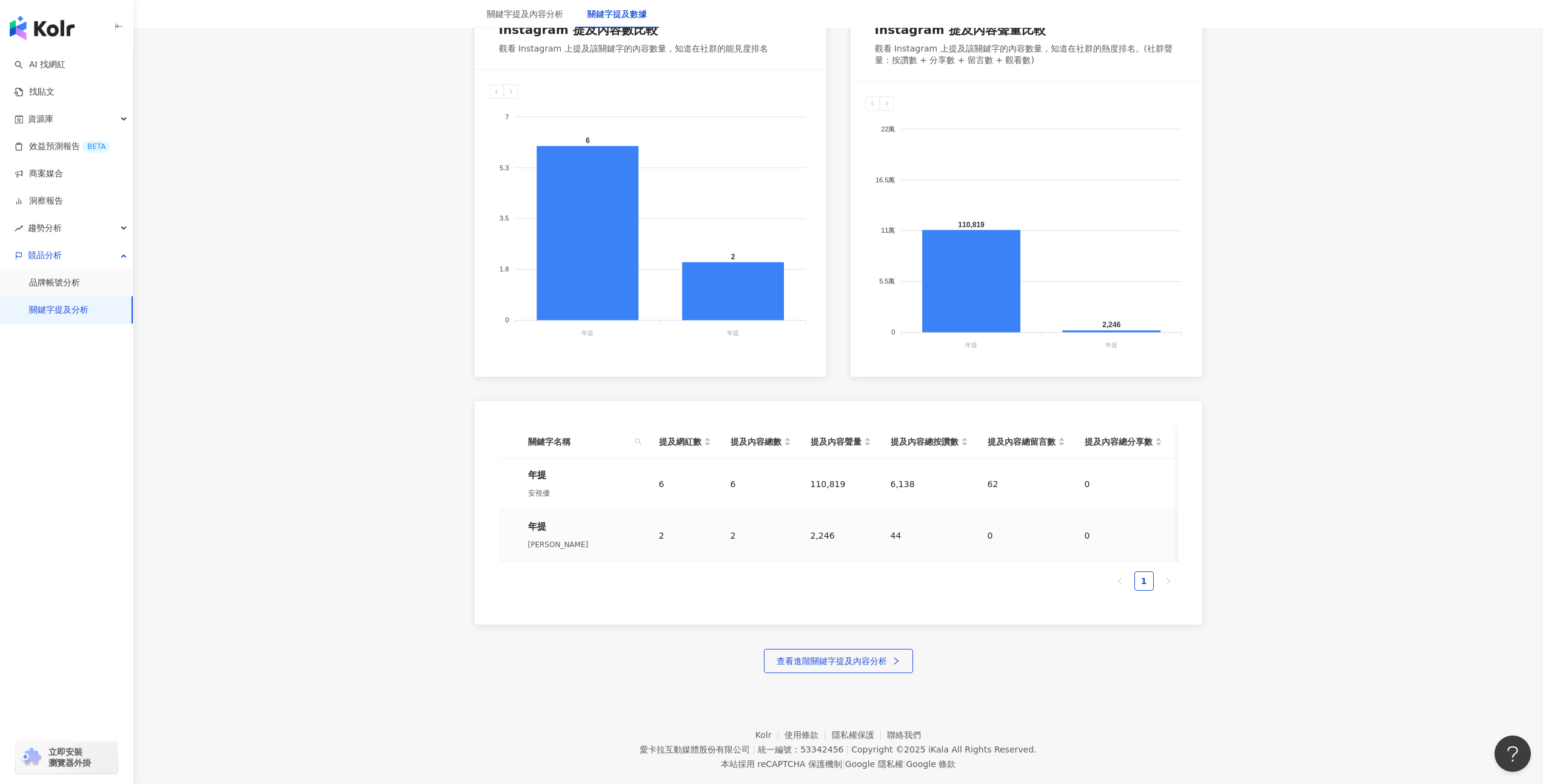
click at [662, 536] on div "2" at bounding box center [684, 536] width 52 height 13
click at [540, 542] on div "[PERSON_NAME]" at bounding box center [584, 544] width 112 height 13
click at [545, 529] on div "年提" at bounding box center [584, 527] width 112 height 13
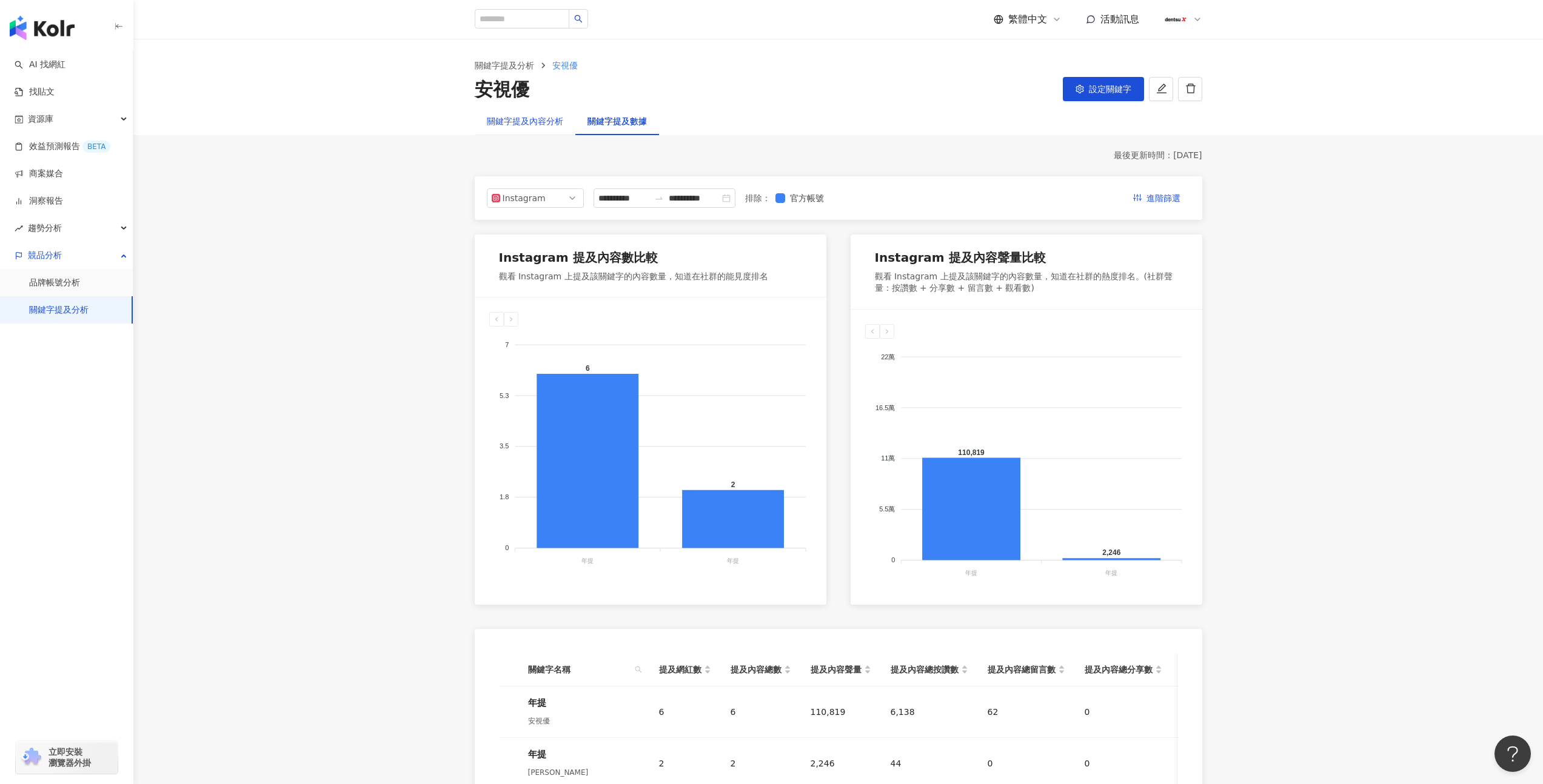
click at [524, 123] on div "關鍵字提及內容分析" at bounding box center [525, 121] width 76 height 13
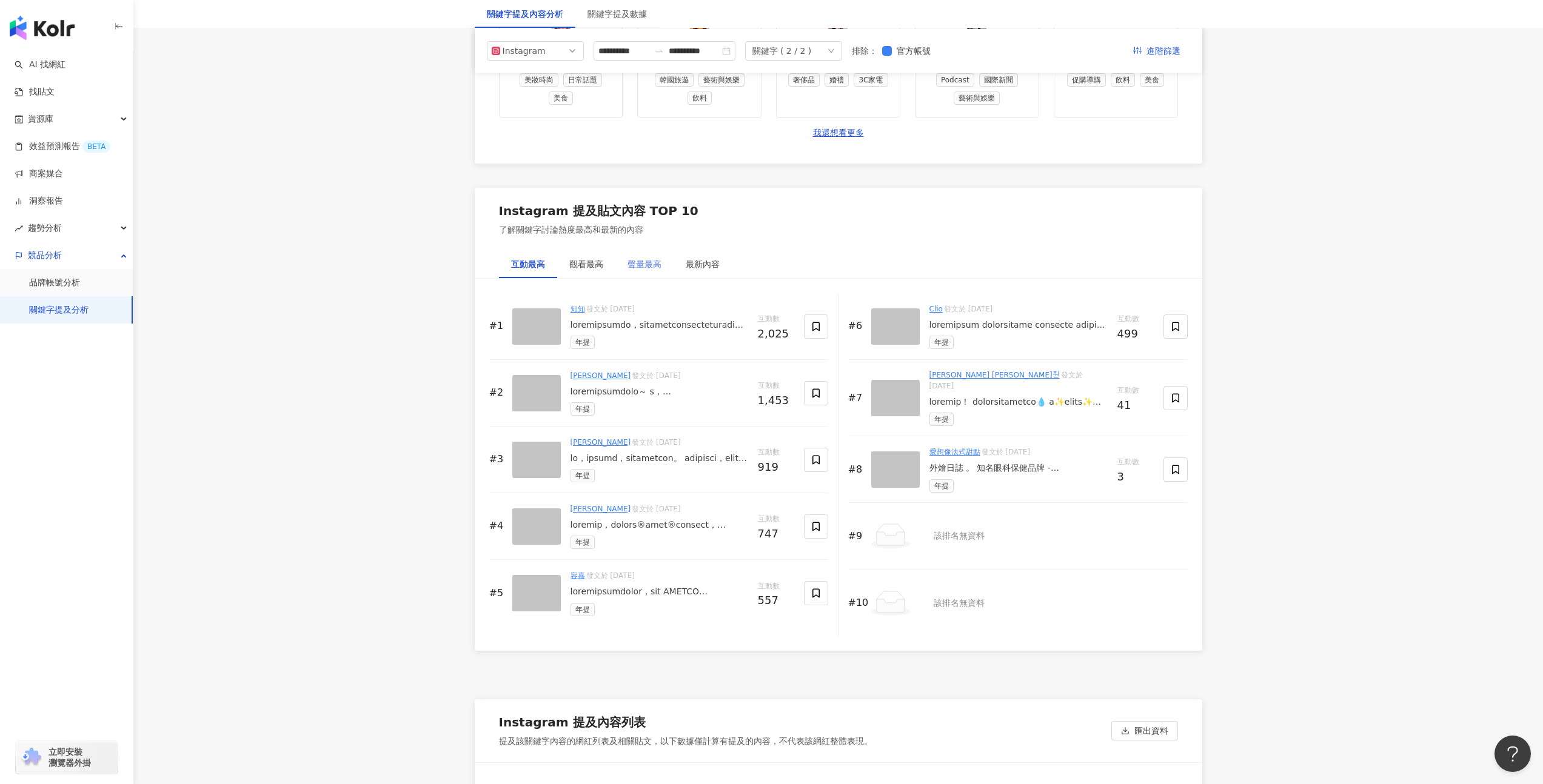
scroll to position [1678, 0]
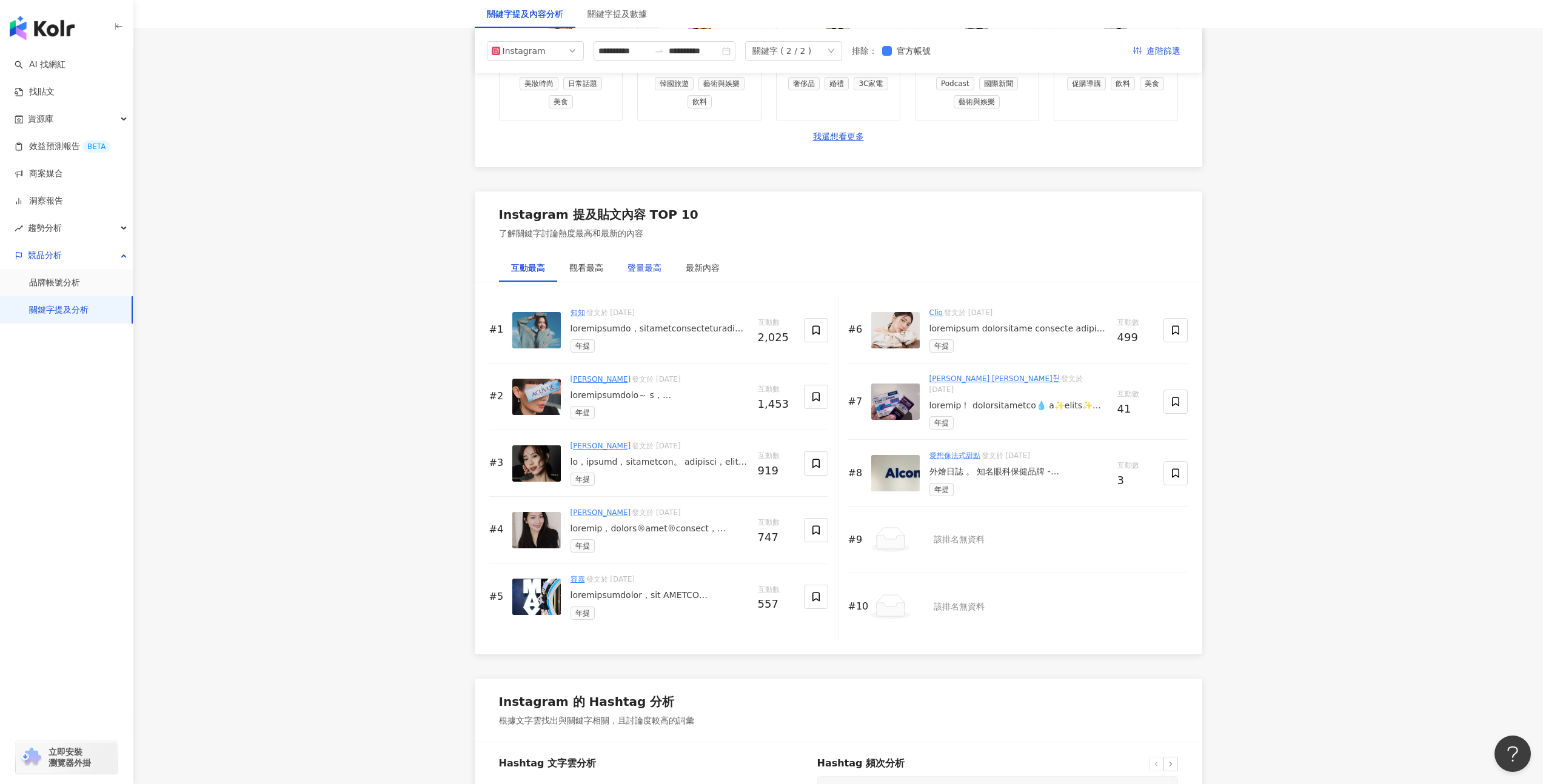
click at [654, 267] on div "聲量最高" at bounding box center [644, 267] width 34 height 13
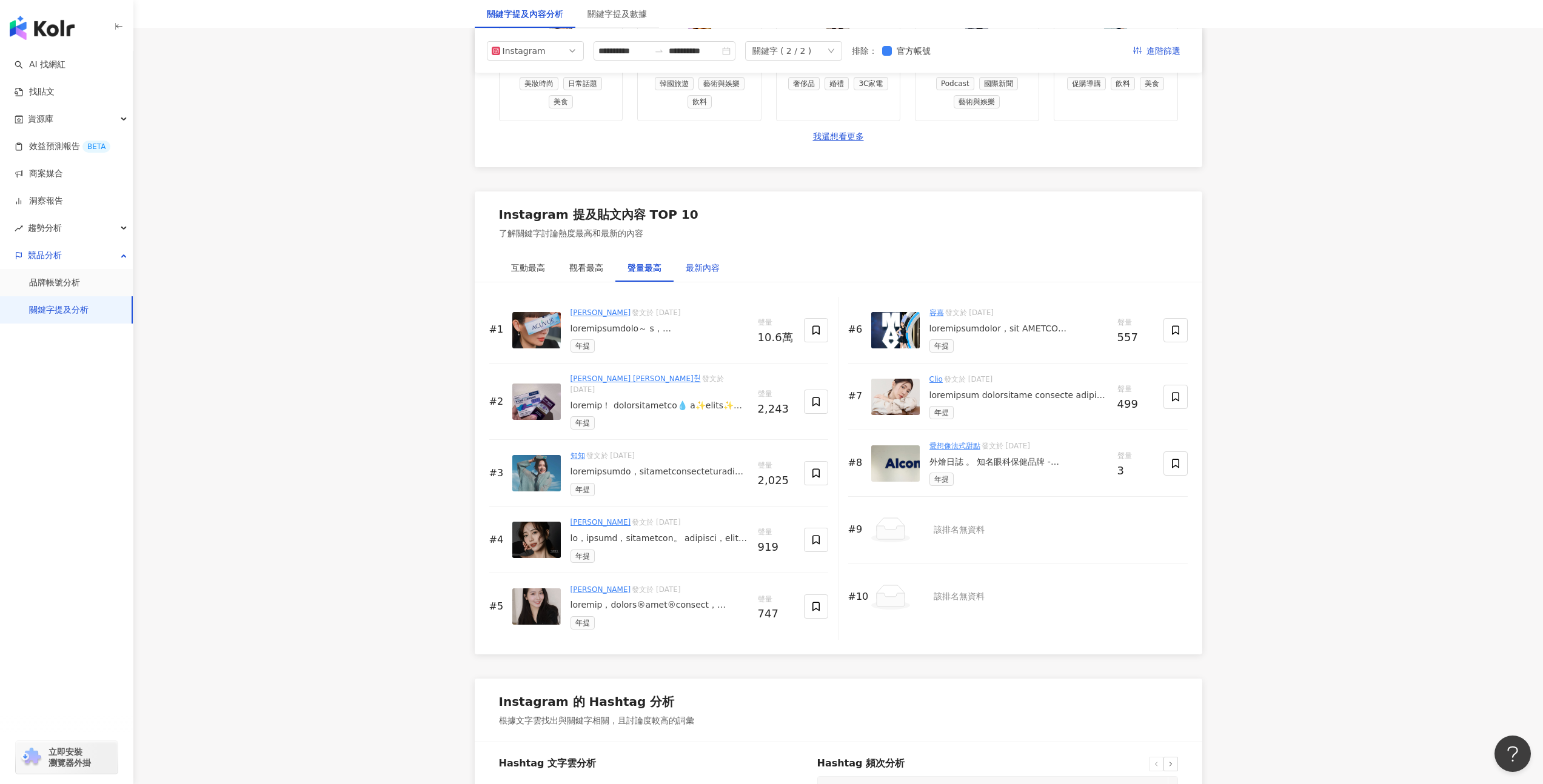
click at [718, 272] on div "最新內容" at bounding box center [703, 267] width 34 height 13
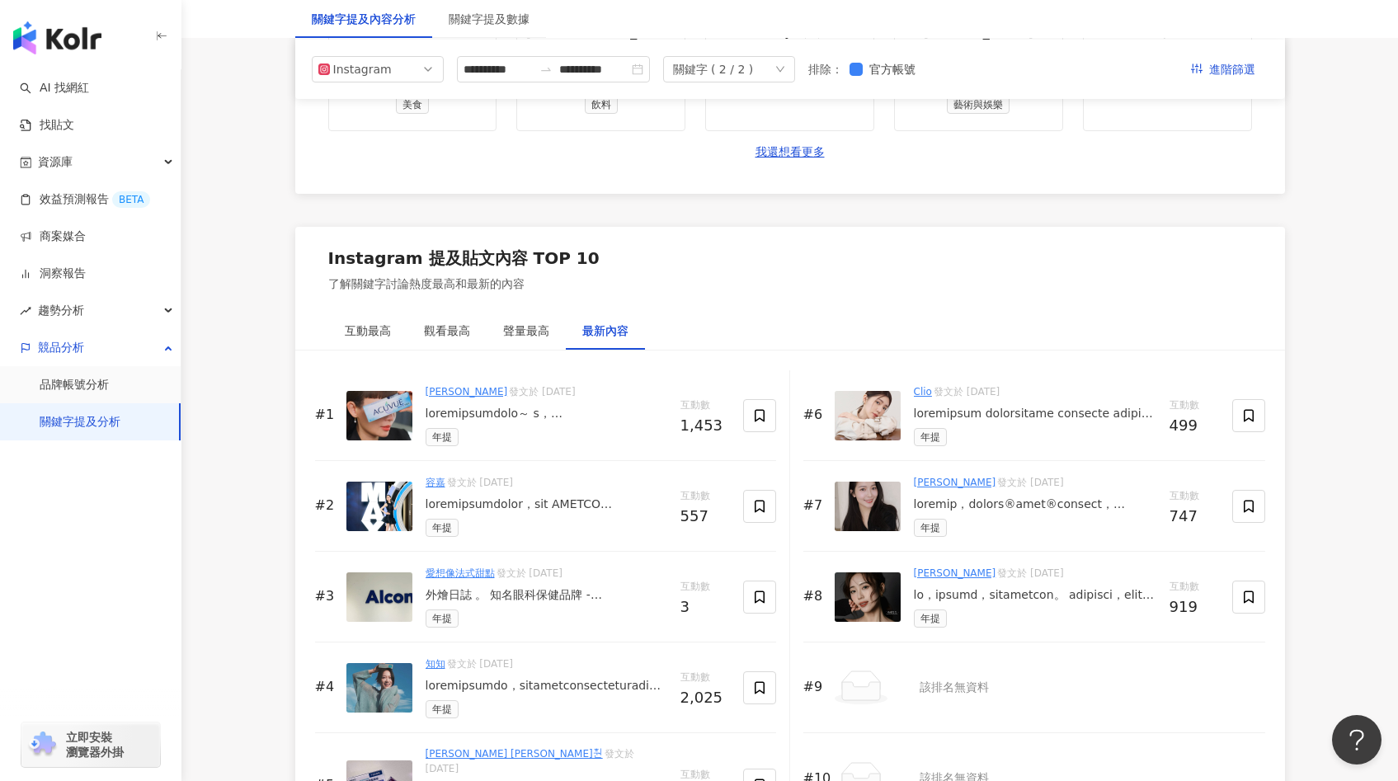
scroll to position [2147, 0]
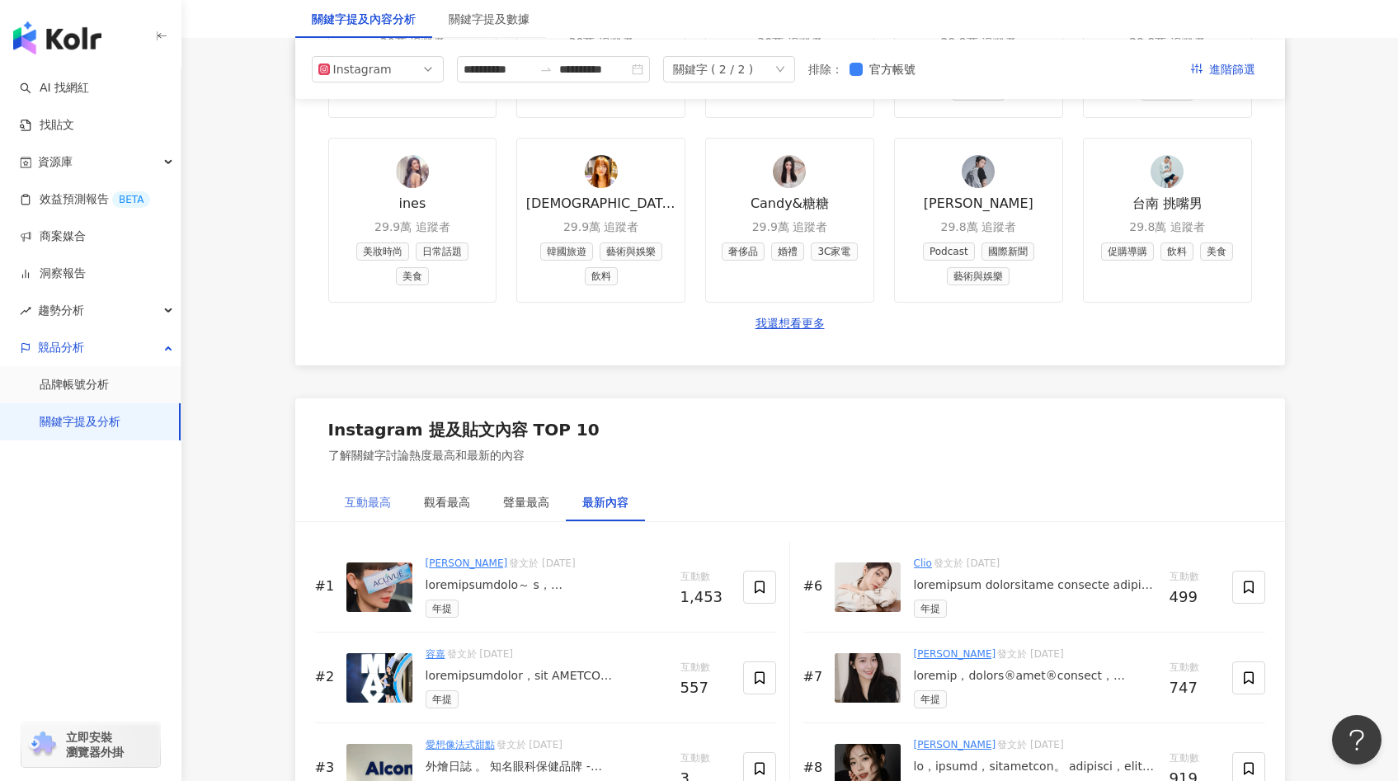
click at [400, 495] on div "互動最高" at bounding box center [367, 502] width 79 height 38
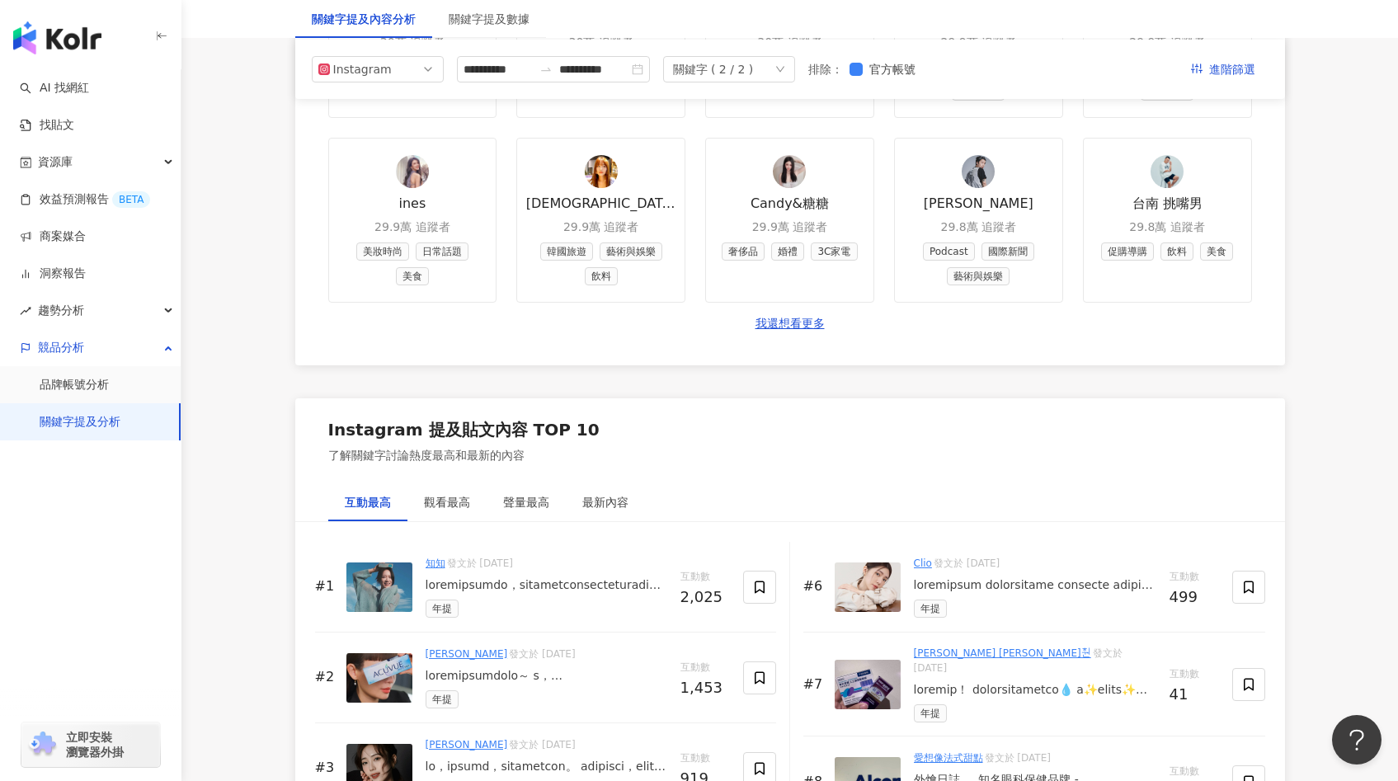
scroll to position [2370, 0]
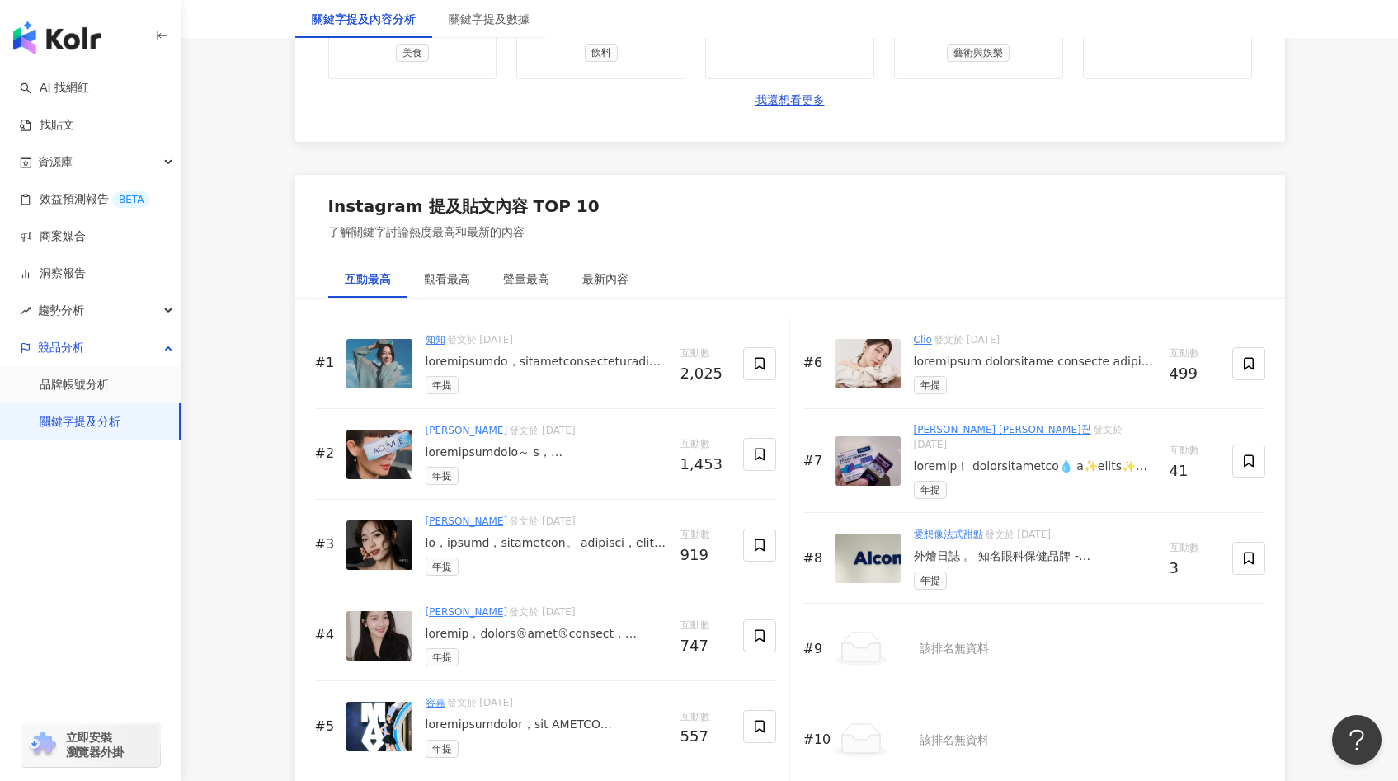
click at [549, 355] on div at bounding box center [547, 362] width 242 height 16
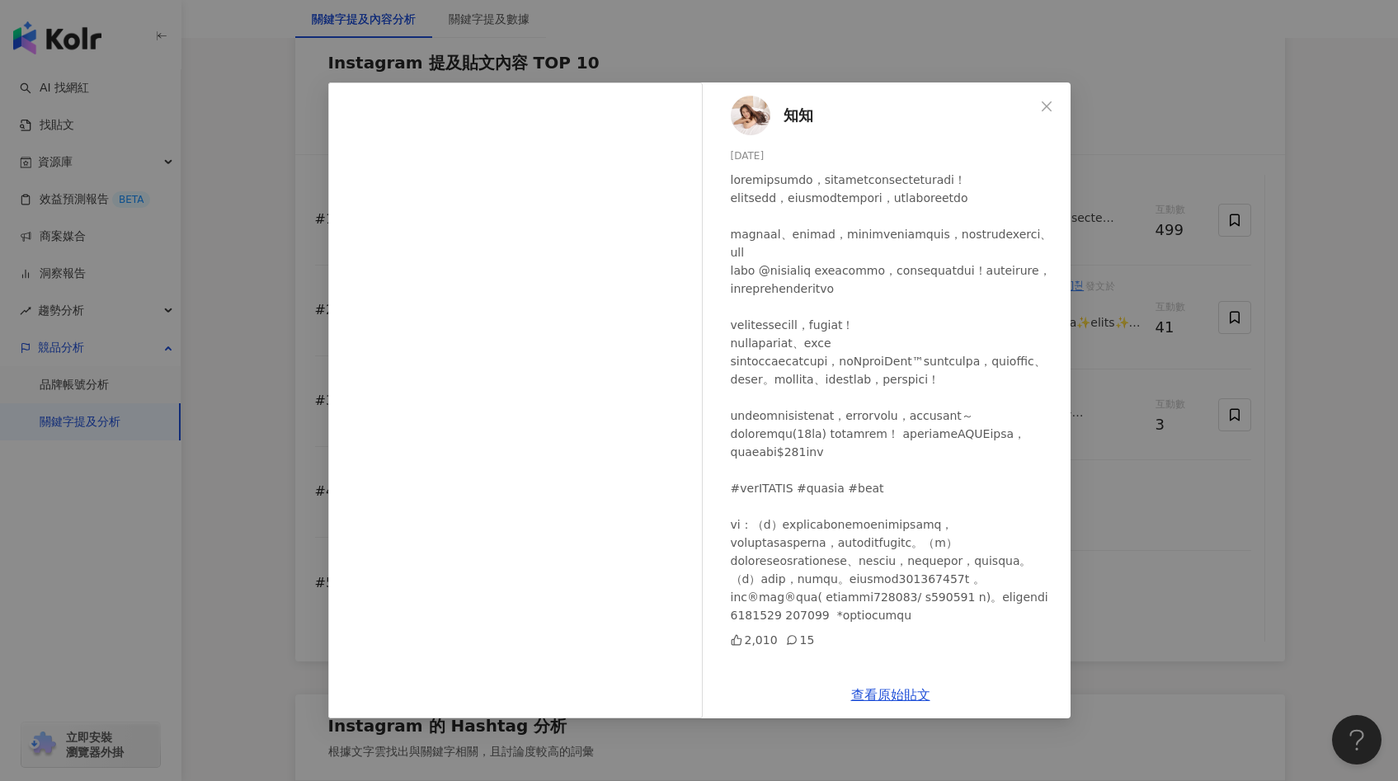
scroll to position [2576, 0]
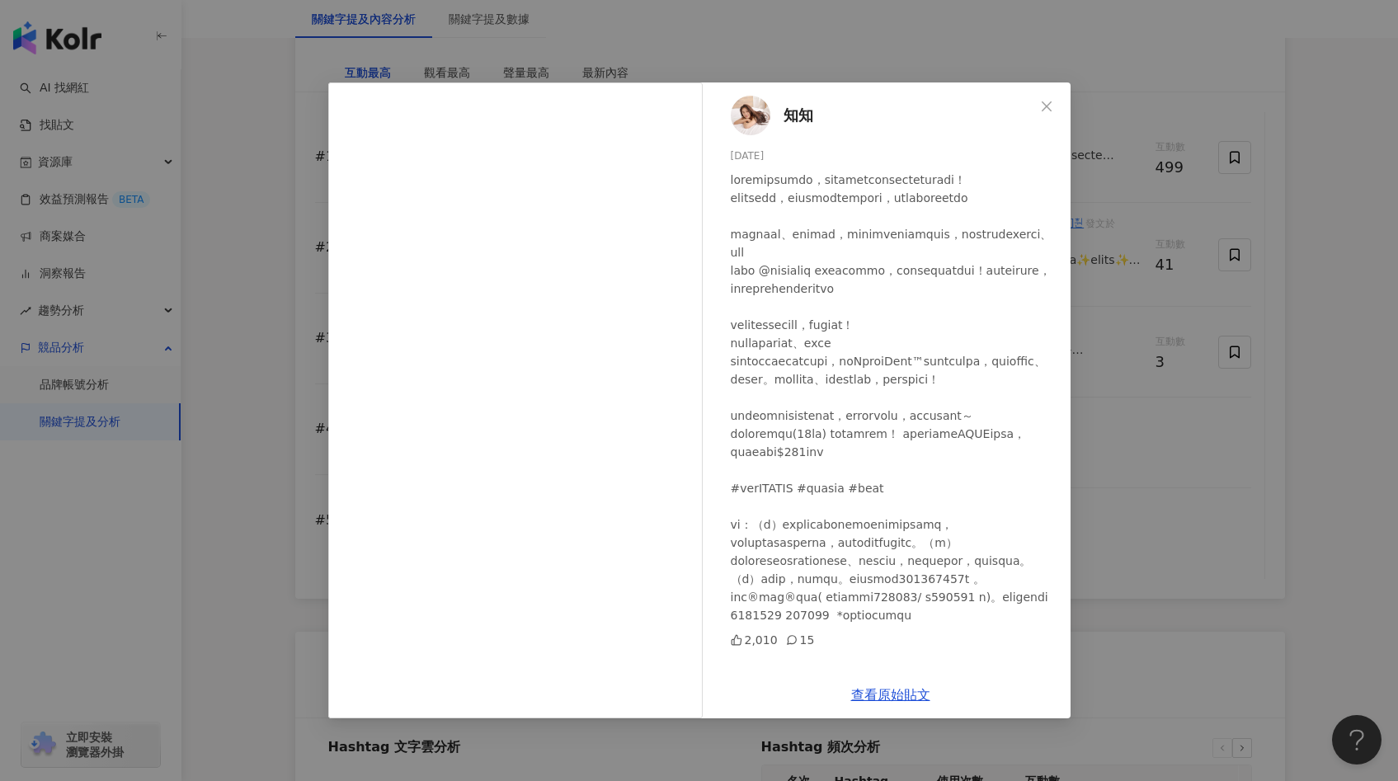
click at [915, 683] on div "查看原始貼文" at bounding box center [891, 694] width 360 height 47
click at [911, 690] on link "查看原始貼文" at bounding box center [890, 695] width 79 height 16
